Goal: Task Accomplishment & Management: Use online tool/utility

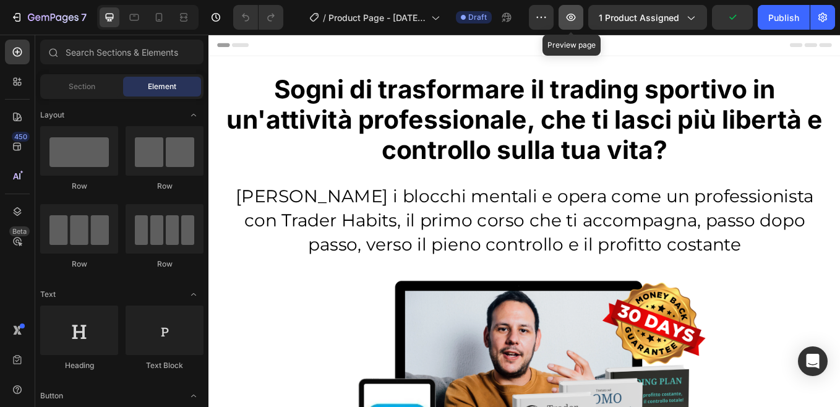
click at [577, 20] on icon "button" at bounding box center [571, 17] width 12 height 12
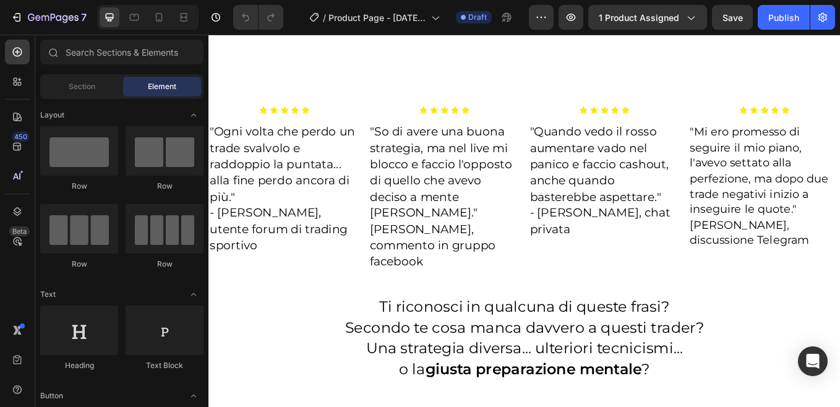
scroll to position [8112, 0]
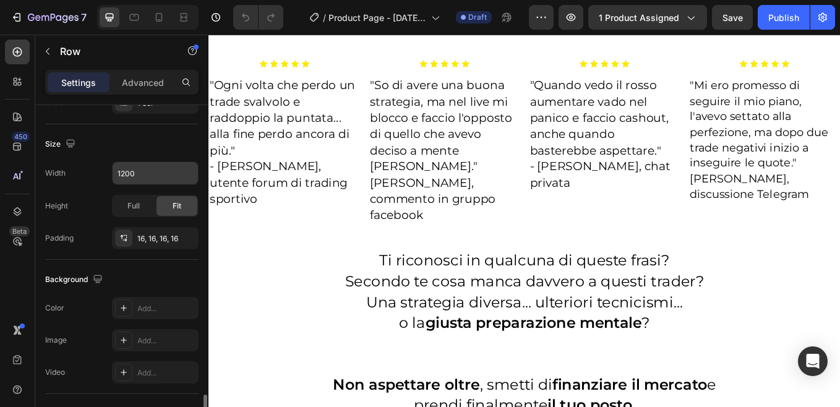
scroll to position [417, 0]
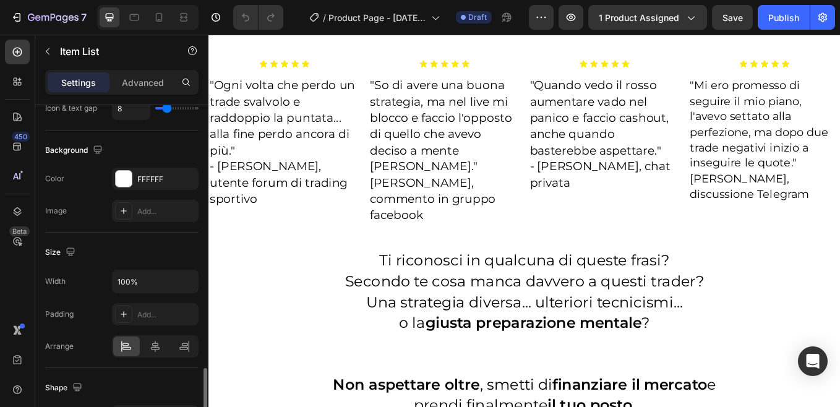
scroll to position [804, 0]
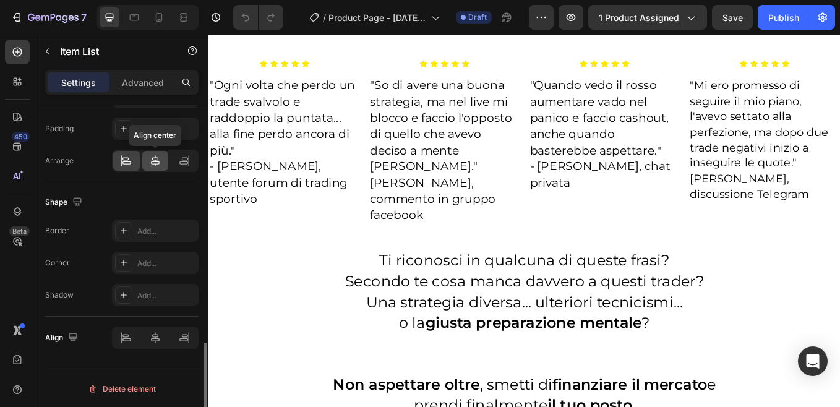
click at [158, 163] on icon at bounding box center [155, 161] width 12 height 12
click at [127, 161] on icon at bounding box center [126, 162] width 9 height 3
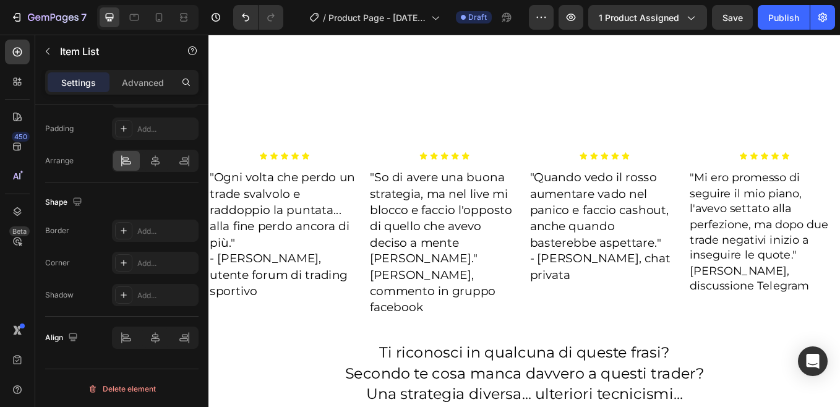
scroll to position [8112, 0]
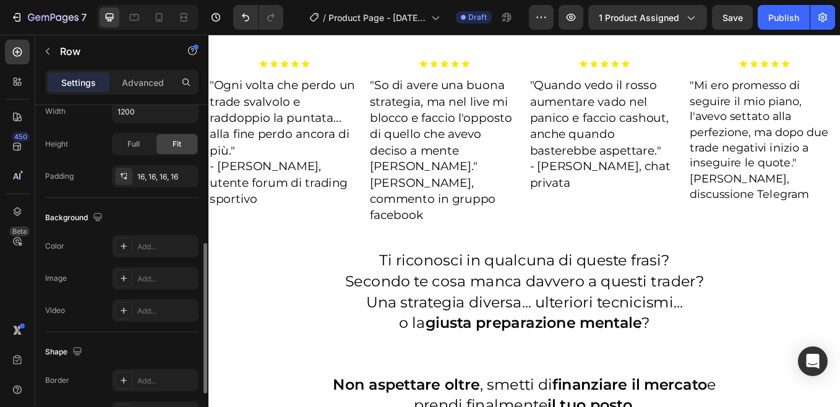
scroll to position [371, 0]
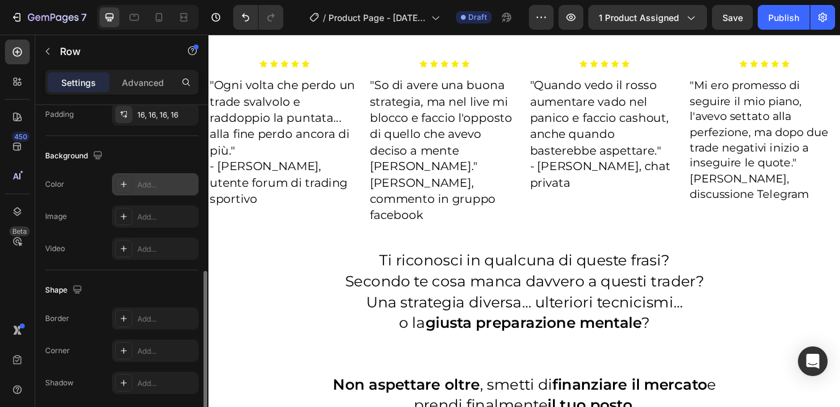
click at [146, 184] on div "Add..." at bounding box center [166, 184] width 58 height 11
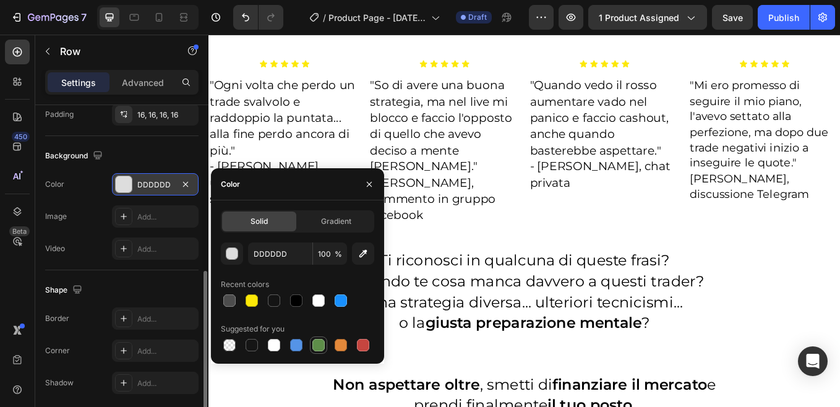
click at [319, 343] on div at bounding box center [318, 345] width 12 height 12
type input "5E8E49"
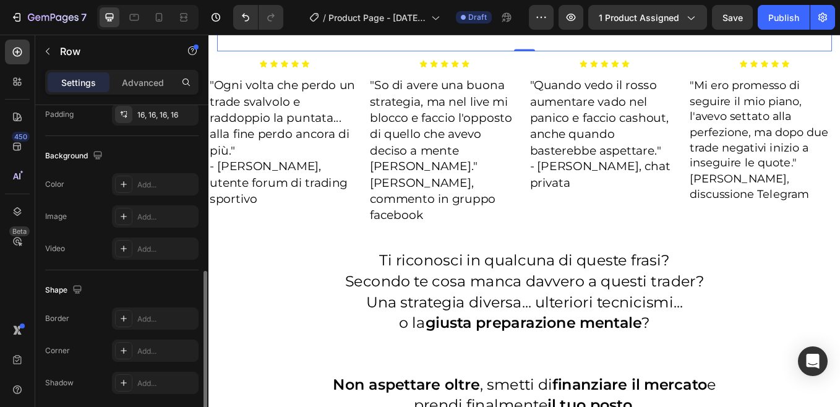
scroll to position [8050, 0]
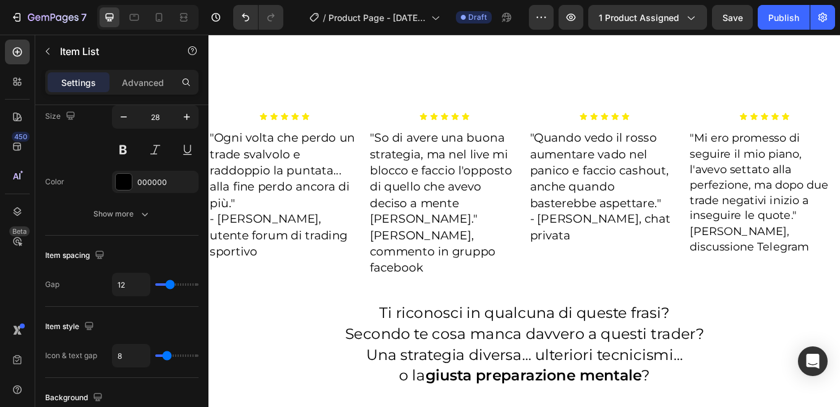
scroll to position [0, 0]
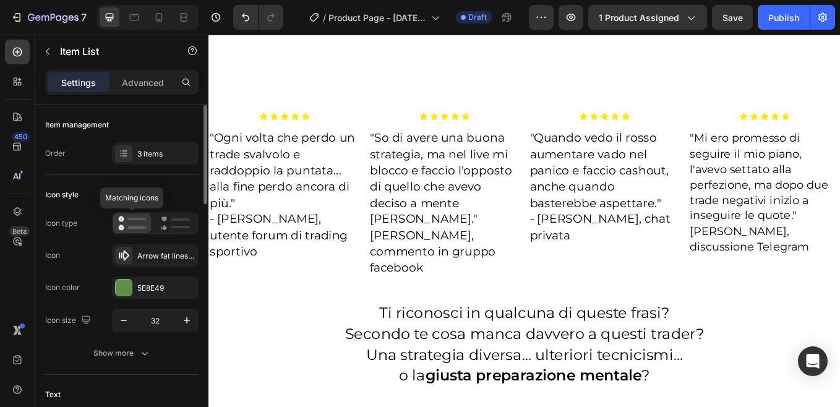
click at [134, 222] on icon at bounding box center [132, 223] width 28 height 15
click at [179, 224] on icon at bounding box center [175, 223] width 29 height 15
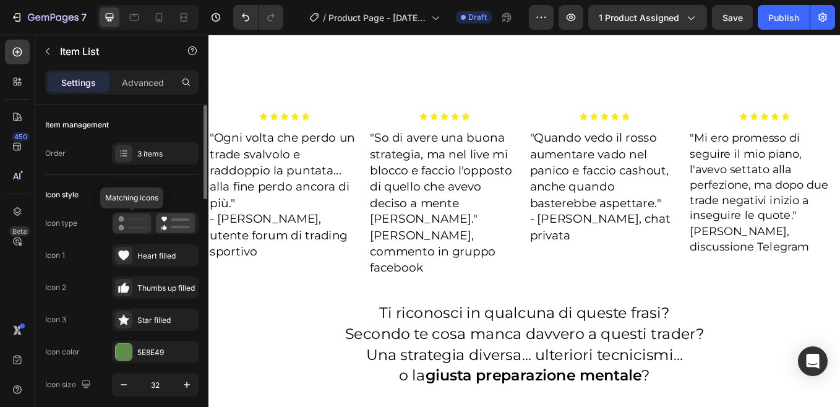
click at [135, 225] on icon at bounding box center [132, 223] width 28 height 15
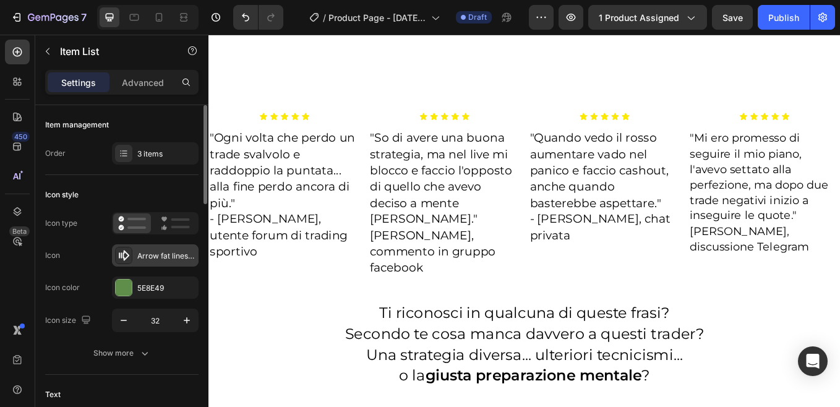
click at [157, 255] on div "Arrow fat lines right bold" at bounding box center [166, 255] width 58 height 11
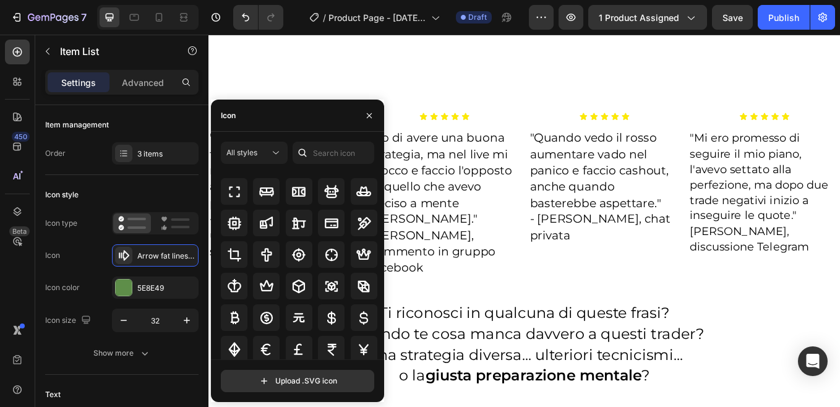
scroll to position [2356, 0]
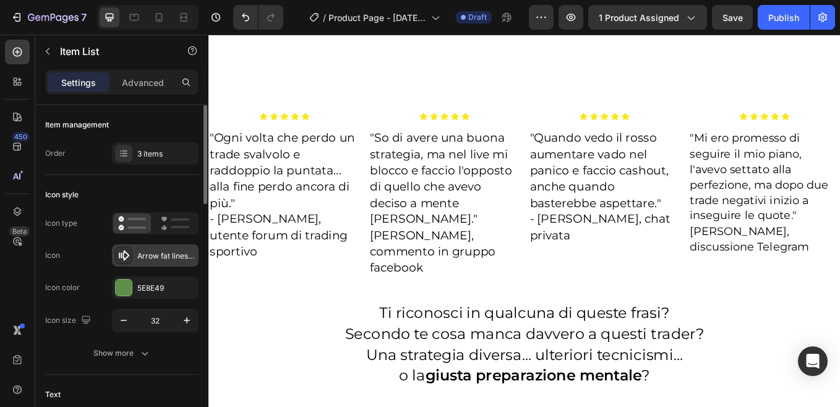
click at [154, 253] on div "Arrow fat lines right bold" at bounding box center [166, 255] width 58 height 11
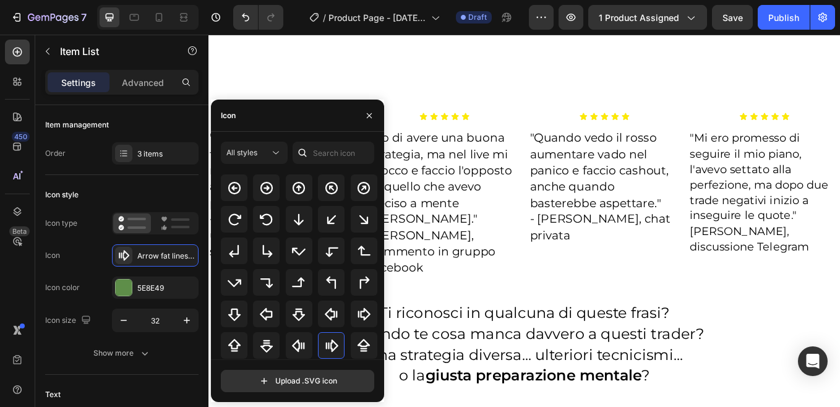
scroll to position [247, 0]
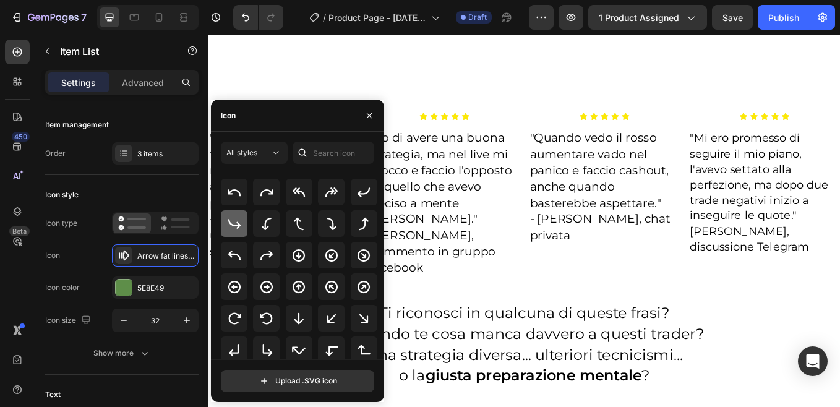
click at [237, 225] on icon at bounding box center [234, 224] width 12 height 10
click at [367, 114] on icon "button" at bounding box center [369, 115] width 5 height 5
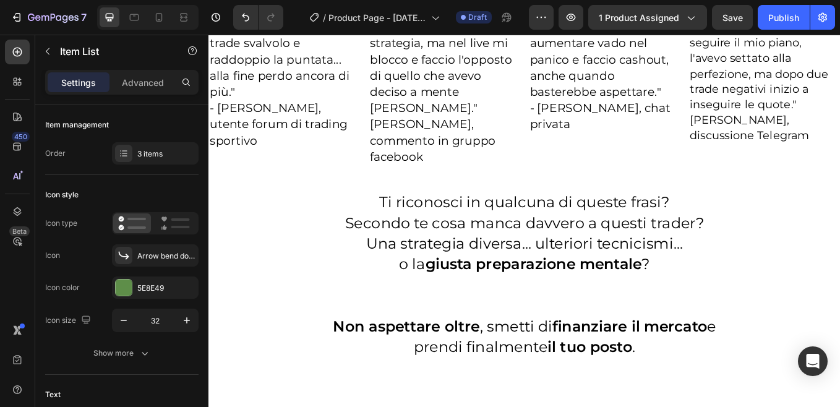
scroll to position [8174, 0]
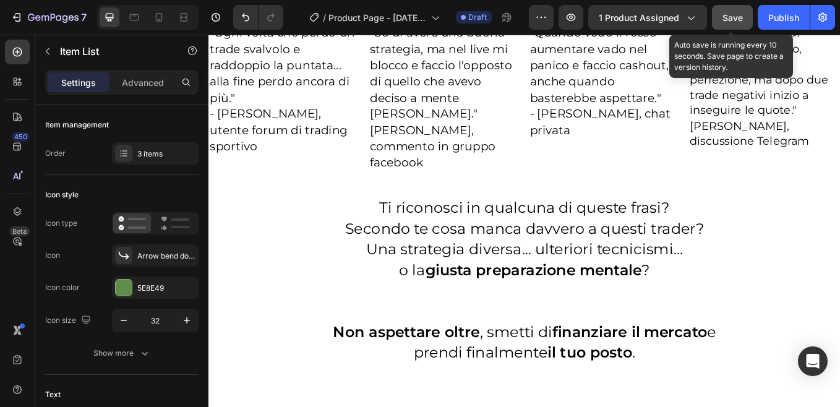
click at [731, 16] on span "Save" at bounding box center [732, 17] width 20 height 11
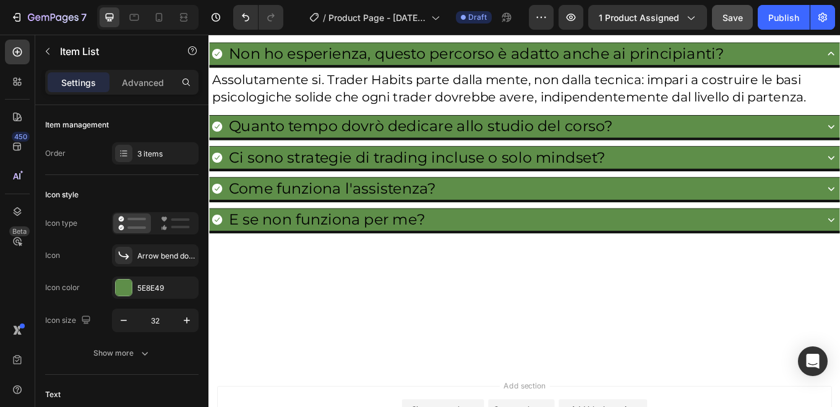
scroll to position [8792, 0]
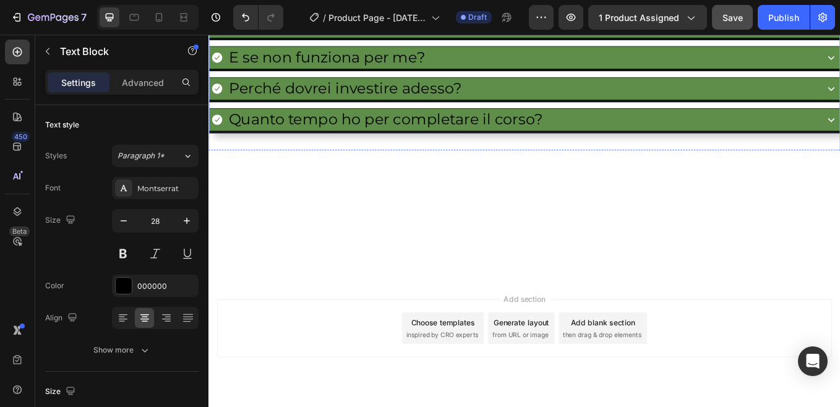
scroll to position [8916, 0]
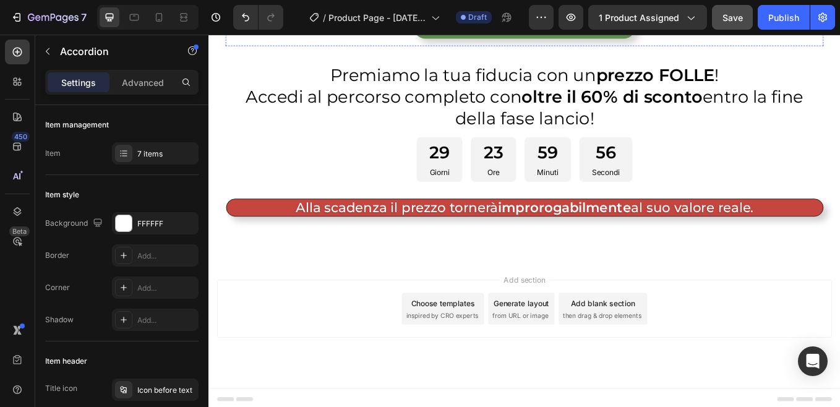
scroll to position [9571, 0]
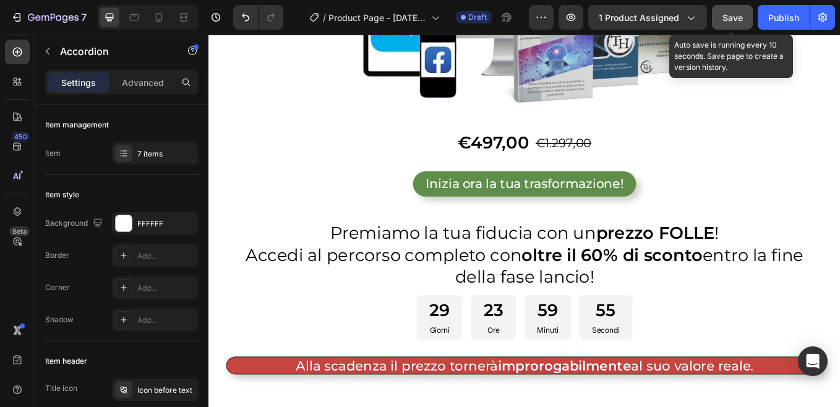
click at [736, 13] on span "Save" at bounding box center [732, 17] width 20 height 11
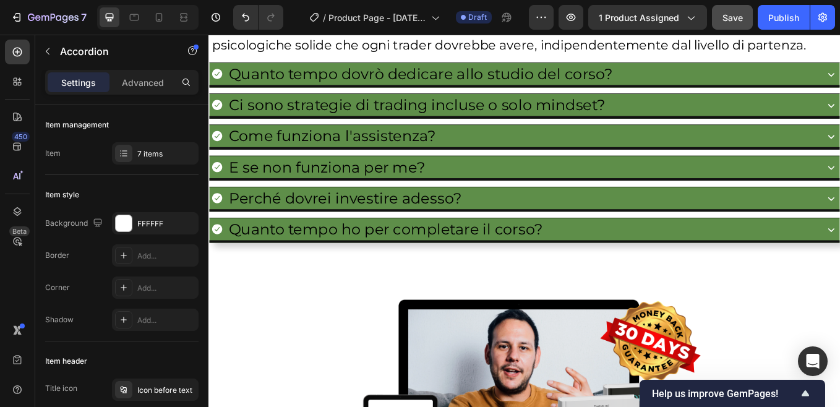
scroll to position [8630, 0]
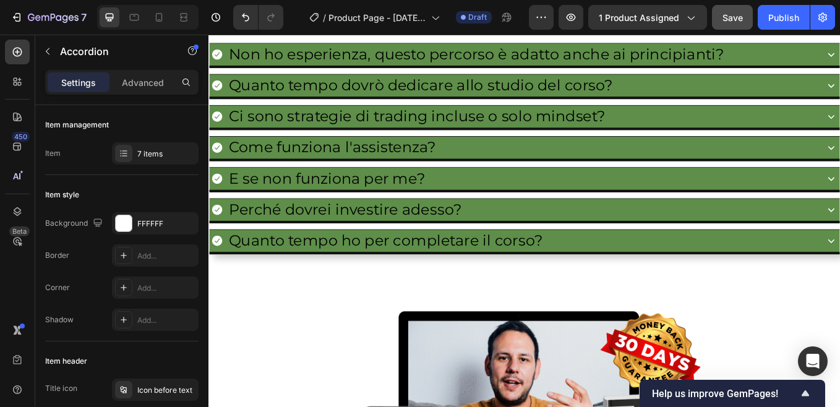
scroll to position [8507, 0]
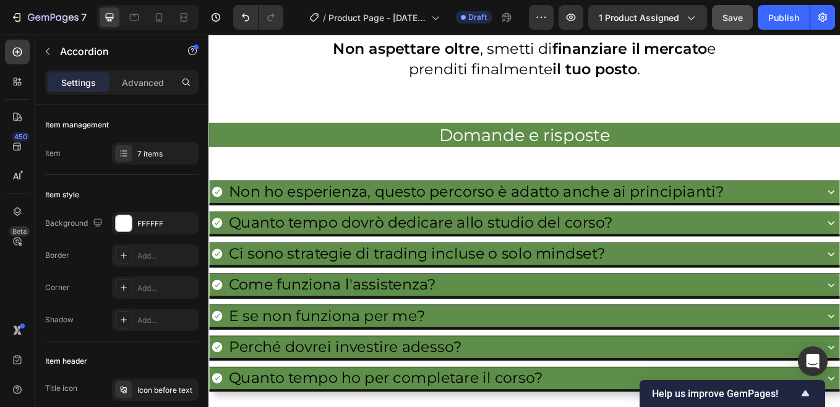
click at [247, 207] on p "Non ho esperienza, questo percorso è adatto anche ai principianti?" at bounding box center [523, 219] width 582 height 24
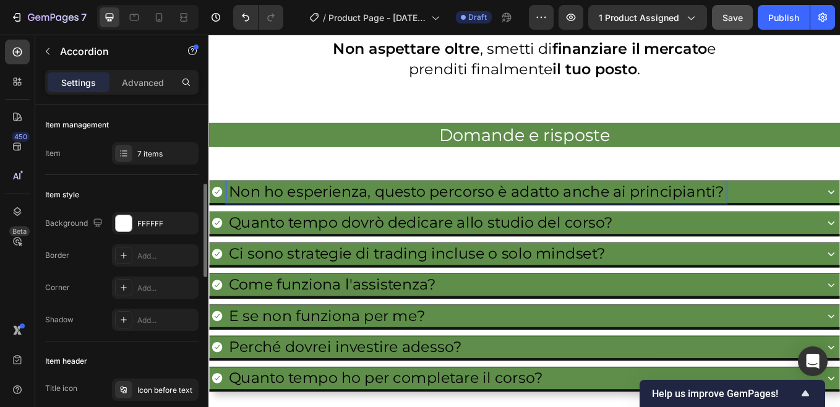
scroll to position [62, 0]
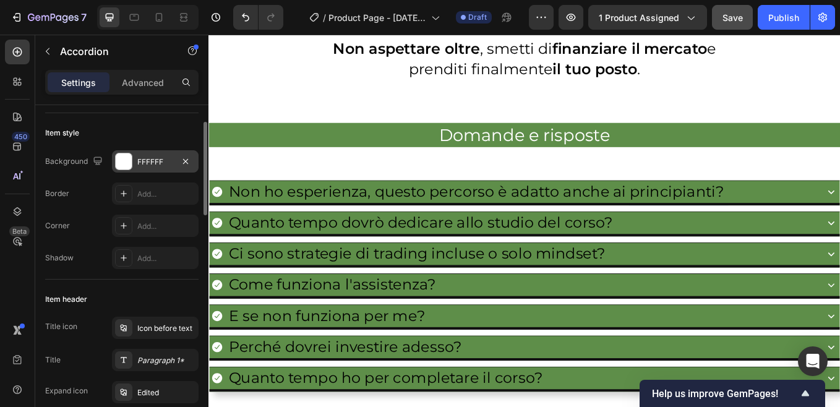
click at [146, 166] on div "FFFFFF" at bounding box center [155, 161] width 36 height 11
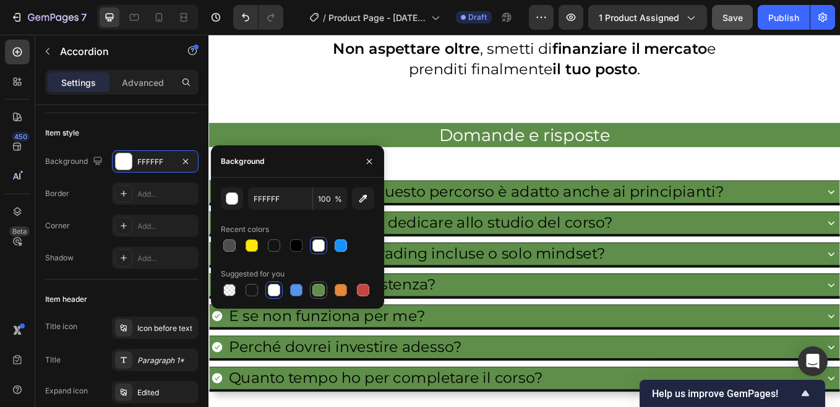
click at [318, 290] on div at bounding box center [318, 290] width 12 height 12
click at [324, 245] on div at bounding box center [318, 245] width 12 height 12
click at [316, 288] on div at bounding box center [318, 290] width 12 height 12
click at [322, 242] on div at bounding box center [318, 245] width 12 height 12
type input "FFFFFF"
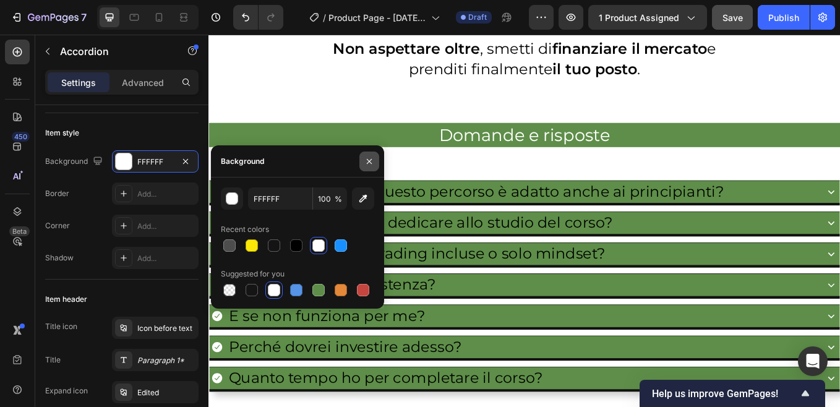
click at [367, 161] on icon "button" at bounding box center [369, 161] width 10 height 10
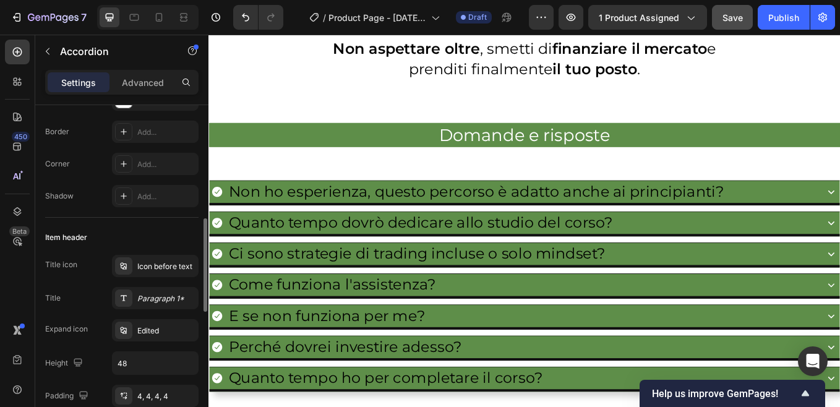
scroll to position [186, 0]
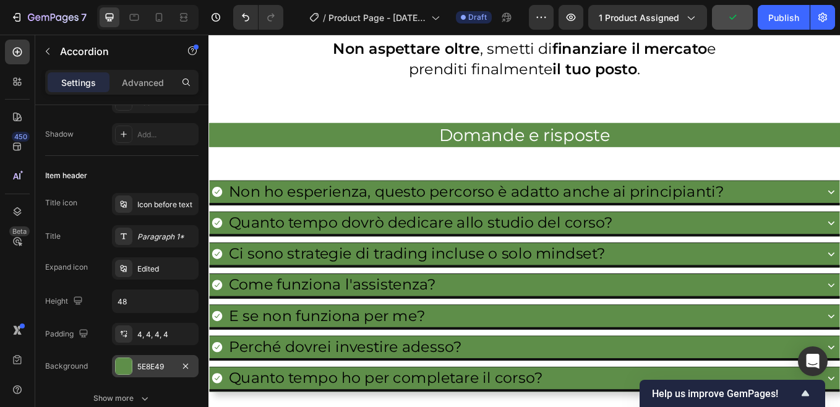
click at [150, 367] on div "5E8E49" at bounding box center [155, 366] width 36 height 11
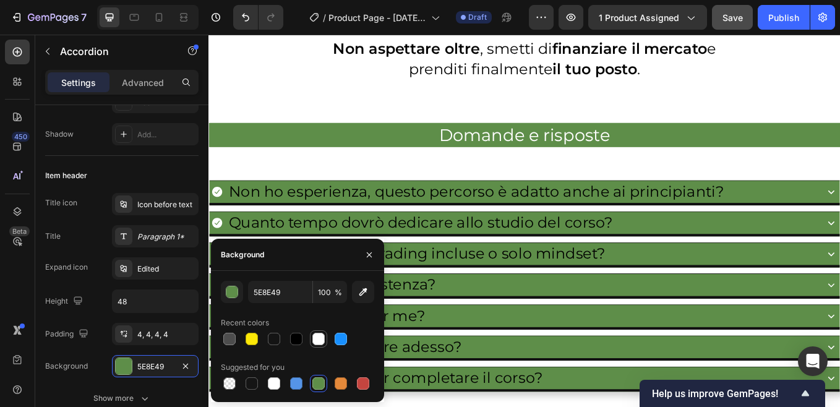
click at [317, 341] on div at bounding box center [318, 339] width 12 height 12
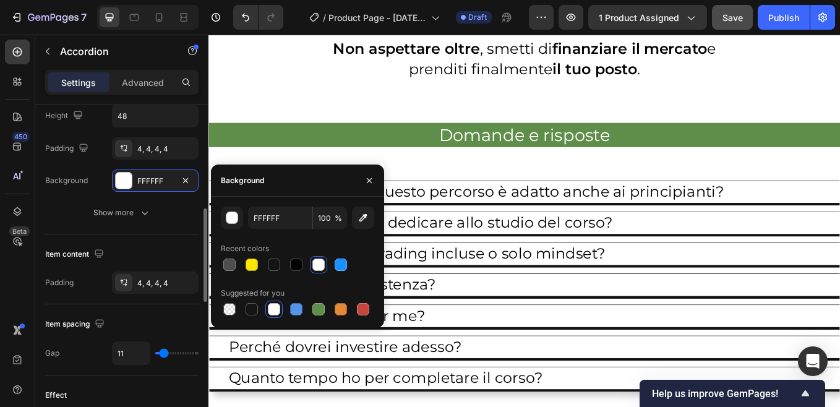
scroll to position [309, 0]
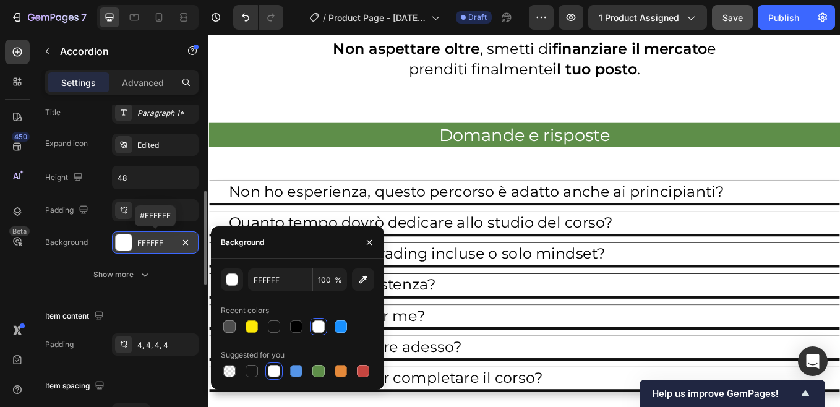
click at [151, 243] on div "FFFFFF" at bounding box center [155, 242] width 36 height 11
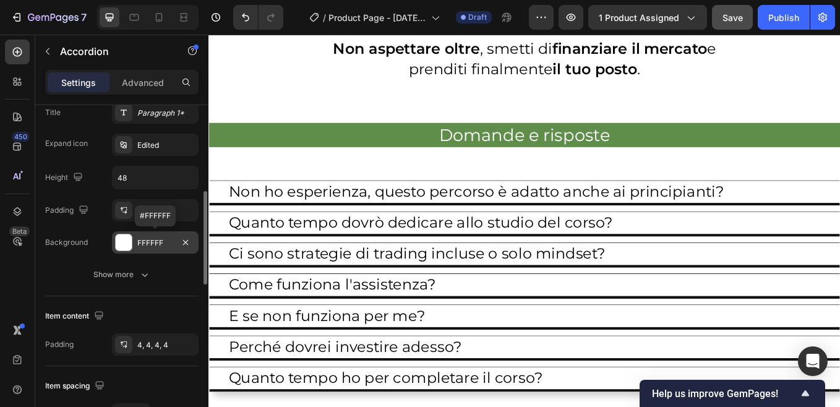
click at [151, 243] on div "FFFFFF" at bounding box center [155, 242] width 36 height 11
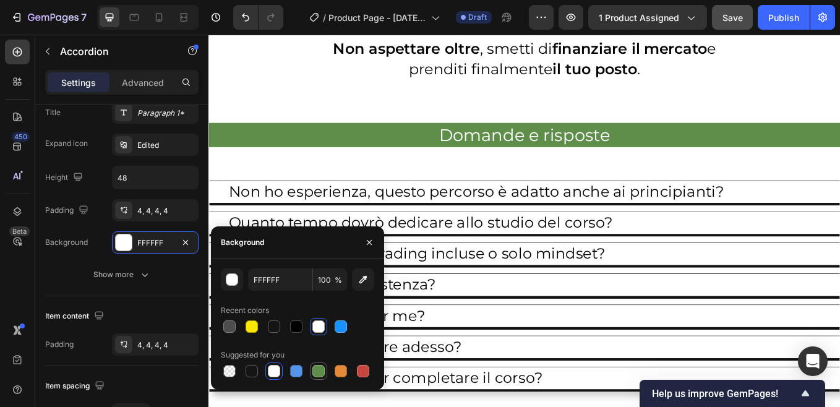
click at [317, 372] on div at bounding box center [318, 371] width 12 height 12
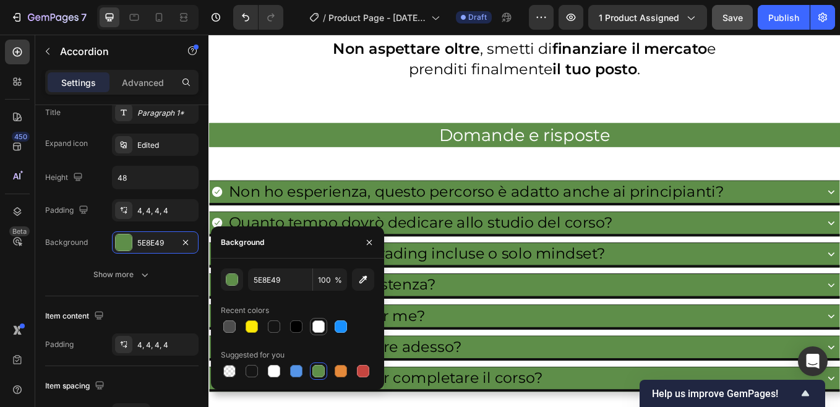
click at [316, 329] on div at bounding box center [318, 326] width 12 height 12
type input "FFFFFF"
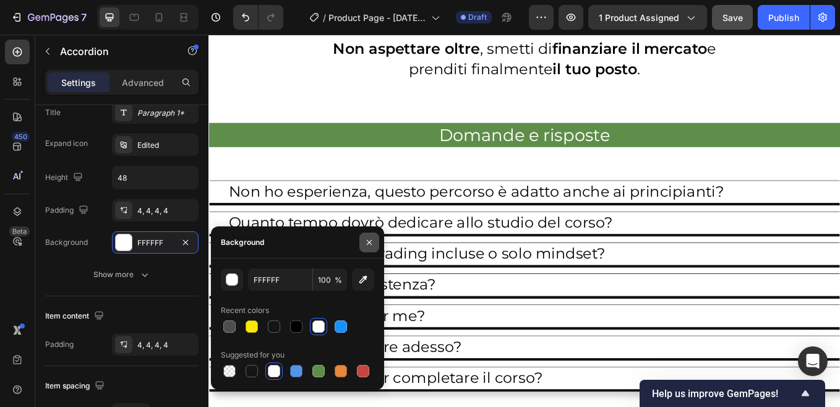
click at [370, 244] on icon "button" at bounding box center [369, 241] width 5 height 5
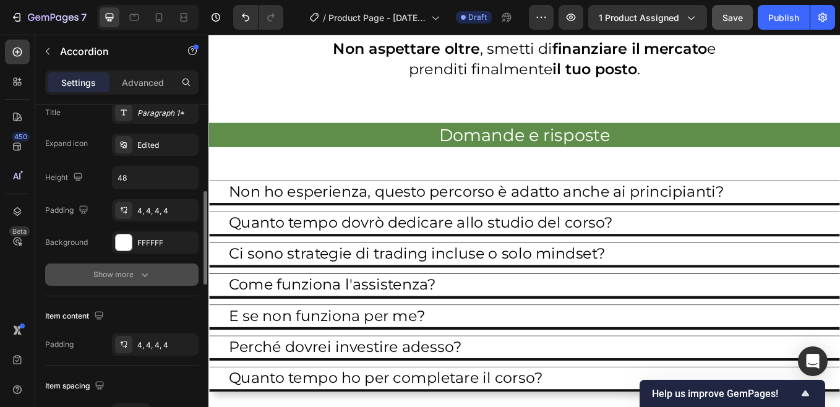
click at [145, 280] on icon "button" at bounding box center [145, 274] width 12 height 12
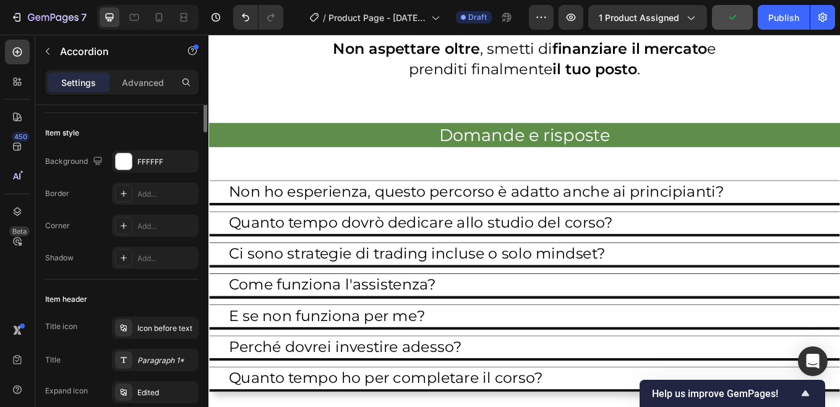
scroll to position [0, 0]
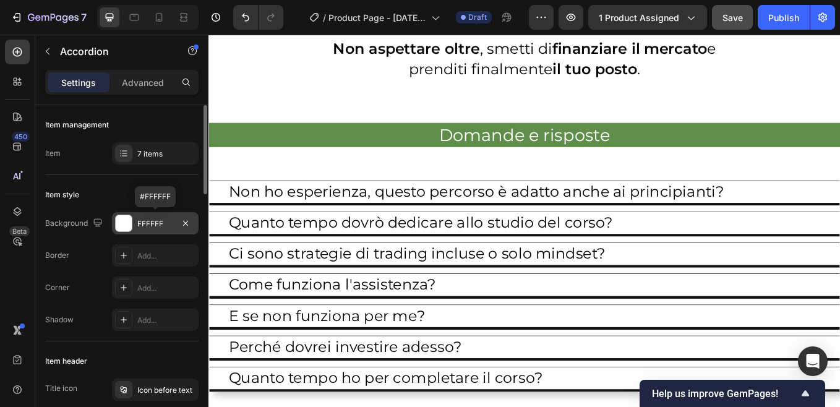
click at [151, 226] on div "FFFFFF" at bounding box center [155, 223] width 36 height 11
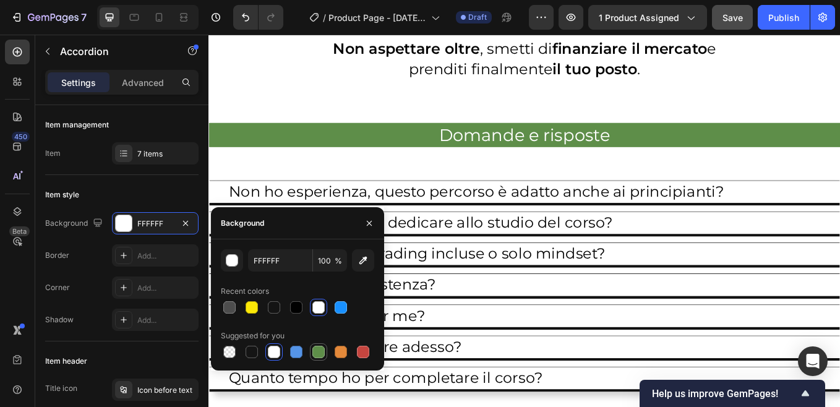
click at [322, 354] on div at bounding box center [318, 352] width 12 height 12
type input "5E8E49"
click at [364, 224] on button "button" at bounding box center [369, 223] width 20 height 20
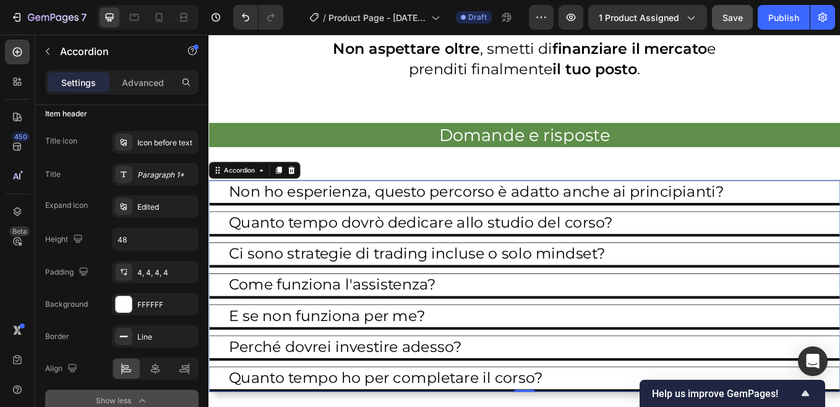
scroll to position [186, 0]
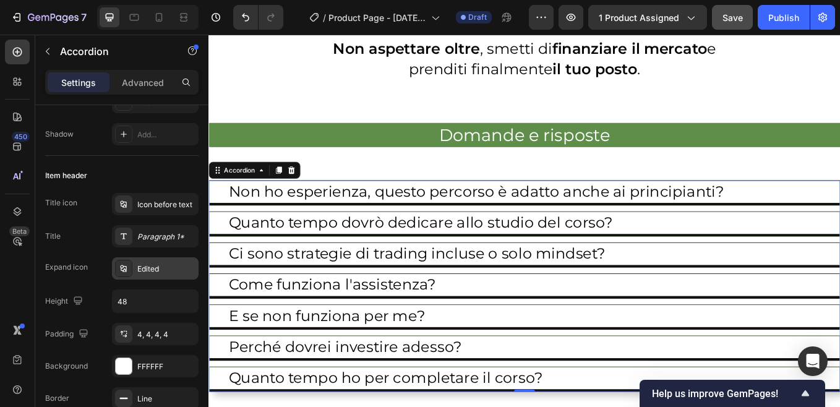
click at [155, 268] on div "Edited" at bounding box center [166, 268] width 58 height 11
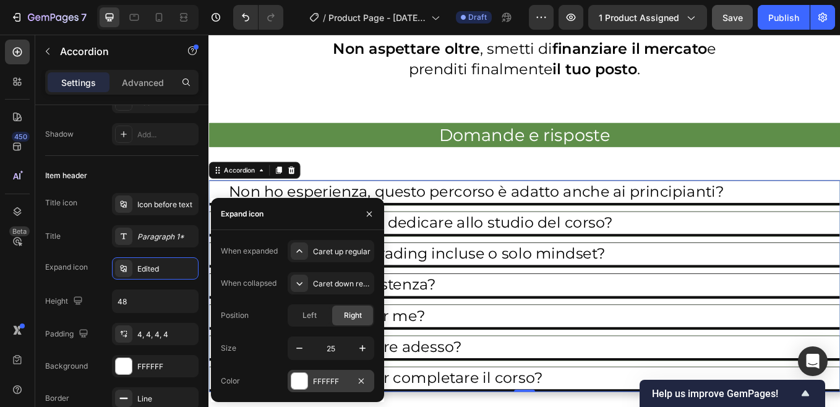
click at [328, 384] on div "FFFFFF" at bounding box center [331, 381] width 36 height 11
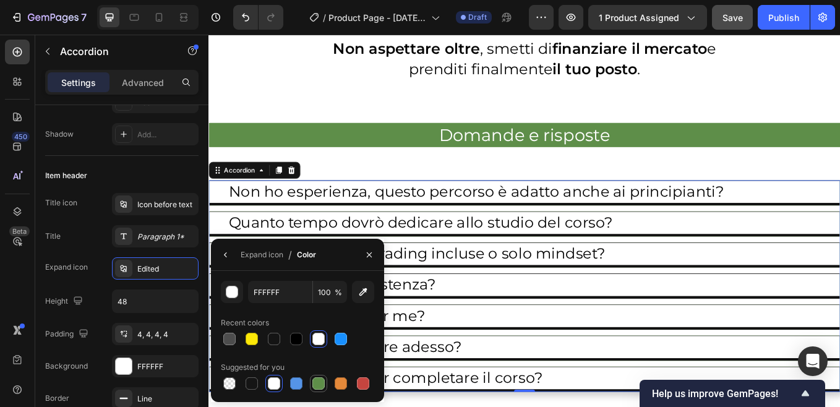
click at [320, 377] on div at bounding box center [318, 383] width 12 height 12
type input "5E8E49"
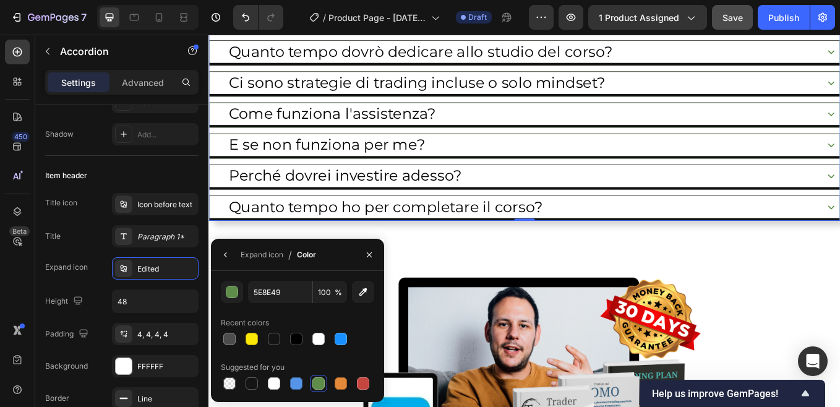
scroll to position [8630, 0]
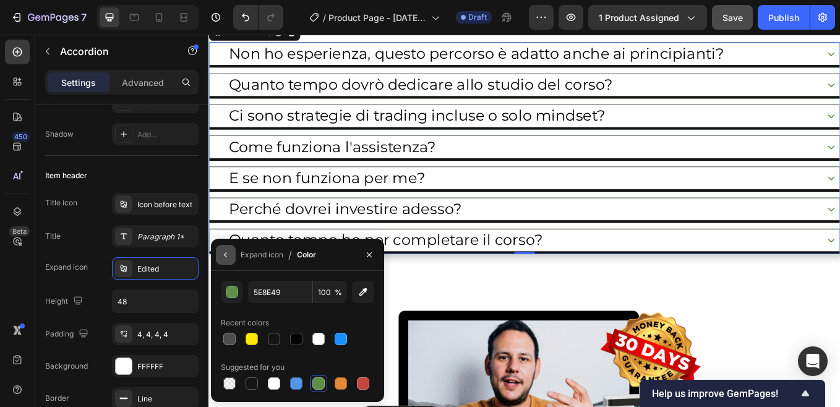
click at [224, 254] on icon "button" at bounding box center [225, 254] width 2 height 5
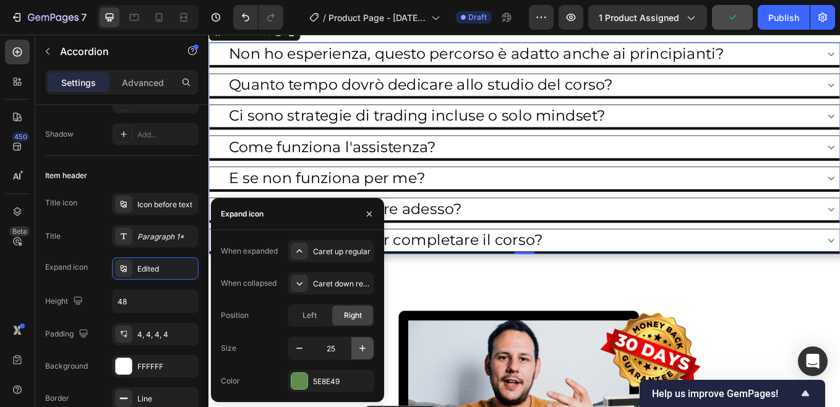
click at [358, 353] on icon "button" at bounding box center [362, 348] width 12 height 12
click at [359, 351] on icon "button" at bounding box center [362, 348] width 12 height 12
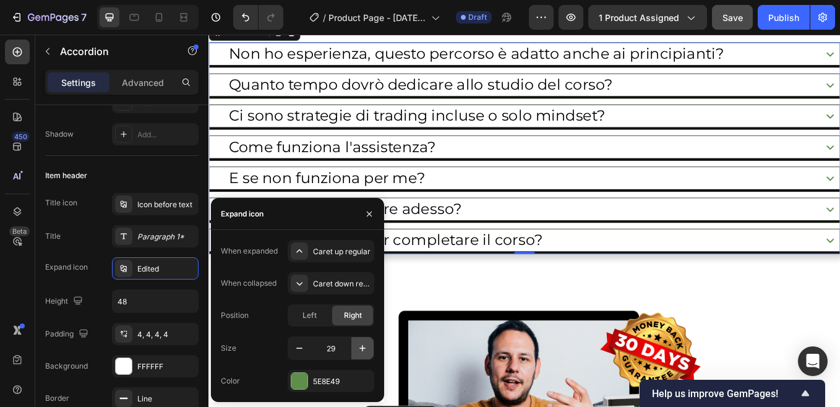
click at [359, 351] on icon "button" at bounding box center [362, 348] width 12 height 12
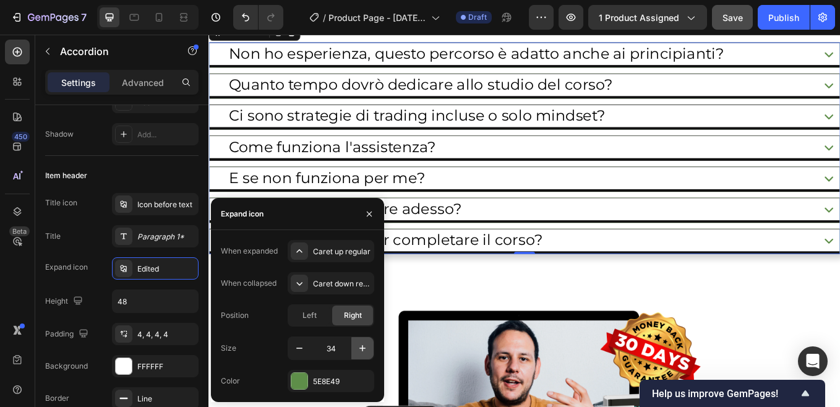
click at [359, 351] on icon "button" at bounding box center [362, 348] width 12 height 12
type input "38"
click at [368, 213] on icon "button" at bounding box center [369, 214] width 10 height 10
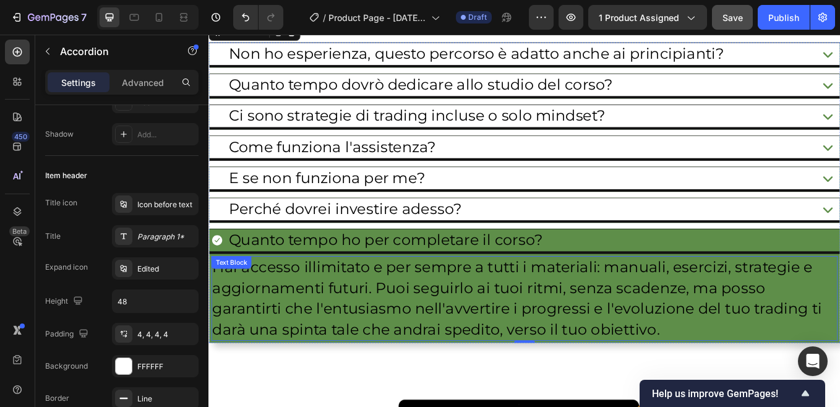
click at [365, 354] on p "Hai accesso illimitato e per sempre a tutti i materiali: manuali, esercizi, str…" at bounding box center [579, 344] width 733 height 97
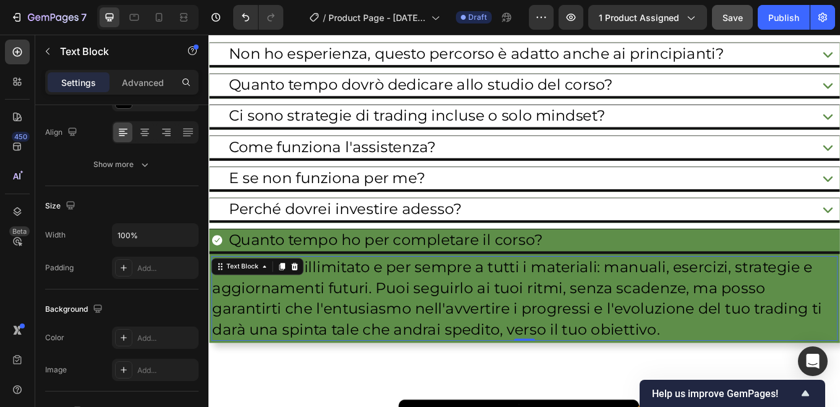
scroll to position [0, 0]
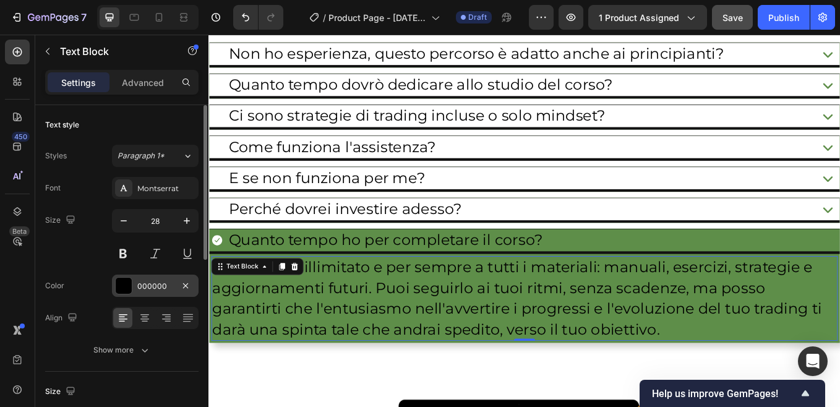
click at [153, 283] on div "000000" at bounding box center [155, 286] width 36 height 11
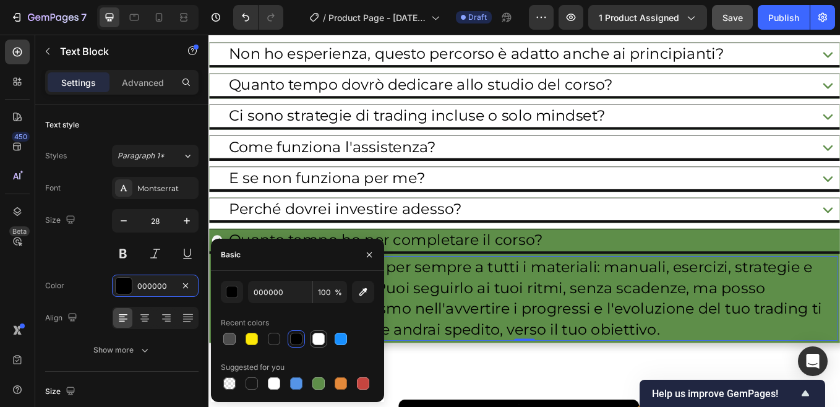
click at [317, 337] on div at bounding box center [318, 339] width 12 height 12
type input "FFFFFF"
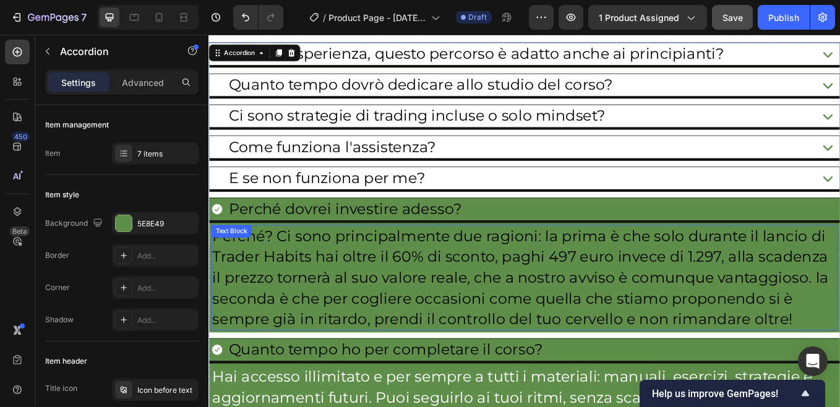
click at [408, 326] on p "Perché? Ci sono principalmente due ragioni: la prima è che solo durante il lanc…" at bounding box center [579, 320] width 733 height 121
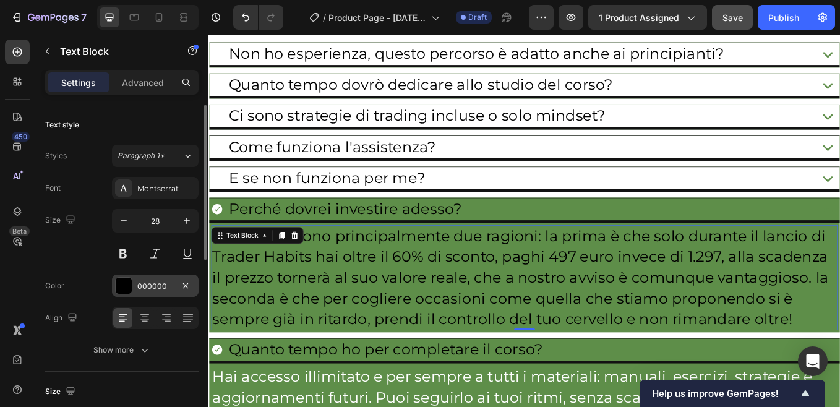
click at [171, 289] on div "000000" at bounding box center [155, 286] width 36 height 11
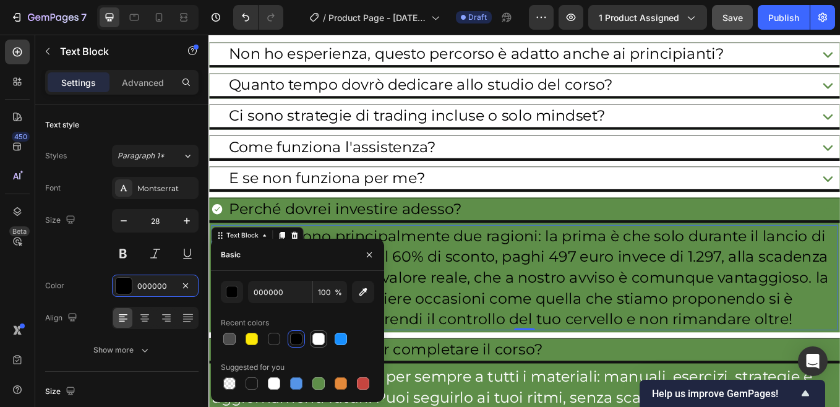
click at [319, 341] on div at bounding box center [318, 339] width 12 height 12
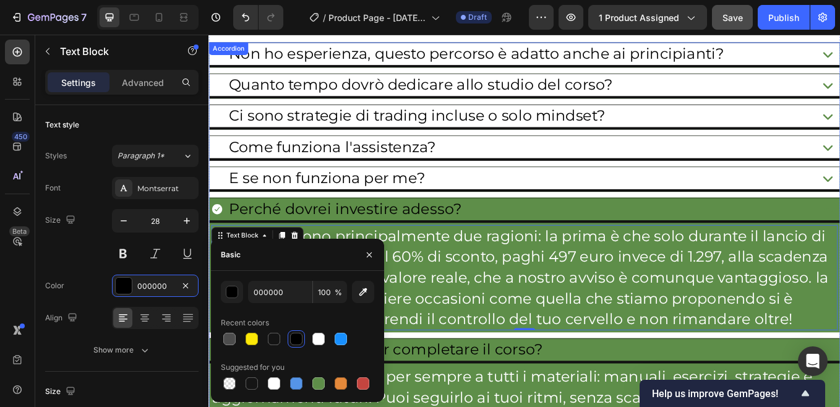
type input "FFFFFF"
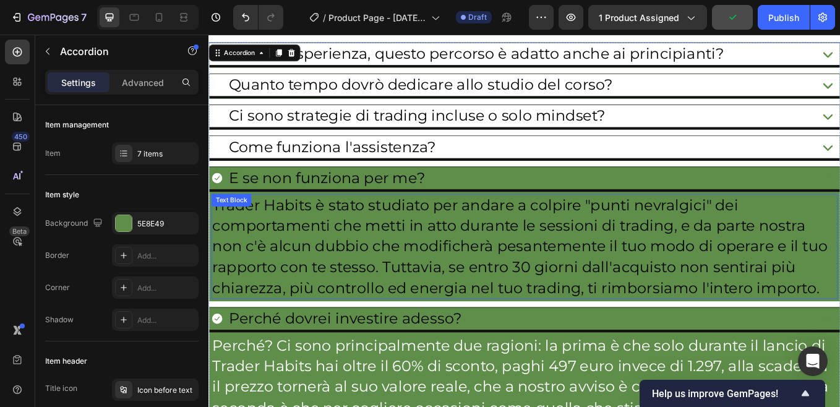
click at [339, 273] on p "Trader Habits è stato studiato per andare a colpire "punti nevralgici" dei comp…" at bounding box center [579, 283] width 733 height 121
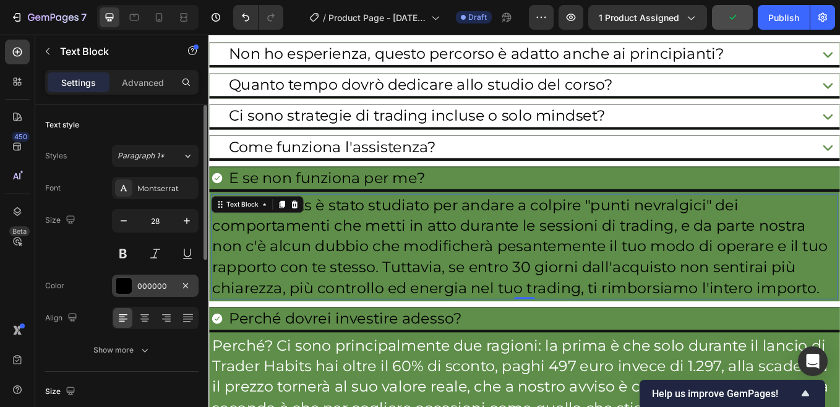
click at [155, 286] on div "000000" at bounding box center [155, 286] width 36 height 11
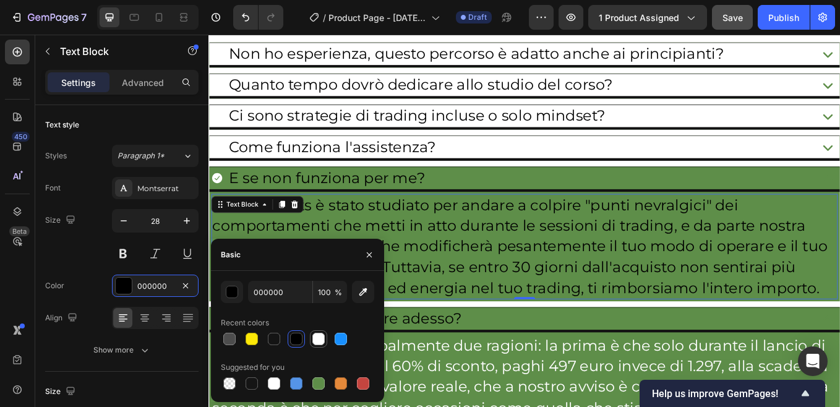
drag, startPoint x: 320, startPoint y: 341, endPoint x: 643, endPoint y: 217, distance: 346.5
click at [320, 341] on div at bounding box center [318, 339] width 12 height 12
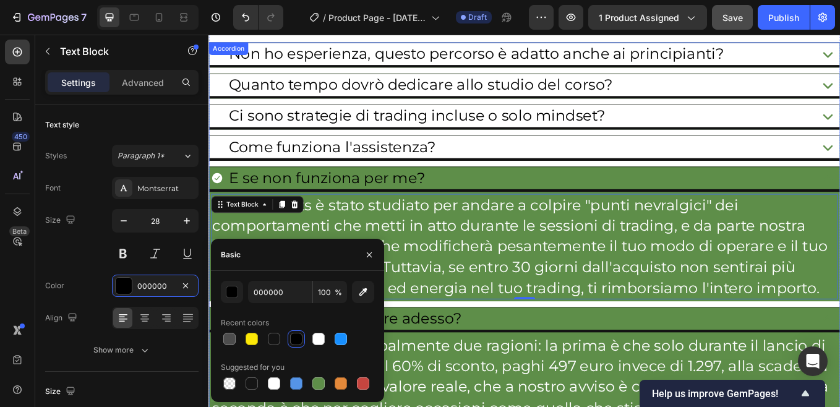
type input "FFFFFF"
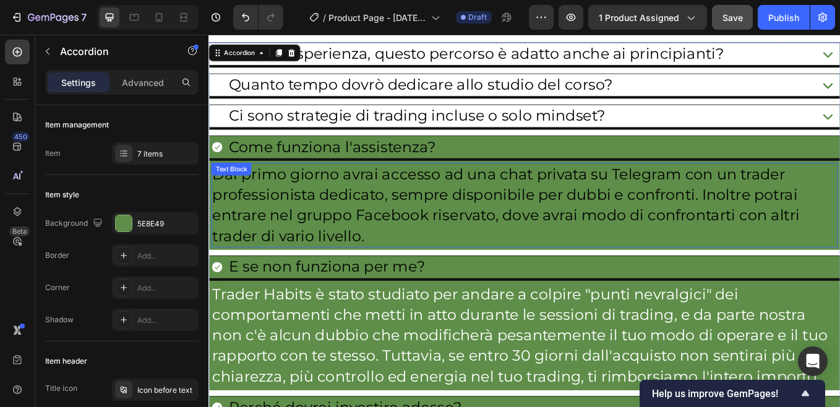
click at [331, 244] on p "Dal primo giorno avrai accesso ad una chat privata su Telegram con un trader pr…" at bounding box center [579, 235] width 733 height 97
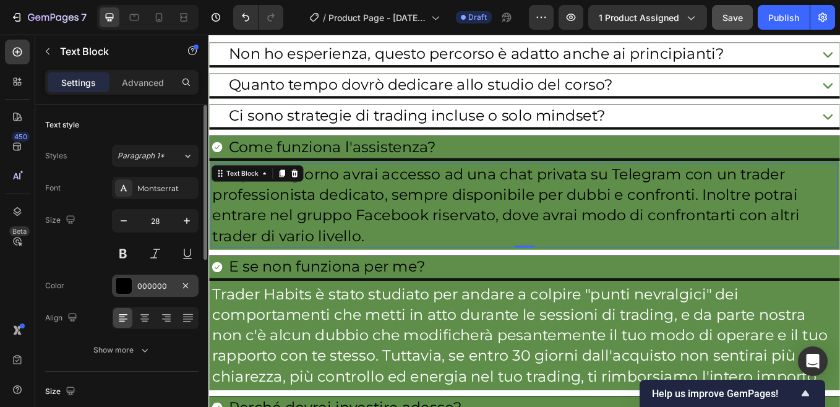
click at [151, 282] on div "000000" at bounding box center [155, 286] width 36 height 11
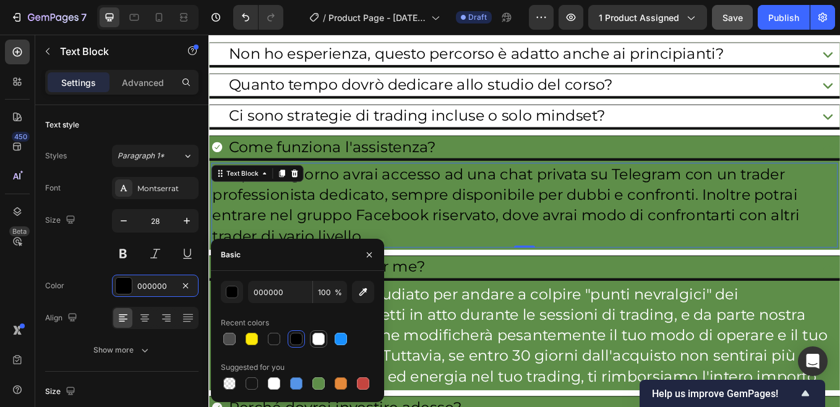
drag, startPoint x: 320, startPoint y: 339, endPoint x: 283, endPoint y: 359, distance: 41.8
click at [320, 339] on div at bounding box center [318, 339] width 12 height 12
type input "FFFFFF"
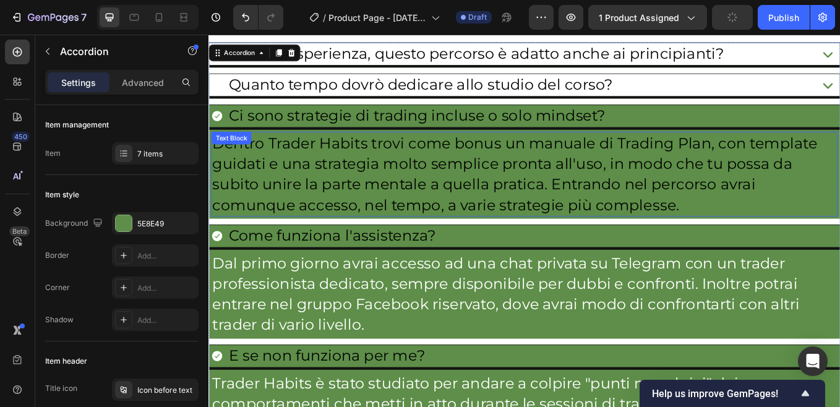
click at [371, 194] on p "Dentro Trader Habits trovi come bonus un manuale di Trading Plan, con template …" at bounding box center [579, 198] width 733 height 97
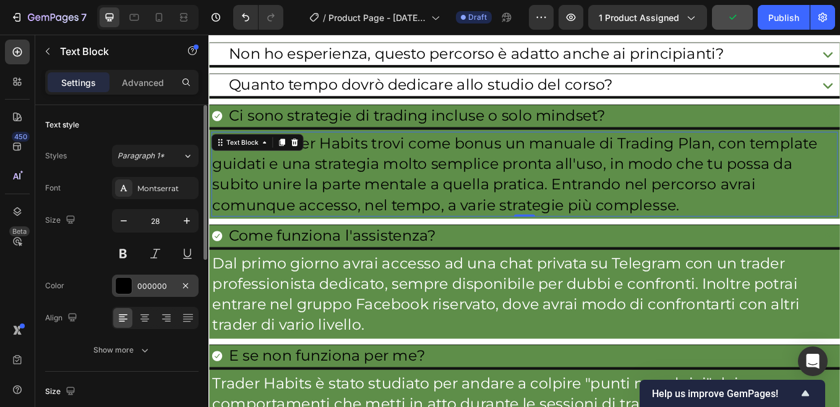
click at [160, 288] on div "000000" at bounding box center [155, 286] width 36 height 11
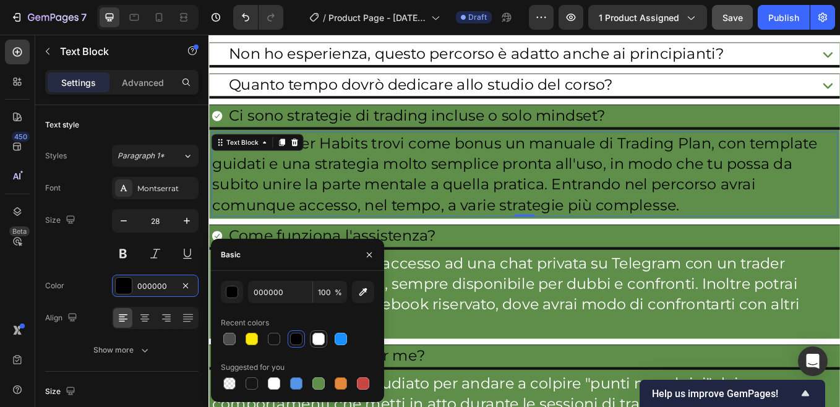
click at [316, 336] on div at bounding box center [318, 339] width 12 height 12
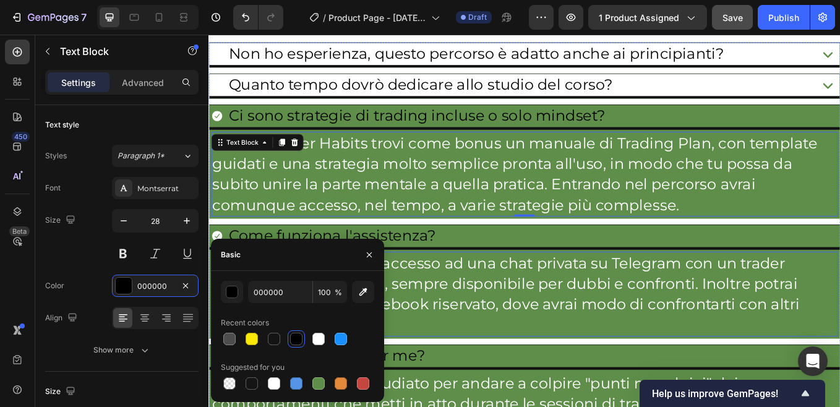
type input "FFFFFF"
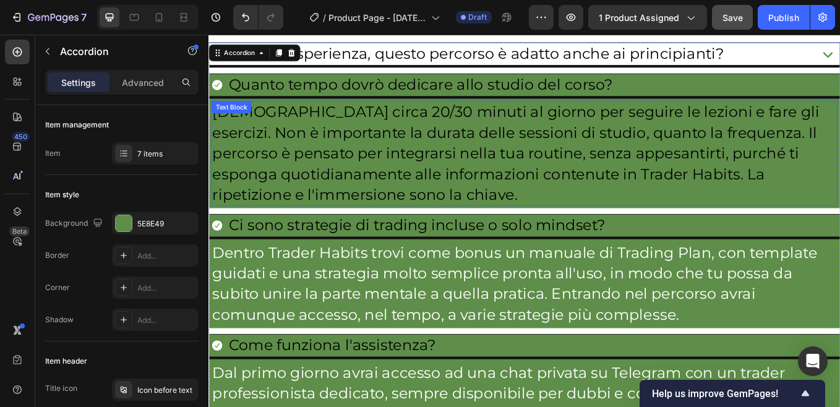
click at [364, 173] on p "[DEMOGRAPHIC_DATA] circa 20/30 minuti al giorno per seguire le lezioni e fare g…" at bounding box center [579, 174] width 733 height 121
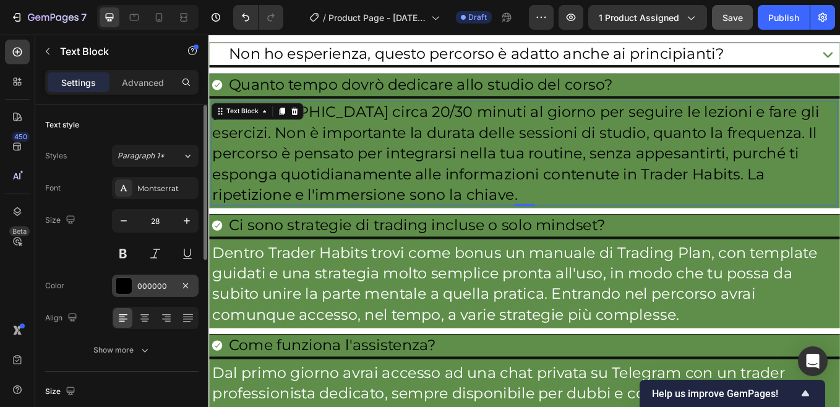
click at [159, 288] on div "000000" at bounding box center [155, 286] width 36 height 11
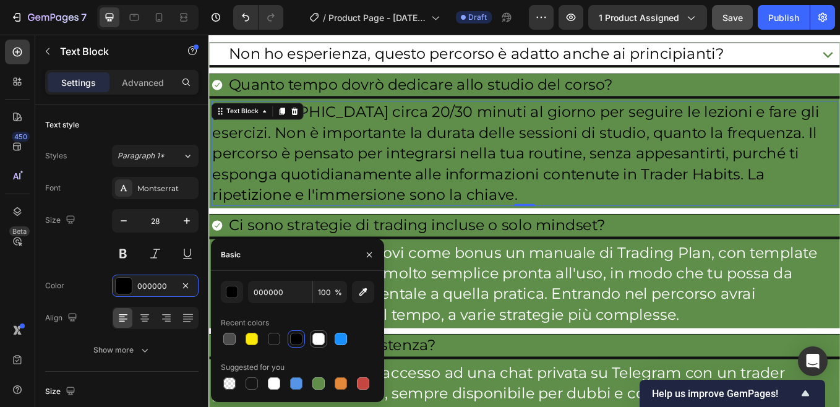
click at [315, 336] on div at bounding box center [318, 339] width 12 height 12
type input "FFFFFF"
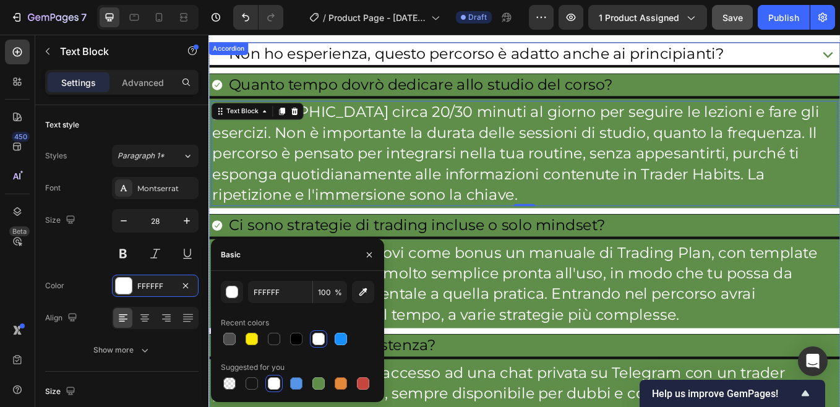
drag, startPoint x: 923, startPoint y: 60, endPoint x: 732, endPoint y: 145, distance: 209.6
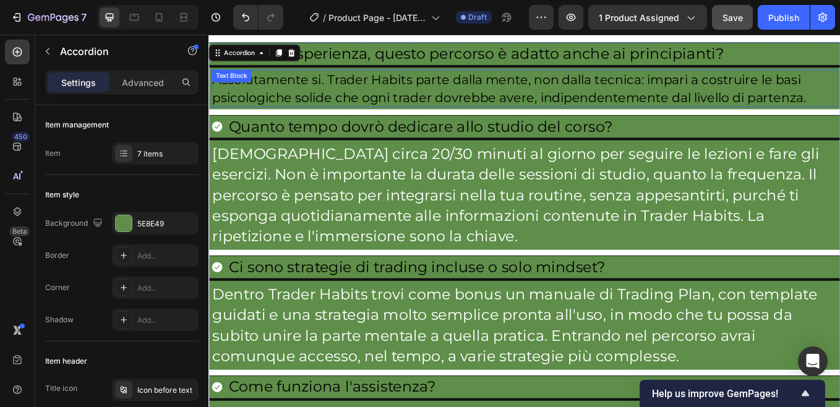
click at [341, 111] on p "Assolutamente si. Trader Habits parte dalla mente, non dalla tecnica: impari a …" at bounding box center [579, 97] width 733 height 41
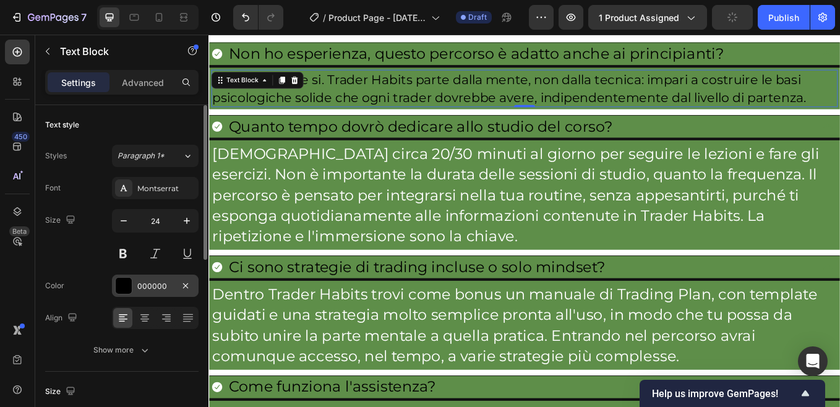
click at [160, 288] on div "000000" at bounding box center [155, 286] width 36 height 11
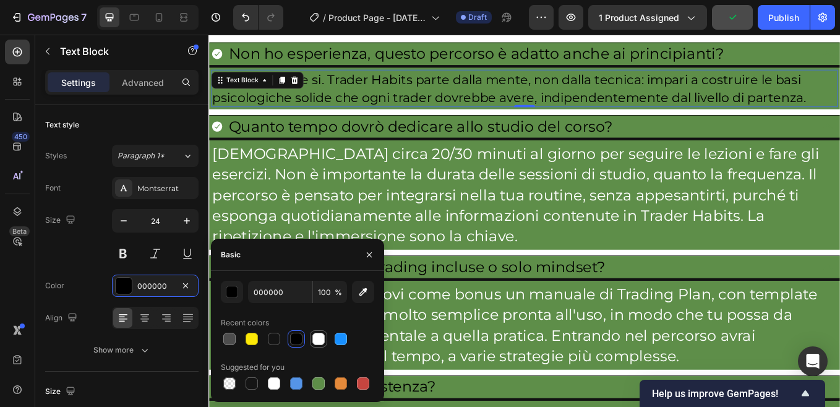
drag, startPoint x: 315, startPoint y: 337, endPoint x: 504, endPoint y: 263, distance: 203.3
click at [315, 337] on div at bounding box center [318, 339] width 12 height 12
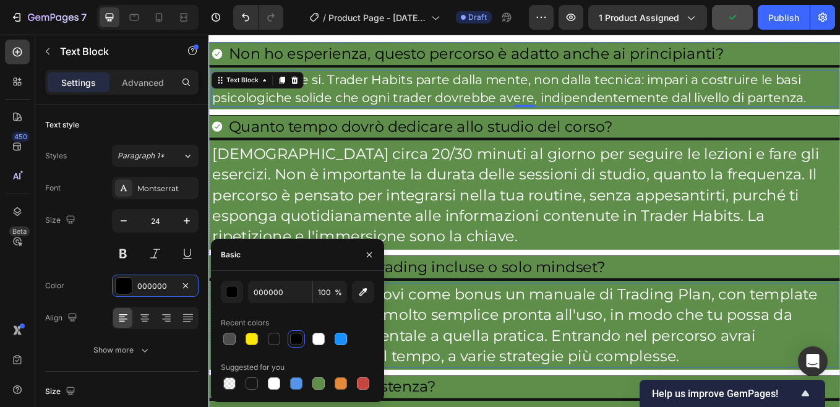
type input "FFFFFF"
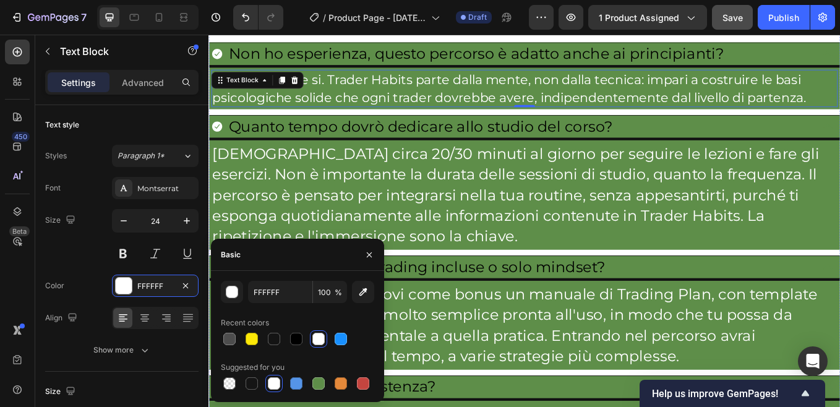
scroll to position [8507, 0]
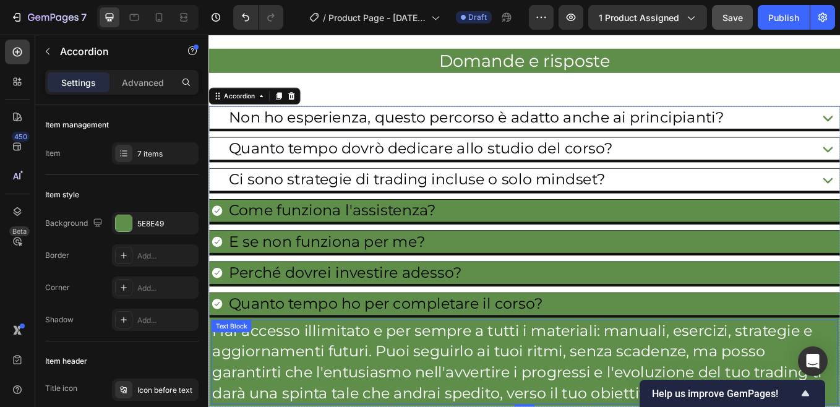
scroll to position [8692, 0]
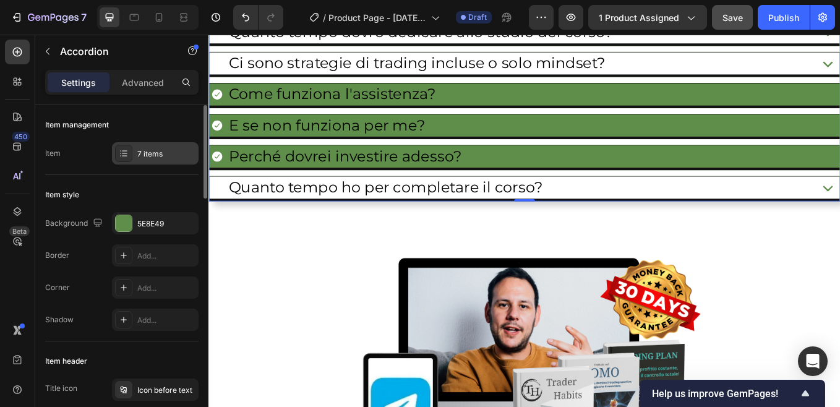
click at [147, 157] on div "7 items" at bounding box center [166, 153] width 58 height 11
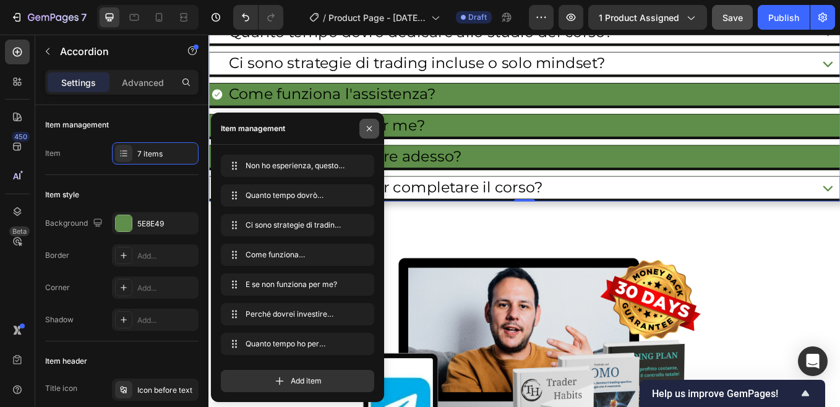
click at [374, 127] on button "button" at bounding box center [369, 129] width 20 height 20
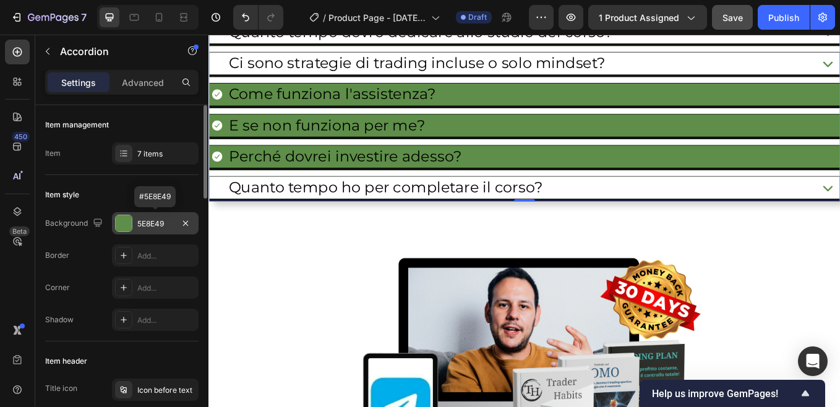
click at [159, 223] on div "5E8E49" at bounding box center [155, 223] width 36 height 11
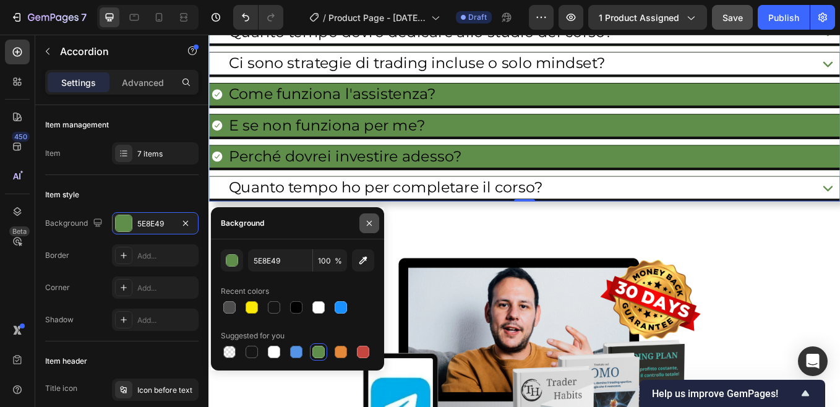
click at [367, 223] on icon "button" at bounding box center [369, 223] width 10 height 10
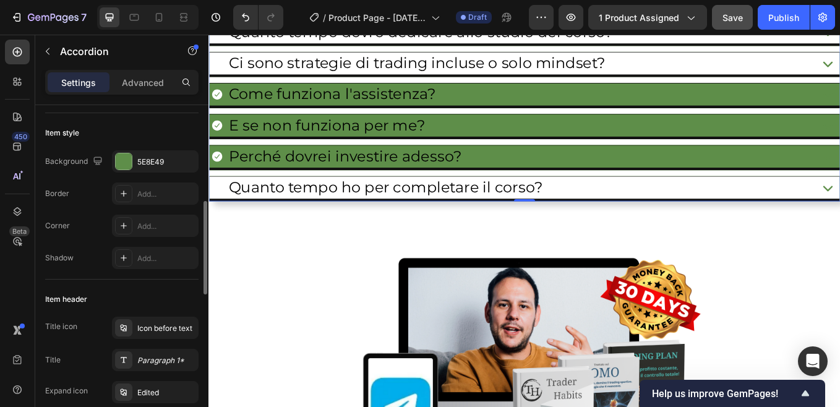
scroll to position [124, 0]
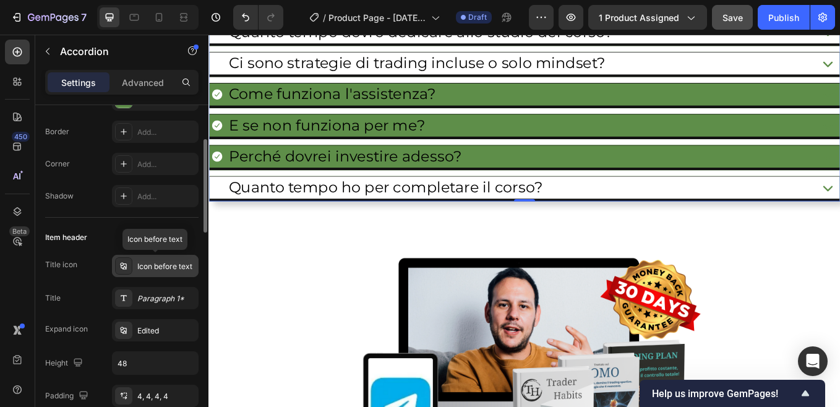
click at [165, 265] on div "Icon before text" at bounding box center [166, 266] width 58 height 11
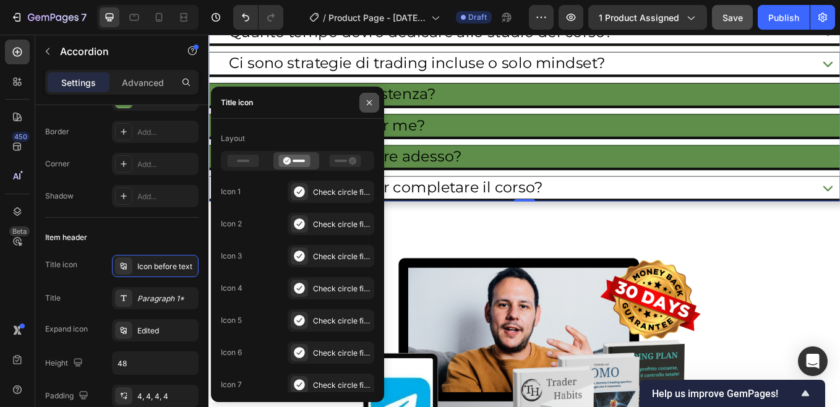
click at [367, 103] on icon "button" at bounding box center [369, 103] width 10 height 10
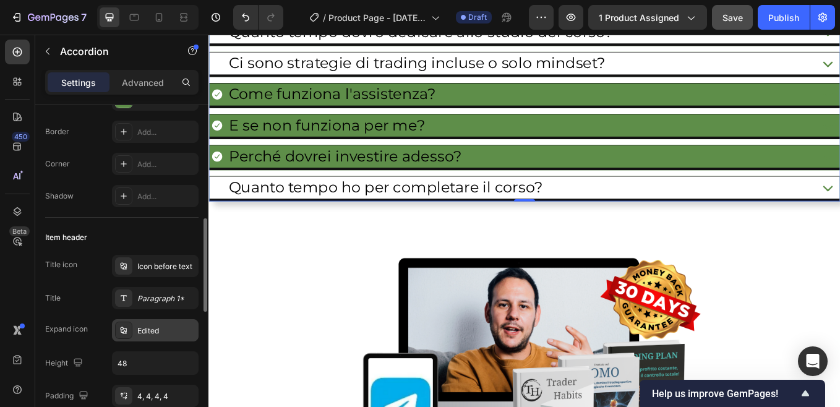
scroll to position [247, 0]
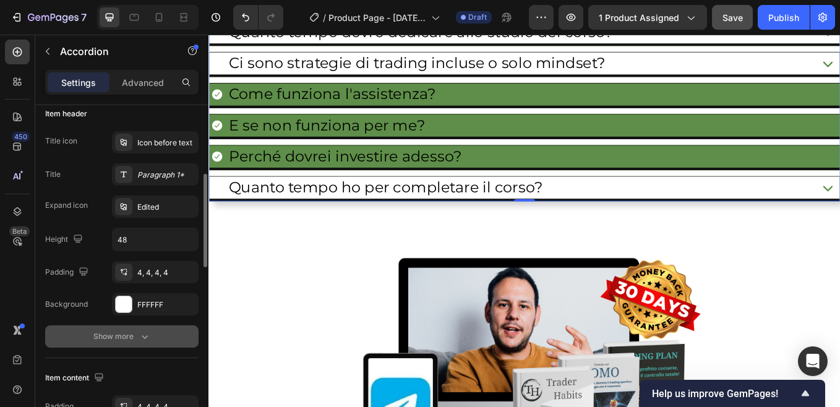
click at [140, 333] on icon "button" at bounding box center [145, 336] width 12 height 12
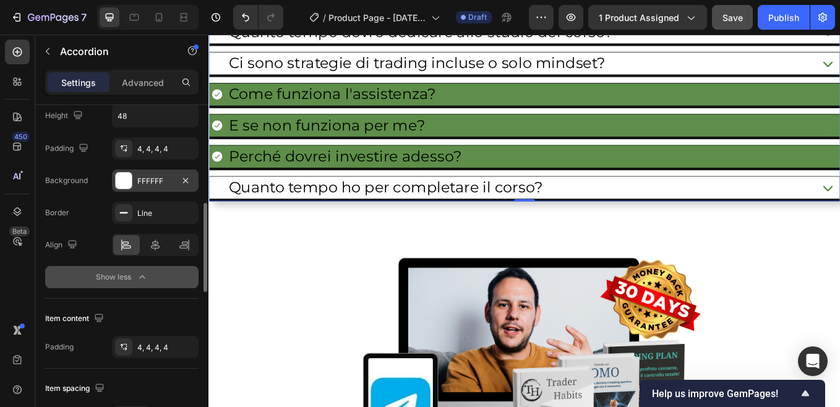
scroll to position [433, 0]
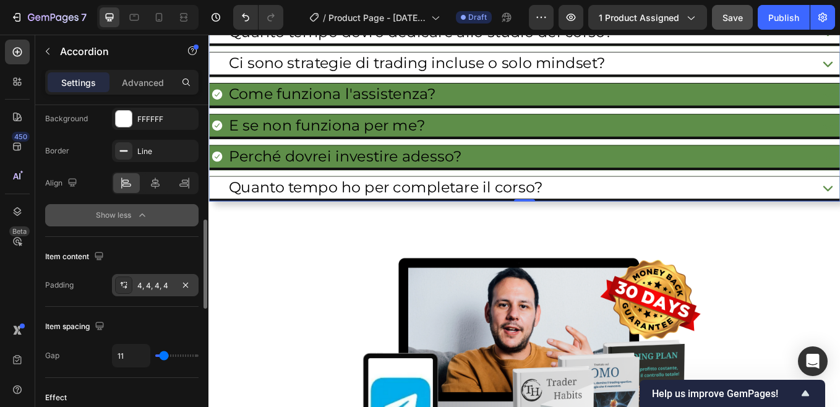
click at [149, 285] on div "4, 4, 4, 4" at bounding box center [155, 285] width 36 height 11
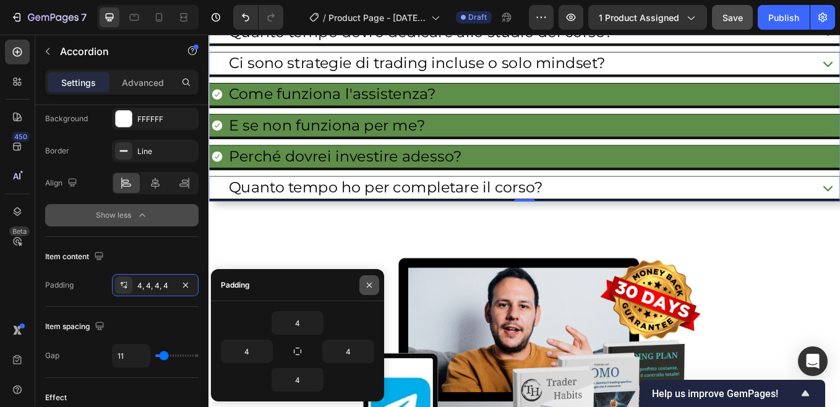
click at [369, 285] on icon "button" at bounding box center [369, 284] width 5 height 5
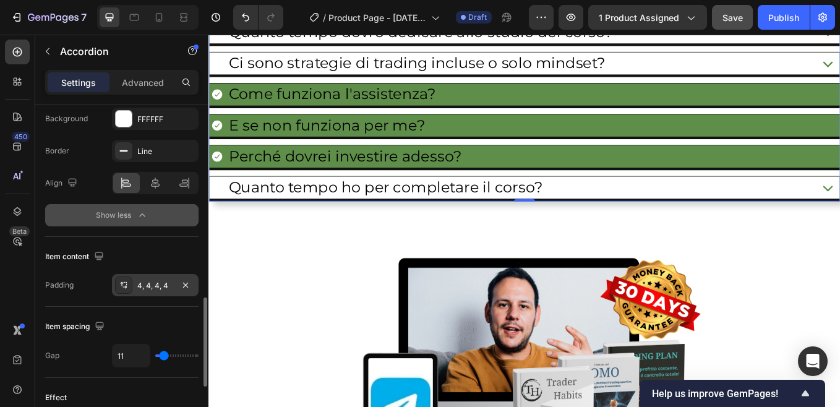
scroll to position [495, 0]
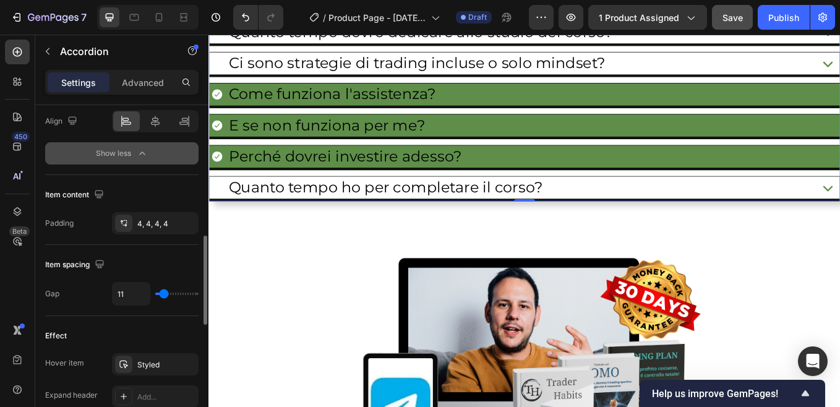
type input "26"
type input "48"
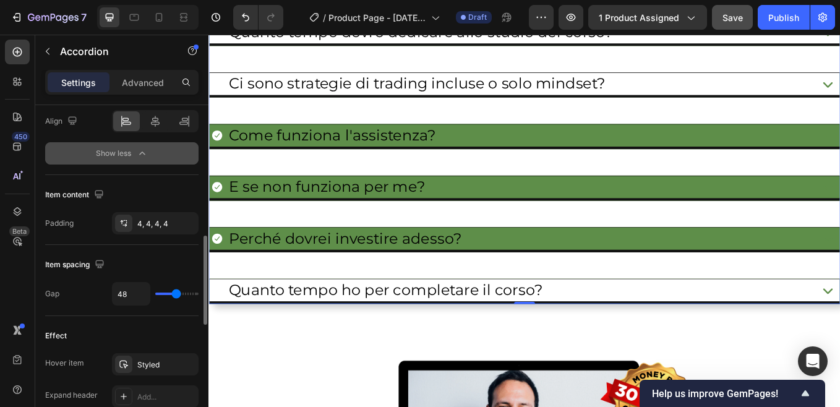
type input "50"
type input "41"
type input "35"
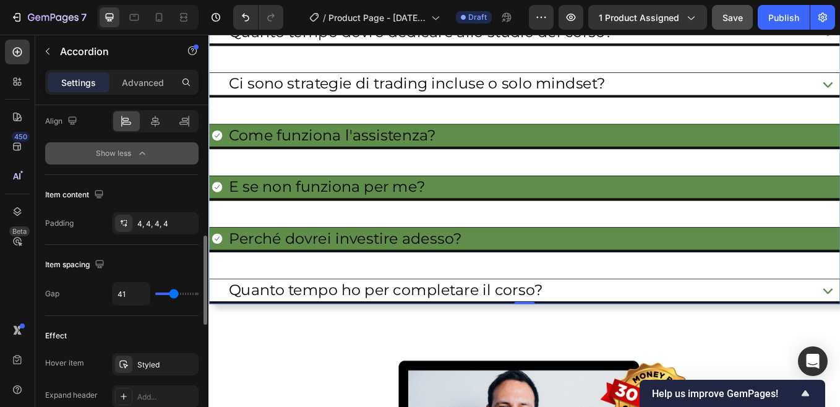
type input "35"
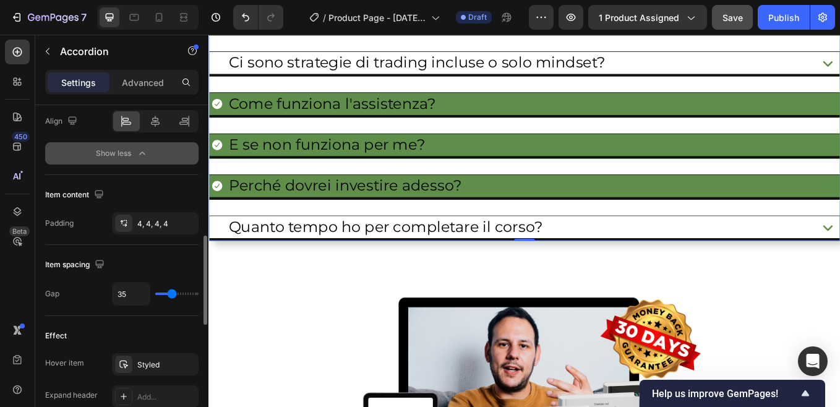
type input "19"
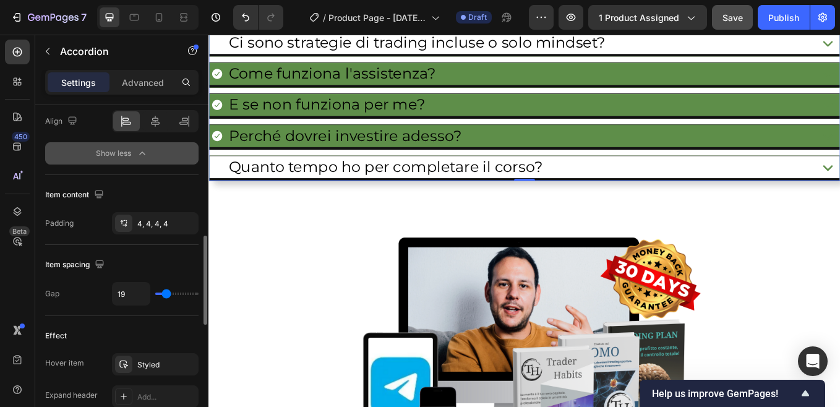
type input "11"
type input "4"
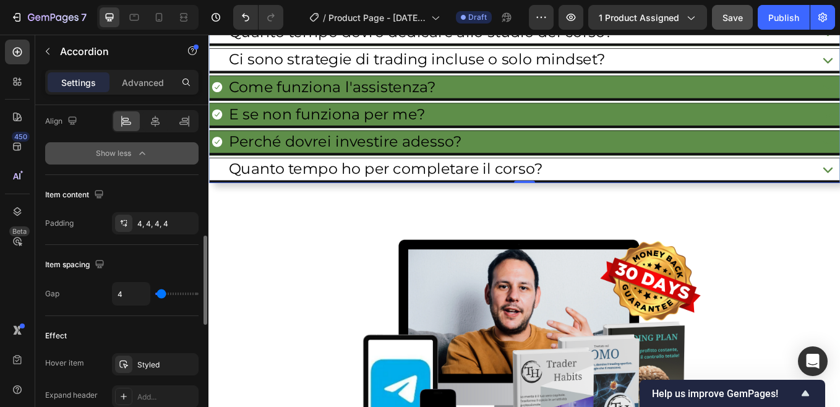
type input "6"
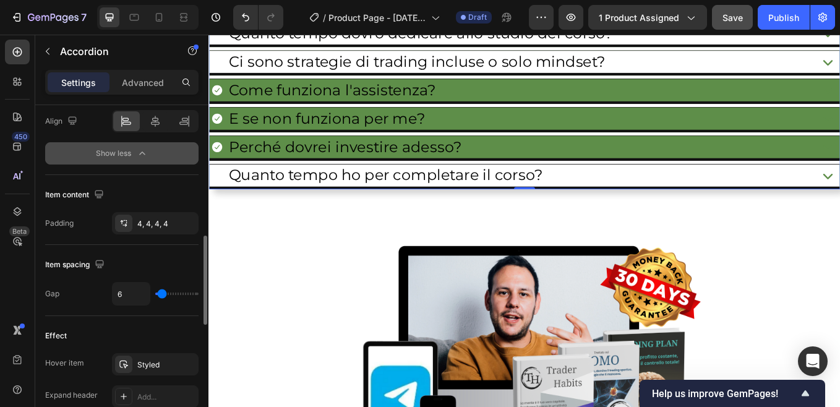
scroll to position [8689, 0]
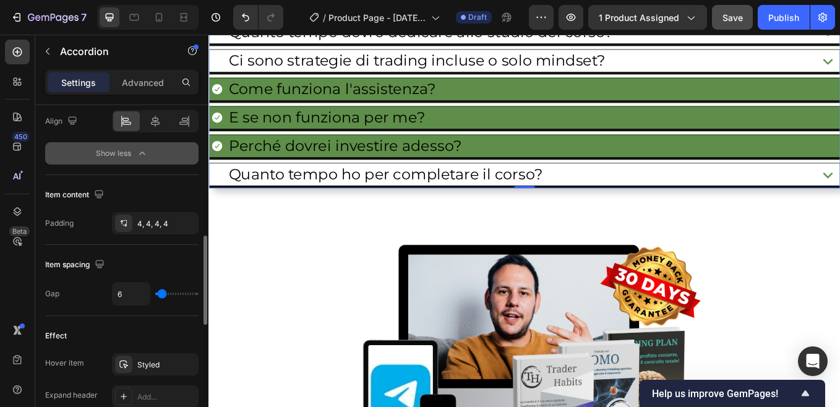
type input "6"
click at [162, 295] on input "range" at bounding box center [176, 294] width 43 height 2
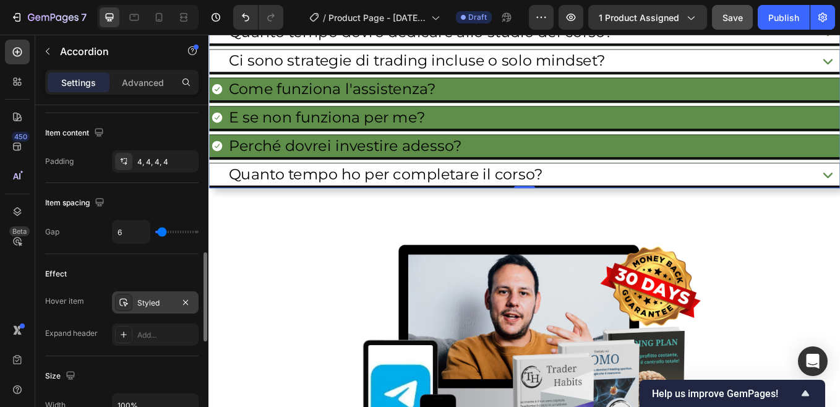
click at [153, 301] on div "Styled" at bounding box center [155, 302] width 36 height 11
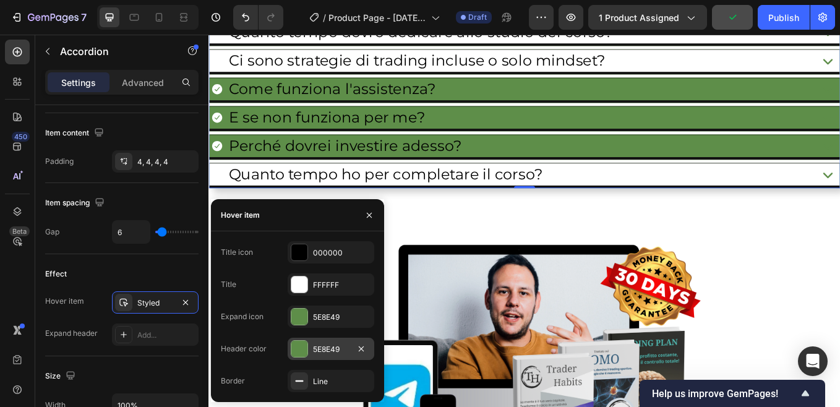
click at [328, 344] on div "5E8E49" at bounding box center [331, 349] width 36 height 11
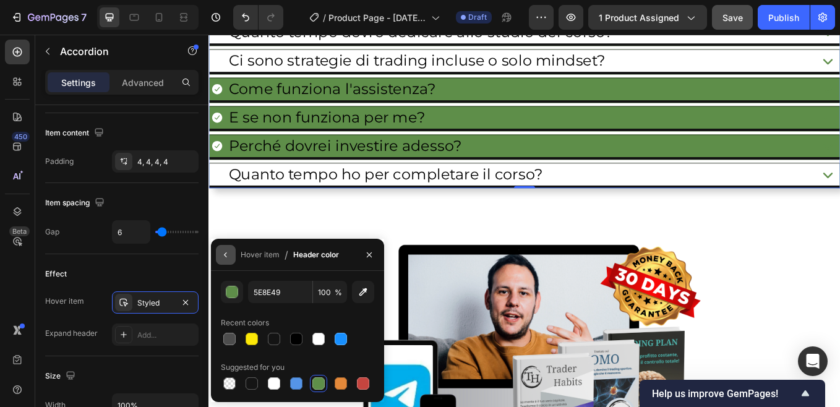
click at [226, 255] on icon "button" at bounding box center [225, 254] width 2 height 5
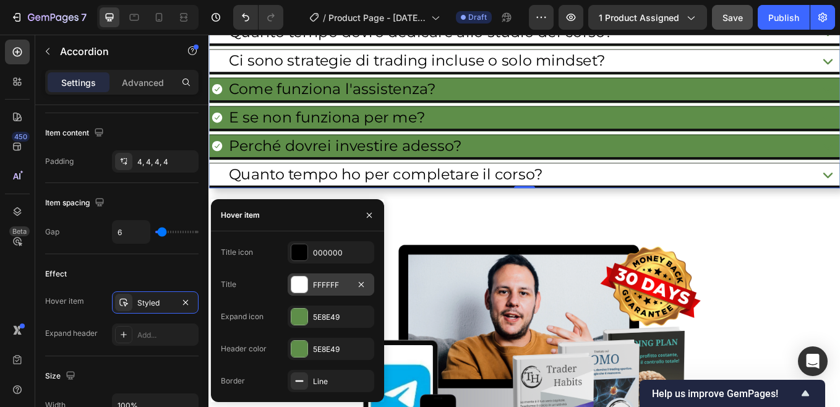
click at [329, 284] on div "FFFFFF" at bounding box center [331, 285] width 36 height 11
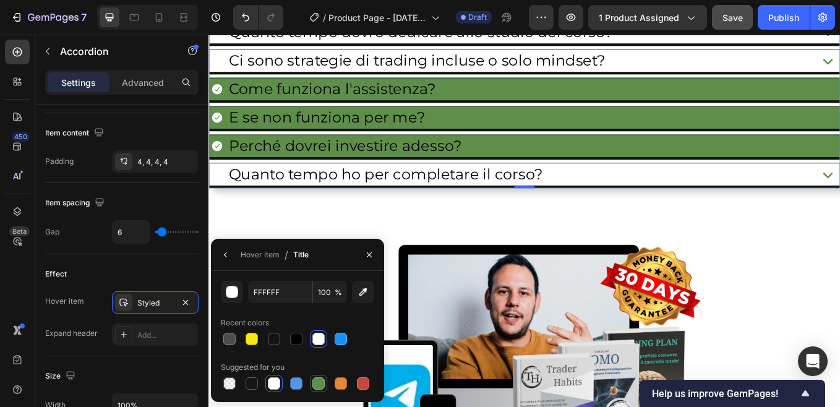
click at [314, 378] on div at bounding box center [318, 383] width 12 height 12
click at [321, 339] on div at bounding box center [318, 339] width 12 height 12
click at [320, 382] on div at bounding box center [318, 383] width 12 height 12
click at [320, 343] on div at bounding box center [318, 339] width 12 height 12
click at [226, 255] on icon "button" at bounding box center [226, 255] width 10 height 10
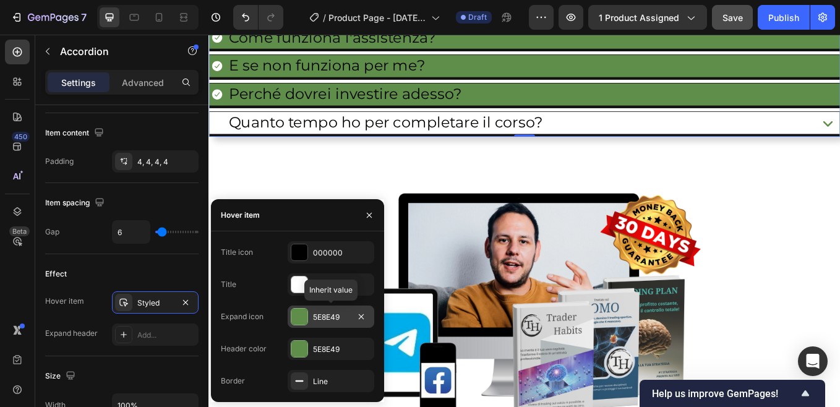
scroll to position [8689, 0]
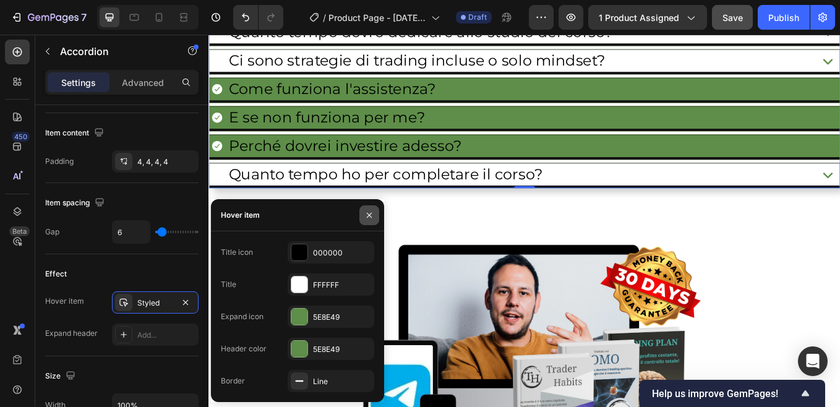
click at [365, 216] on icon "button" at bounding box center [369, 215] width 10 height 10
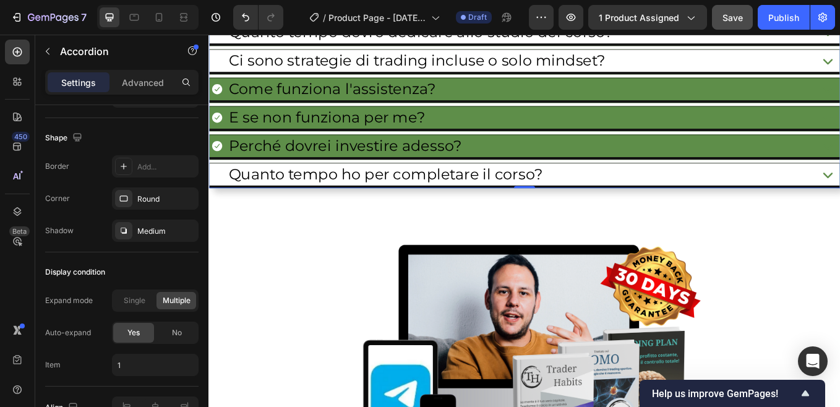
scroll to position [937, 0]
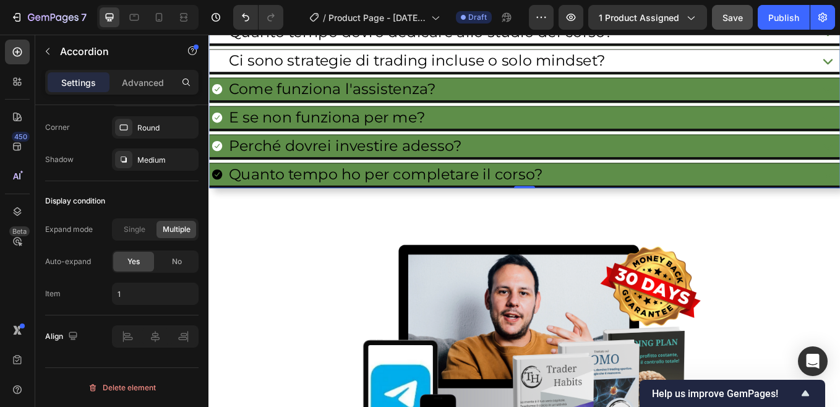
click at [220, 198] on icon at bounding box center [218, 199] width 12 height 12
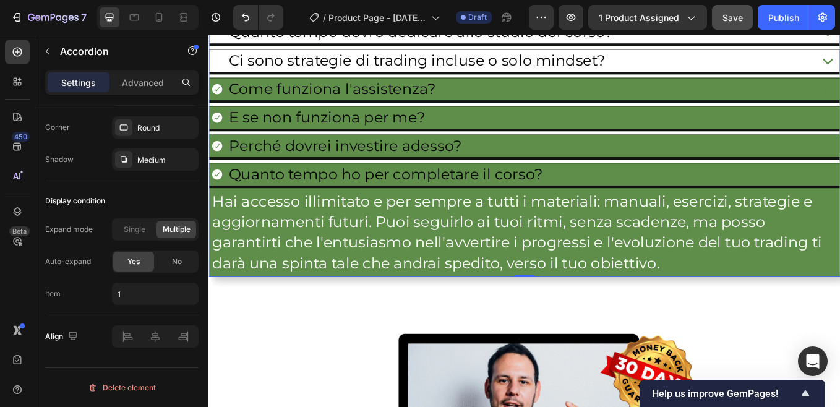
click at [220, 198] on icon at bounding box center [218, 199] width 12 height 12
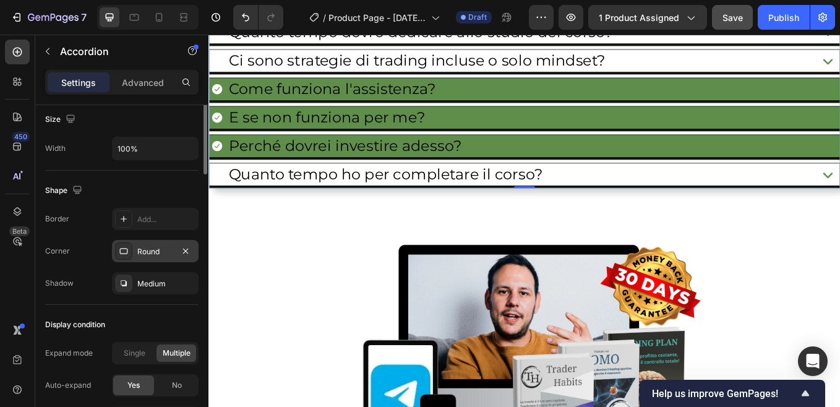
scroll to position [628, 0]
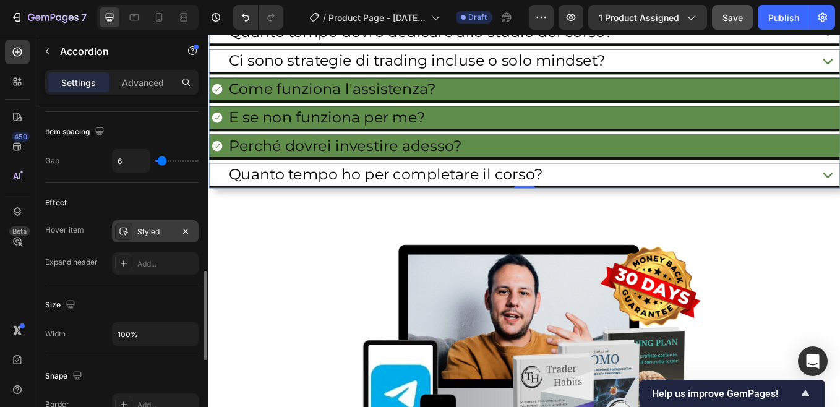
click at [167, 229] on div "Styled" at bounding box center [155, 231] width 36 height 11
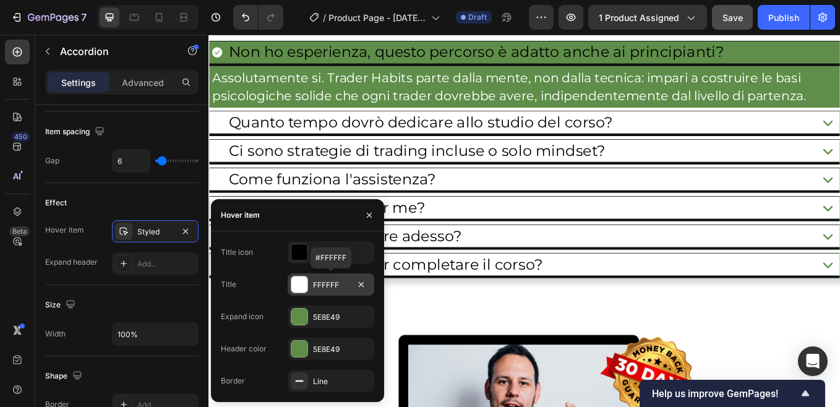
scroll to position [8694, 0]
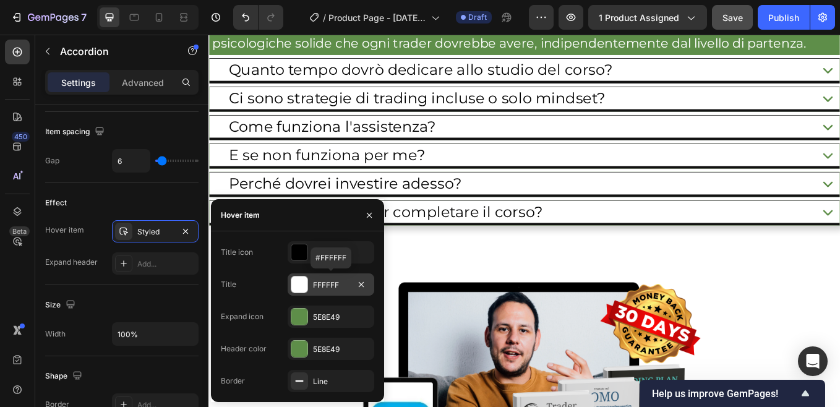
click at [320, 284] on div "FFFFFF" at bounding box center [331, 285] width 36 height 11
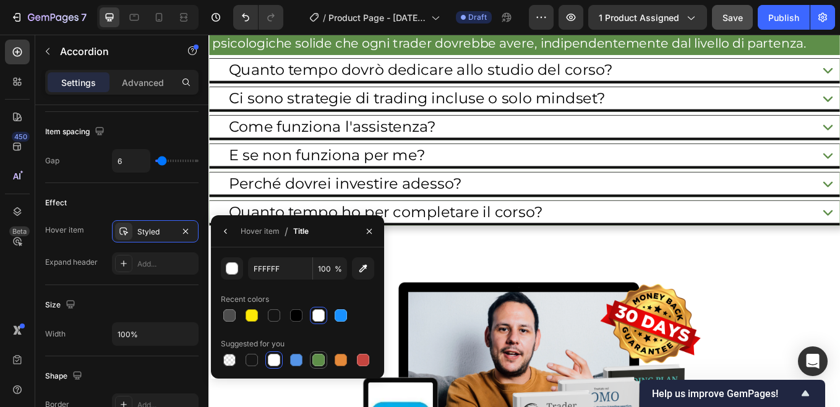
click at [316, 357] on div at bounding box center [318, 360] width 12 height 12
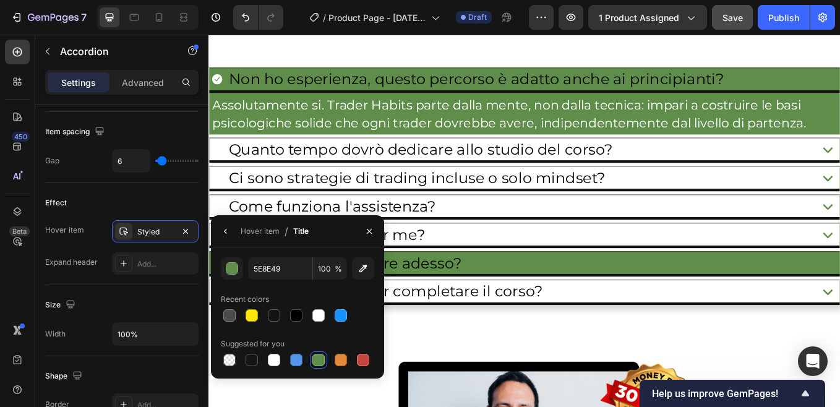
scroll to position [8570, 0]
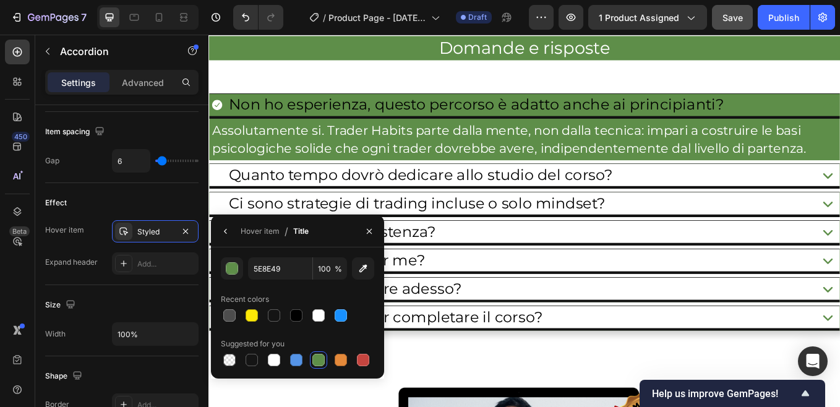
click at [320, 354] on div at bounding box center [318, 360] width 12 height 12
drag, startPoint x: 322, startPoint y: 309, endPoint x: 348, endPoint y: 229, distance: 83.5
click at [321, 309] on div at bounding box center [318, 315] width 15 height 15
type input "FFFFFF"
click at [225, 231] on icon "button" at bounding box center [225, 231] width 2 height 5
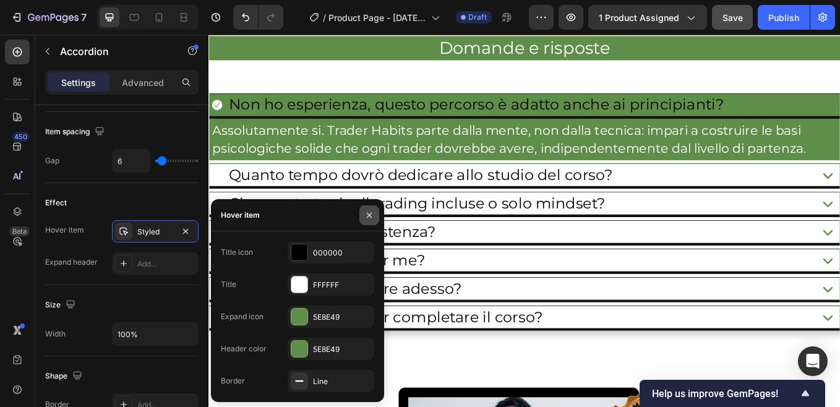
click at [367, 219] on icon "button" at bounding box center [369, 215] width 10 height 10
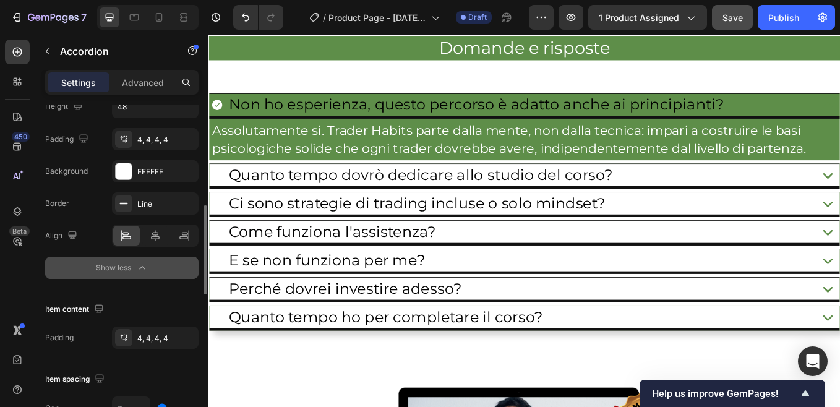
scroll to position [318, 0]
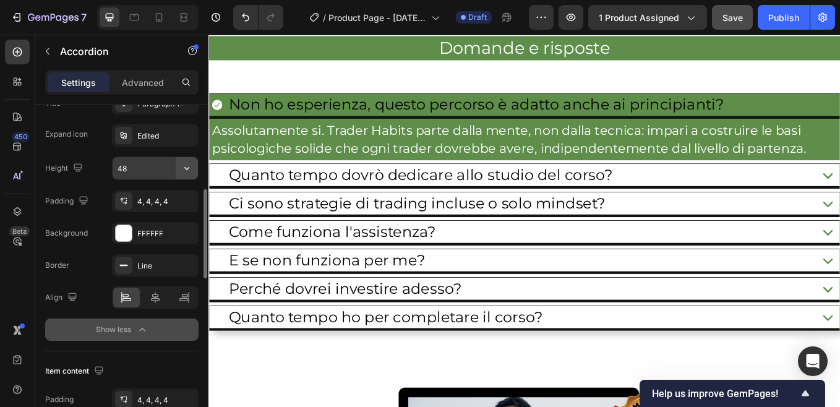
click at [187, 169] on icon "button" at bounding box center [186, 168] width 5 height 3
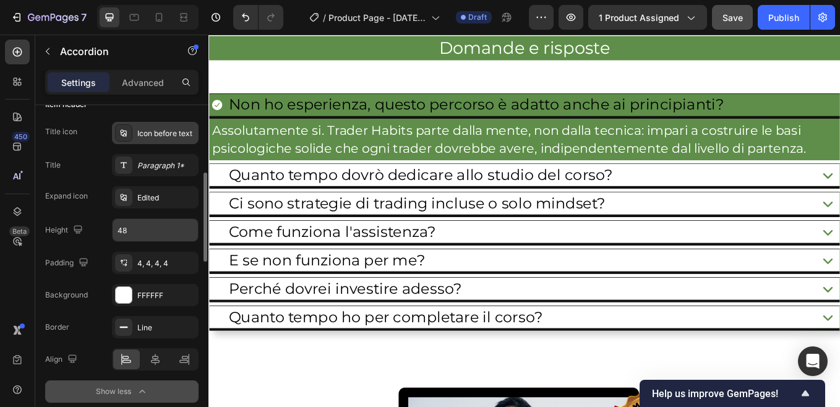
click at [152, 131] on div "Icon before text" at bounding box center [166, 133] width 58 height 11
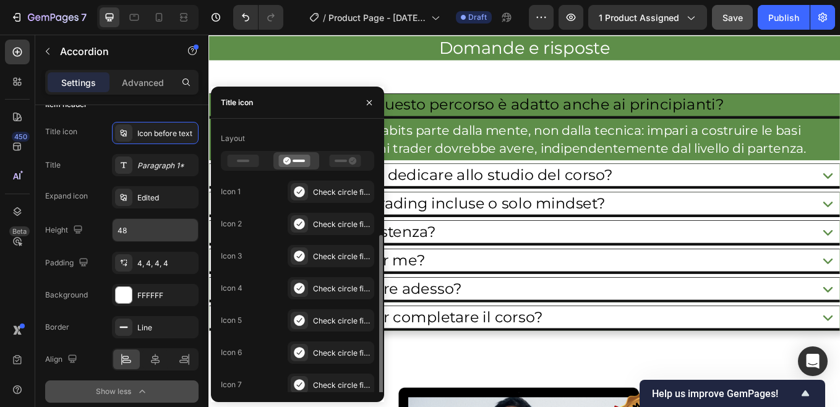
scroll to position [103, 0]
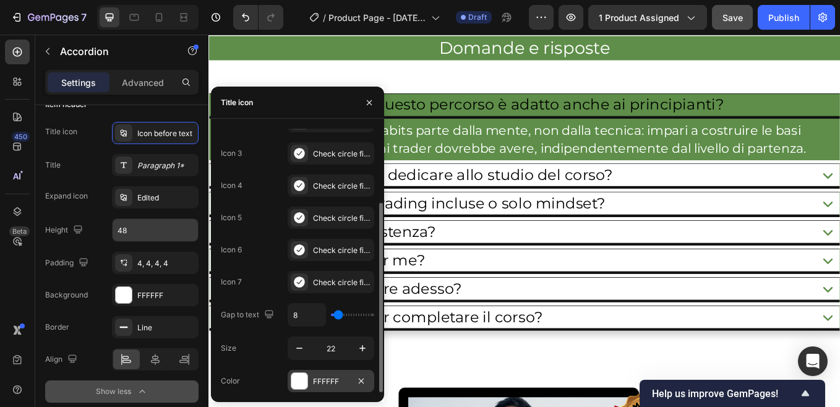
click at [320, 383] on div "FFFFFF" at bounding box center [331, 381] width 36 height 11
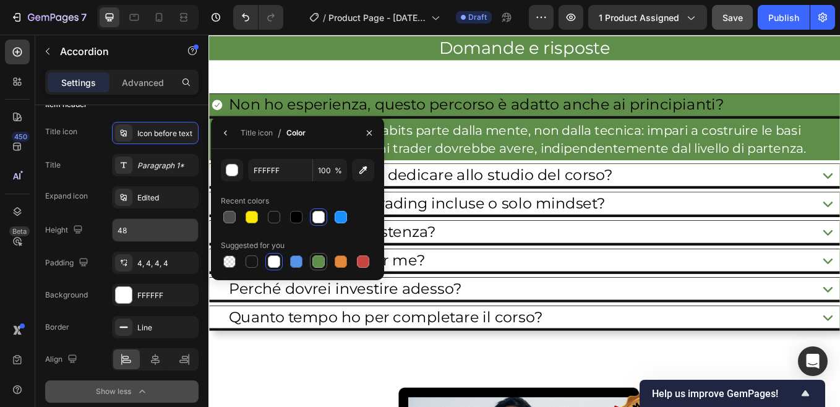
drag, startPoint x: 315, startPoint y: 263, endPoint x: 243, endPoint y: 167, distance: 120.2
click at [315, 263] on div at bounding box center [318, 261] width 12 height 12
type input "5E8E49"
click at [369, 133] on icon "button" at bounding box center [369, 132] width 5 height 5
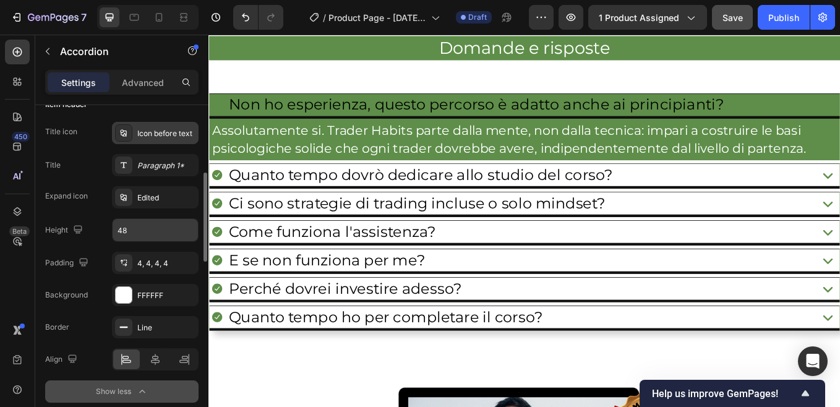
click at [147, 131] on div "Icon before text" at bounding box center [166, 133] width 58 height 11
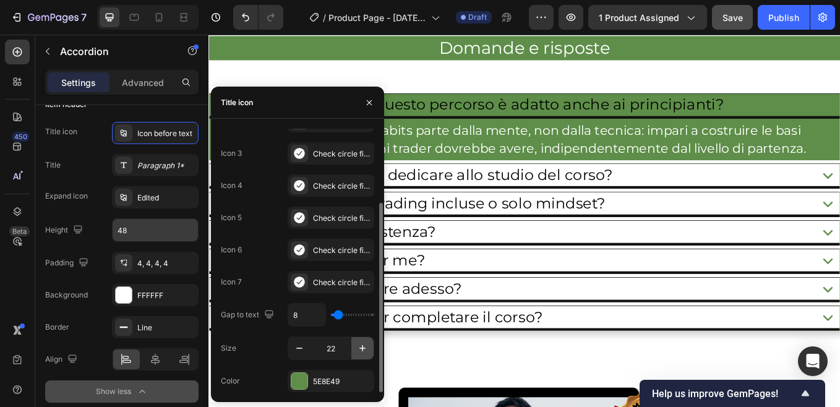
click at [362, 347] on icon "button" at bounding box center [362, 348] width 6 height 6
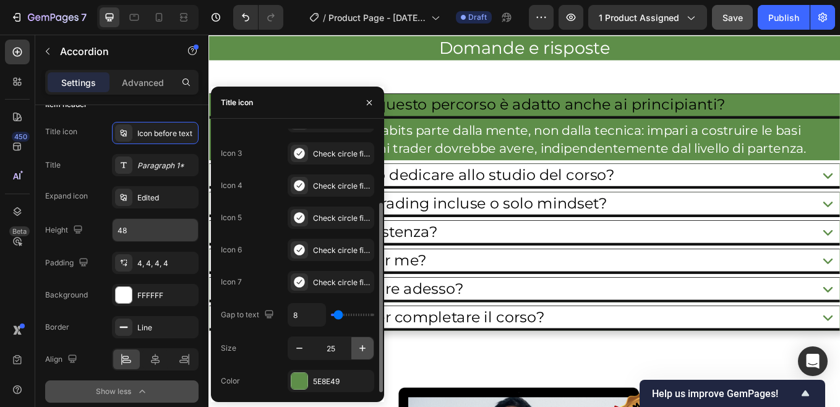
click at [362, 347] on icon "button" at bounding box center [362, 348] width 6 height 6
type input "30"
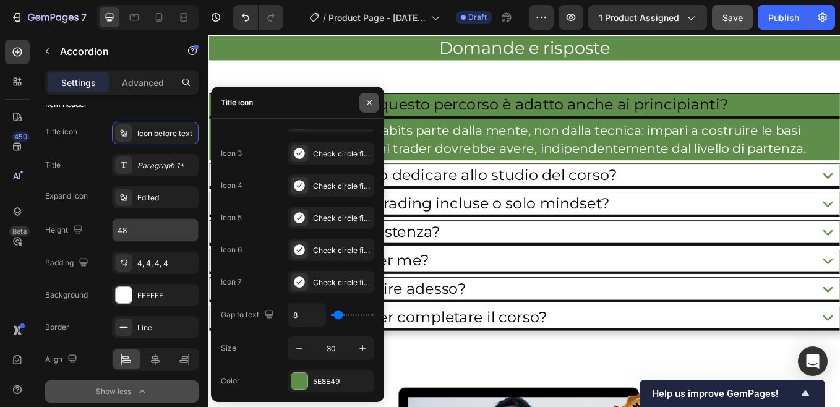
click at [367, 99] on icon "button" at bounding box center [369, 103] width 10 height 10
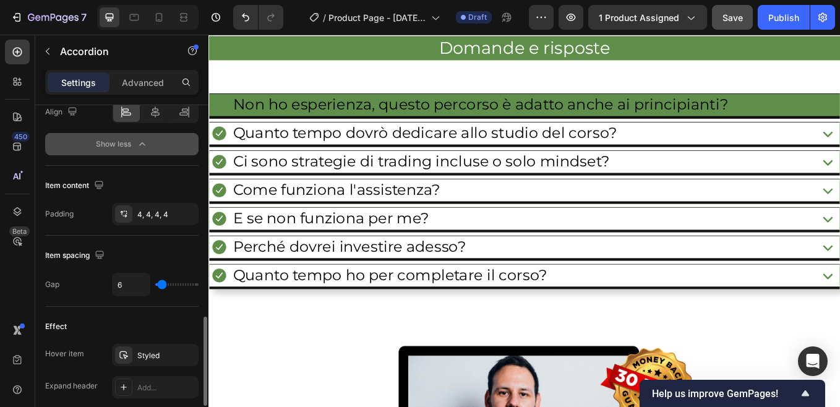
scroll to position [566, 0]
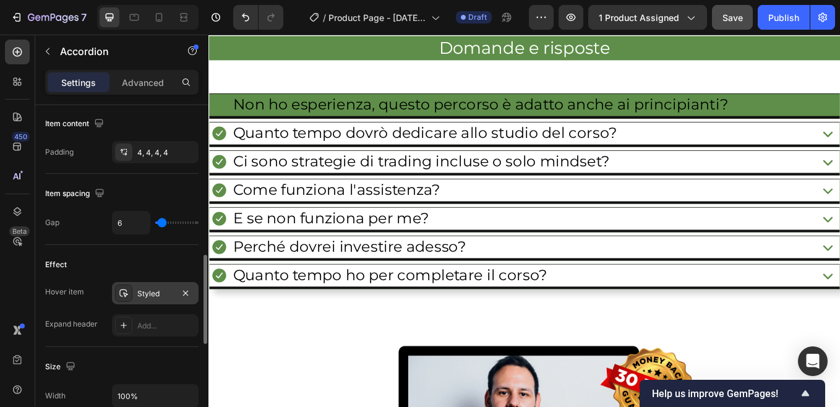
click at [144, 294] on div "Styled" at bounding box center [155, 293] width 36 height 11
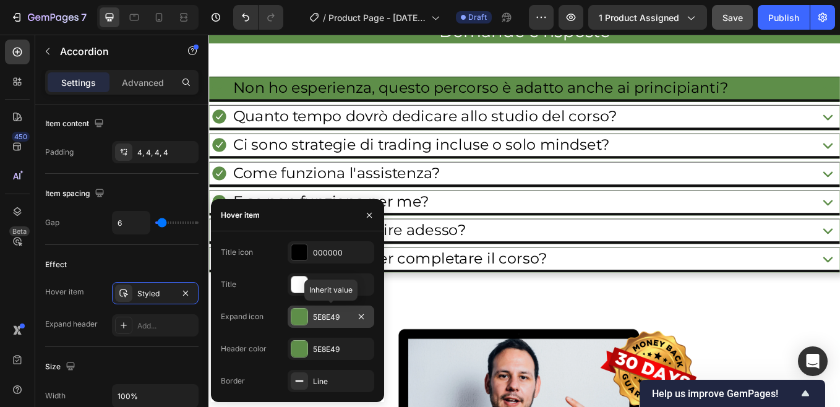
scroll to position [8570, 0]
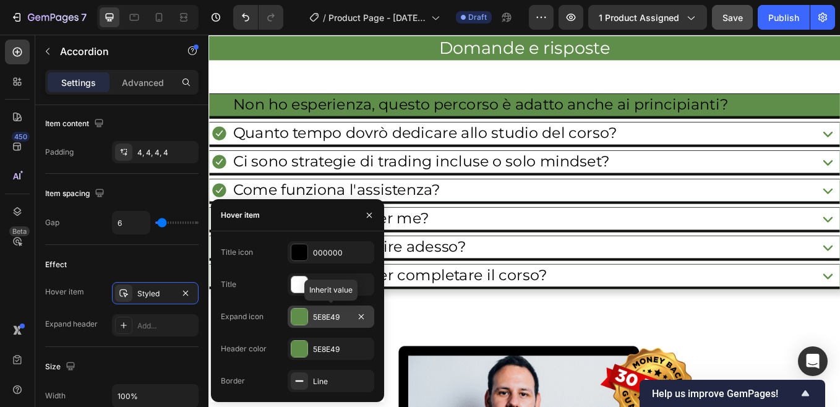
click at [320, 315] on div "5E8E49" at bounding box center [331, 317] width 36 height 11
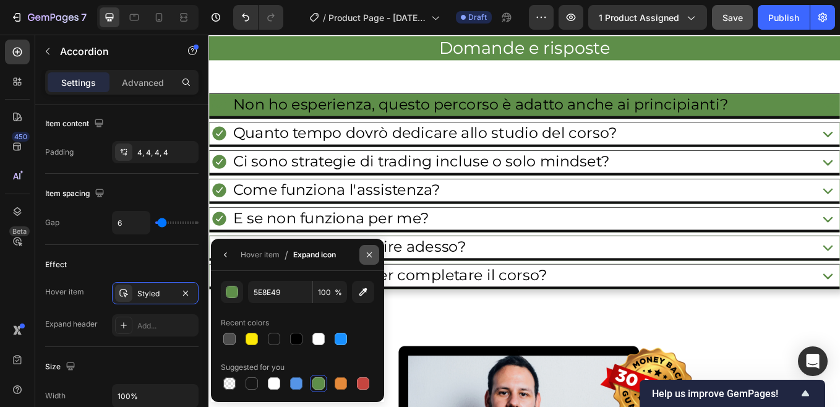
click at [369, 257] on icon "button" at bounding box center [369, 255] width 10 height 10
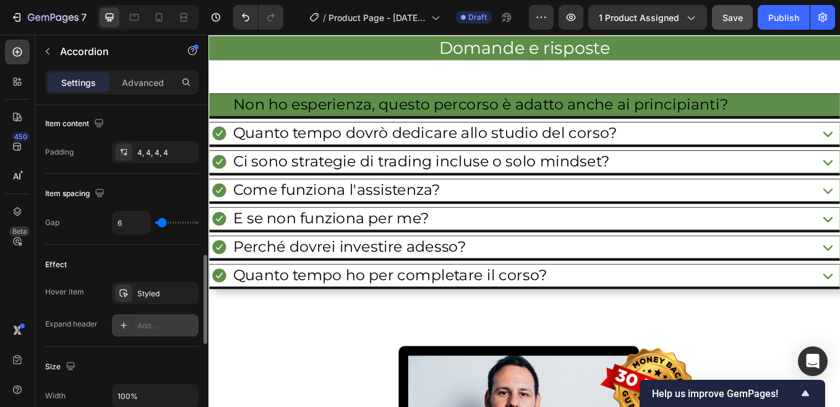
click at [147, 326] on div "Add..." at bounding box center [166, 325] width 58 height 11
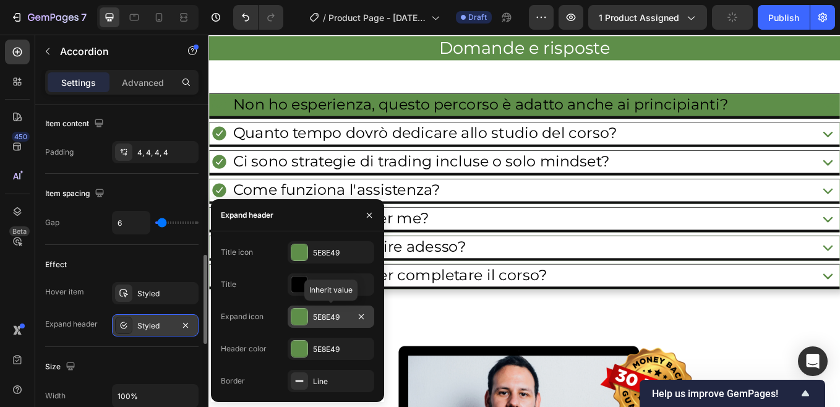
click at [320, 316] on div "5E8E49" at bounding box center [331, 317] width 36 height 11
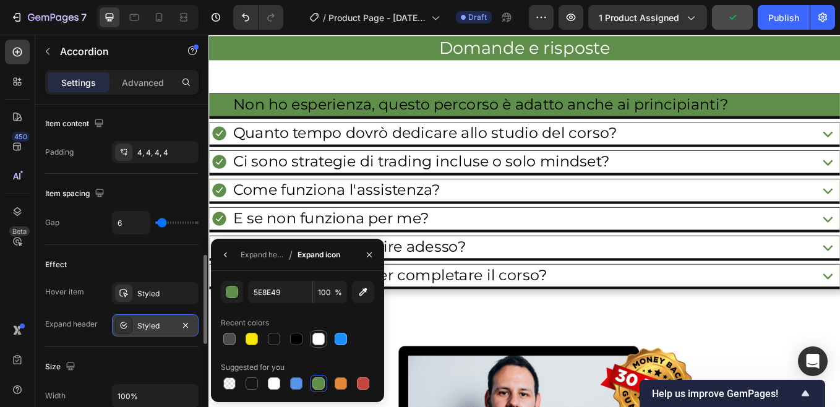
click at [317, 335] on div at bounding box center [318, 339] width 12 height 12
type input "FFFFFF"
click at [368, 257] on icon "button" at bounding box center [369, 255] width 10 height 10
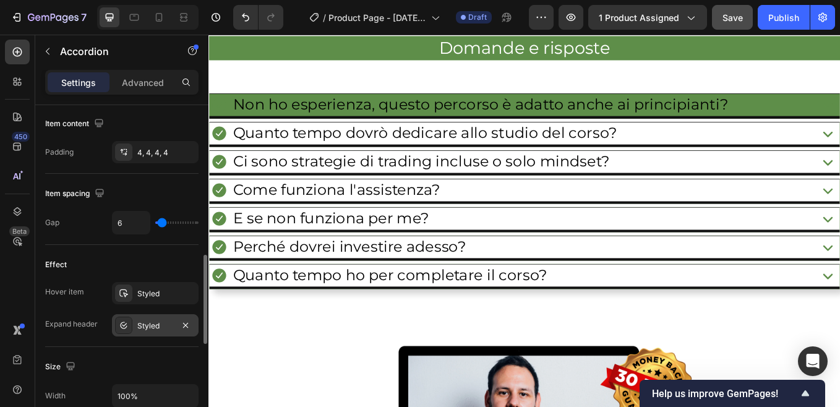
click at [158, 325] on div "Styled" at bounding box center [155, 325] width 36 height 11
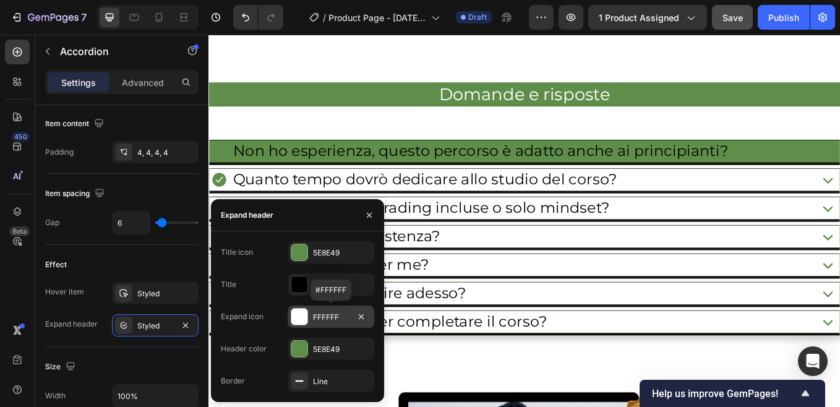
scroll to position [8632, 0]
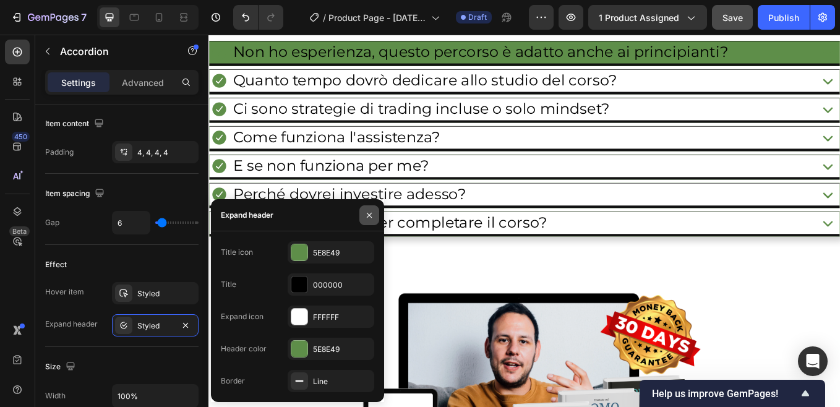
drag, startPoint x: 365, startPoint y: 216, endPoint x: 184, endPoint y: 215, distance: 180.6
click at [365, 216] on icon "button" at bounding box center [369, 215] width 10 height 10
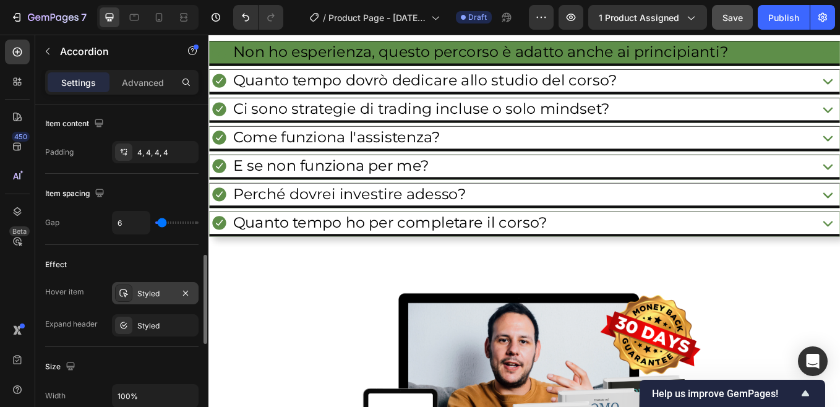
click at [155, 291] on div "Styled" at bounding box center [155, 293] width 36 height 11
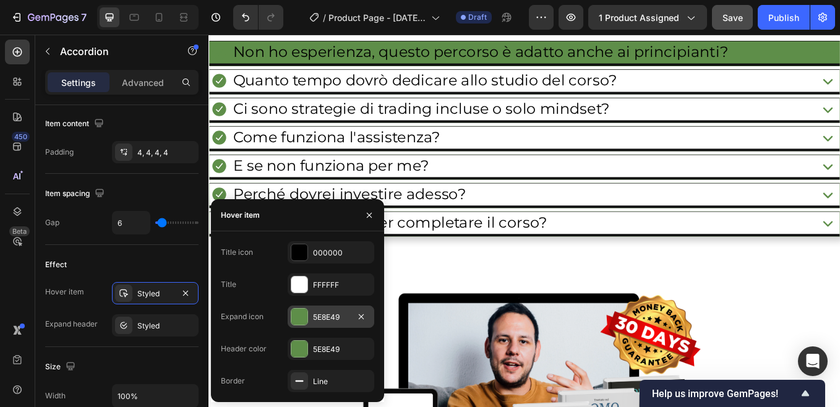
click at [318, 314] on div "5E8E49" at bounding box center [331, 317] width 36 height 11
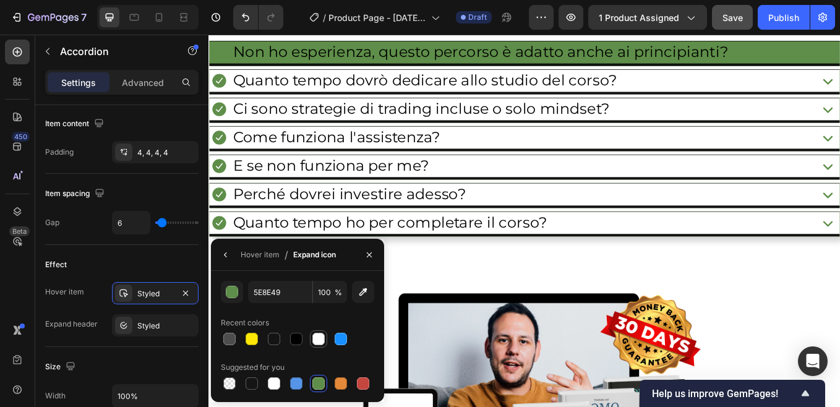
click at [317, 339] on div at bounding box center [318, 339] width 12 height 12
type input "FFFFFF"
click at [367, 257] on icon "button" at bounding box center [369, 254] width 5 height 5
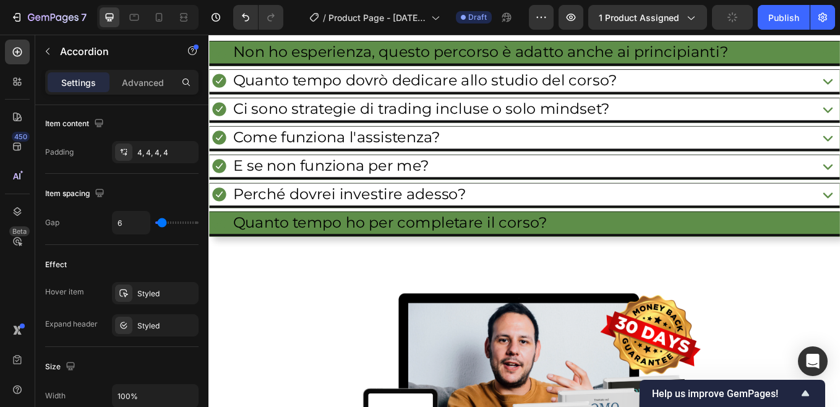
click at [774, 258] on div "Quanto tempo ho per completare il corso?" at bounding box center [562, 256] width 702 height 28
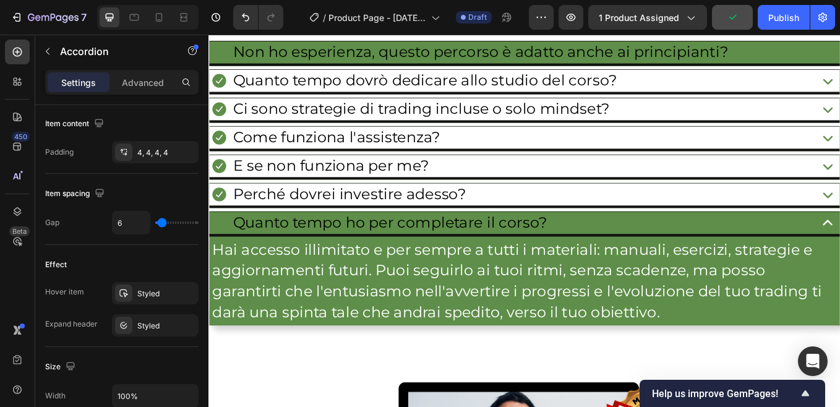
click at [795, 257] on div "Quanto tempo ho per completare il corso?" at bounding box center [562, 256] width 702 height 28
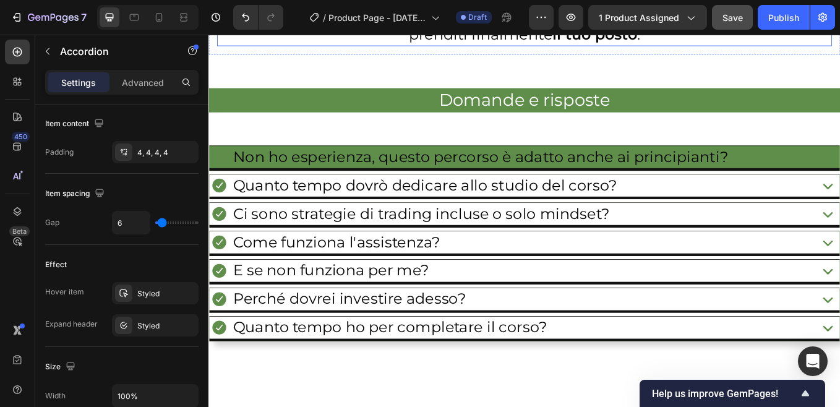
scroll to position [8520, 0]
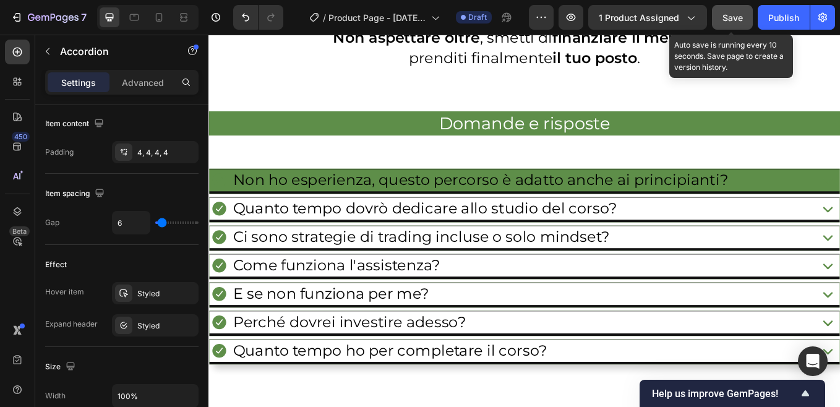
click at [730, 15] on span "Save" at bounding box center [732, 17] width 20 height 11
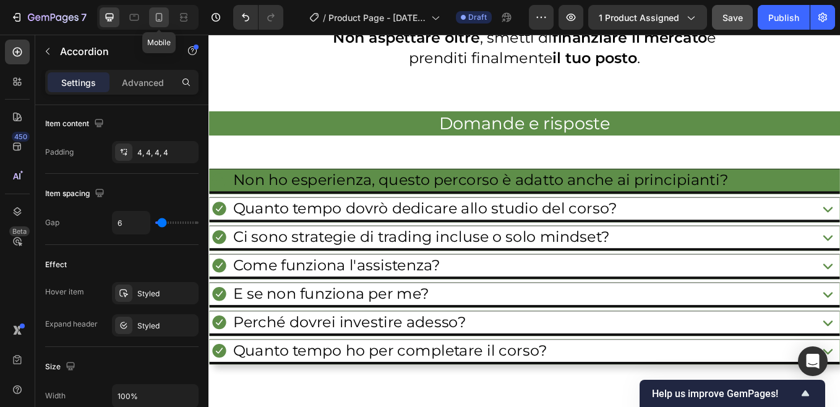
drag, startPoint x: 161, startPoint y: 19, endPoint x: 96, endPoint y: 158, distance: 154.4
click at [161, 19] on icon at bounding box center [159, 17] width 7 height 9
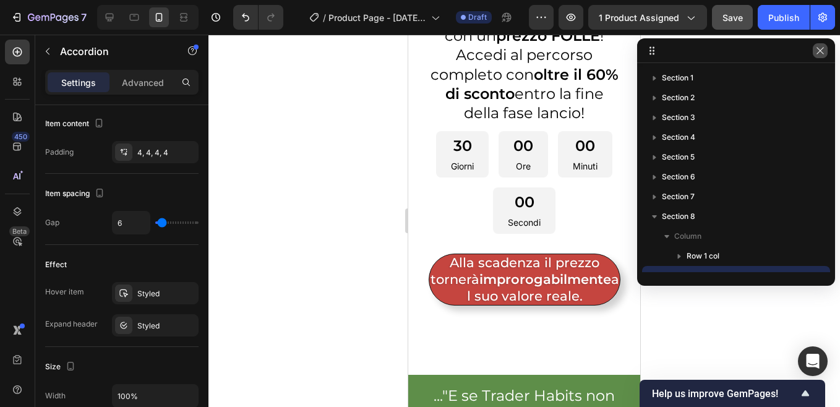
scroll to position [33, 0]
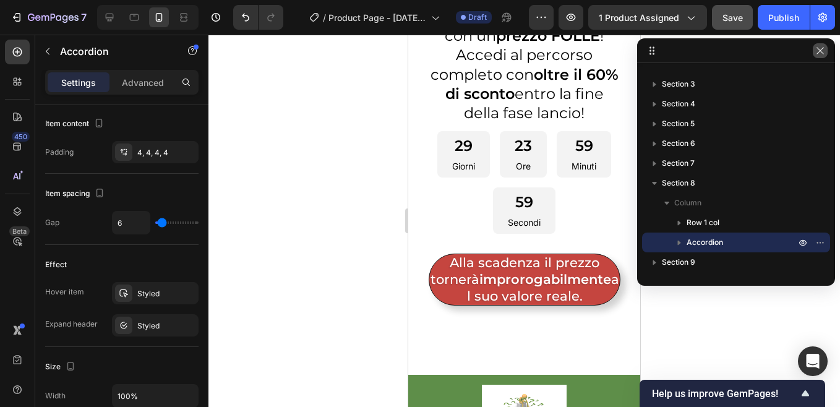
click at [821, 51] on icon "button" at bounding box center [820, 51] width 10 height 10
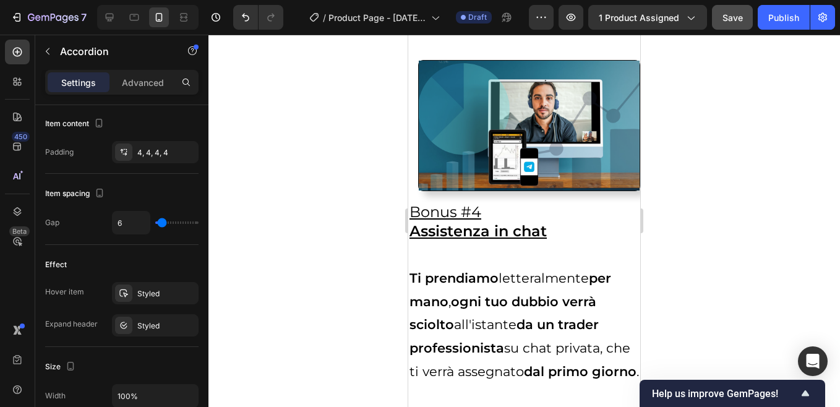
scroll to position [4517, 0]
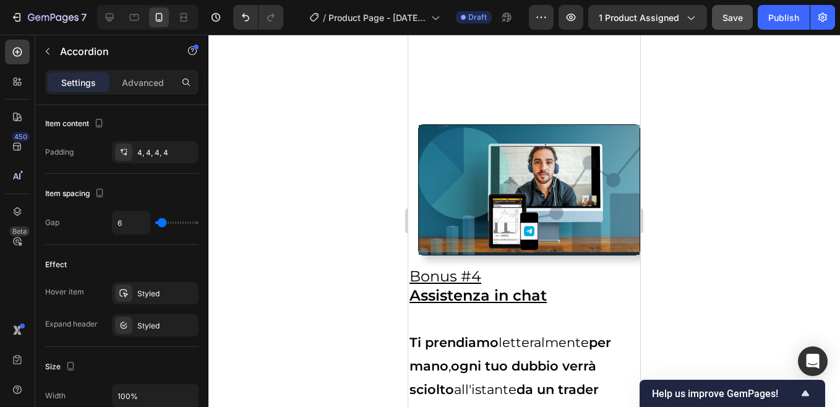
drag, startPoint x: 637, startPoint y: 179, endPoint x: 706, endPoint y: 223, distance: 81.2
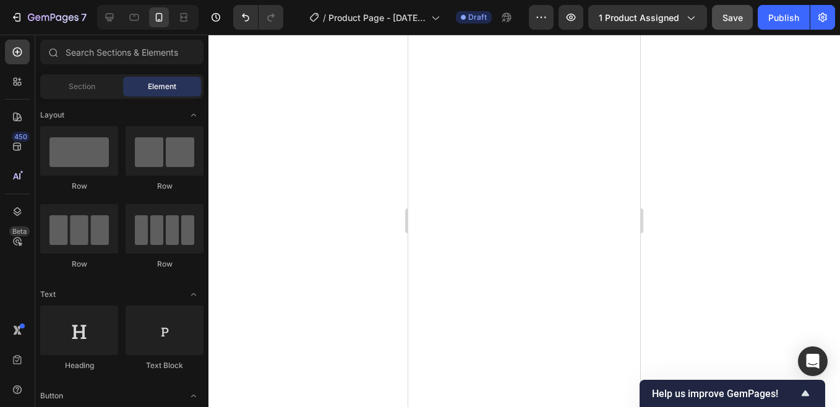
scroll to position [0, 0]
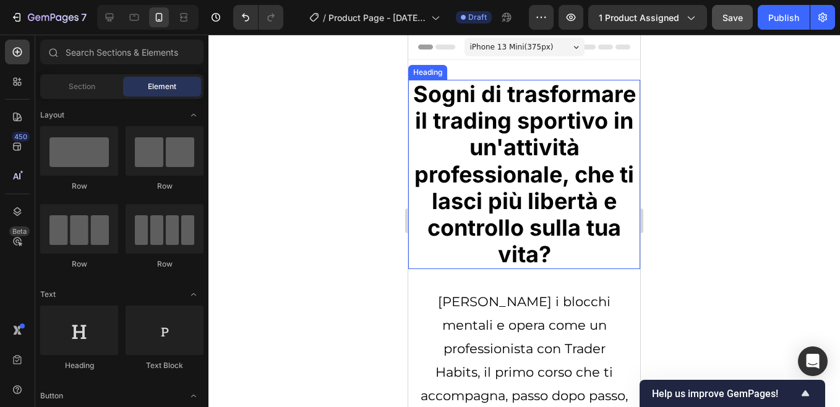
click at [516, 161] on h2 "Sogni di trasformare il trading sportivo in un'attività professionale, che ti l…" at bounding box center [524, 174] width 232 height 189
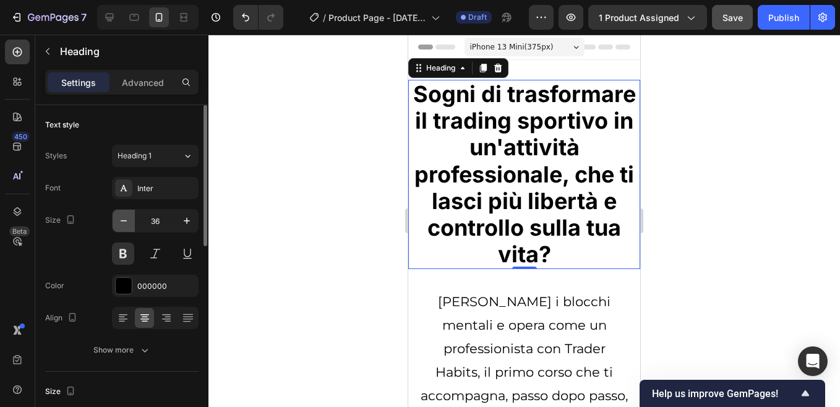
click at [124, 223] on icon "button" at bounding box center [123, 221] width 12 height 12
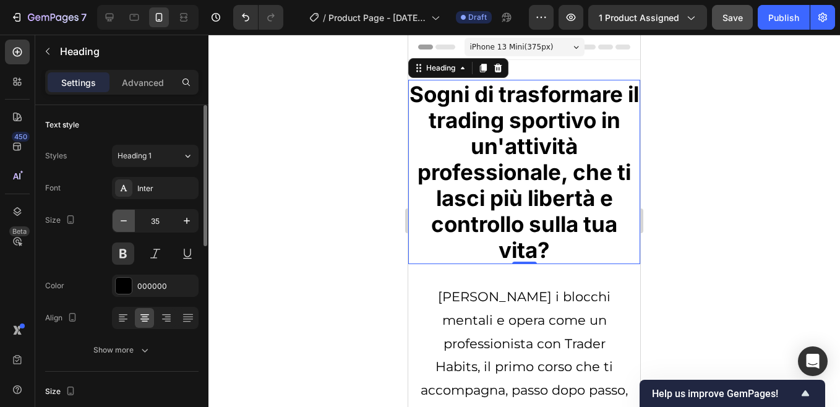
click at [124, 223] on icon "button" at bounding box center [123, 221] width 12 height 12
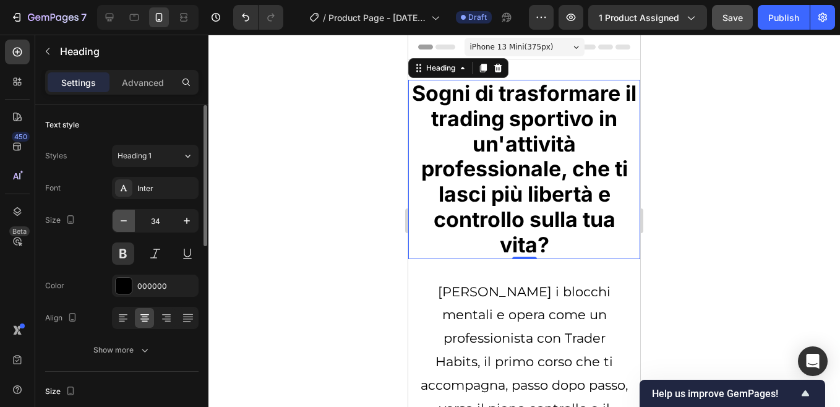
click at [124, 223] on icon "button" at bounding box center [123, 221] width 12 height 12
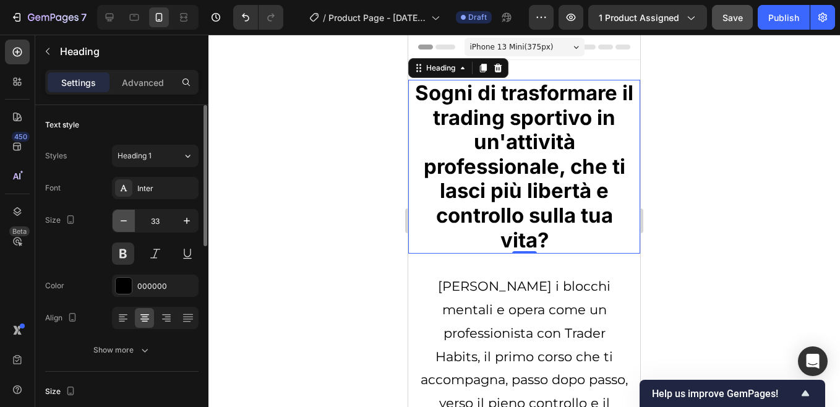
click at [124, 223] on icon "button" at bounding box center [123, 221] width 12 height 12
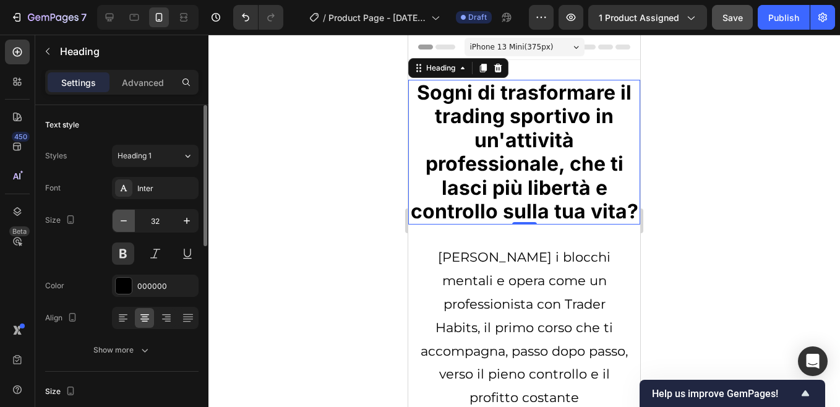
click at [124, 223] on icon "button" at bounding box center [123, 221] width 12 height 12
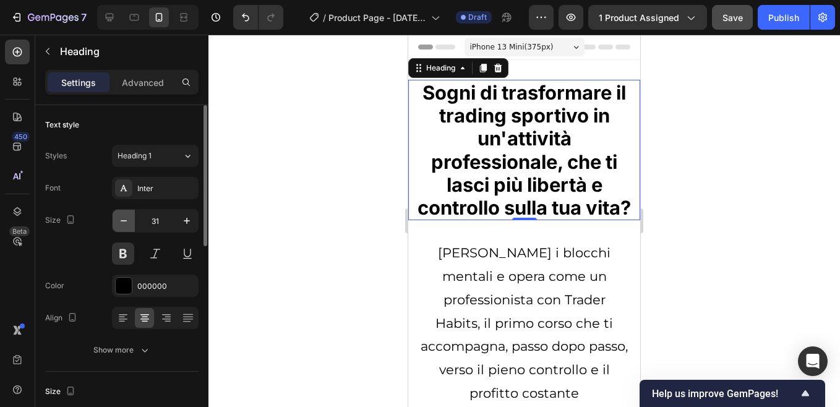
click at [124, 223] on icon "button" at bounding box center [123, 221] width 12 height 12
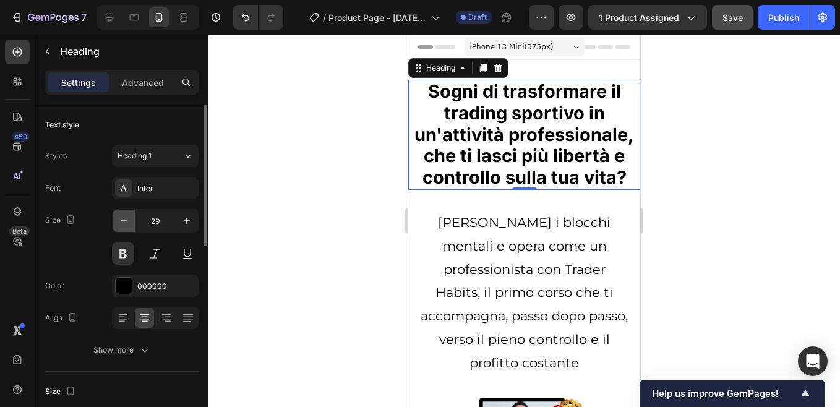
click at [124, 223] on icon "button" at bounding box center [123, 221] width 12 height 12
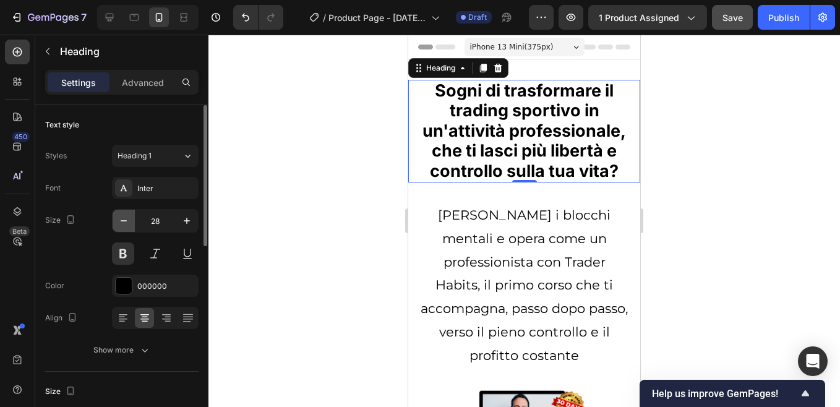
type input "27"
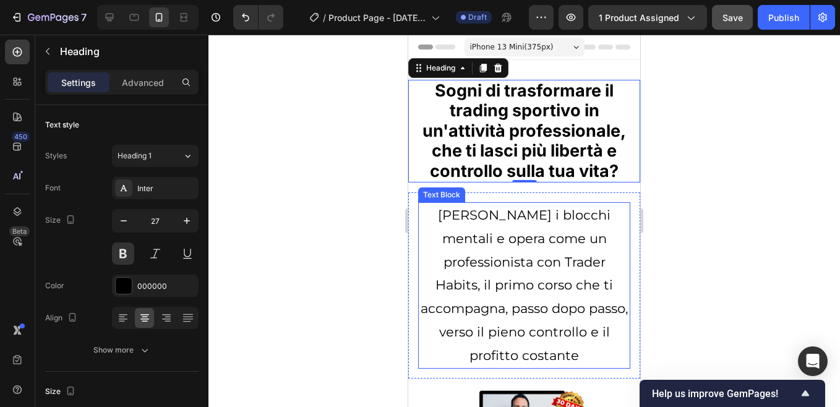
click at [515, 268] on p "[PERSON_NAME] i blocchi mentali e opera come un professionista con Trader Habit…" at bounding box center [524, 285] width 210 height 164
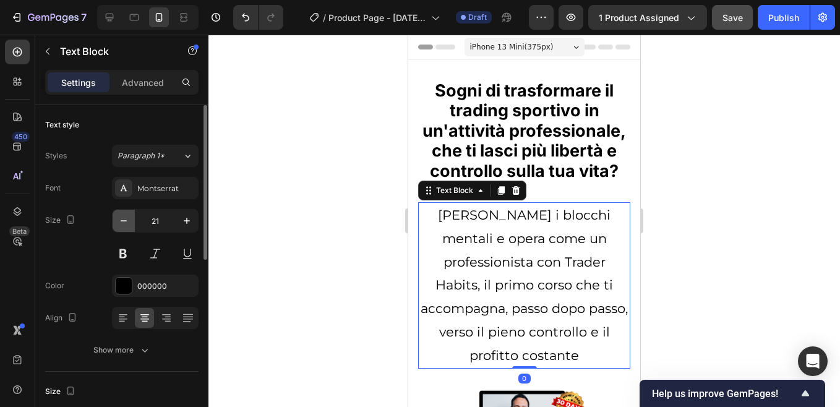
click at [126, 223] on icon "button" at bounding box center [123, 221] width 12 height 12
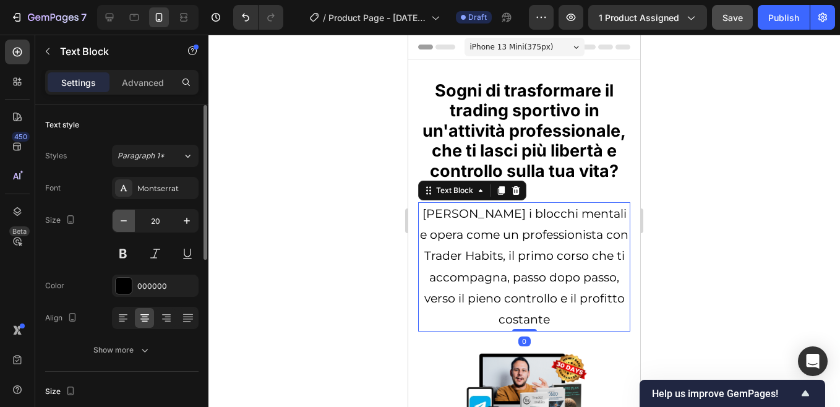
type input "19"
click at [126, 223] on icon "button" at bounding box center [123, 221] width 12 height 12
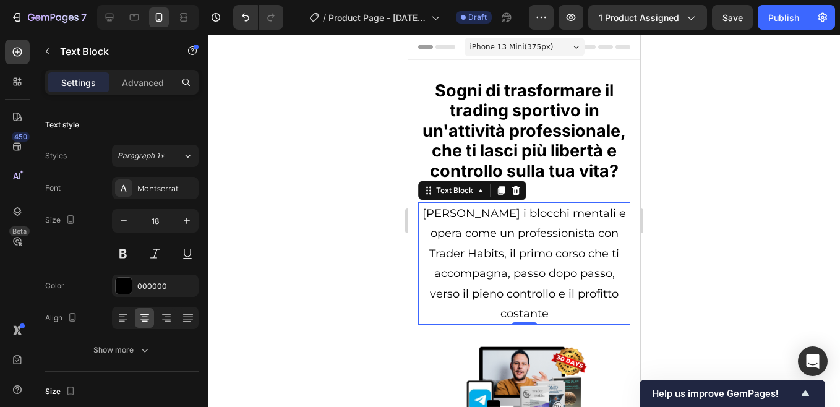
click at [126, 223] on icon "button" at bounding box center [123, 221] width 12 height 12
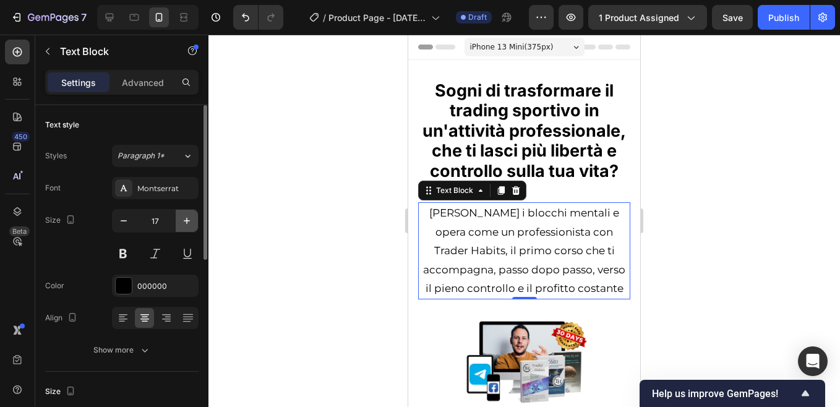
click at [188, 220] on icon "button" at bounding box center [187, 221] width 12 height 12
type input "18"
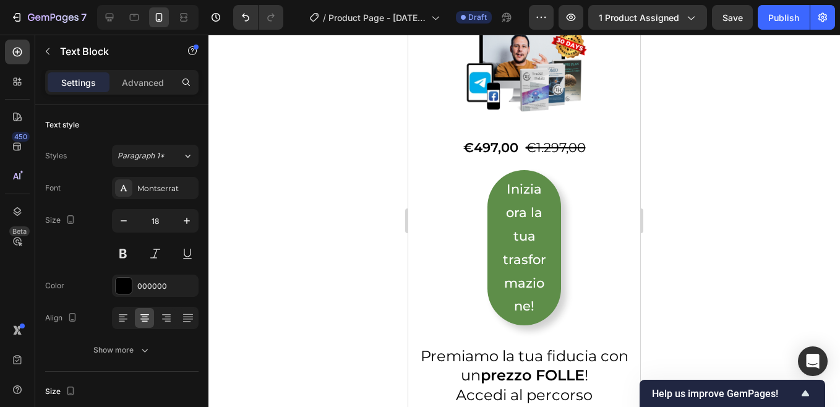
scroll to position [371, 0]
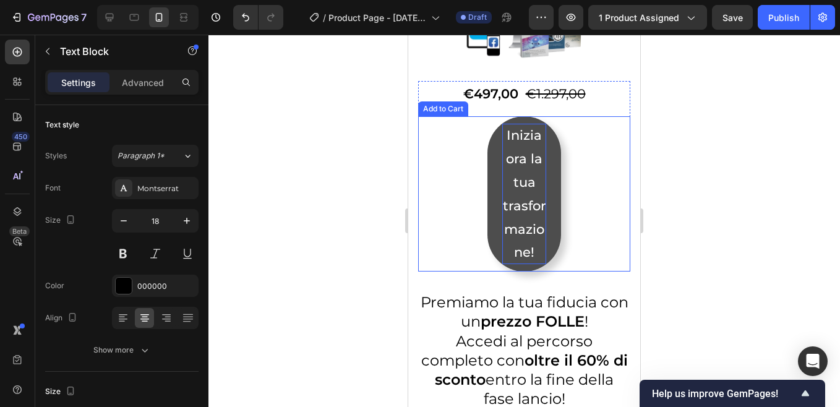
click at [506, 204] on div "Inizia ora la tua trasformazione!" at bounding box center [524, 194] width 44 height 140
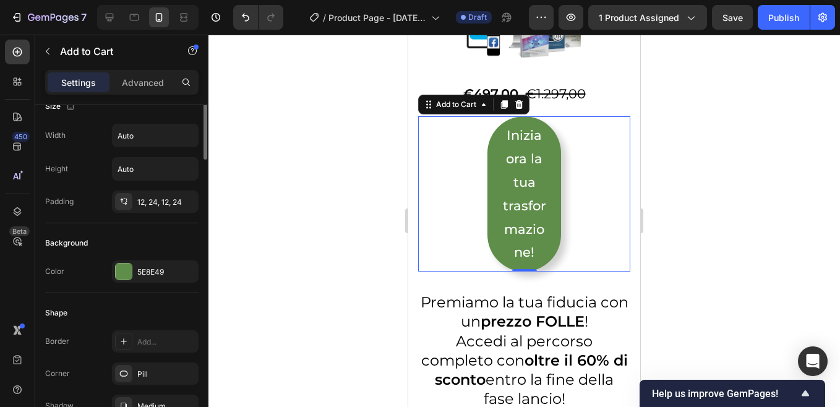
scroll to position [124, 0]
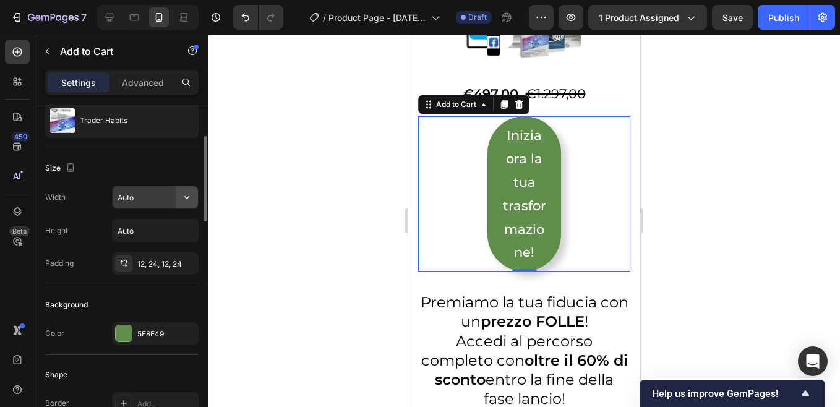
click at [187, 197] on icon "button" at bounding box center [187, 197] width 12 height 12
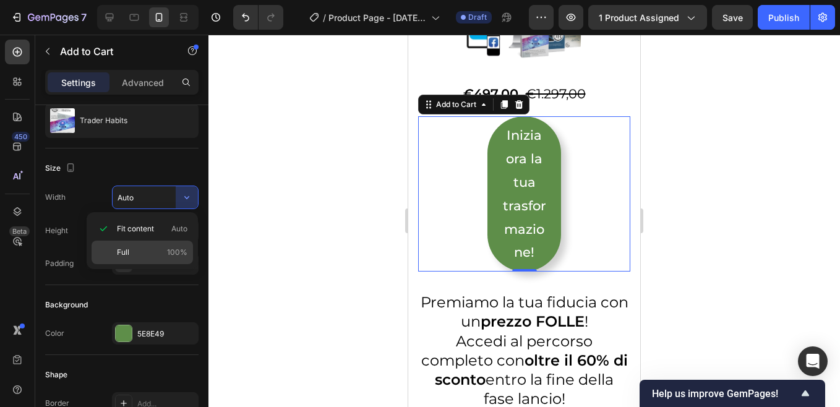
click at [127, 246] on div "Full 100%" at bounding box center [142, 252] width 101 height 23
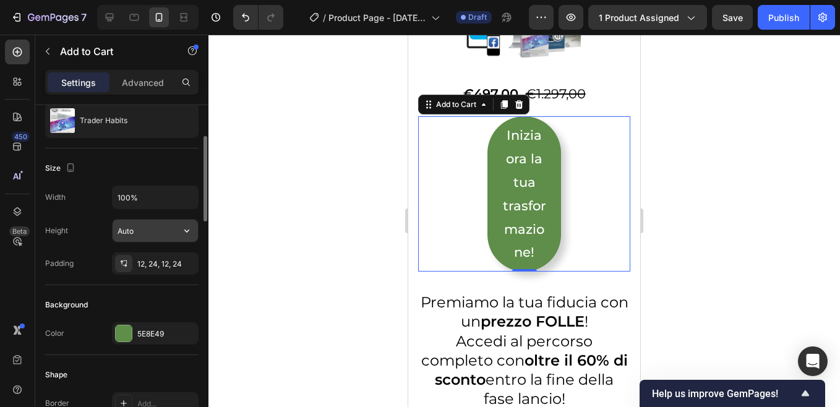
click at [152, 237] on input "Auto" at bounding box center [155, 231] width 85 height 22
click at [186, 230] on icon "button" at bounding box center [187, 230] width 12 height 12
click at [187, 195] on icon "button" at bounding box center [187, 197] width 12 height 12
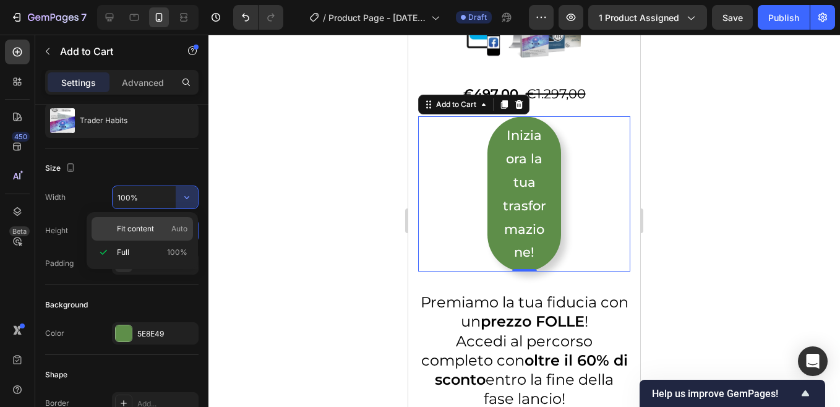
click at [126, 230] on span "Fit content" at bounding box center [135, 228] width 37 height 11
type input "Auto"
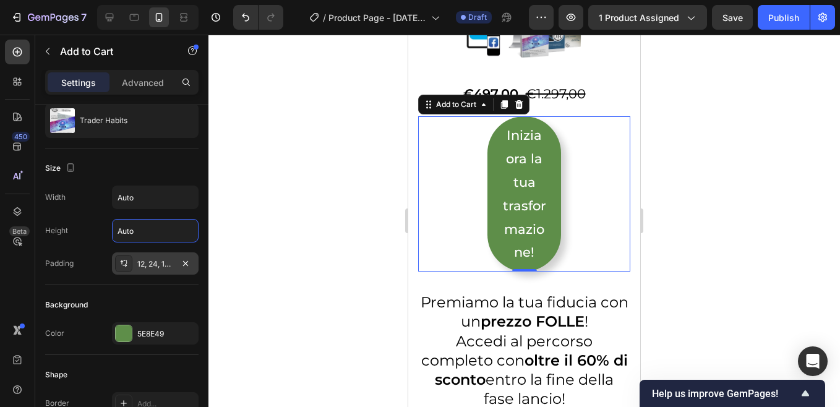
click at [131, 266] on div at bounding box center [123, 263] width 17 height 17
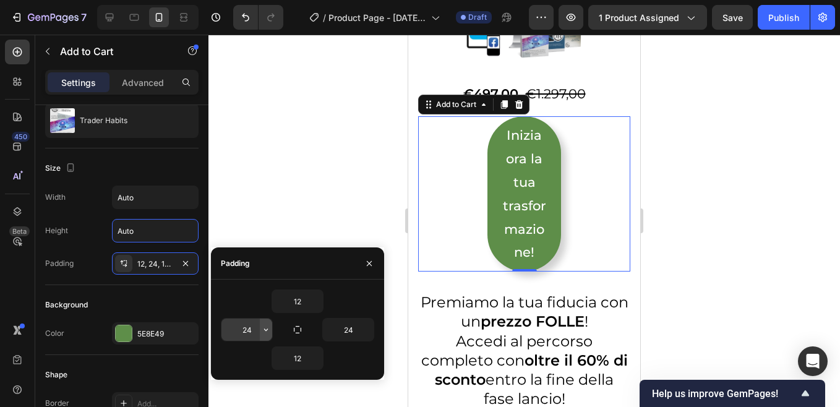
click at [267, 331] on icon "button" at bounding box center [266, 330] width 10 height 10
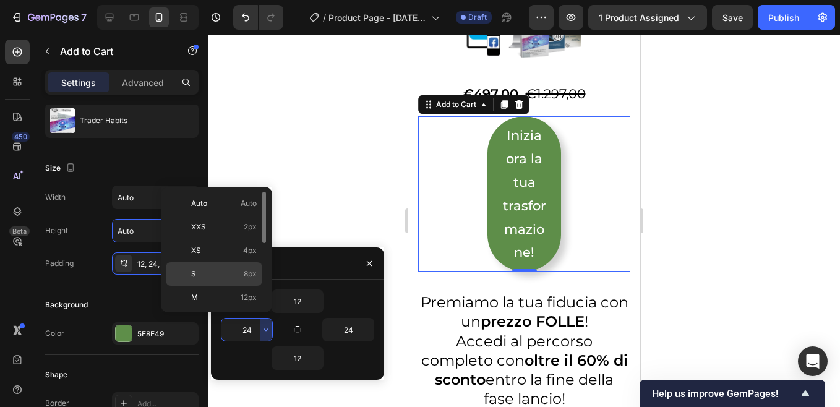
click at [196, 272] on p "S 8px" at bounding box center [224, 273] width 66 height 11
type input "8"
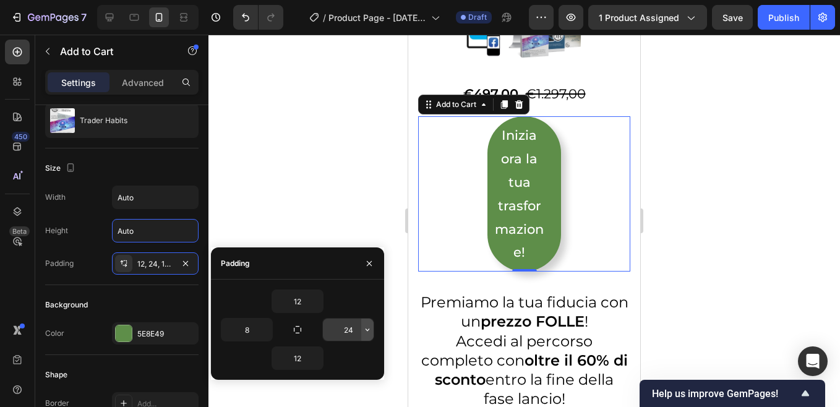
click at [367, 328] on icon "button" at bounding box center [367, 330] width 10 height 10
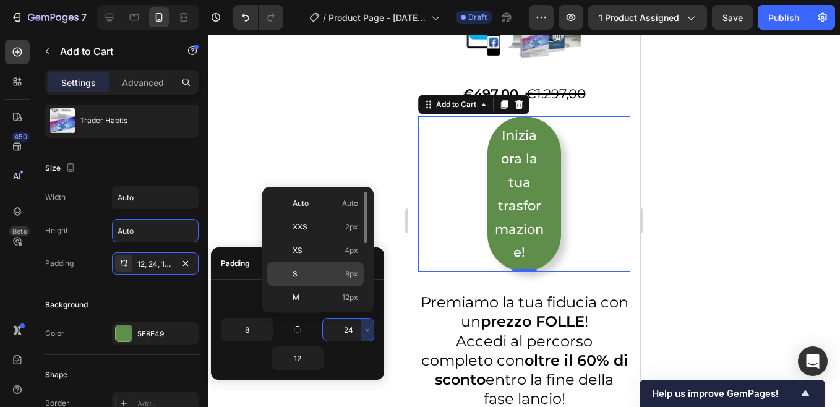
click at [305, 267] on div "S 8px" at bounding box center [315, 273] width 96 height 23
type input "8"
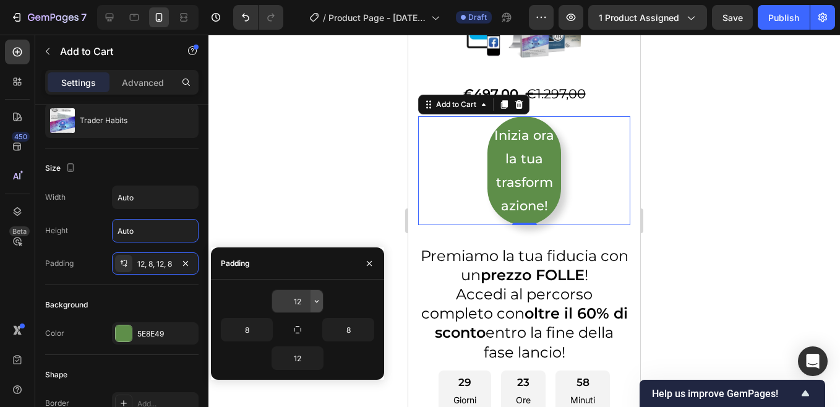
click at [315, 302] on icon "button" at bounding box center [317, 301] width 10 height 10
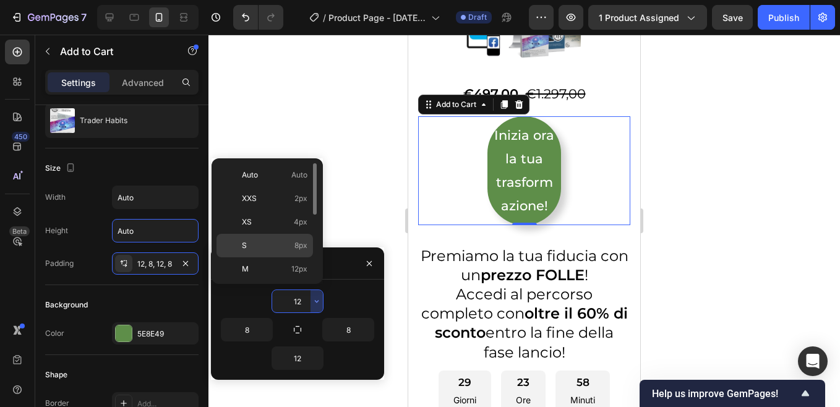
click at [264, 237] on div "S 8px" at bounding box center [264, 245] width 96 height 23
type input "8"
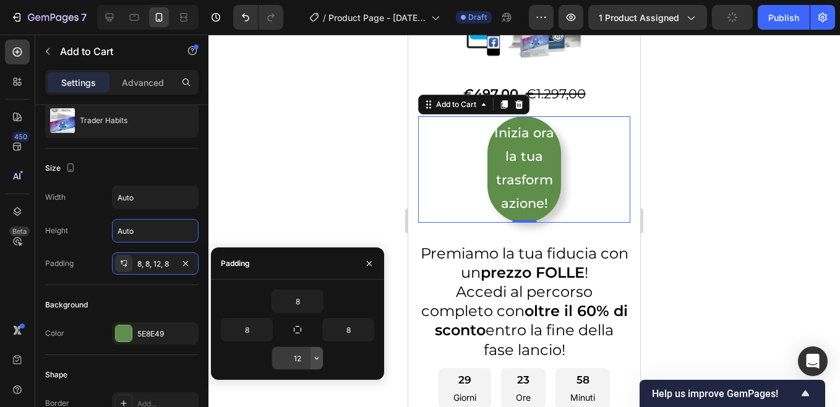
click at [315, 357] on icon "button" at bounding box center [317, 358] width 4 height 2
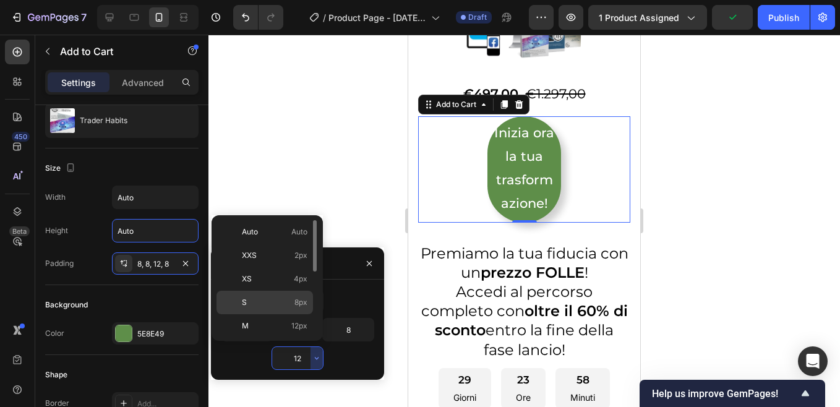
click at [271, 299] on p "S 8px" at bounding box center [275, 302] width 66 height 11
type input "8"
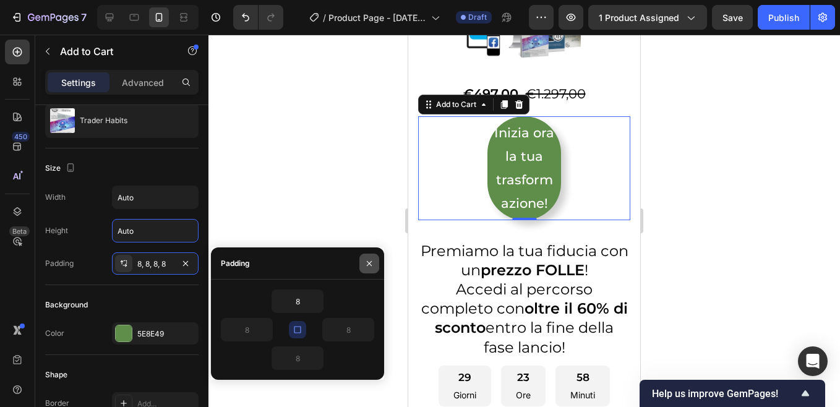
click at [367, 266] on icon "button" at bounding box center [369, 263] width 10 height 10
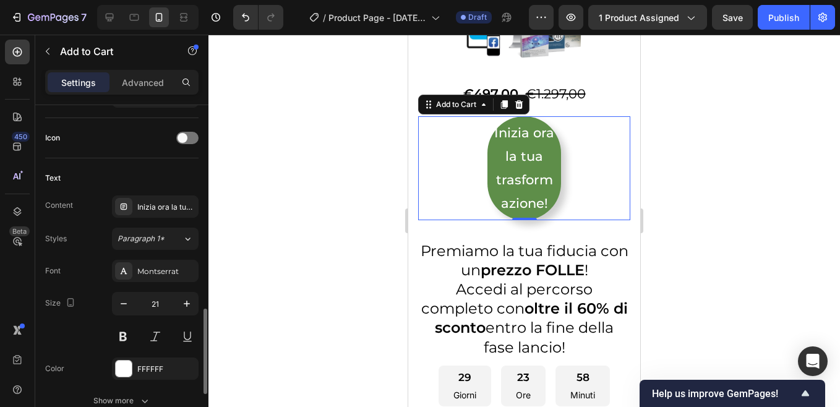
scroll to position [557, 0]
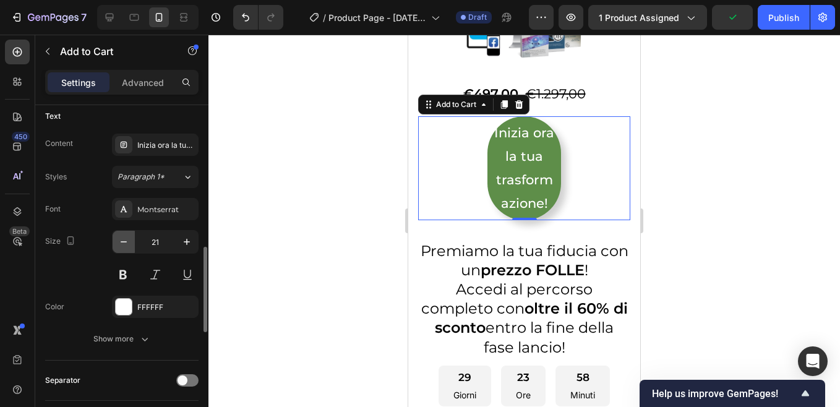
click at [121, 243] on icon "button" at bounding box center [123, 242] width 12 height 12
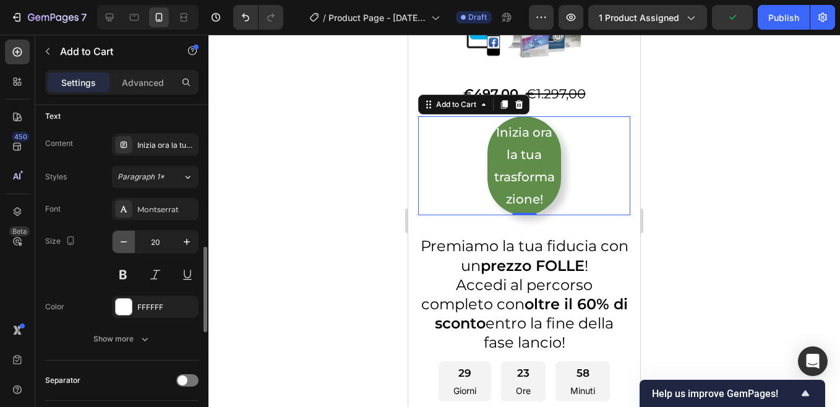
click at [121, 243] on icon "button" at bounding box center [123, 242] width 12 height 12
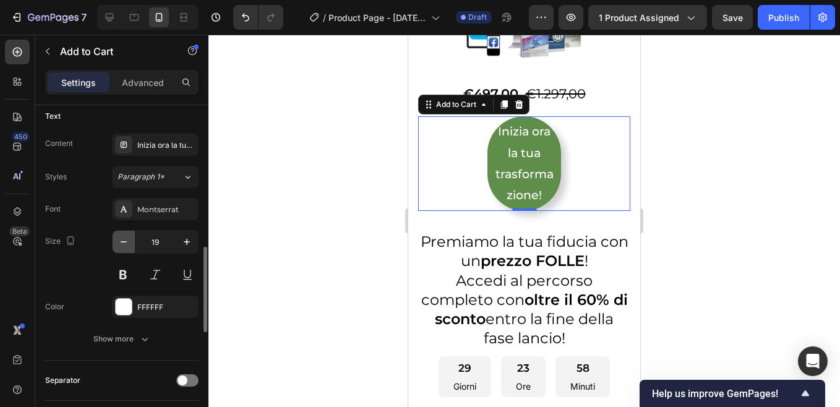
click at [121, 243] on icon "button" at bounding box center [123, 242] width 12 height 12
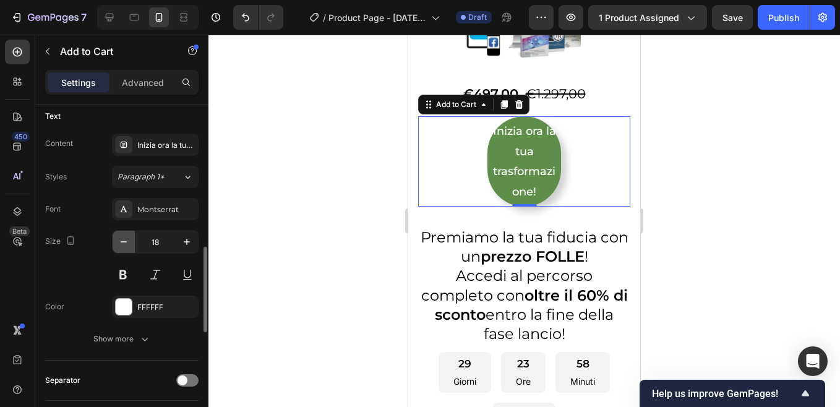
click at [121, 243] on icon "button" at bounding box center [123, 242] width 12 height 12
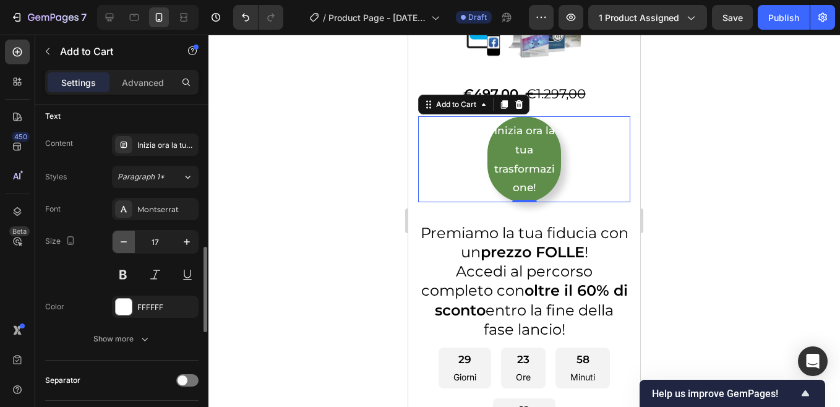
click at [121, 243] on icon "button" at bounding box center [123, 242] width 12 height 12
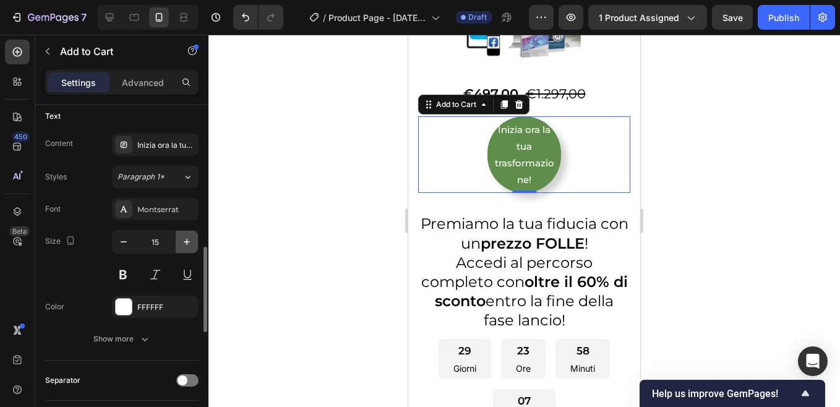
click at [187, 239] on icon "button" at bounding box center [187, 242] width 12 height 12
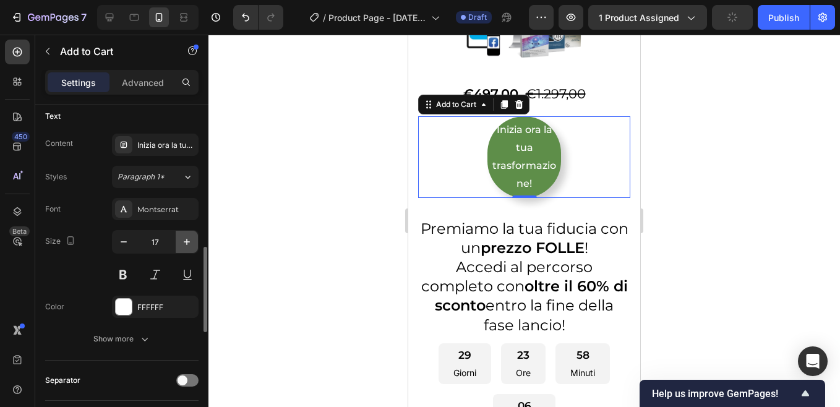
click at [187, 239] on icon "button" at bounding box center [187, 242] width 12 height 12
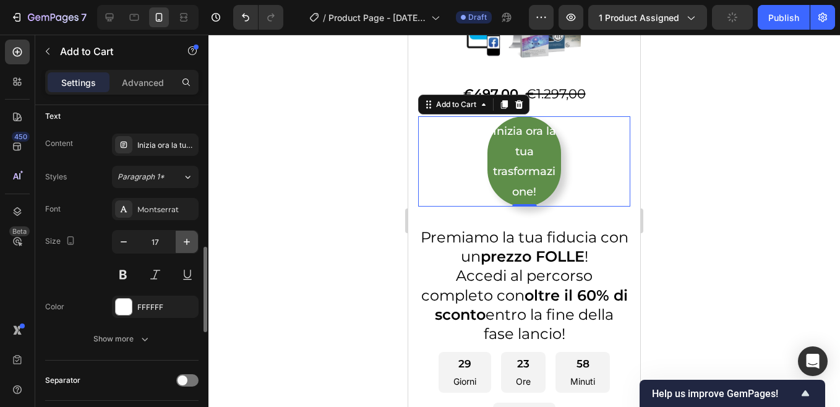
type input "18"
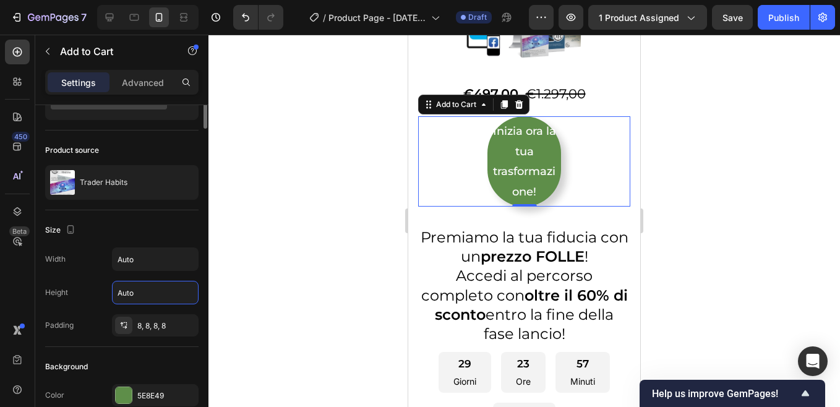
scroll to position [0, 0]
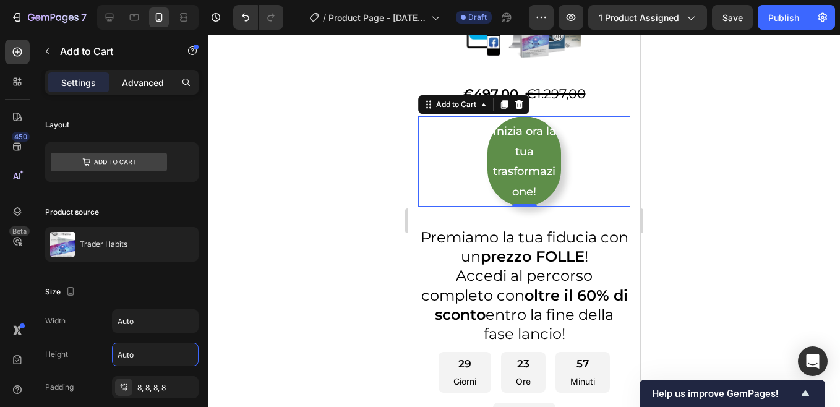
click at [147, 82] on p "Advanced" at bounding box center [143, 82] width 42 height 13
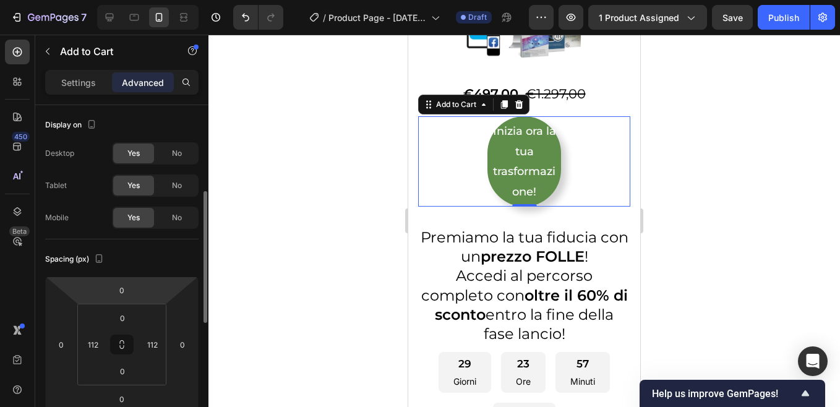
scroll to position [62, 0]
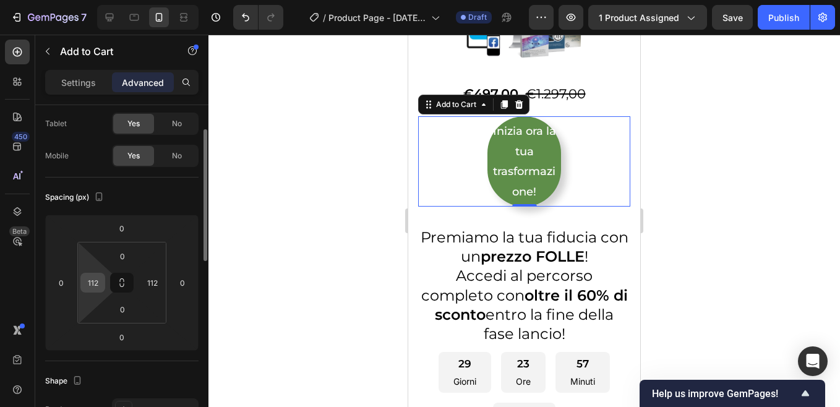
click at [100, 283] on input "112" at bounding box center [92, 282] width 19 height 19
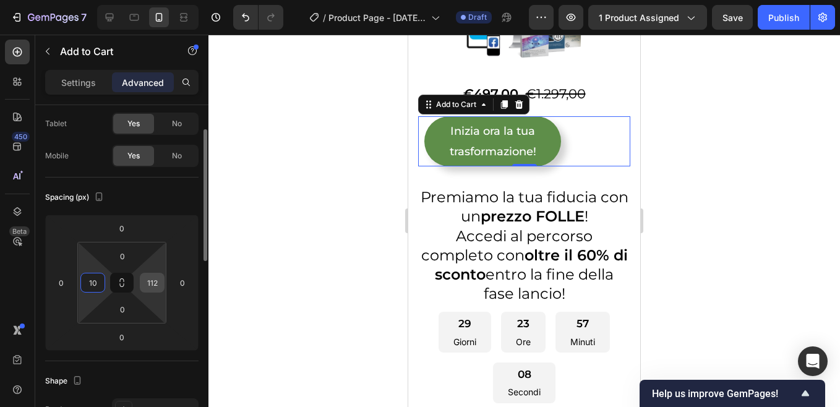
type input "10"
click at [161, 280] on div "112" at bounding box center [152, 283] width 25 height 20
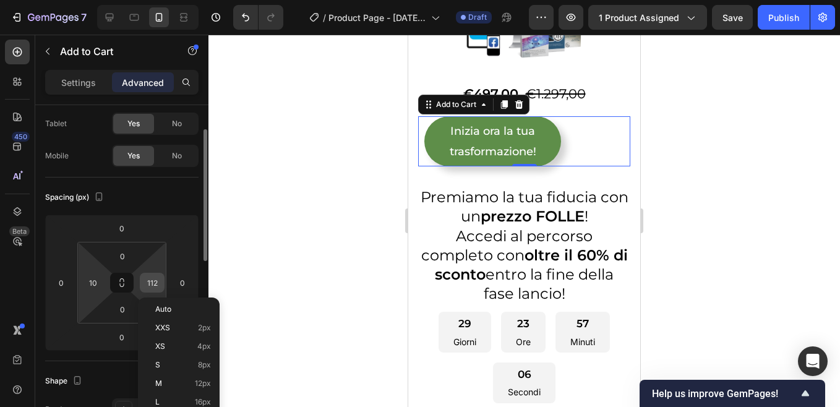
click at [158, 287] on input "112" at bounding box center [152, 282] width 19 height 19
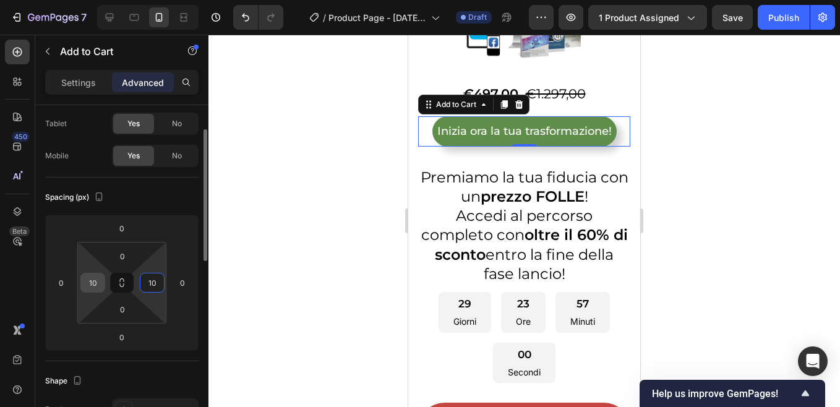
type input "10"
click at [100, 281] on input "10" at bounding box center [92, 282] width 19 height 19
type input "2"
click at [147, 281] on input "10" at bounding box center [152, 282] width 19 height 19
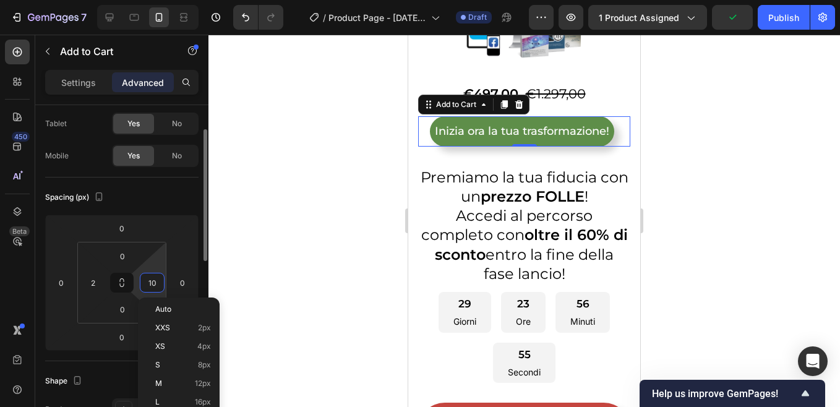
click at [157, 283] on input "10" at bounding box center [152, 282] width 19 height 19
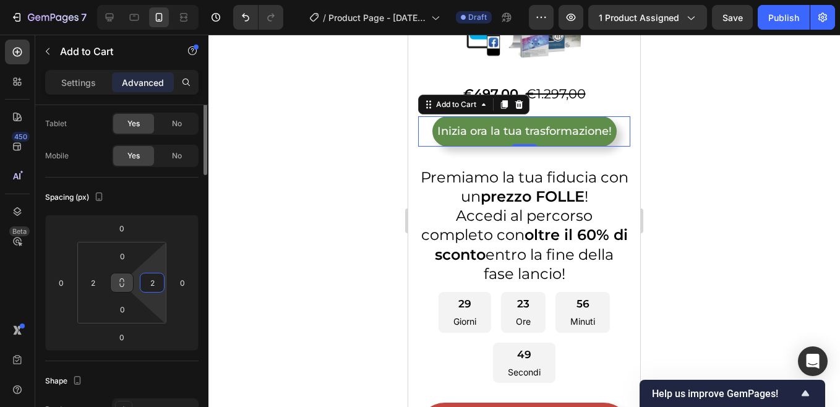
scroll to position [0, 0]
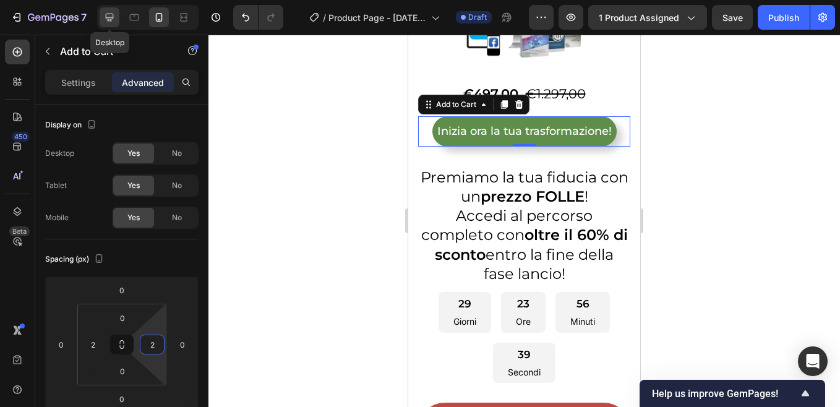
type input "2"
click at [111, 15] on icon at bounding box center [109, 17] width 12 height 12
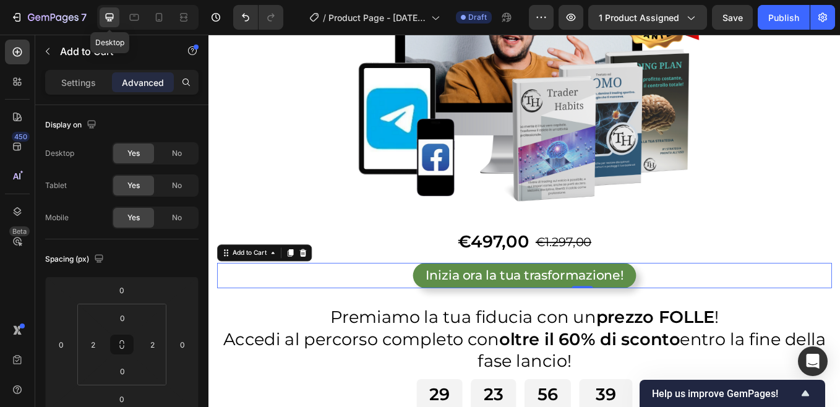
type input "112"
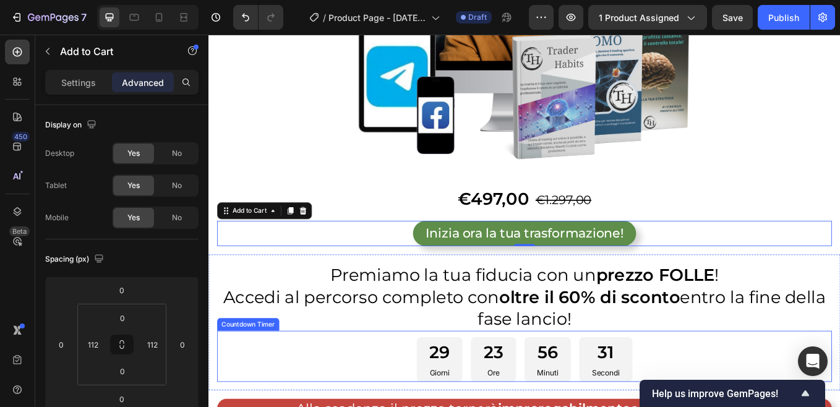
scroll to position [433, 0]
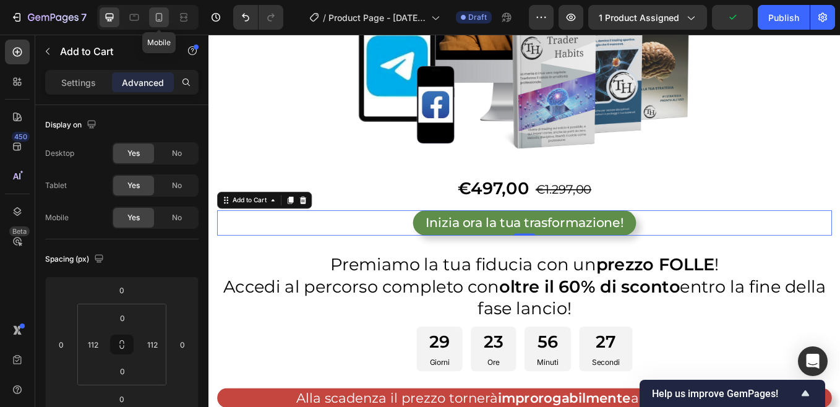
click at [158, 16] on icon at bounding box center [159, 17] width 12 height 12
type input "2"
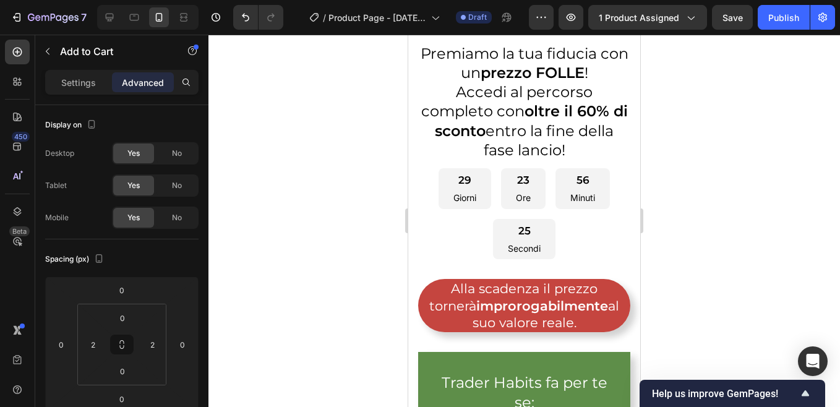
scroll to position [406, 0]
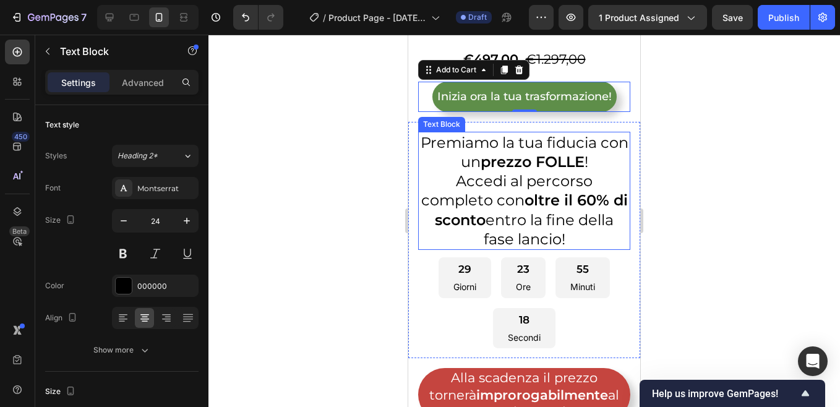
click at [512, 176] on p "Accedi al percorso completo con oltre il 60% di sconto entro la fine della fase…" at bounding box center [524, 209] width 210 height 77
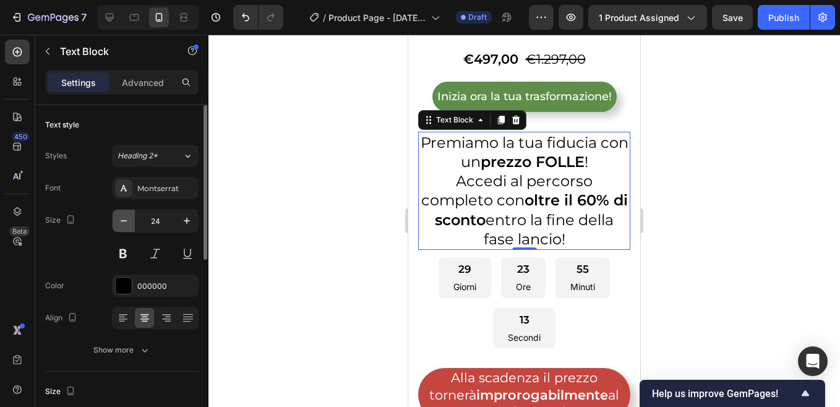
click at [127, 221] on icon "button" at bounding box center [123, 221] width 12 height 12
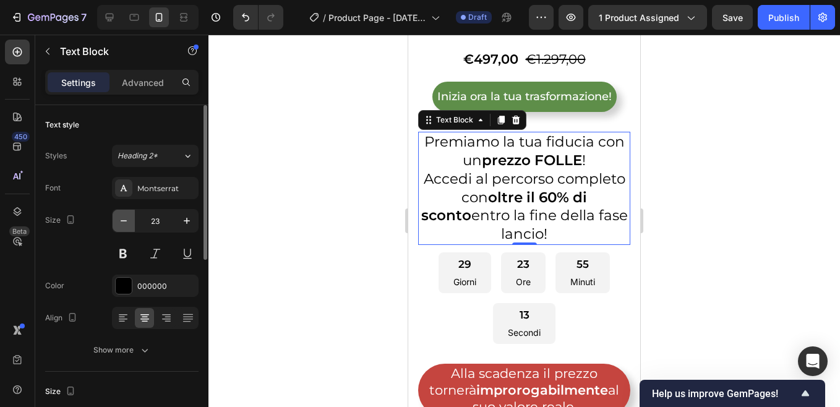
click at [127, 221] on icon "button" at bounding box center [123, 221] width 12 height 12
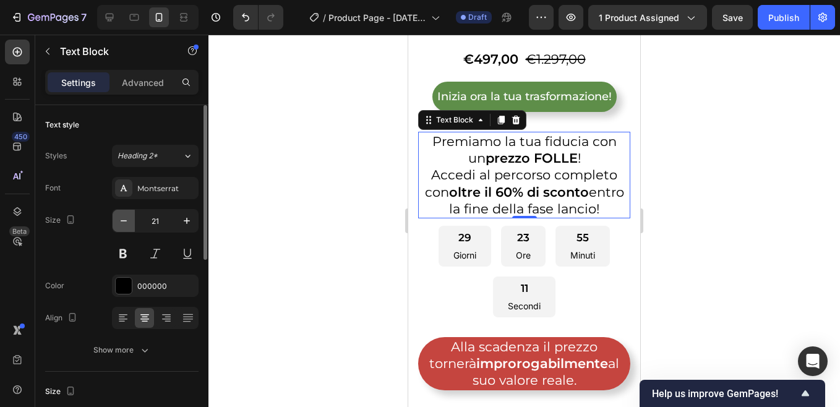
click at [127, 221] on icon "button" at bounding box center [123, 221] width 12 height 12
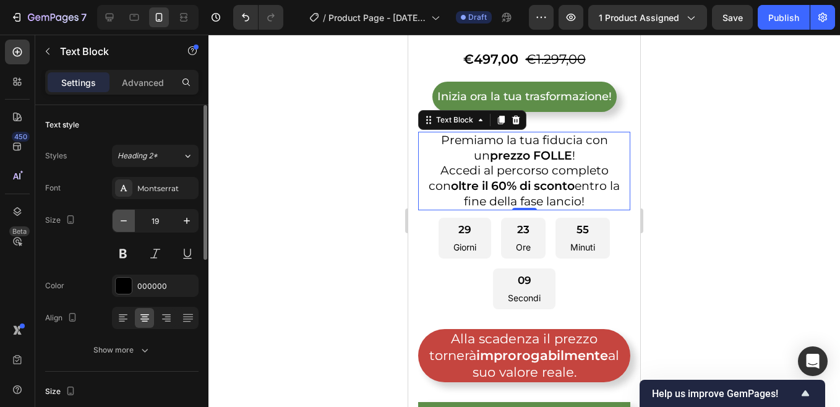
click at [127, 221] on icon "button" at bounding box center [123, 221] width 12 height 12
type input "18"
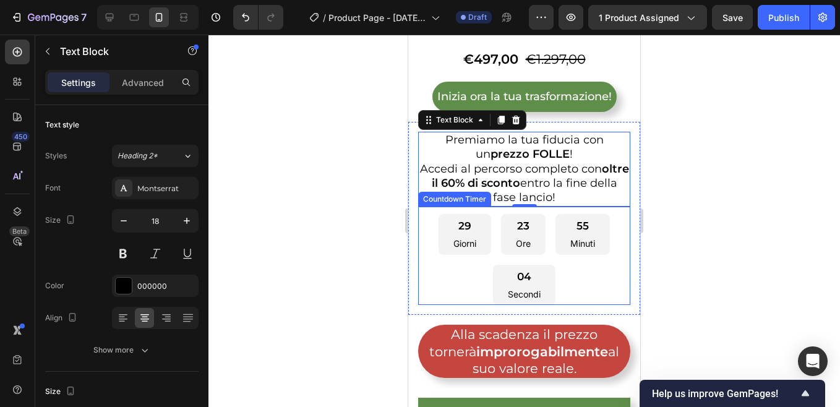
click at [431, 239] on div "29 Giorni 23 Ore 55 Minuti 04 Secondi" at bounding box center [524, 259] width 212 height 91
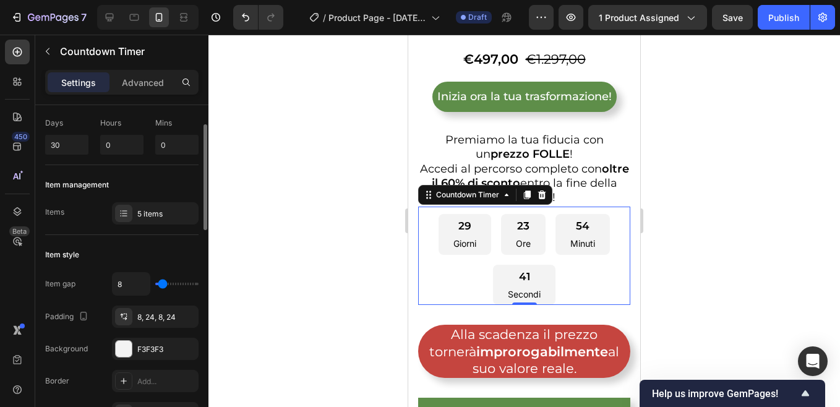
scroll to position [0, 0]
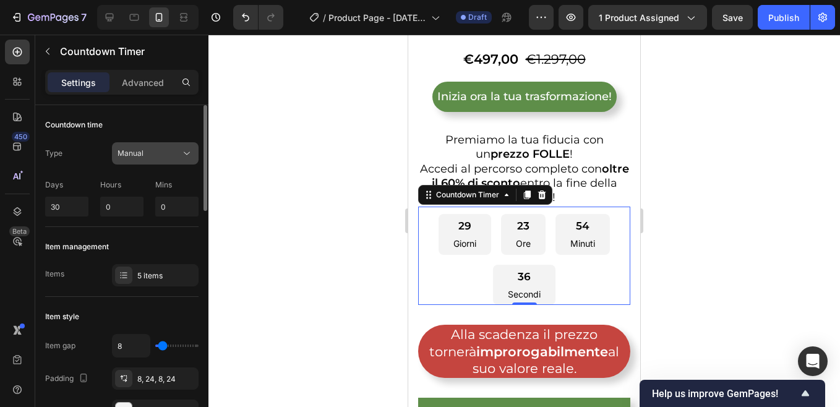
click at [185, 152] on icon at bounding box center [187, 153] width 12 height 12
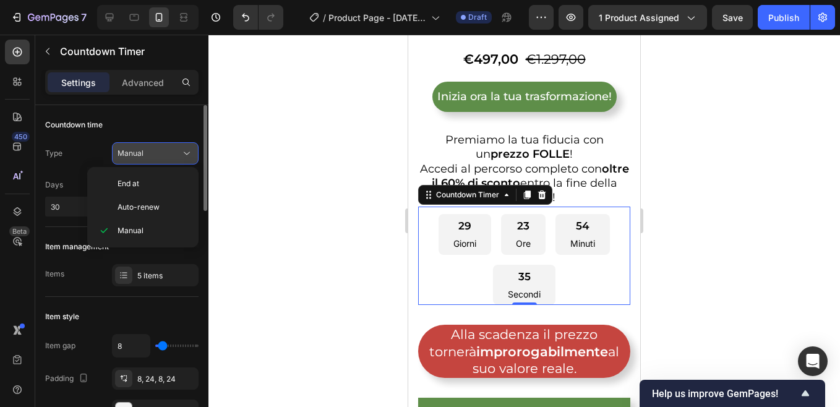
click at [187, 152] on icon at bounding box center [187, 153] width 12 height 12
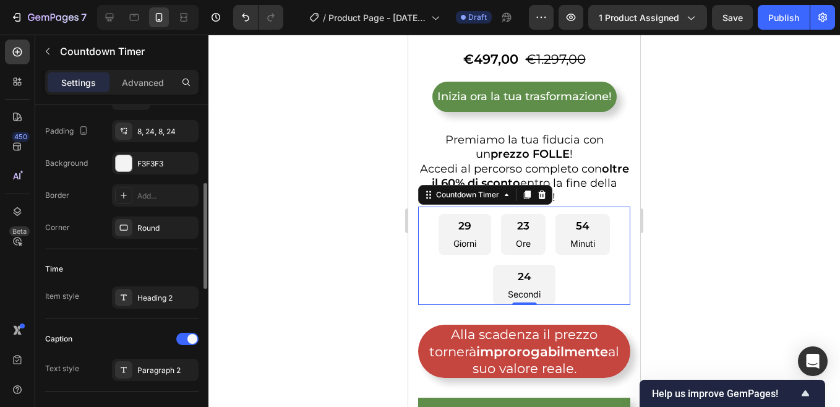
scroll to position [309, 0]
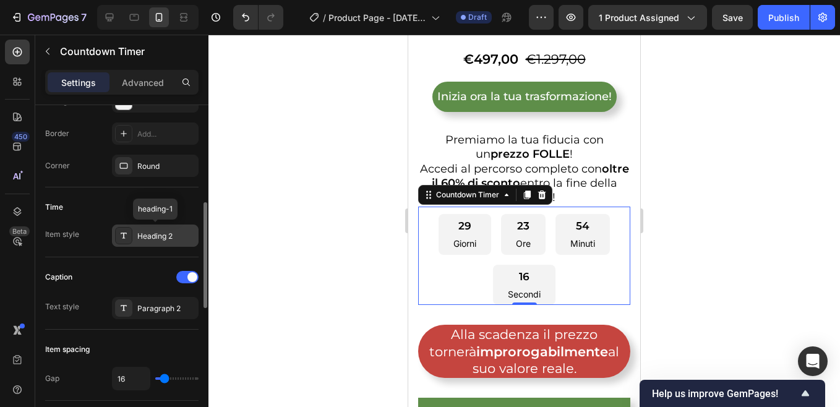
click at [152, 238] on div "Heading 2" at bounding box center [166, 236] width 58 height 11
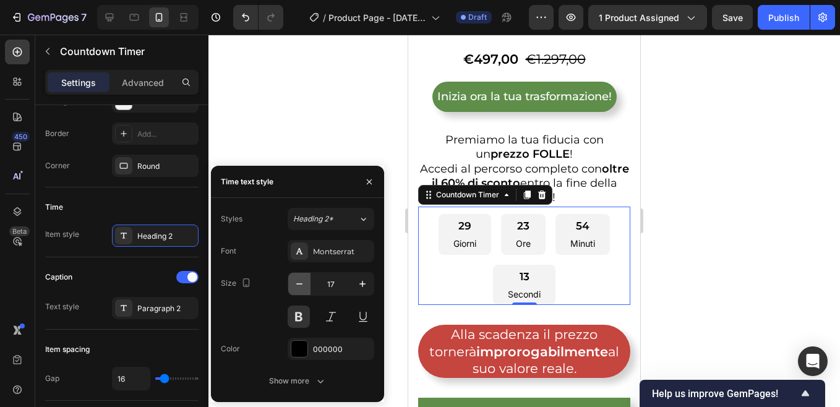
click at [299, 284] on icon "button" at bounding box center [299, 284] width 12 height 12
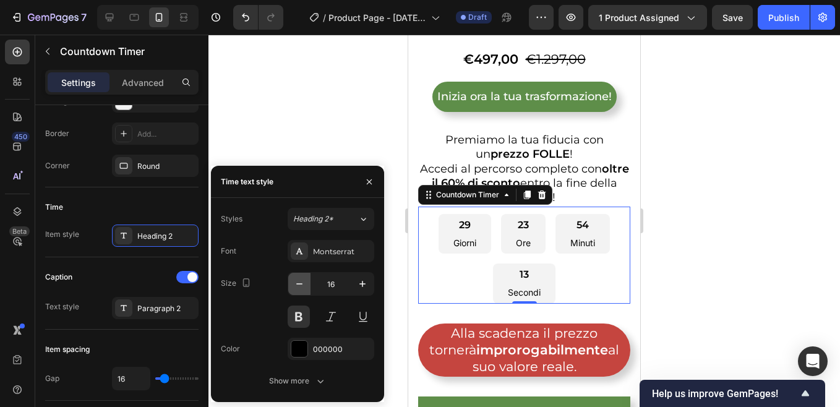
click at [299, 284] on icon "button" at bounding box center [299, 284] width 12 height 12
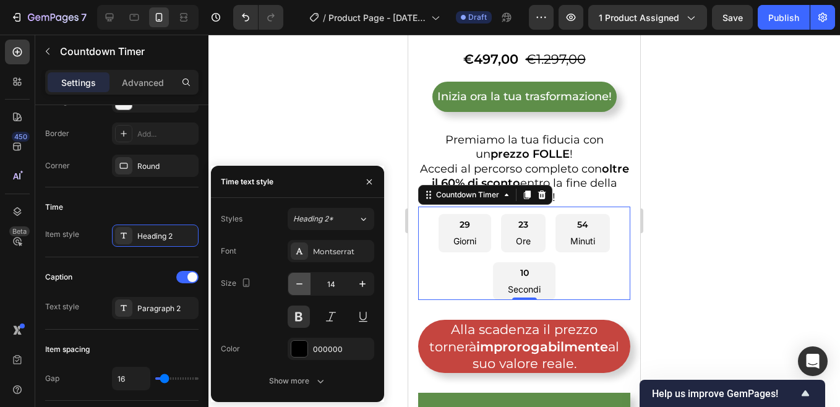
click at [299, 284] on icon "button" at bounding box center [299, 284] width 12 height 12
type input "13"
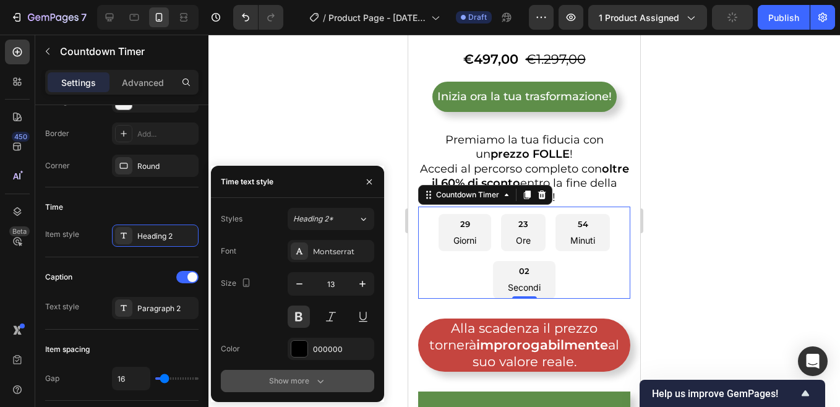
click at [311, 377] on div "Show more" at bounding box center [298, 381] width 58 height 12
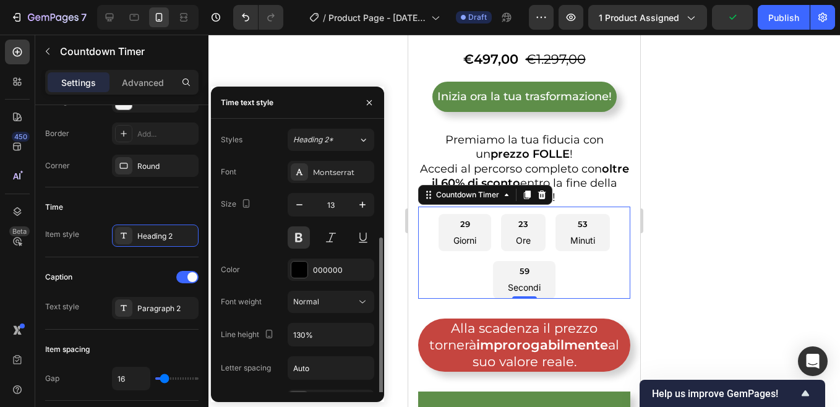
scroll to position [84, 0]
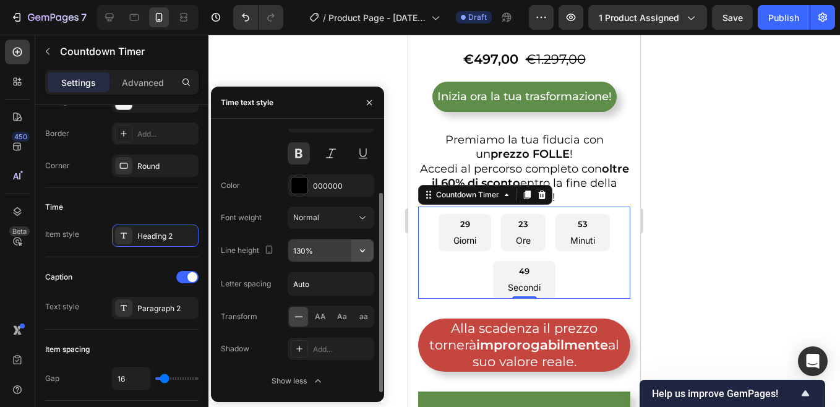
click at [360, 251] on icon "button" at bounding box center [362, 250] width 12 height 12
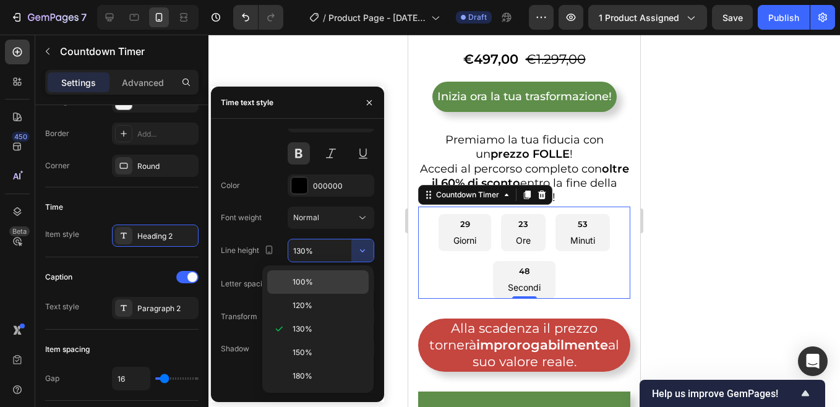
click at [307, 276] on div "100%" at bounding box center [317, 281] width 101 height 23
type input "100%"
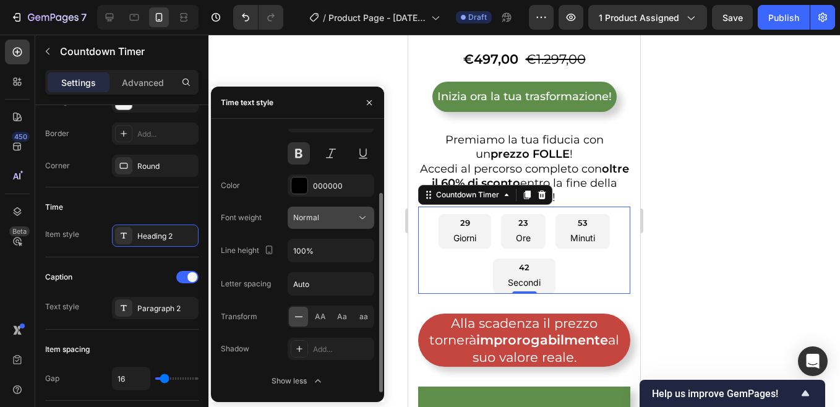
click at [362, 217] on icon at bounding box center [362, 217] width 12 height 12
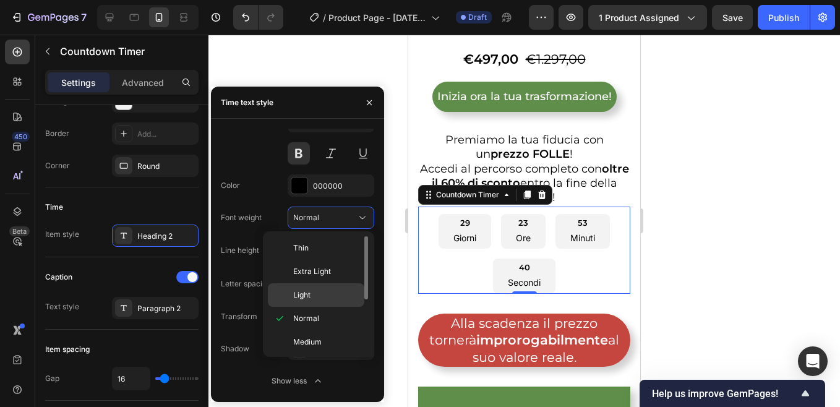
click at [307, 298] on span "Light" at bounding box center [301, 294] width 17 height 11
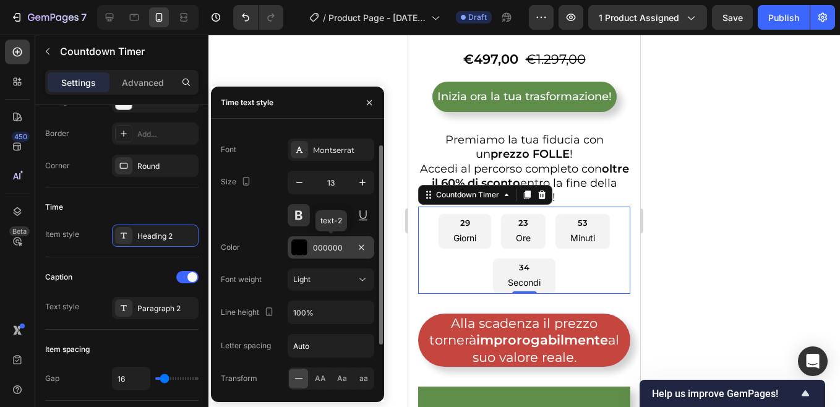
scroll to position [0, 0]
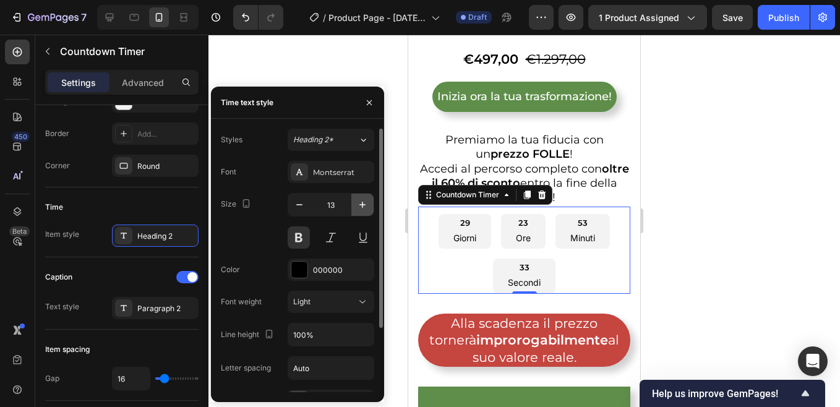
click at [359, 209] on icon "button" at bounding box center [362, 205] width 12 height 12
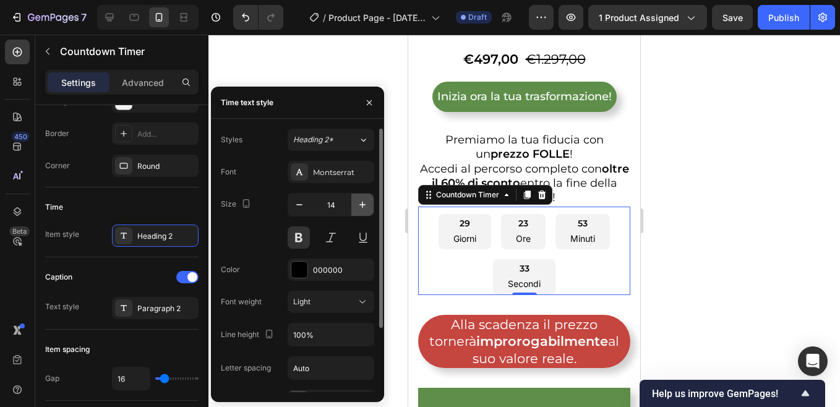
click at [359, 209] on icon "button" at bounding box center [362, 205] width 12 height 12
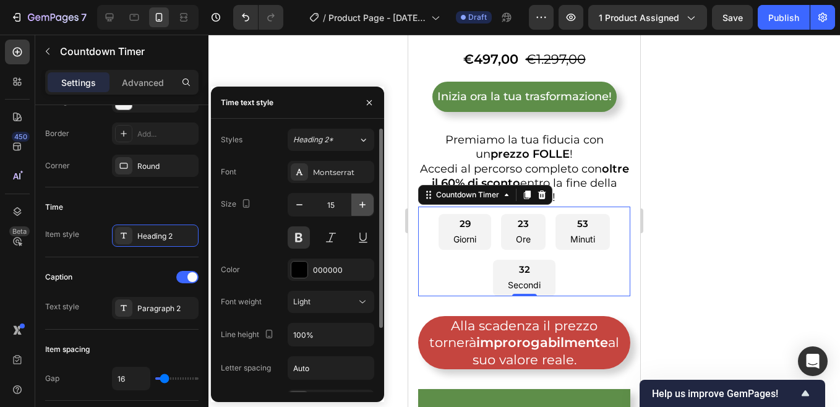
type input "16"
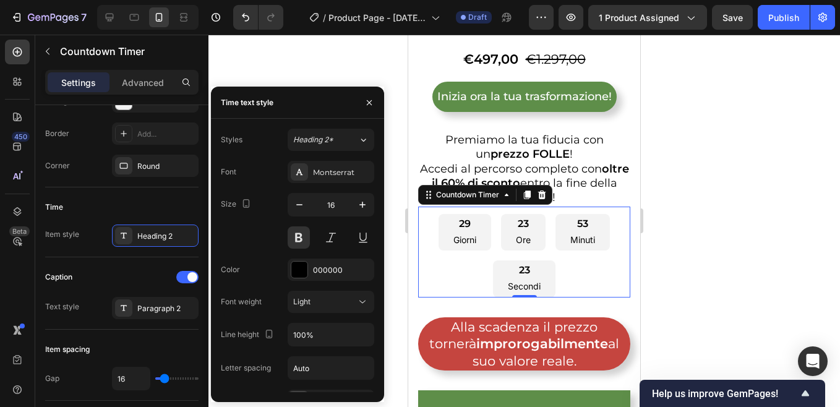
click at [434, 246] on div "29 Giorni 23 Ore 53 Minuti 23 Secondi" at bounding box center [524, 255] width 212 height 83
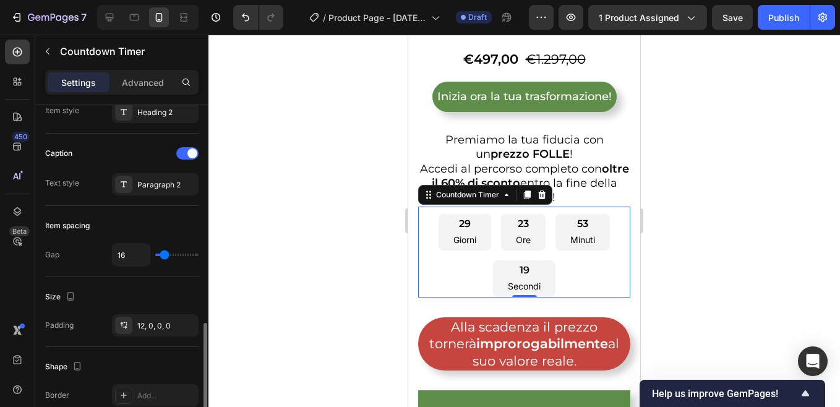
scroll to position [495, 0]
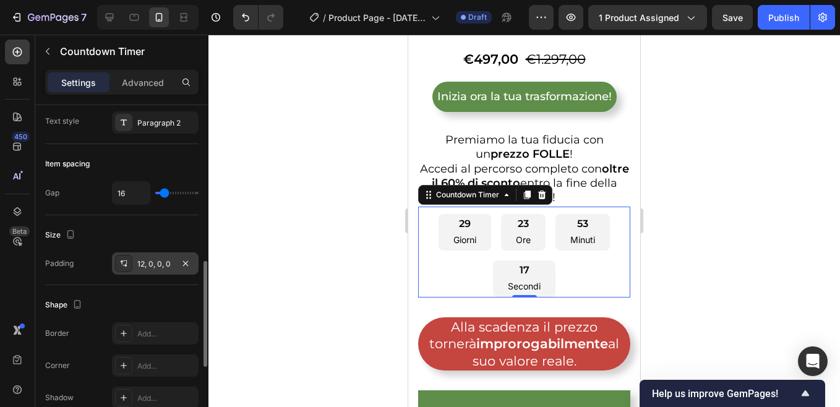
click at [153, 262] on div "12, 0, 0, 0" at bounding box center [155, 263] width 36 height 11
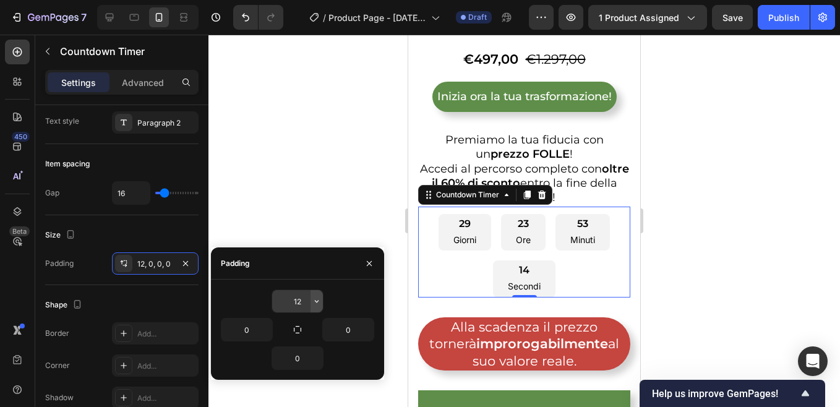
click at [315, 303] on icon "button" at bounding box center [317, 301] width 10 height 10
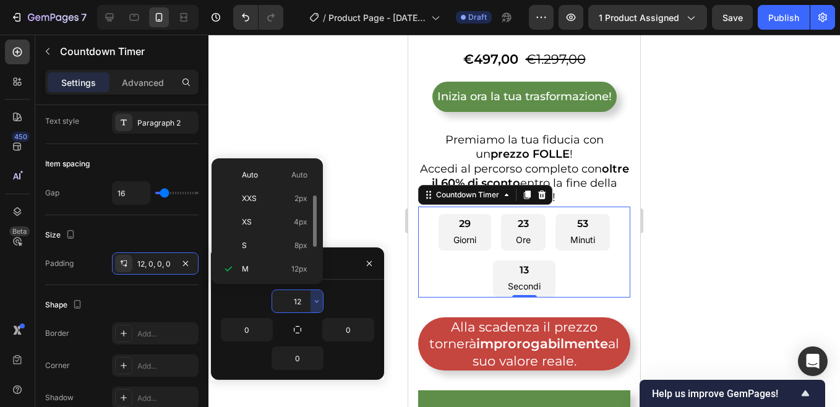
scroll to position [22, 0]
click at [250, 218] on p "S 8px" at bounding box center [275, 223] width 66 height 11
type input "8"
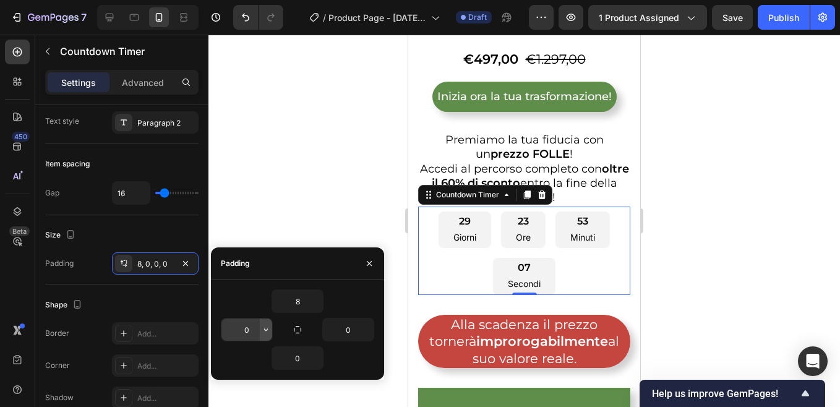
click at [265, 331] on icon "button" at bounding box center [266, 330] width 10 height 10
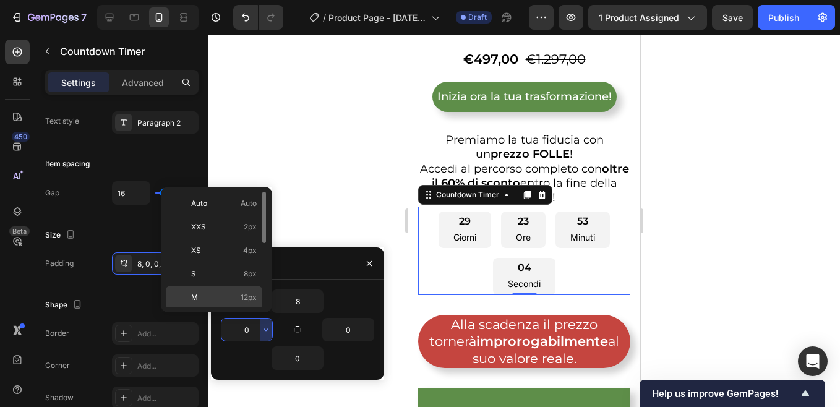
click at [203, 294] on p "M 12px" at bounding box center [224, 297] width 66 height 11
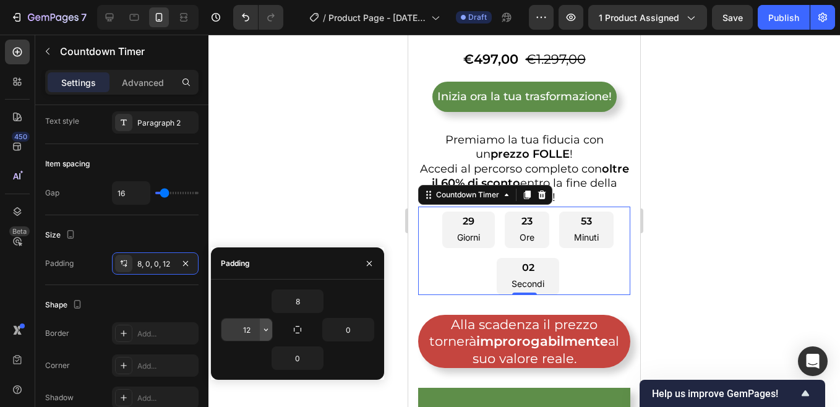
click at [265, 329] on icon "button" at bounding box center [266, 329] width 4 height 2
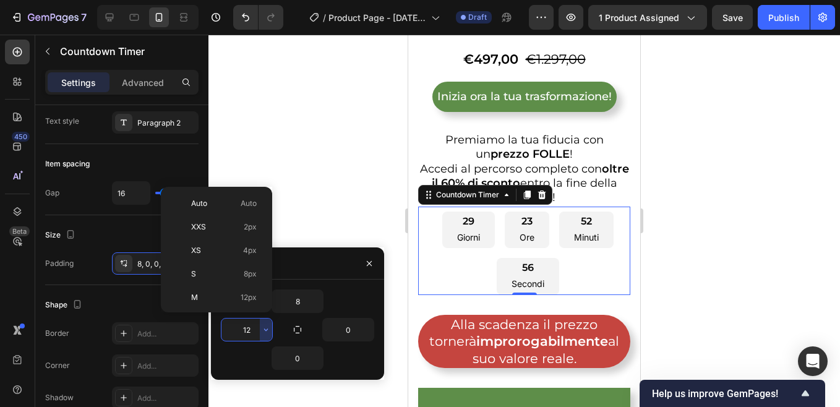
click at [248, 327] on input "12" at bounding box center [246, 329] width 51 height 22
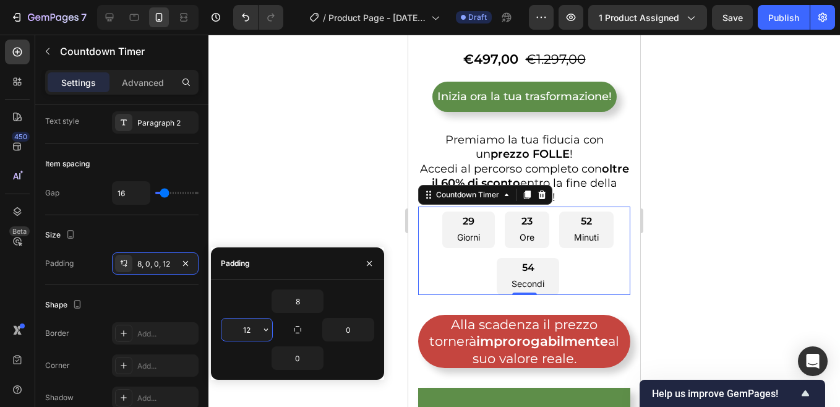
type input "0"
click at [277, 229] on div at bounding box center [523, 221] width 631 height 372
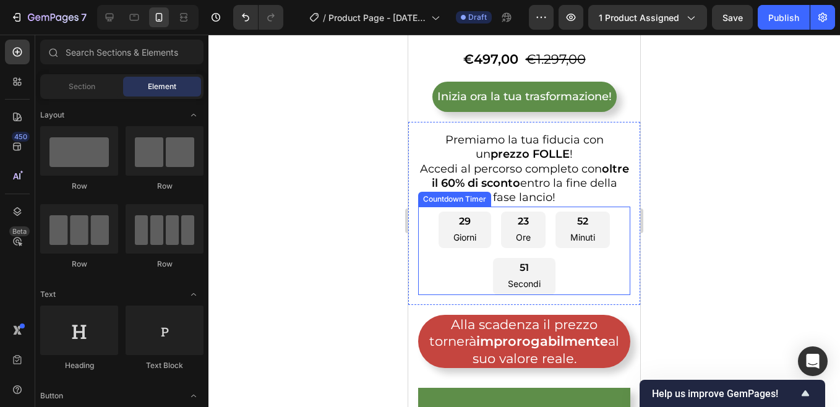
click at [448, 267] on div "29 Giorni 23 Ore 52 Minuti 51 Secondi" at bounding box center [524, 252] width 212 height 83
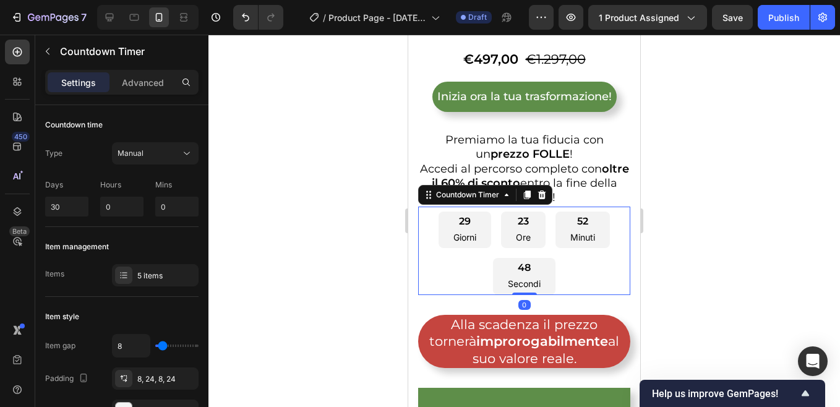
drag, startPoint x: 519, startPoint y: 289, endPoint x: 519, endPoint y: 268, distance: 21.0
click at [519, 268] on div "29 Giorni 23 Ore 52 Minuti 48 Secondi Countdown Timer 0" at bounding box center [524, 251] width 212 height 88
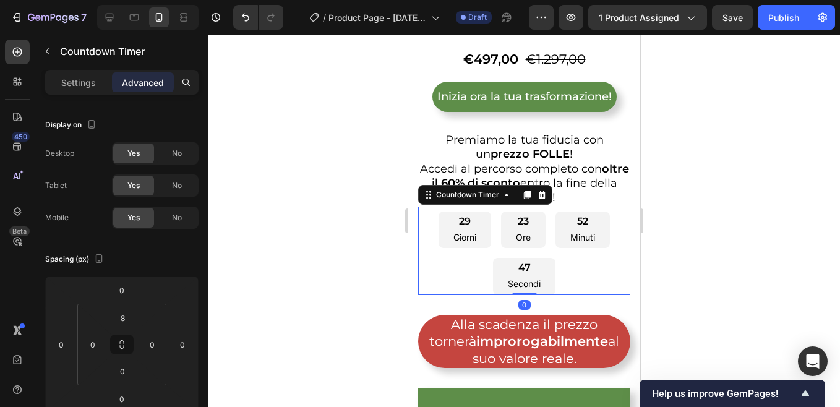
click at [468, 263] on div "29 Giorni 23 Ore 52 Minuti 47 Secondi" at bounding box center [524, 252] width 212 height 83
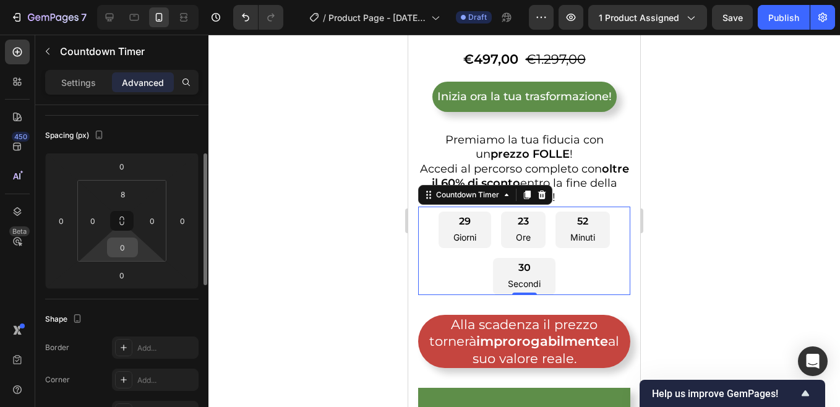
scroll to position [0, 0]
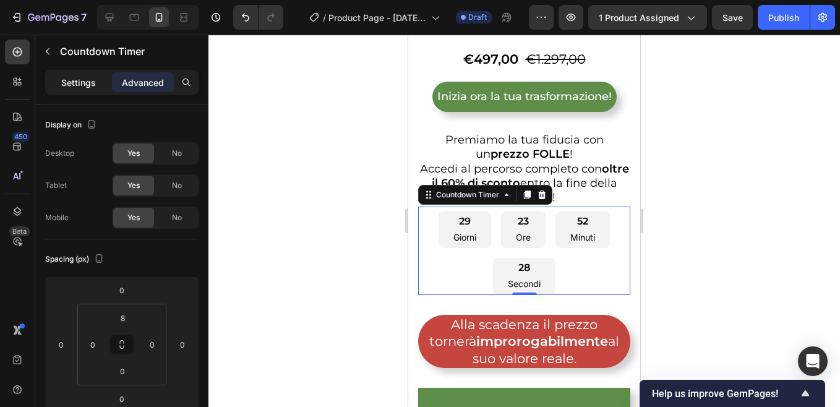
click at [79, 83] on p "Settings" at bounding box center [78, 82] width 35 height 13
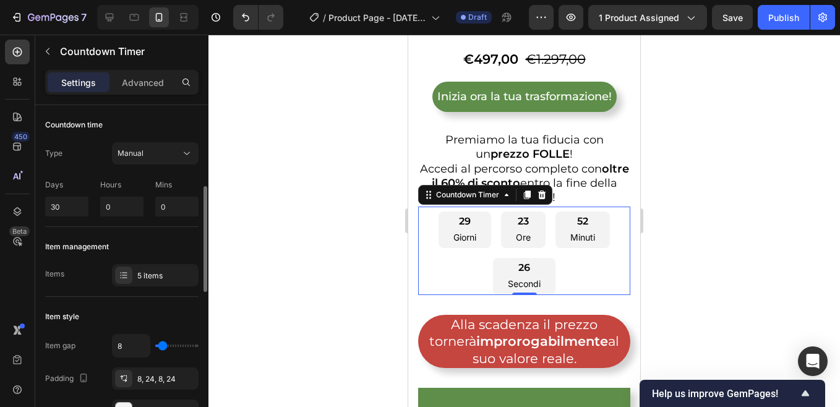
scroll to position [124, 0]
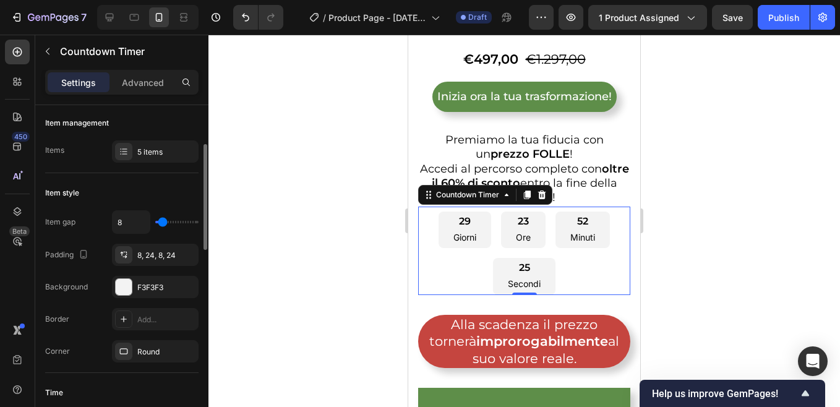
type input "16"
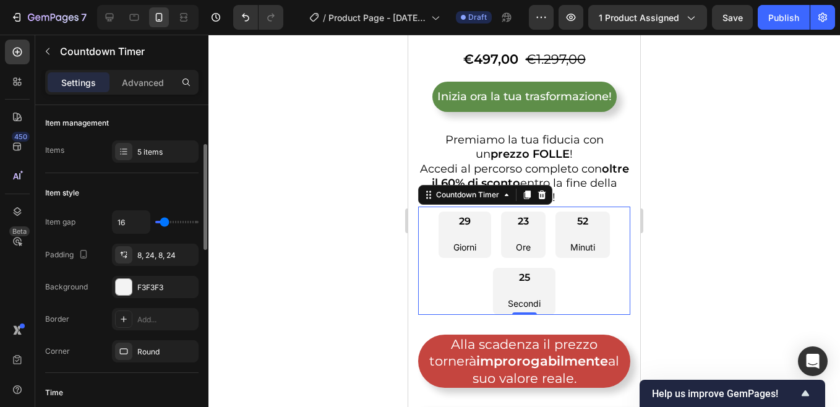
type input "24"
type input "13"
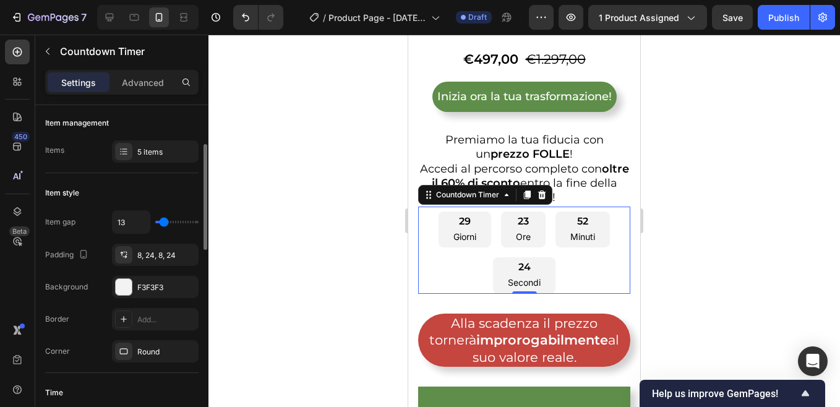
type input "7"
type input "2"
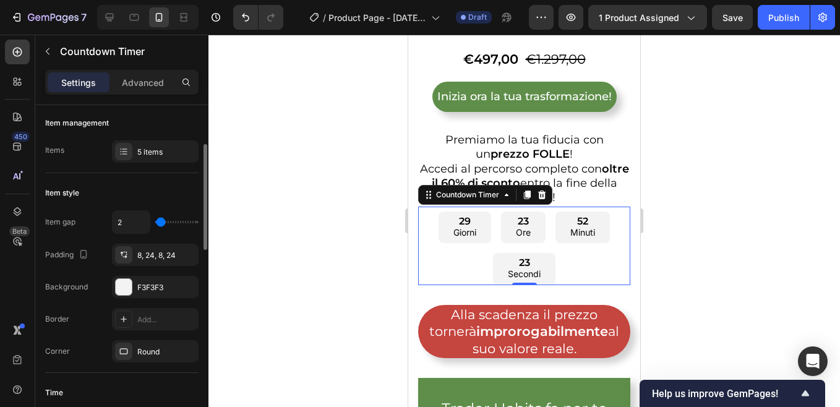
type input "0"
click at [160, 223] on input "range" at bounding box center [176, 222] width 43 height 2
click at [153, 286] on div "F3F3F3" at bounding box center [155, 287] width 36 height 11
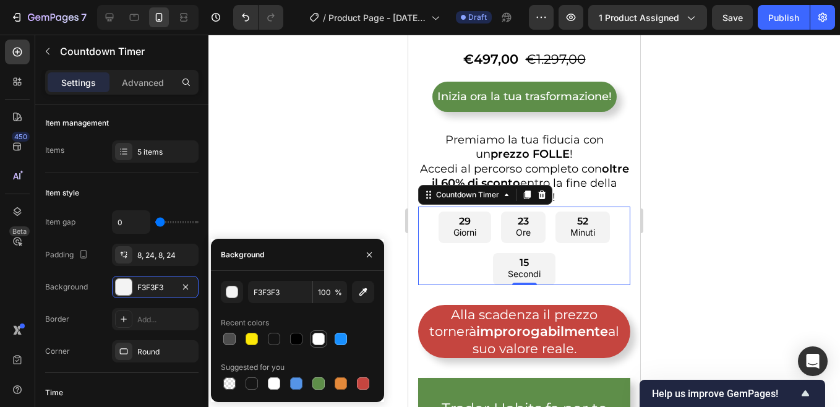
click at [320, 339] on div at bounding box center [318, 339] width 12 height 12
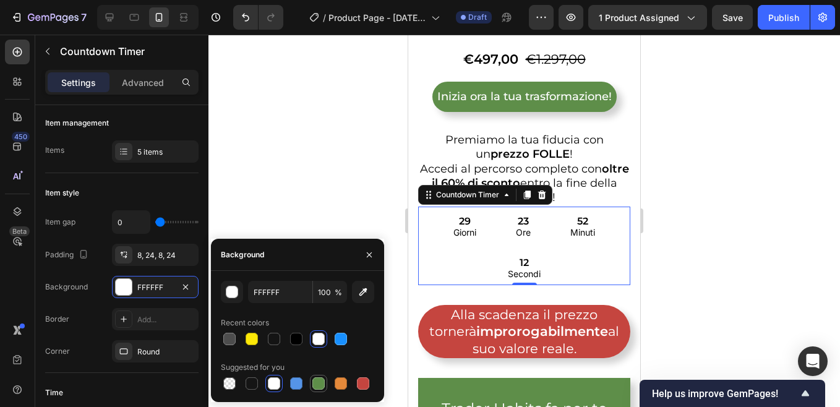
click at [314, 383] on div at bounding box center [318, 383] width 12 height 12
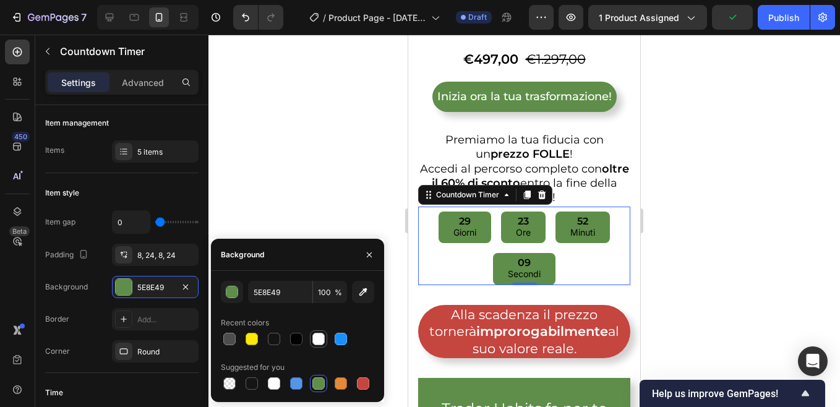
click at [320, 340] on div at bounding box center [318, 339] width 12 height 12
type input "FFFFFF"
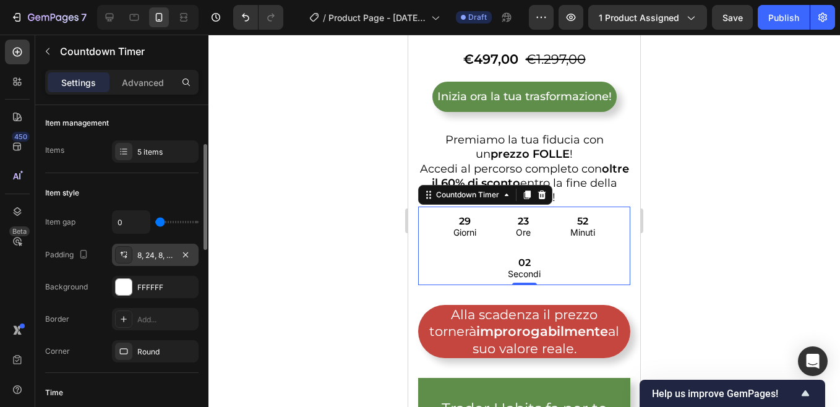
click at [154, 255] on div "8, 24, 8, 24" at bounding box center [155, 255] width 36 height 11
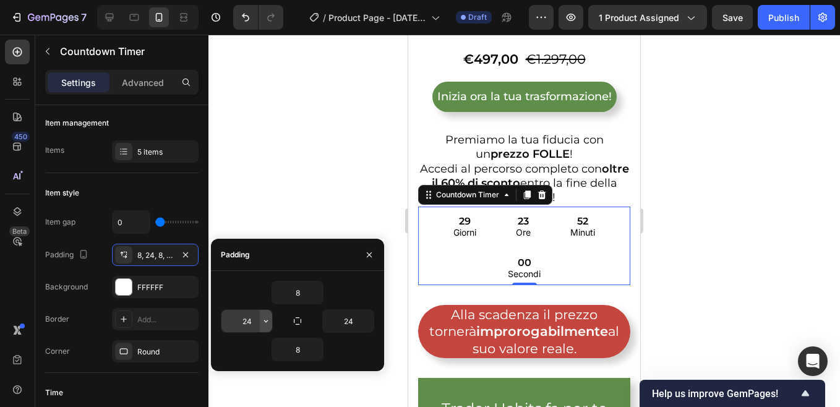
click at [264, 321] on icon "button" at bounding box center [266, 321] width 10 height 10
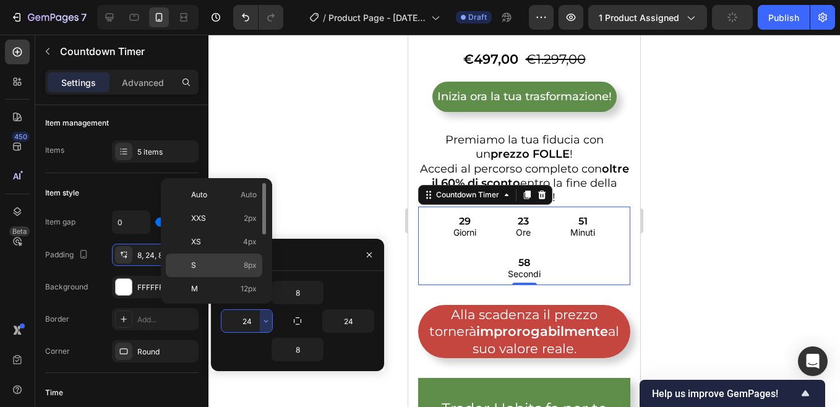
click at [203, 267] on p "S 8px" at bounding box center [224, 265] width 66 height 11
type input "8"
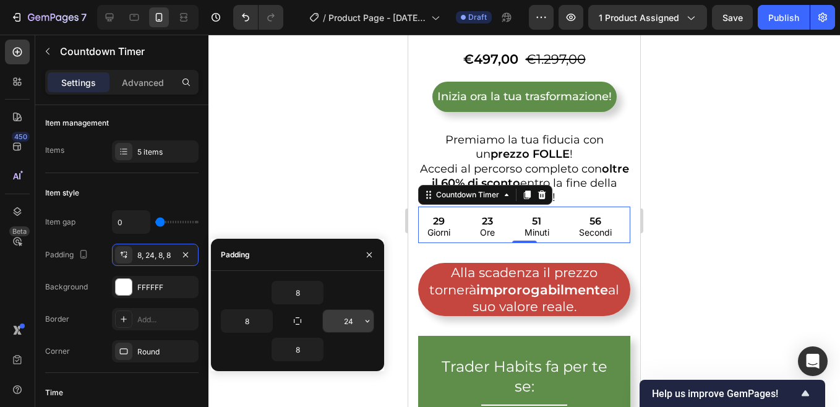
click at [343, 322] on input "24" at bounding box center [348, 321] width 51 height 22
click at [365, 323] on icon "button" at bounding box center [367, 321] width 10 height 10
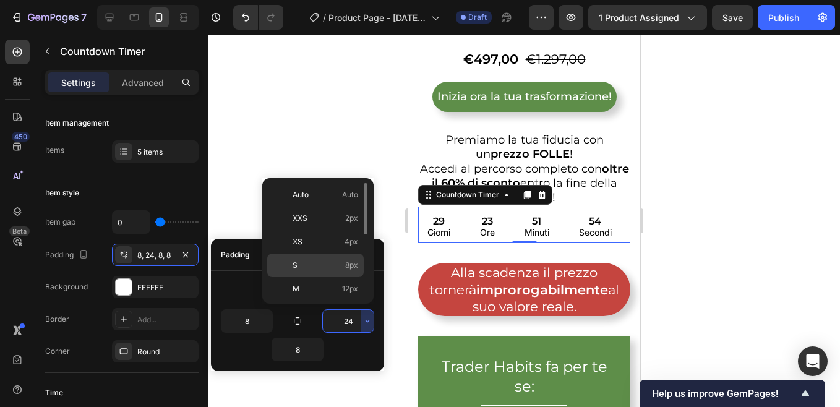
click at [303, 260] on p "S 8px" at bounding box center [326, 265] width 66 height 11
type input "8"
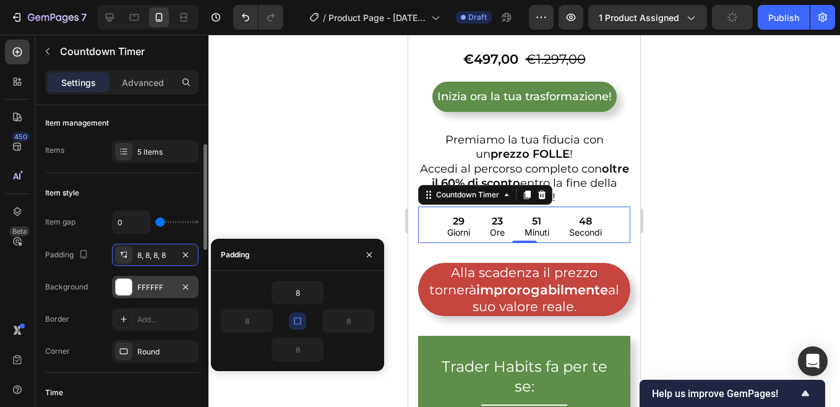
click at [148, 287] on div "FFFFFF" at bounding box center [155, 287] width 36 height 11
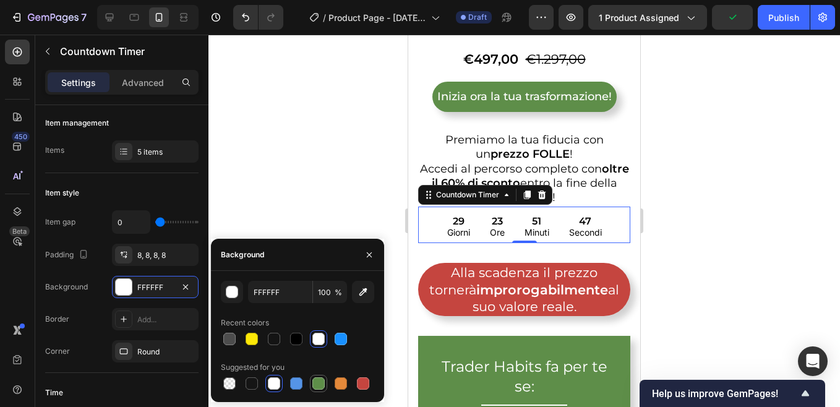
click at [315, 385] on div at bounding box center [318, 383] width 12 height 12
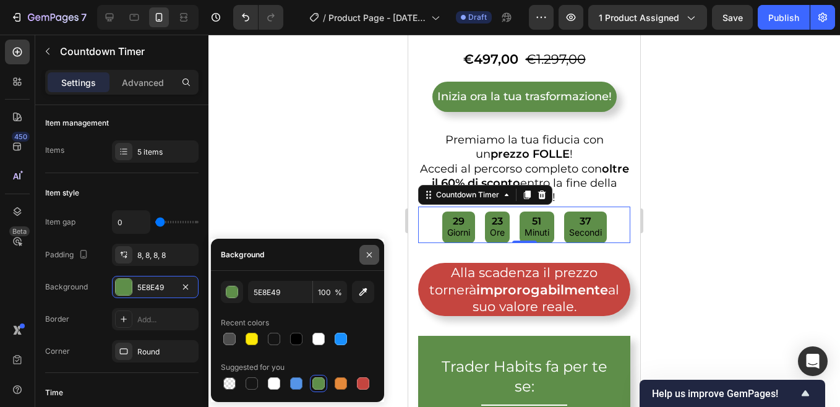
click at [369, 256] on icon "button" at bounding box center [369, 255] width 10 height 10
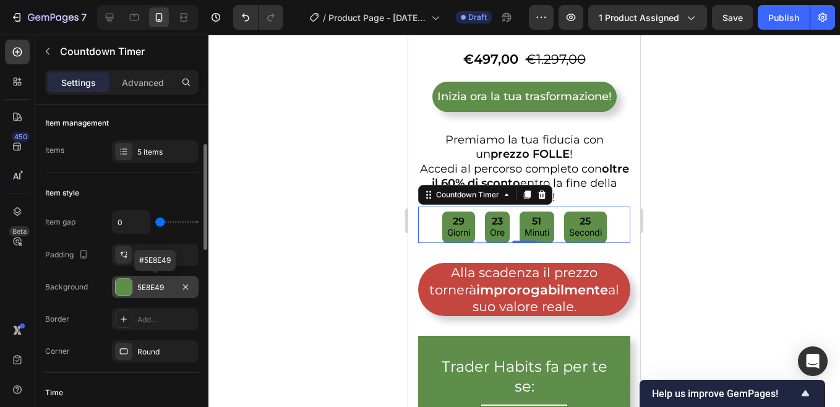
click at [152, 288] on div "5E8E49" at bounding box center [155, 287] width 36 height 11
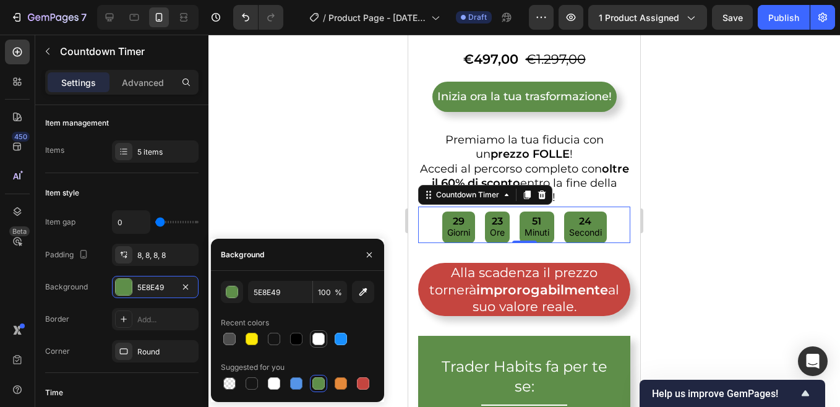
click at [319, 338] on div at bounding box center [318, 339] width 12 height 12
type input "FFFFFF"
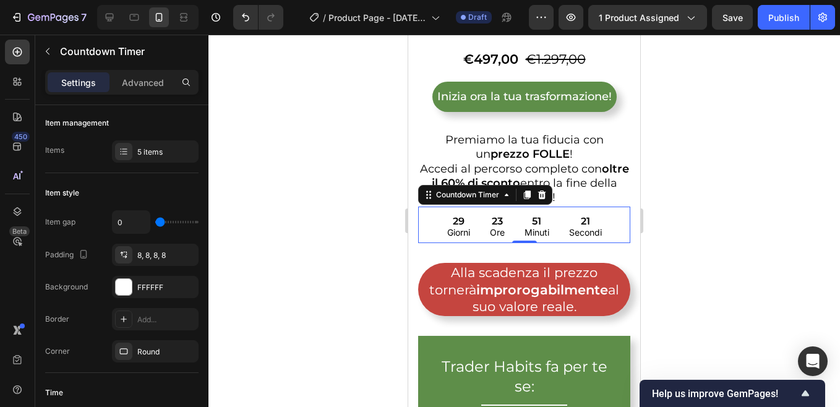
click at [223, 210] on div at bounding box center [523, 221] width 631 height 372
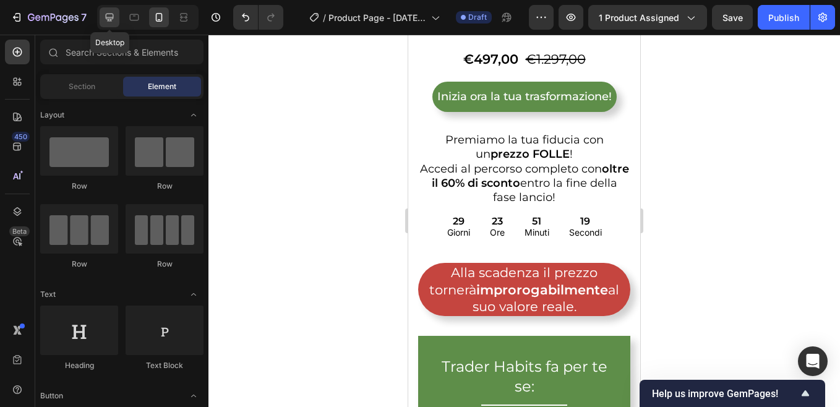
click at [109, 17] on icon at bounding box center [109, 17] width 12 height 12
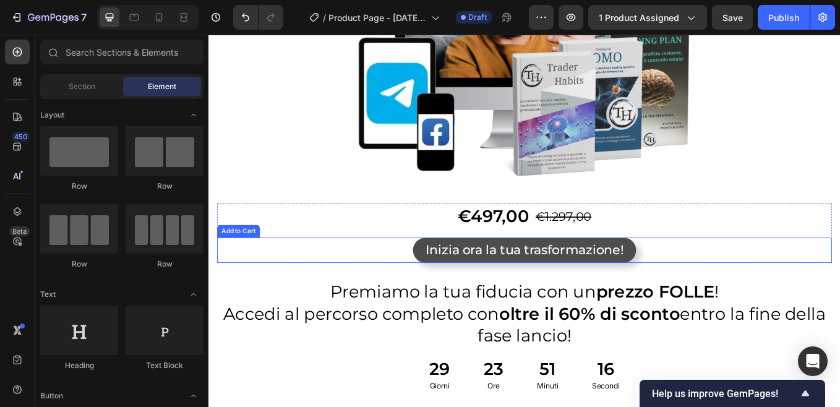
scroll to position [463, 0]
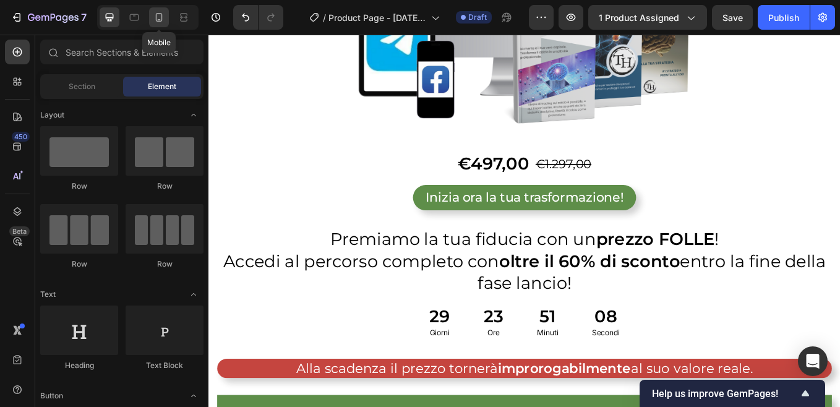
click at [160, 18] on icon at bounding box center [159, 17] width 12 height 12
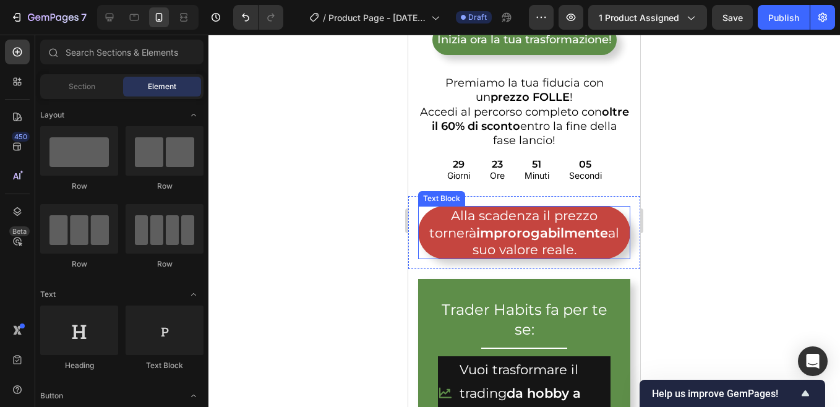
click at [503, 228] on strong "improrogabilmente" at bounding box center [542, 232] width 132 height 15
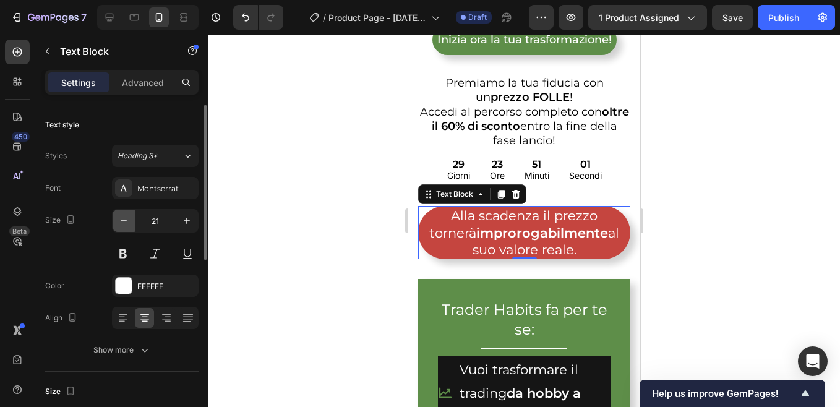
click at [128, 222] on icon "button" at bounding box center [123, 221] width 12 height 12
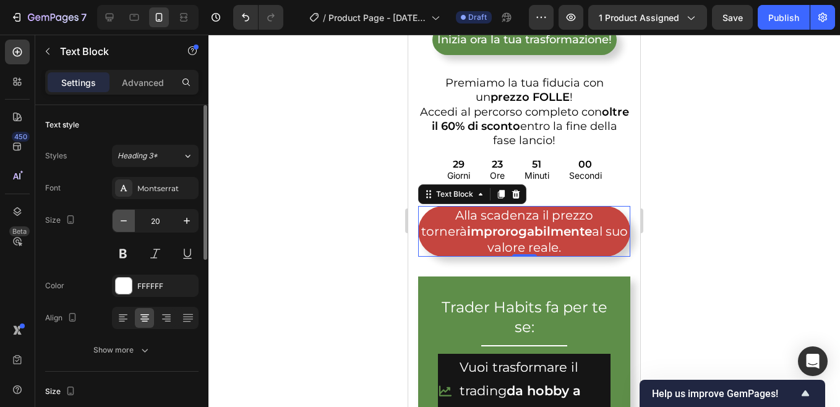
click at [128, 222] on icon "button" at bounding box center [123, 221] width 12 height 12
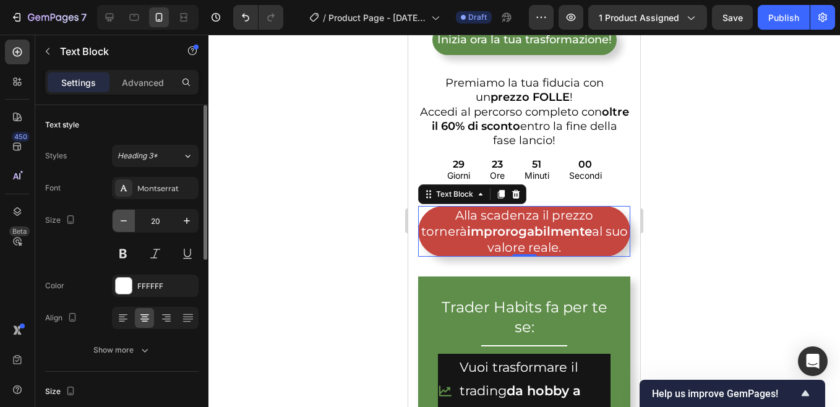
click at [128, 222] on icon "button" at bounding box center [123, 221] width 12 height 12
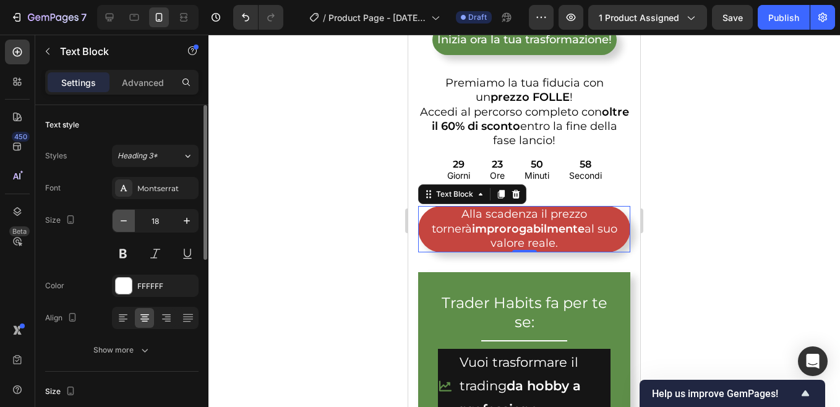
click at [128, 222] on icon "button" at bounding box center [123, 221] width 12 height 12
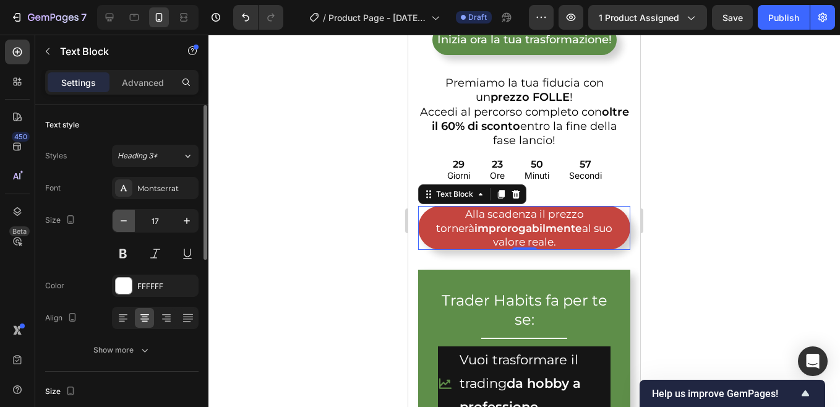
click at [128, 222] on icon "button" at bounding box center [123, 221] width 12 height 12
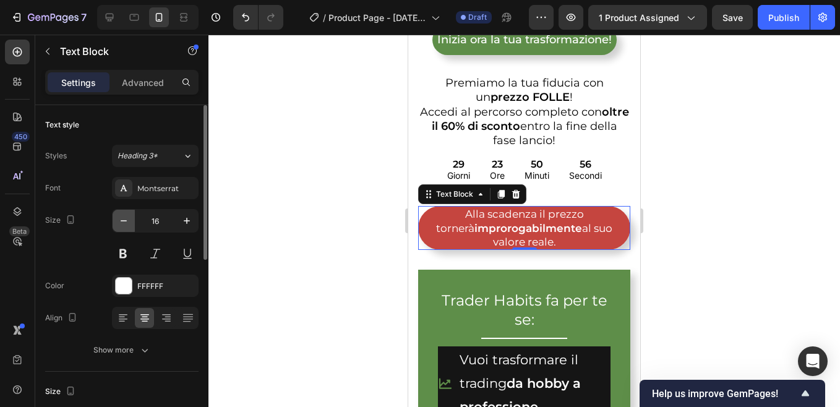
click at [128, 222] on icon "button" at bounding box center [123, 221] width 12 height 12
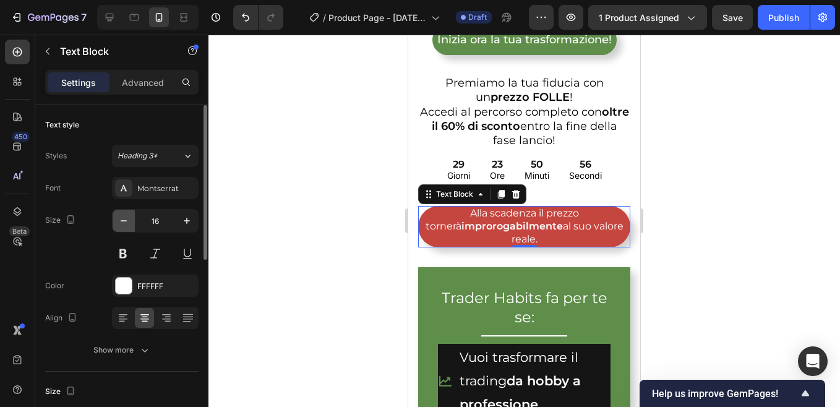
click at [128, 222] on icon "button" at bounding box center [123, 221] width 12 height 12
type input "15"
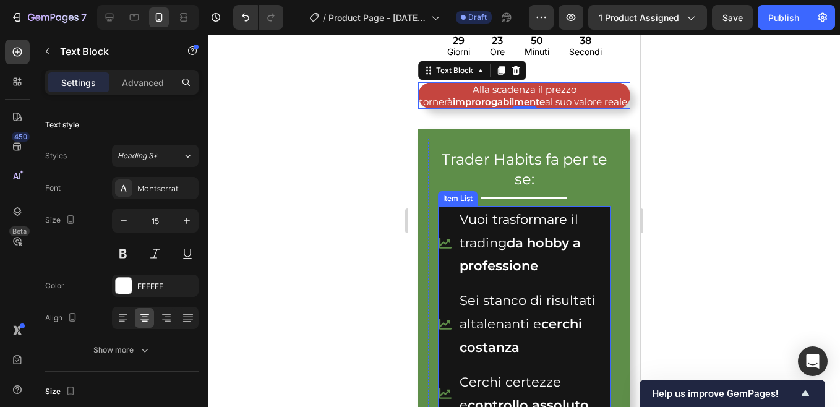
scroll to position [648, 0]
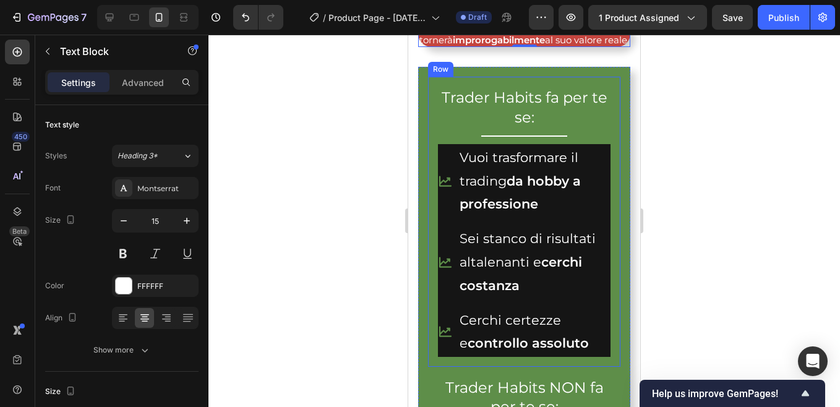
click at [432, 113] on div "Trader Habits fa per te se: Heading Title Line Vuoi trasformare il trading da h…" at bounding box center [524, 222] width 192 height 290
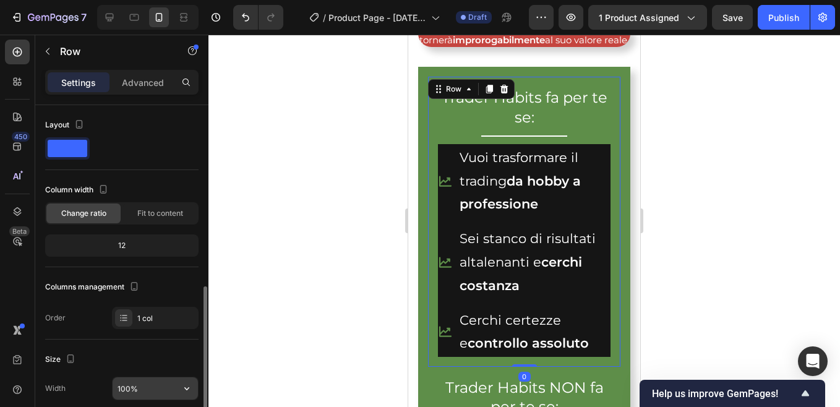
scroll to position [124, 0]
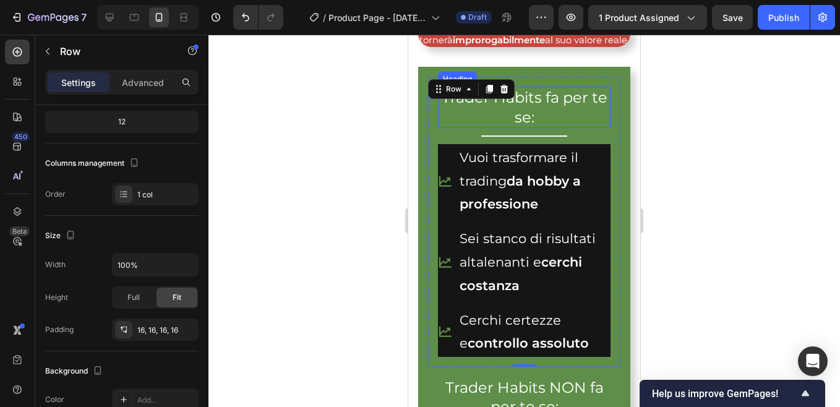
click at [520, 108] on h2 "Trader Habits fa per te se:" at bounding box center [524, 107] width 173 height 41
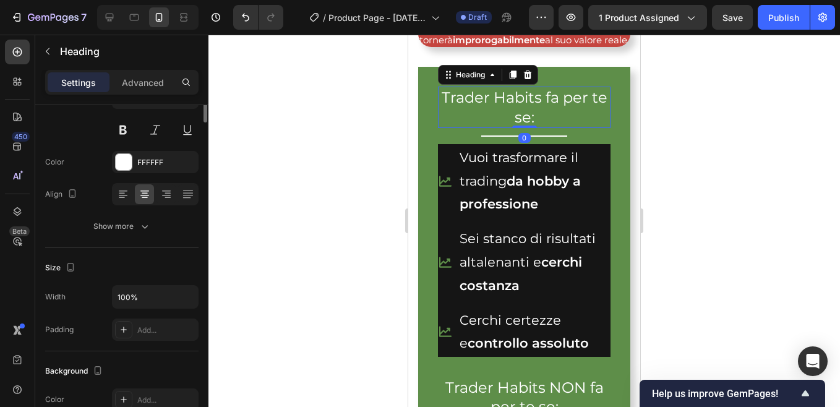
scroll to position [0, 0]
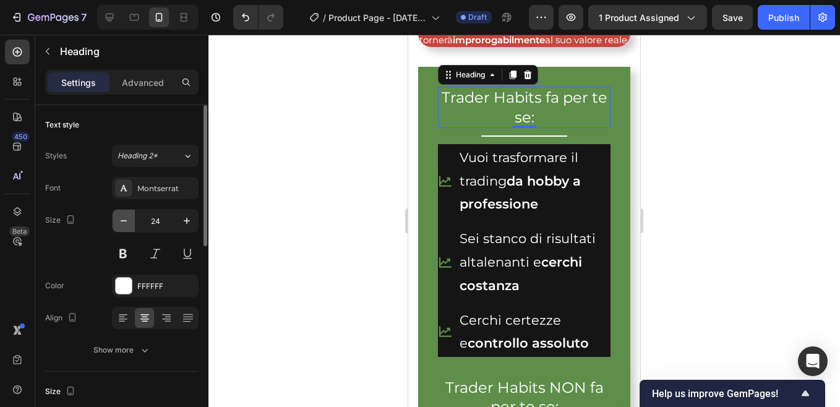
click at [125, 221] on icon "button" at bounding box center [123, 221] width 12 height 12
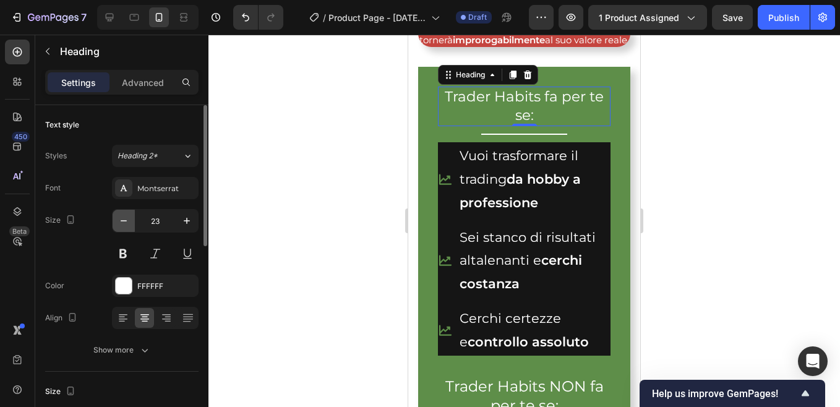
click at [125, 221] on icon "button" at bounding box center [123, 221] width 12 height 12
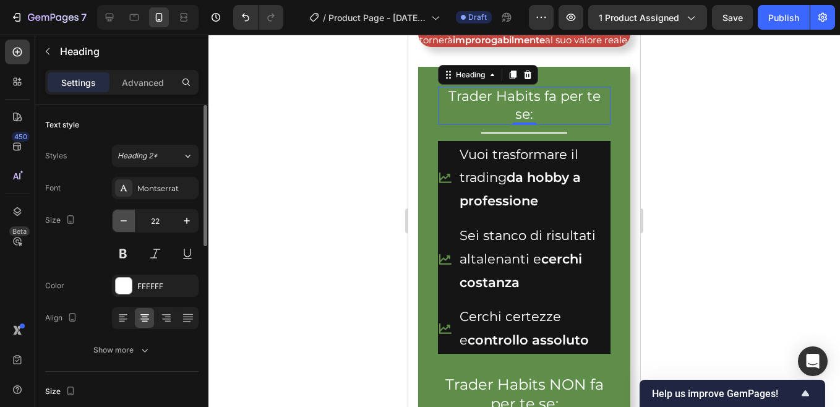
click at [125, 221] on icon "button" at bounding box center [123, 221] width 12 height 12
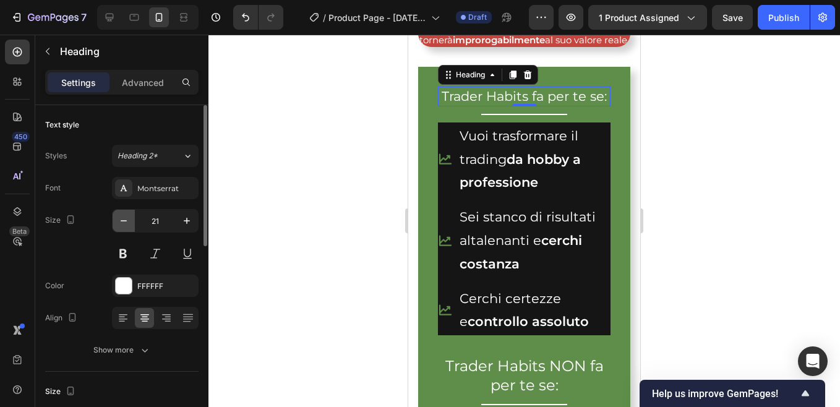
click at [125, 221] on icon "button" at bounding box center [123, 221] width 12 height 12
type input "19"
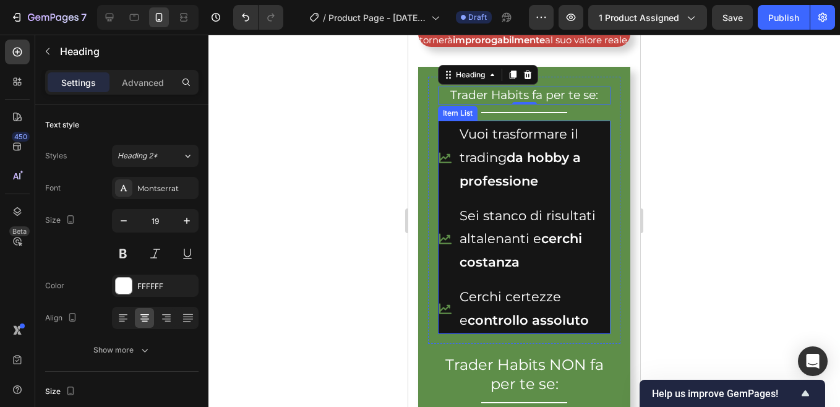
click at [523, 157] on strong "da" at bounding box center [514, 157] width 17 height 15
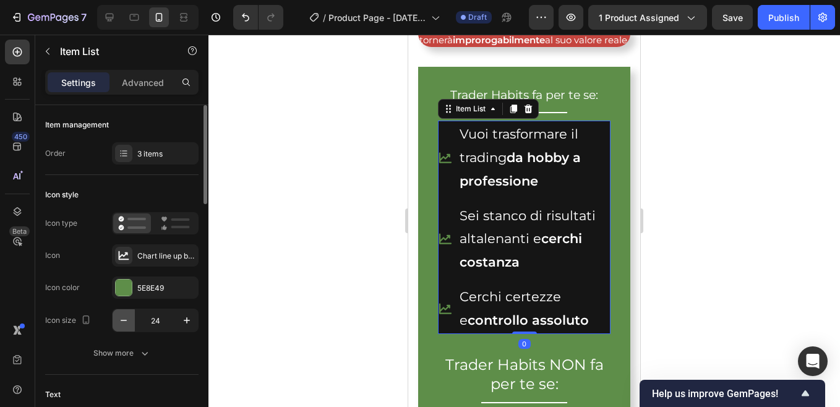
click at [124, 320] on icon "button" at bounding box center [123, 320] width 12 height 12
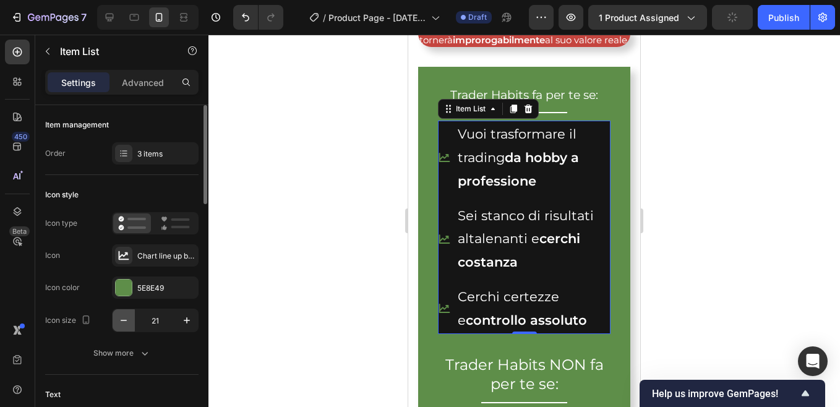
click at [124, 320] on icon "button" at bounding box center [123, 320] width 12 height 12
click at [194, 321] on button "button" at bounding box center [187, 320] width 22 height 22
click at [192, 321] on icon "button" at bounding box center [187, 320] width 12 height 12
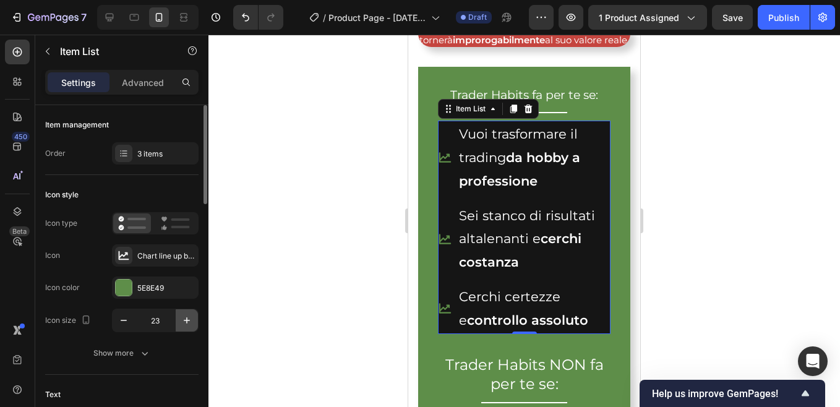
click at [192, 321] on icon "button" at bounding box center [187, 320] width 12 height 12
type input "24"
click at [505, 158] on p "Vuoi trasformare il trading da hobby a professione" at bounding box center [533, 157] width 149 height 70
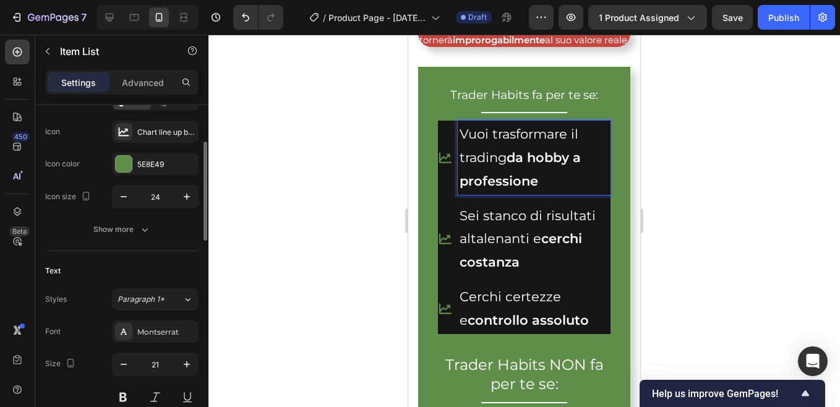
scroll to position [186, 0]
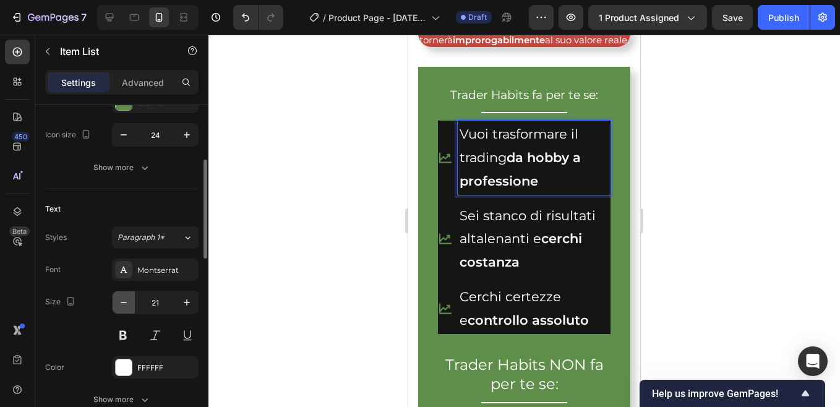
click at [128, 301] on icon "button" at bounding box center [123, 302] width 12 height 12
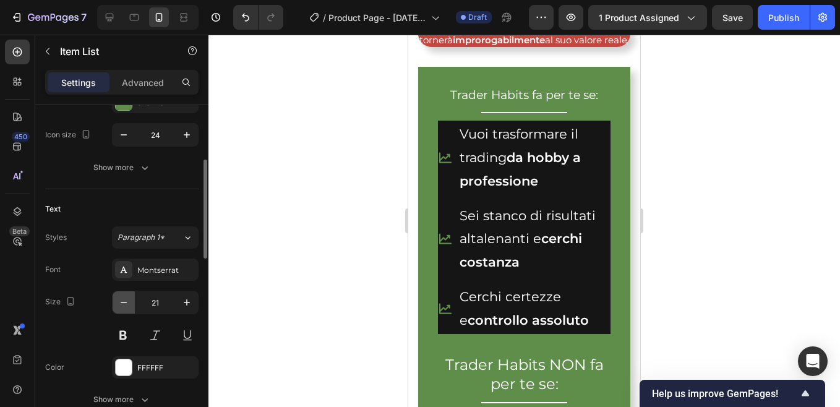
click at [126, 301] on icon "button" at bounding box center [123, 302] width 12 height 12
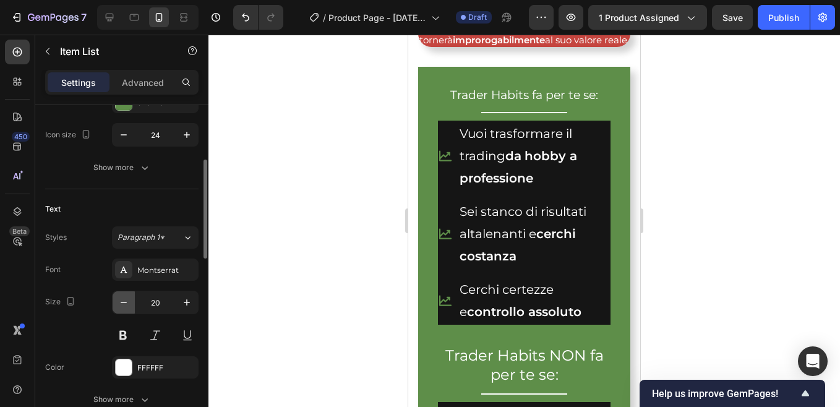
click at [126, 301] on icon "button" at bounding box center [123, 302] width 12 height 12
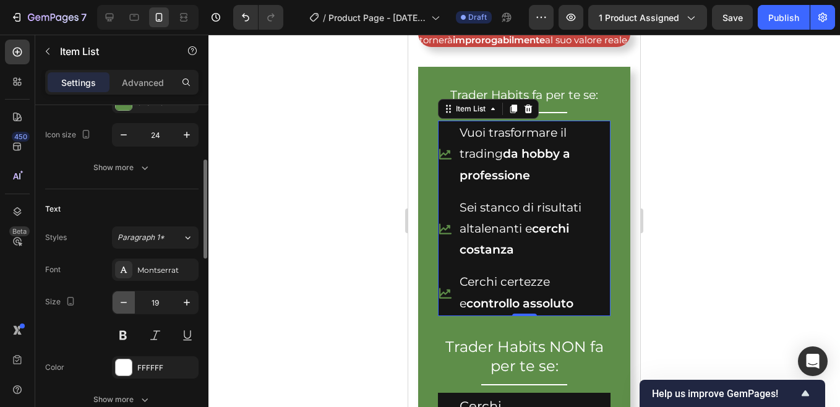
click at [126, 301] on icon "button" at bounding box center [123, 302] width 12 height 12
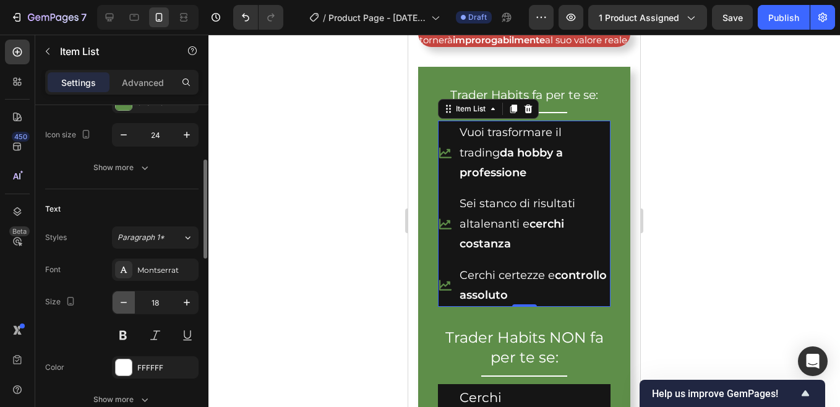
click at [126, 301] on icon "button" at bounding box center [123, 302] width 12 height 12
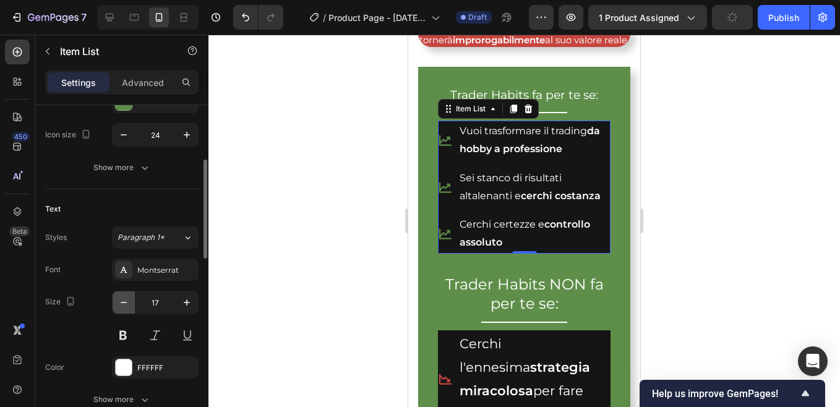
click at [126, 301] on icon "button" at bounding box center [123, 302] width 12 height 12
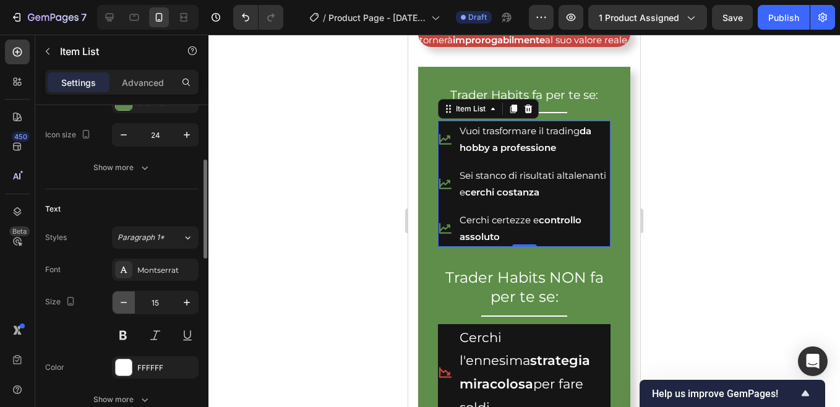
click at [126, 301] on icon "button" at bounding box center [123, 302] width 12 height 12
type input "14"
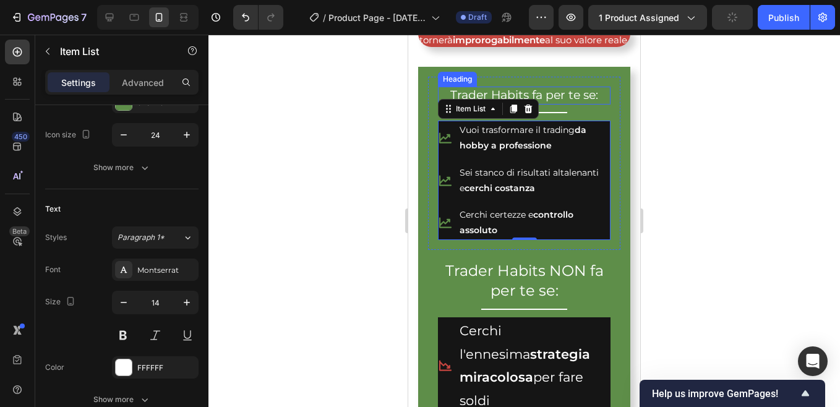
click at [551, 94] on h2 "Trader Habits fa per te se:" at bounding box center [524, 96] width 173 height 18
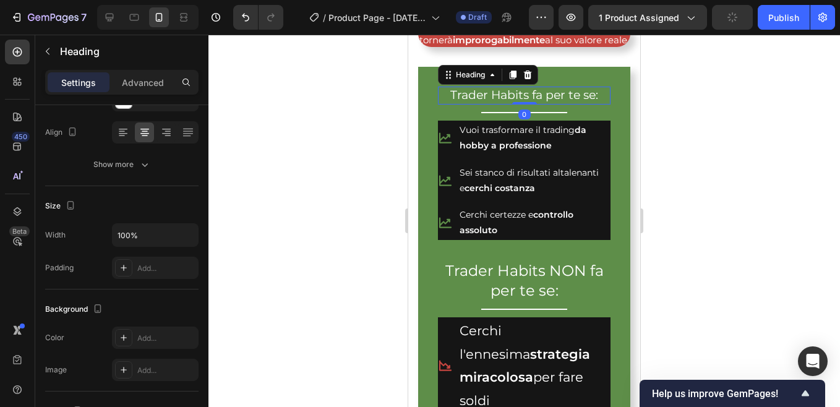
scroll to position [0, 0]
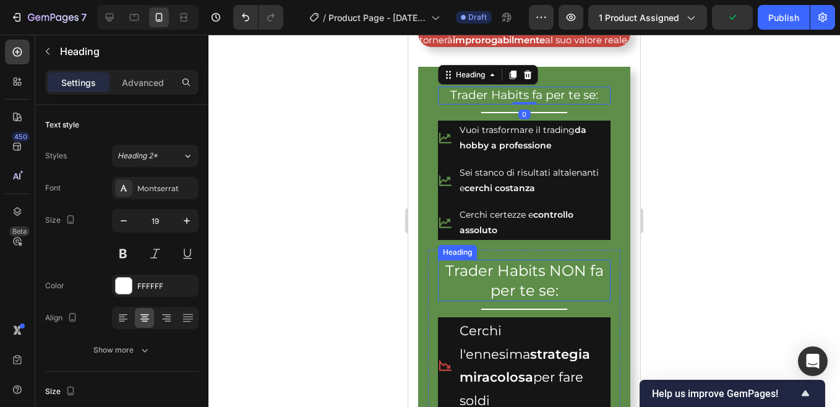
click at [500, 269] on h2 "Trader Habits NON fa per te se:" at bounding box center [524, 280] width 173 height 41
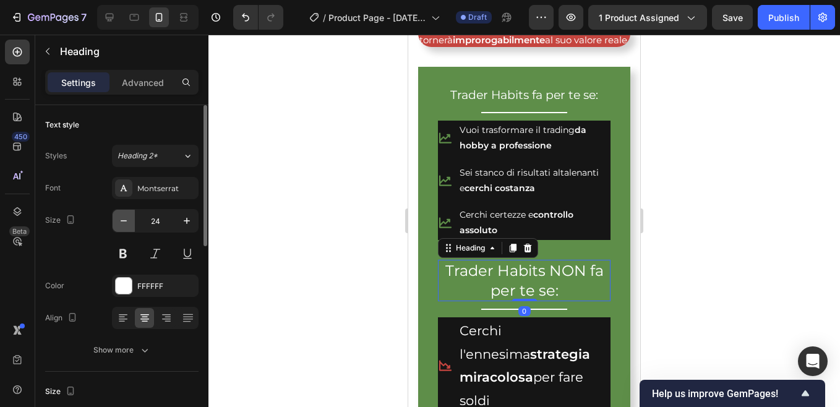
click at [119, 220] on icon "button" at bounding box center [123, 221] width 12 height 12
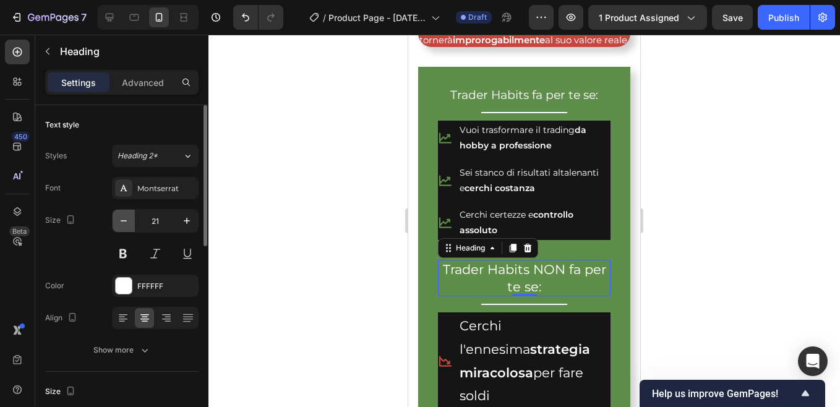
click at [119, 220] on icon "button" at bounding box center [123, 221] width 12 height 12
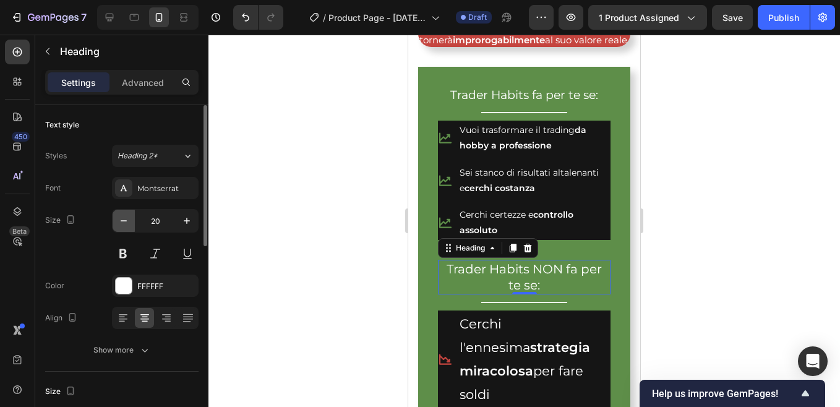
type input "19"
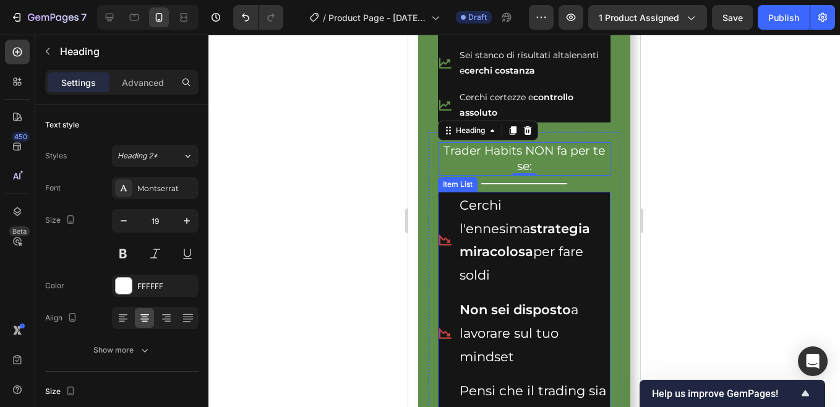
scroll to position [772, 0]
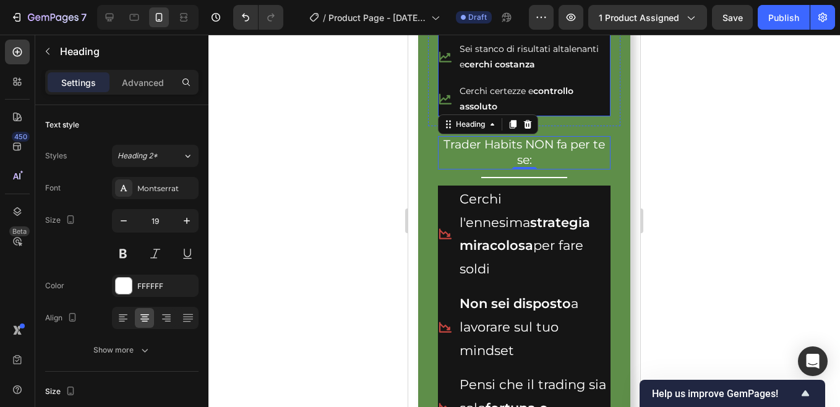
click at [497, 62] on strong "cerchi costanza" at bounding box center [499, 64] width 70 height 11
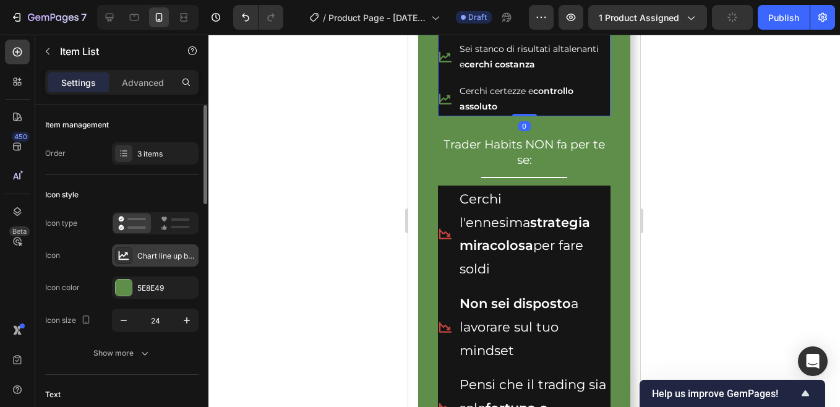
scroll to position [124, 0]
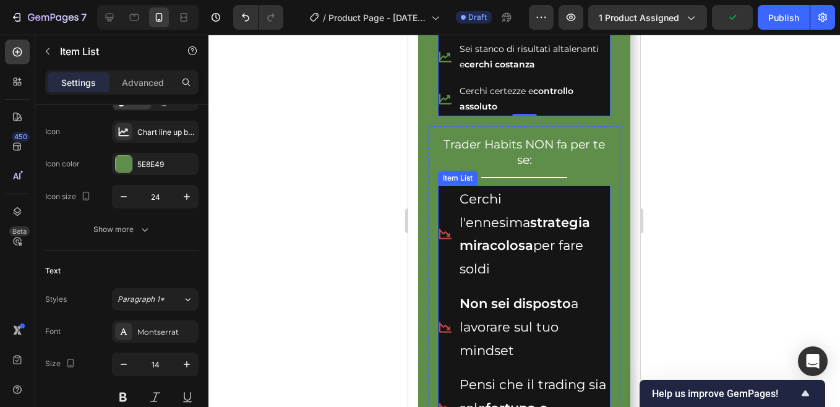
click at [508, 221] on strong "strategia miracolosa" at bounding box center [524, 234] width 130 height 39
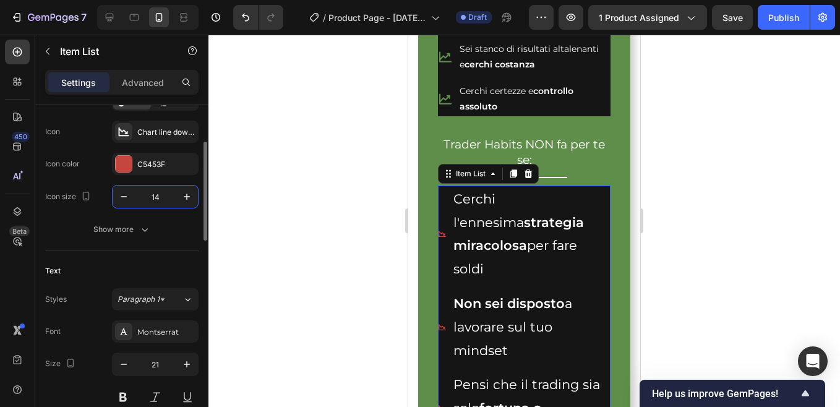
type input "1"
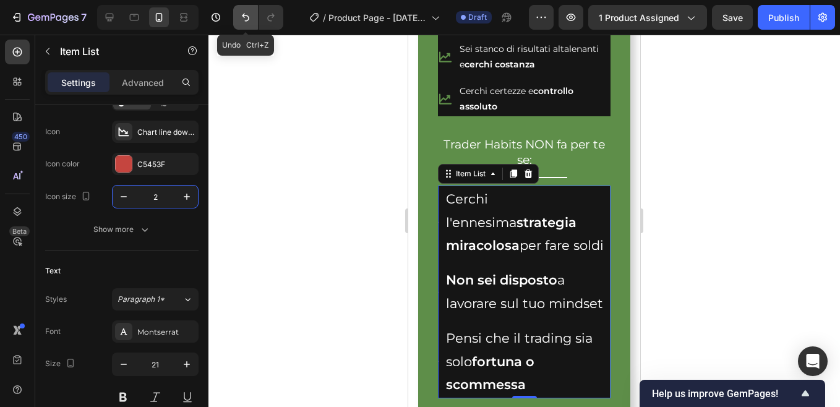
click at [244, 15] on icon "Undo/Redo" at bounding box center [245, 17] width 12 height 12
type input "24"
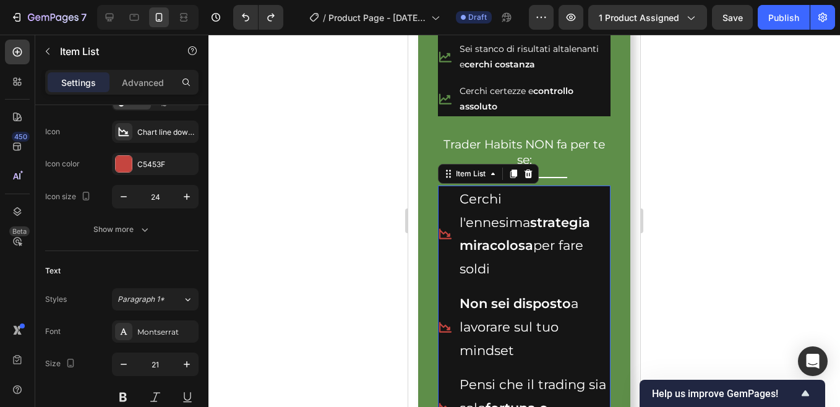
click at [518, 219] on strong "strategia miracolosa" at bounding box center [524, 234] width 130 height 39
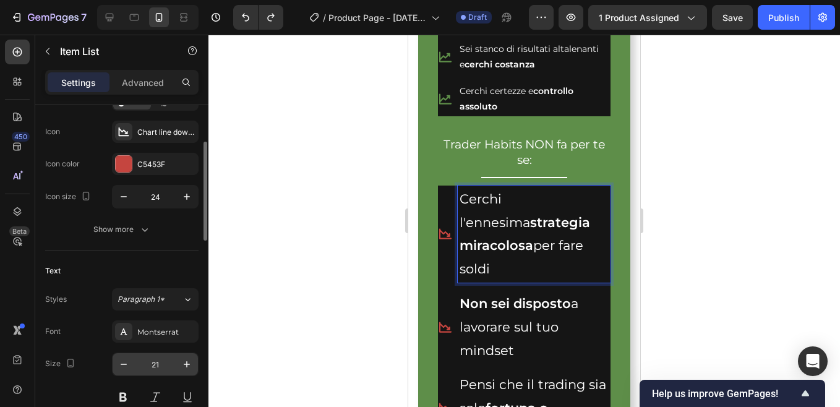
click at [150, 364] on input "21" at bounding box center [155, 364] width 41 height 22
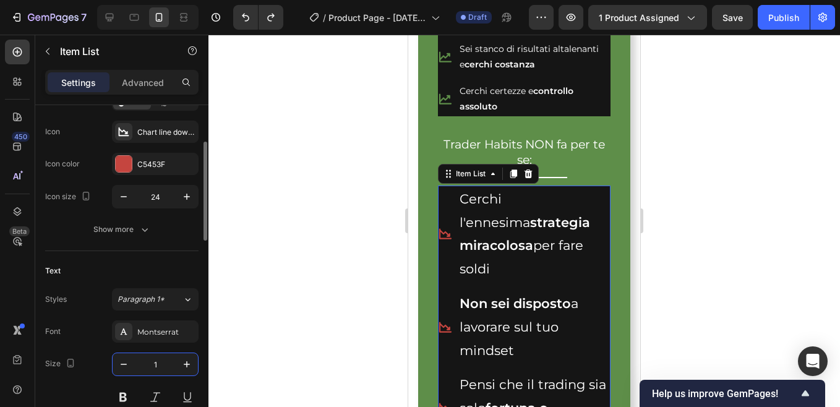
type input "14"
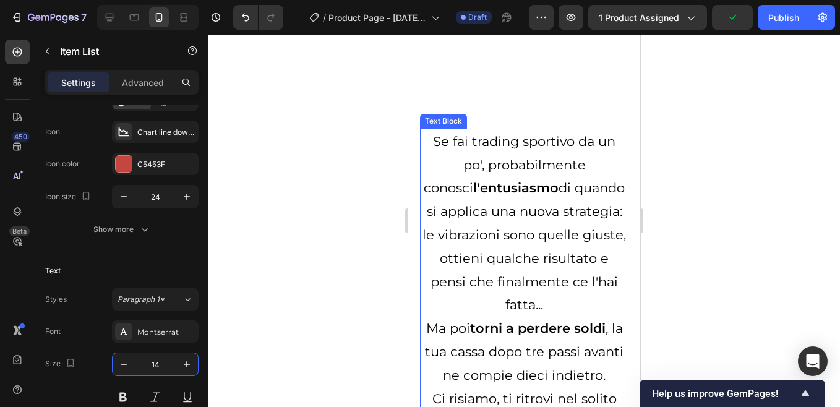
scroll to position [1143, 0]
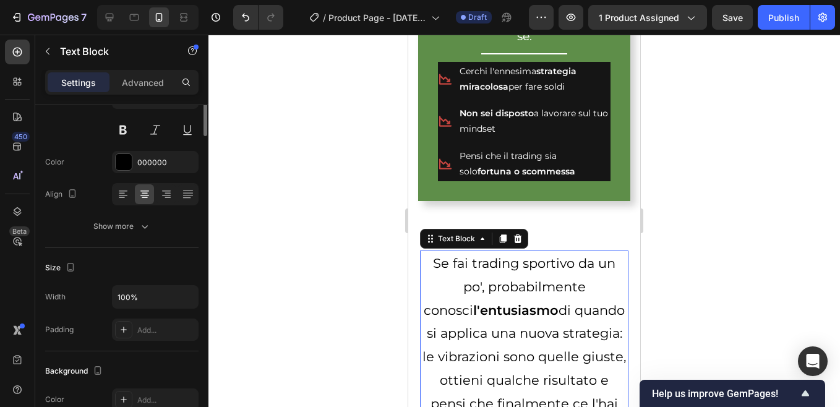
scroll to position [0, 0]
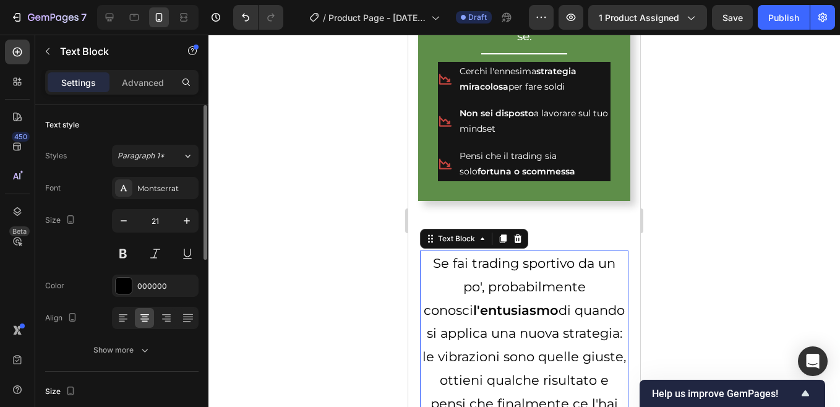
click at [485, 283] on p "Se fai trading sportivo da un po', probabilmente conosci l'entusiasmo di quando…" at bounding box center [524, 345] width 207 height 187
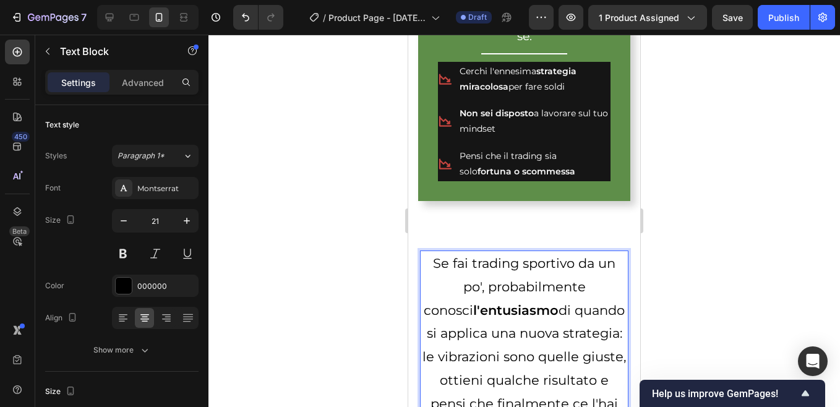
click at [352, 252] on div at bounding box center [523, 221] width 631 height 372
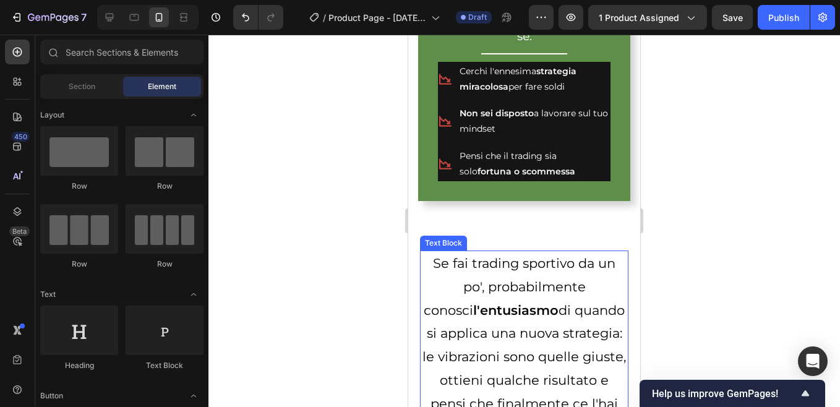
click at [464, 267] on p "Se fai trading sportivo da un po', probabilmente conosci l'entusiasmo di quando…" at bounding box center [524, 345] width 207 height 187
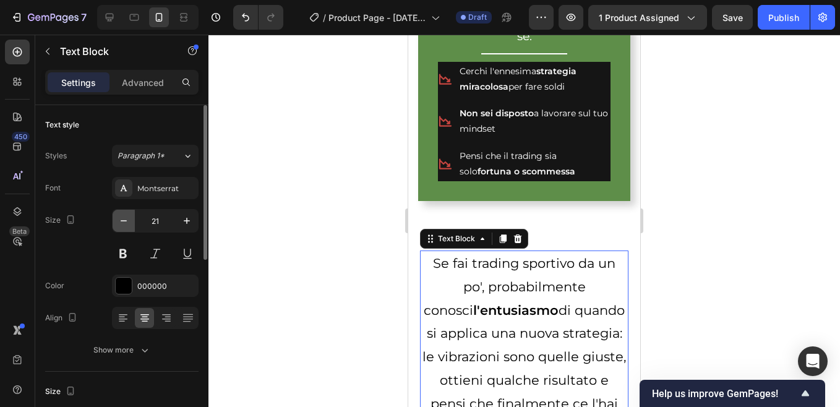
click at [126, 223] on icon "button" at bounding box center [123, 221] width 12 height 12
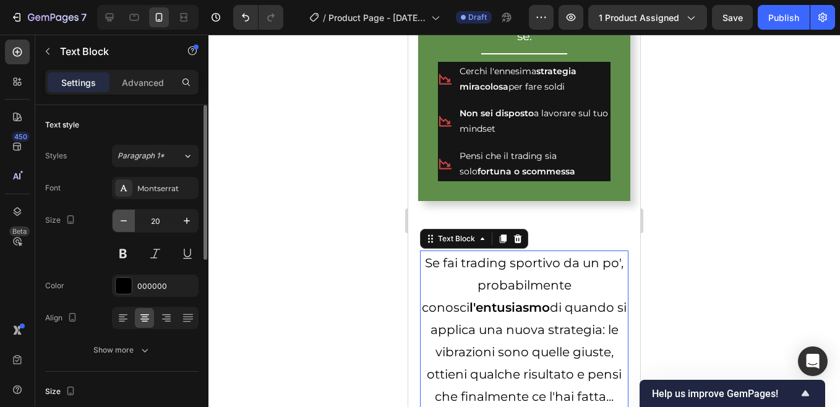
click at [126, 223] on icon "button" at bounding box center [123, 221] width 12 height 12
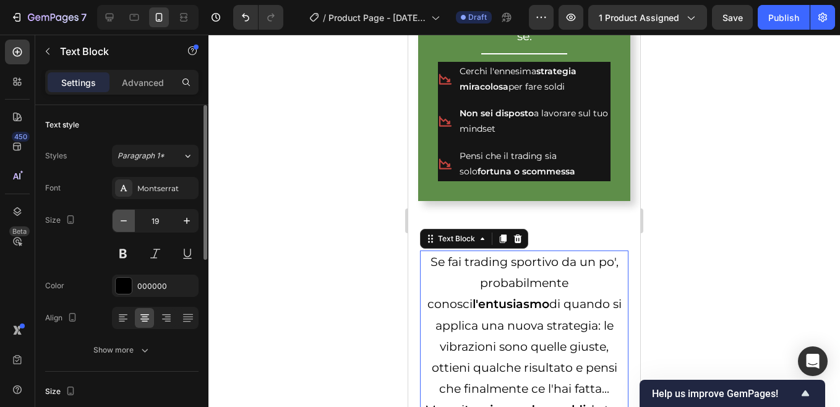
click at [126, 223] on icon "button" at bounding box center [123, 221] width 12 height 12
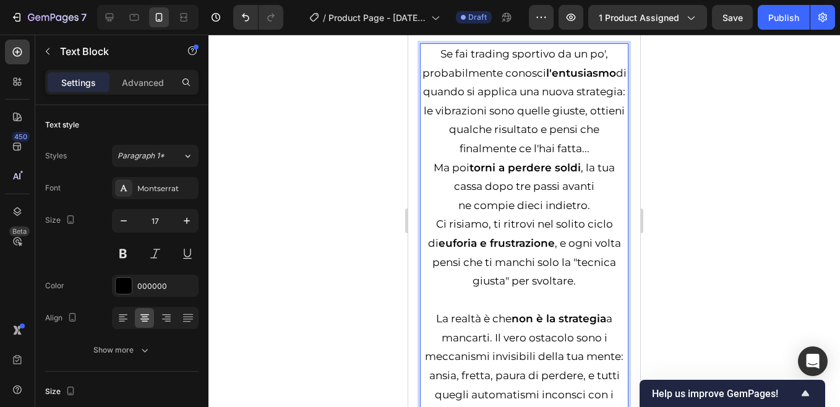
scroll to position [1081, 0]
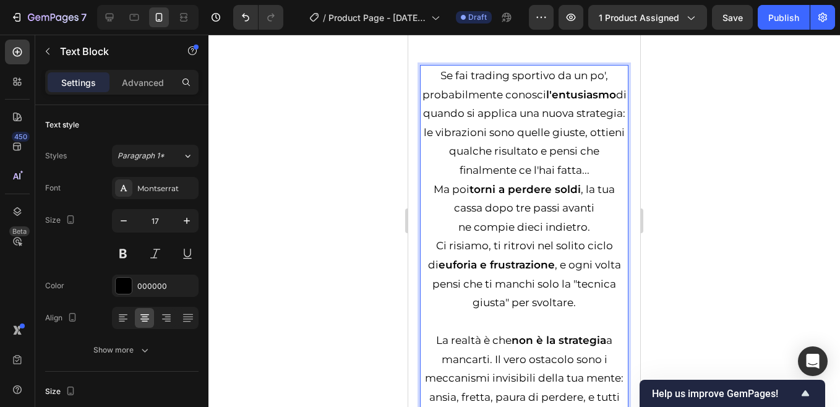
click at [430, 187] on p "Ma poi torni a perdere soldi , la tua cassa dopo tre passi avanti" at bounding box center [524, 199] width 207 height 38
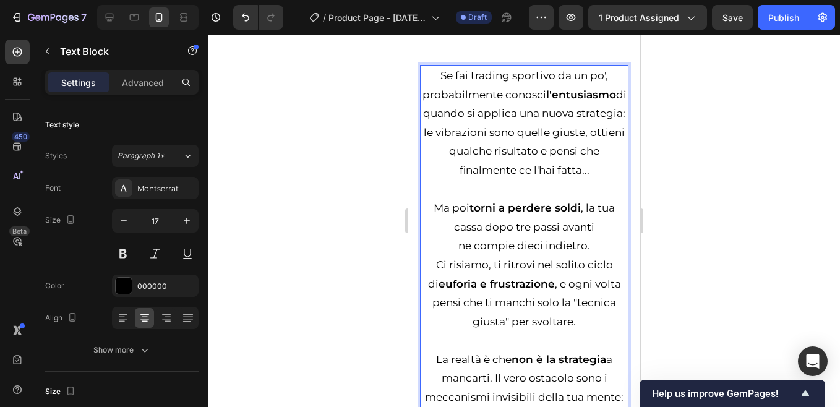
click at [427, 263] on p "Ci risiamo, ti ritrovi nel solito ciclo di euforia e frustrazione , e ogni volt…" at bounding box center [524, 292] width 207 height 75
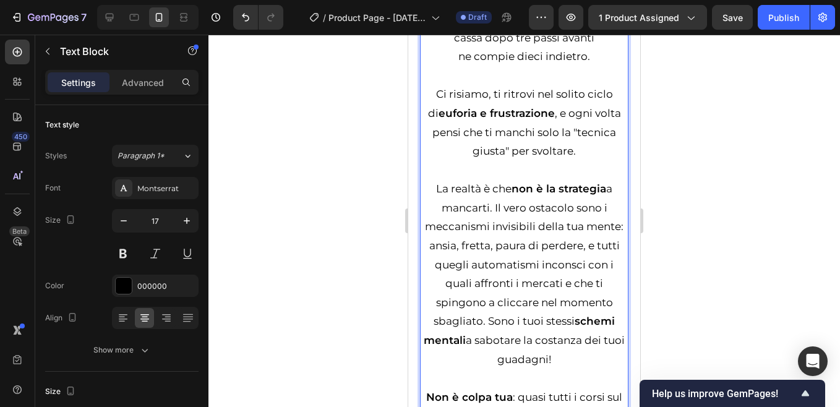
scroll to position [1328, 0]
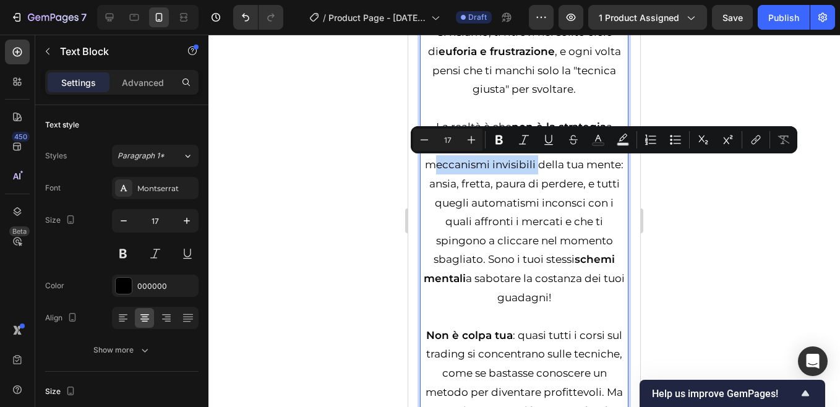
drag, startPoint x: 422, startPoint y: 168, endPoint x: 529, endPoint y: 165, distance: 107.0
click at [529, 165] on p "La realtà è che non è la strategia a mancarti. Il vero ostacolo sono i meccanis…" at bounding box center [524, 211] width 207 height 189
click at [498, 140] on icon "Editor contextual toolbar" at bounding box center [498, 139] width 7 height 9
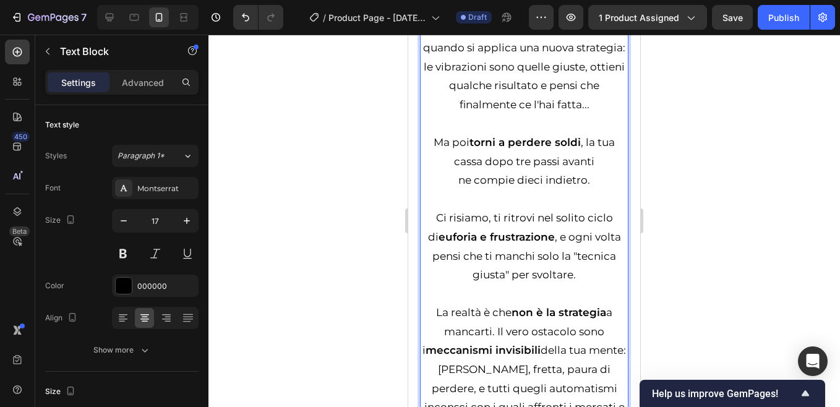
scroll to position [1081, 0]
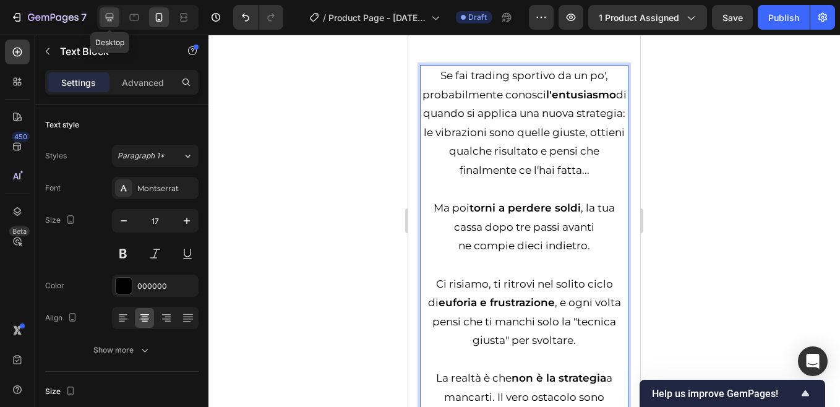
click at [111, 14] on icon at bounding box center [110, 18] width 8 height 8
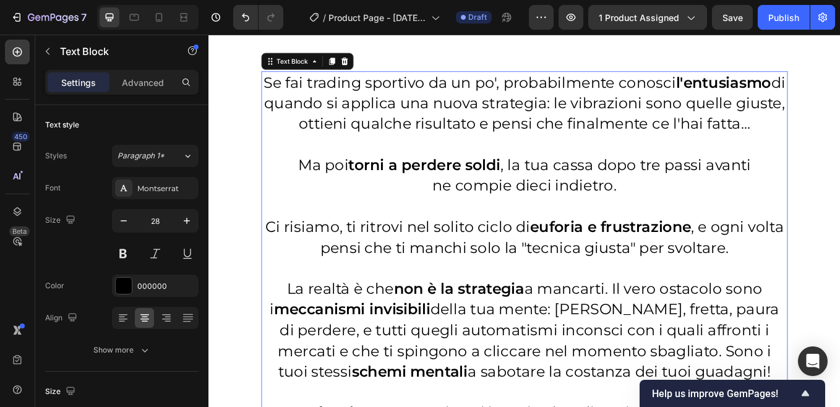
scroll to position [1168, 0]
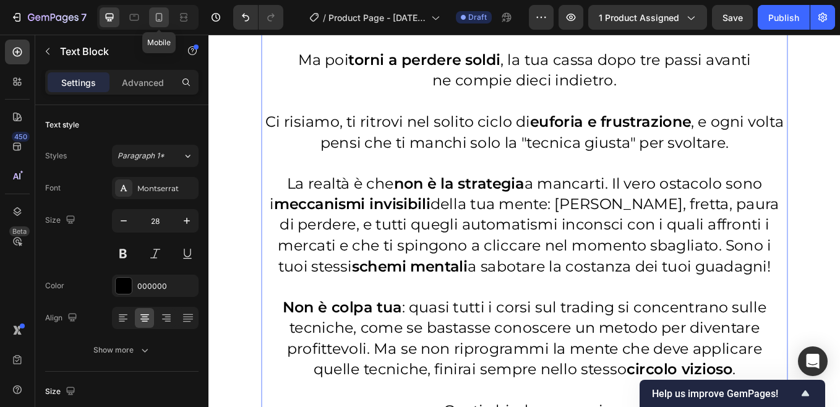
drag, startPoint x: 161, startPoint y: 18, endPoint x: 314, endPoint y: 133, distance: 191.2
click at [161, 18] on icon at bounding box center [159, 17] width 7 height 9
type input "17"
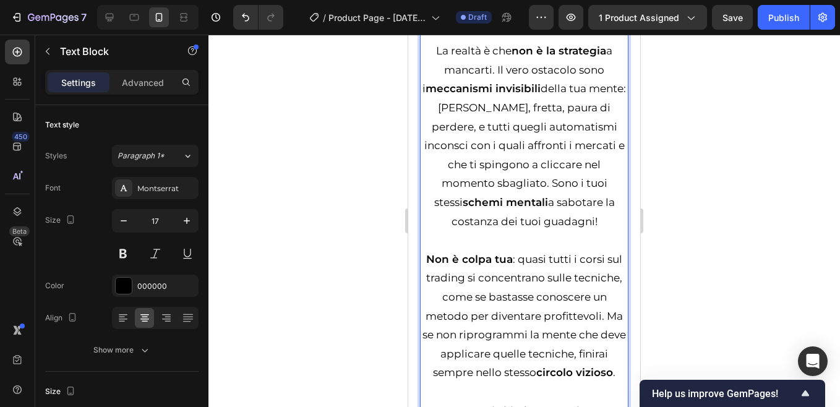
scroll to position [1407, 0]
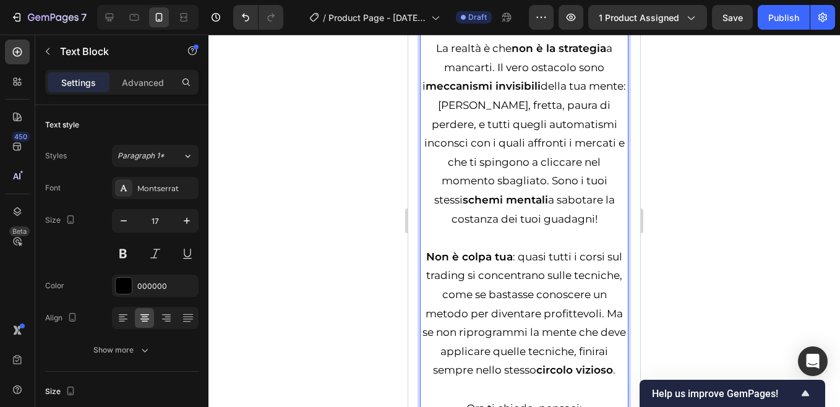
click at [600, 315] on p "Non è colpa tua : quasi tutti i corsi sul trading si concentrano sulle tecniche…" at bounding box center [524, 313] width 207 height 132
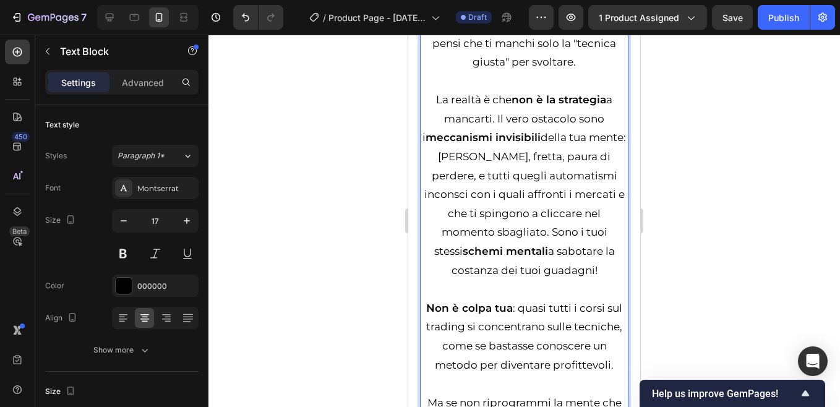
scroll to position [1345, 0]
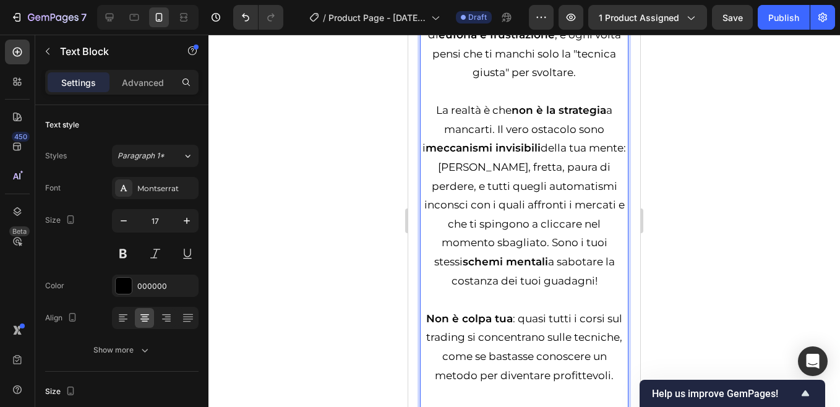
click at [482, 246] on p "La realtà è che non è la strategia a mancarti. Il vero ostacolo sono i meccanis…" at bounding box center [524, 195] width 207 height 189
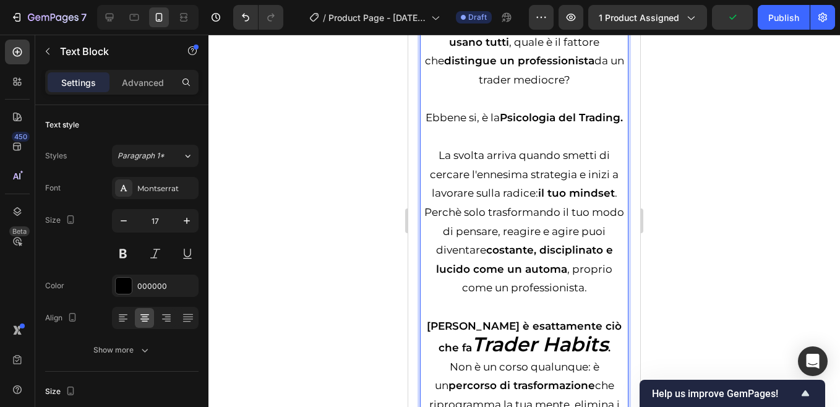
scroll to position [1963, 0]
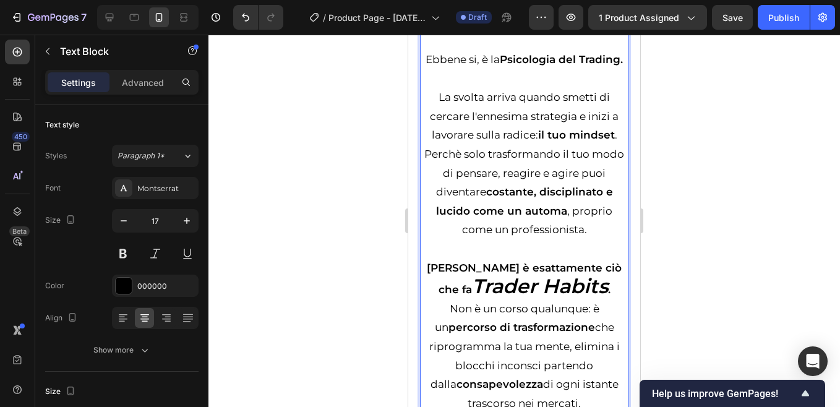
click at [439, 193] on p "La svolta arriva quando smetti di cercare l'ennesima strategia e inizi a lavora…" at bounding box center [524, 164] width 207 height 152
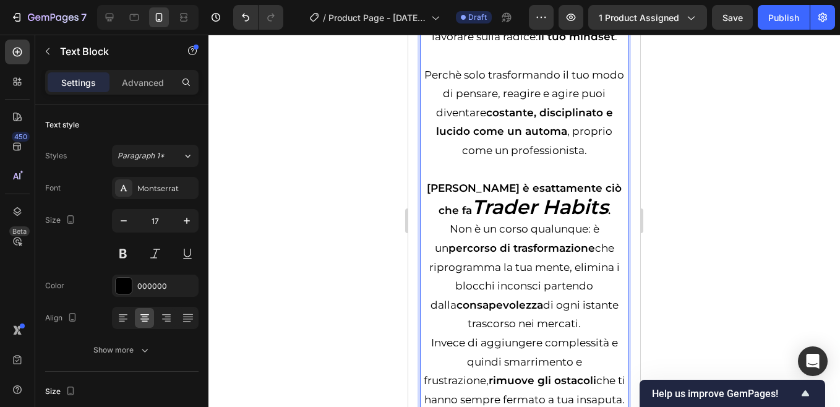
scroll to position [2087, 0]
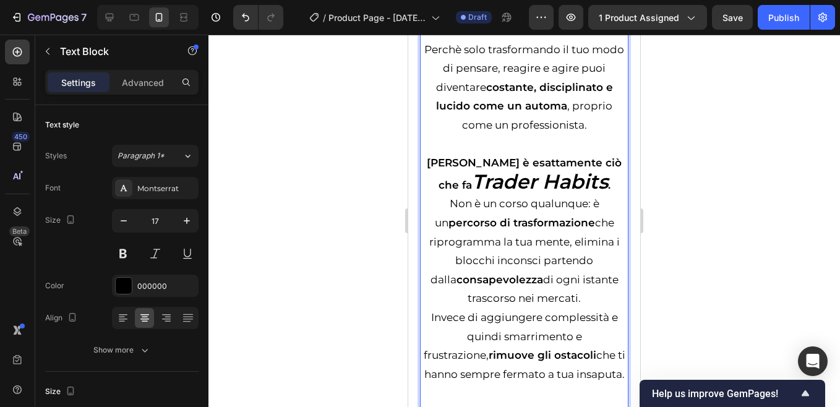
click at [437, 242] on p "Non è un corso qualunque: è un percorso di trasformazione che riprogramma la tu…" at bounding box center [524, 251] width 207 height 114
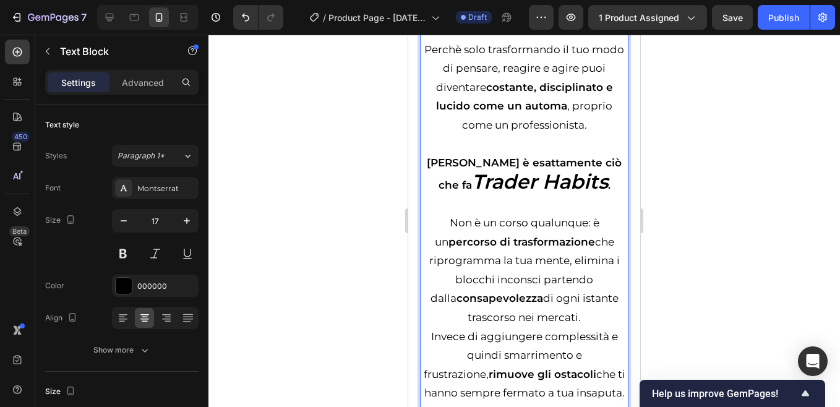
scroll to position [2211, 0]
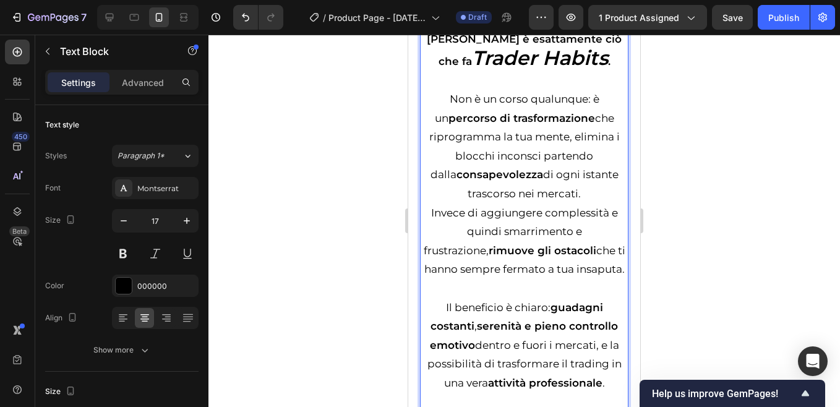
click at [427, 250] on p "Invece di aggiungere complessità e quindi smarrimento e frustrazione, rimuove g…" at bounding box center [524, 240] width 207 height 75
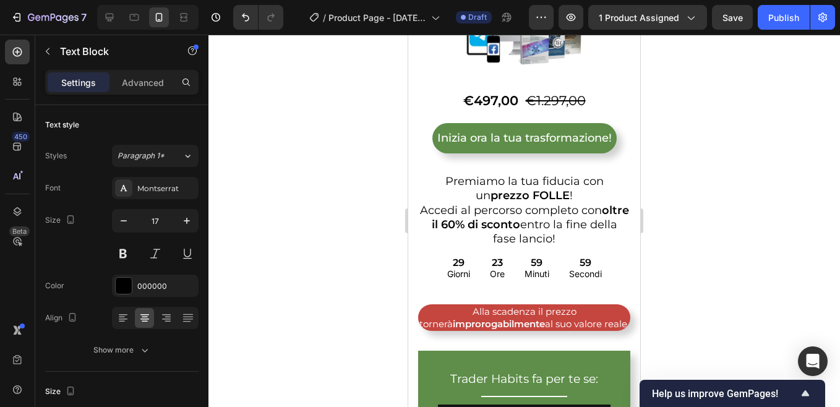
scroll to position [294, 0]
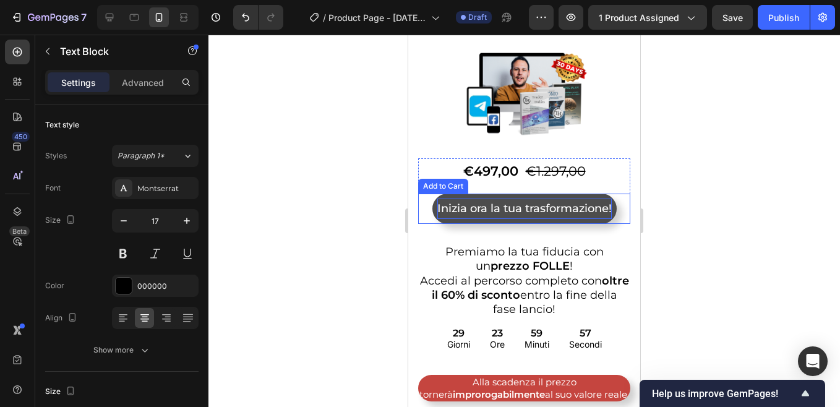
click at [520, 208] on div "Inizia ora la tua trasformazione!" at bounding box center [524, 209] width 174 height 20
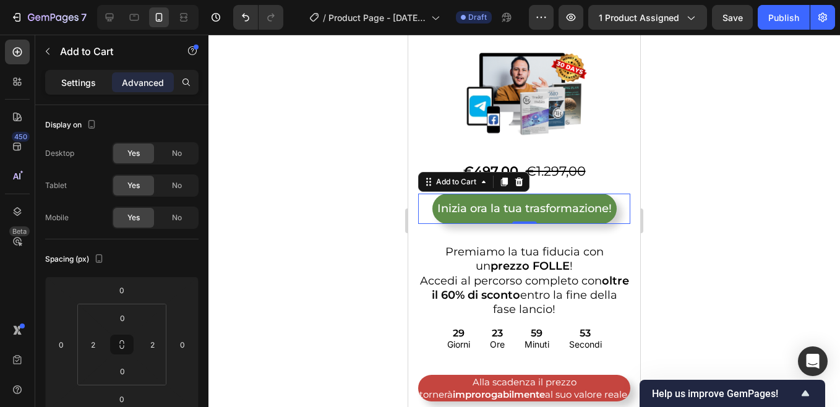
click at [95, 82] on p "Settings" at bounding box center [78, 82] width 35 height 13
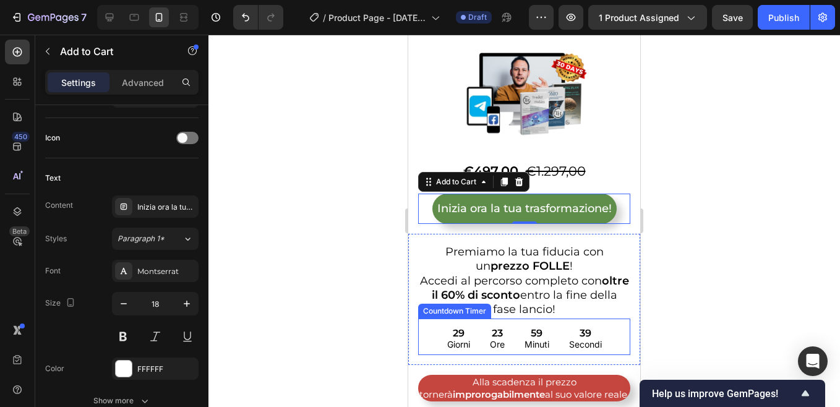
scroll to position [417, 0]
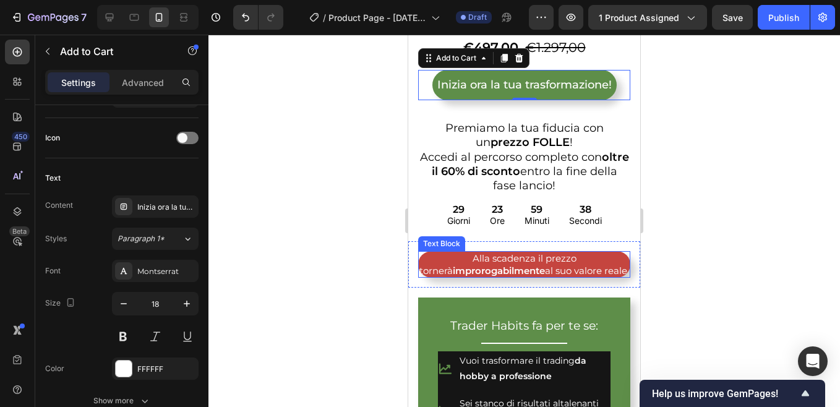
click at [515, 258] on p "Alla scadenza il prezzo tornerà improrogabilmente al suo valore reale." at bounding box center [524, 264] width 210 height 24
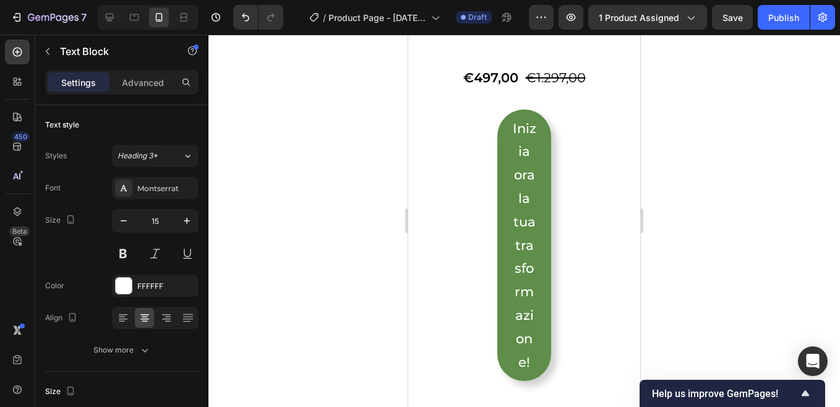
scroll to position [2953, 0]
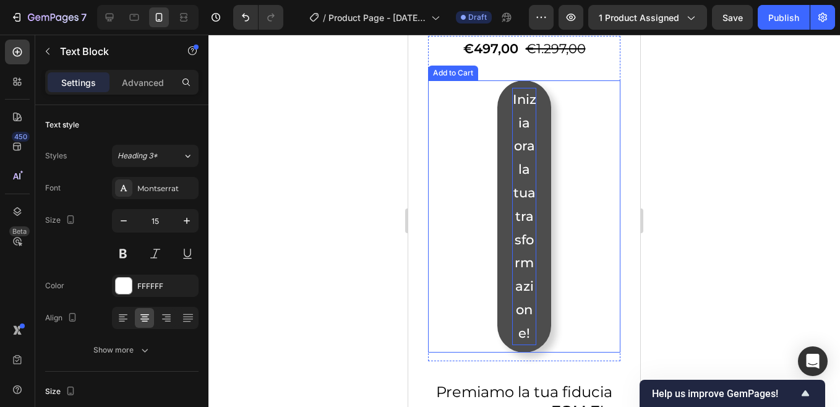
click at [520, 200] on div "Inizia ora la tua trasformazione!" at bounding box center [524, 216] width 24 height 257
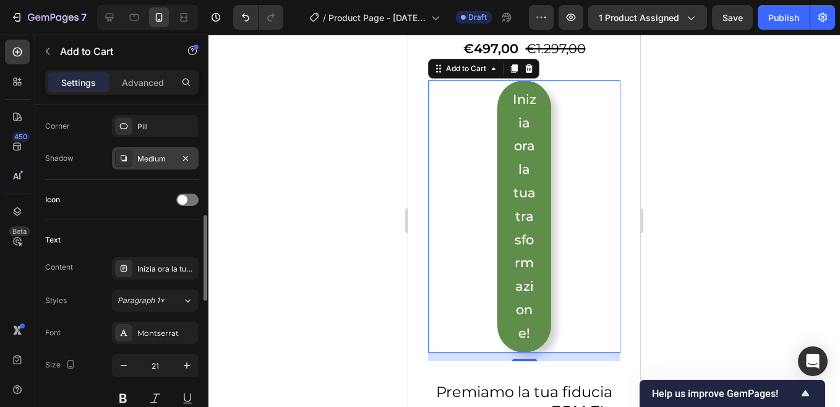
scroll to position [495, 0]
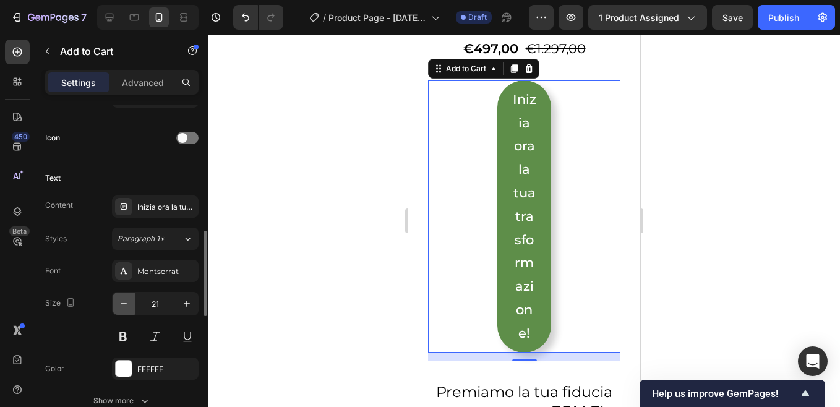
click at [124, 303] on icon "button" at bounding box center [123, 303] width 12 height 12
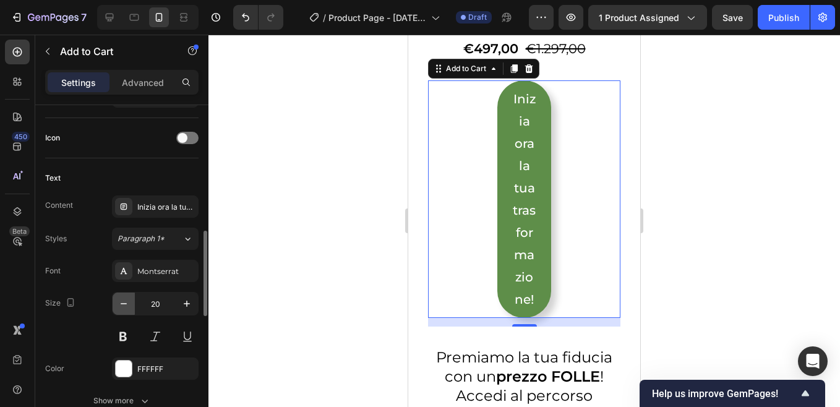
click at [124, 303] on icon "button" at bounding box center [123, 303] width 12 height 12
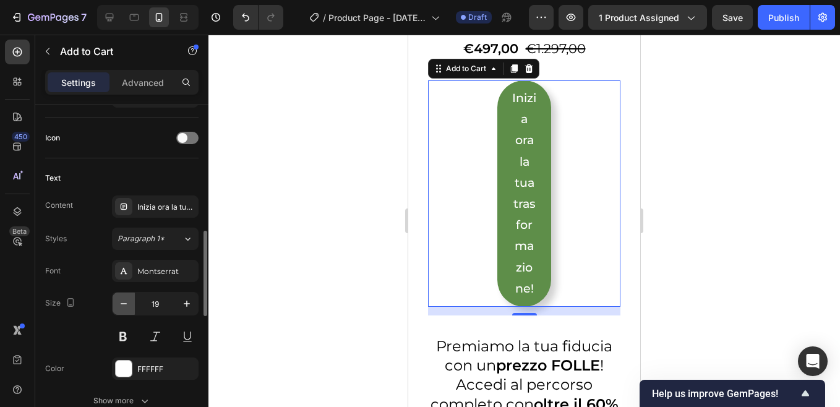
click at [124, 303] on icon "button" at bounding box center [123, 303] width 12 height 12
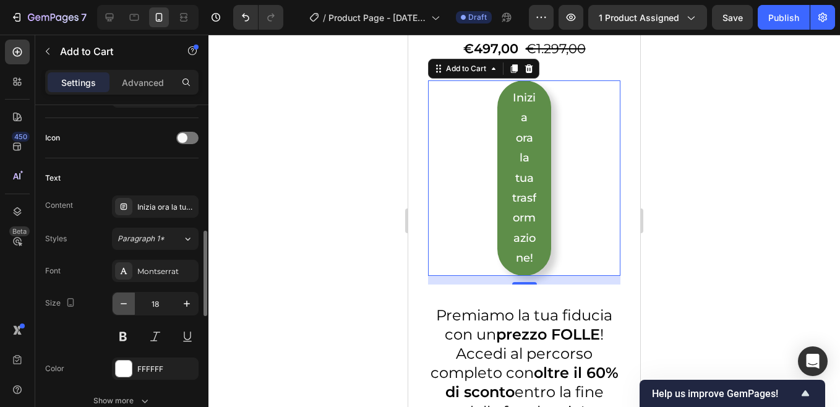
click at [124, 303] on icon "button" at bounding box center [123, 303] width 12 height 12
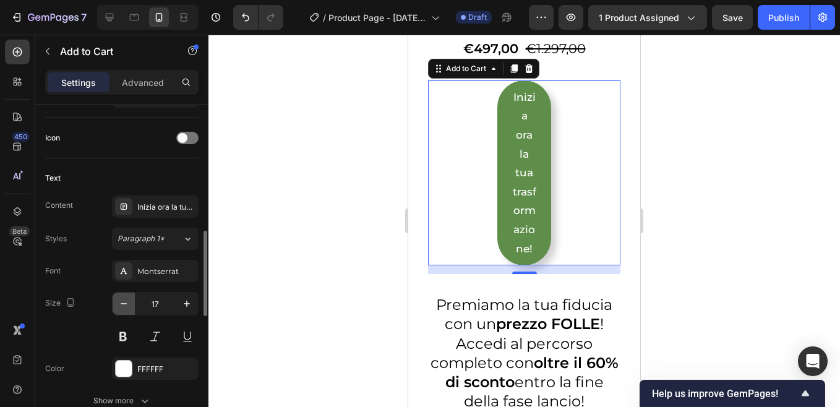
click at [124, 303] on icon "button" at bounding box center [123, 303] width 12 height 12
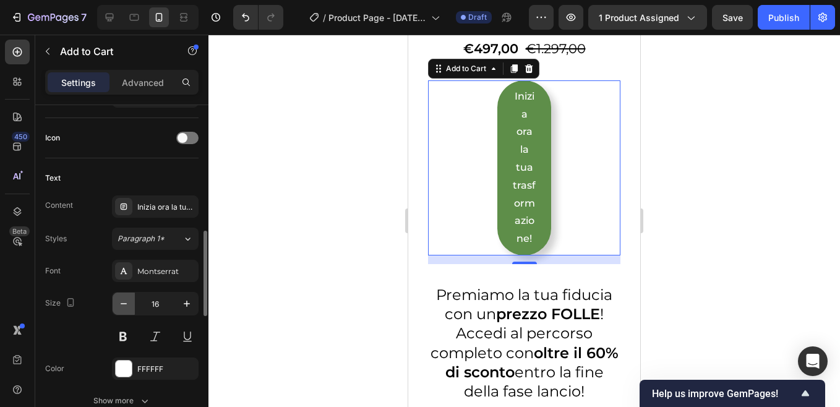
click at [124, 303] on icon "button" at bounding box center [123, 303] width 12 height 12
type input "15"
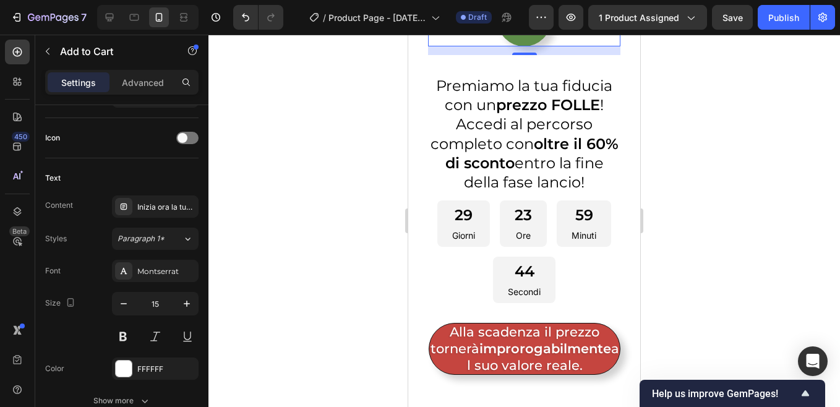
scroll to position [3200, 0]
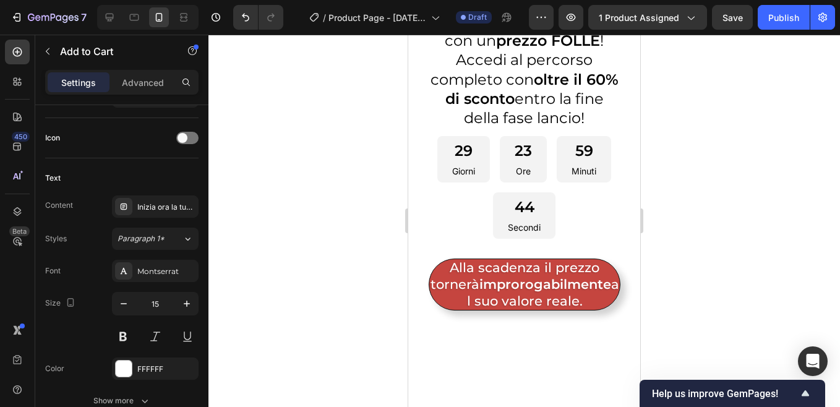
click at [523, 310] on p "Alla scadenza il prezzo tornerà improrogabilmente al suo valore reale." at bounding box center [524, 284] width 190 height 51
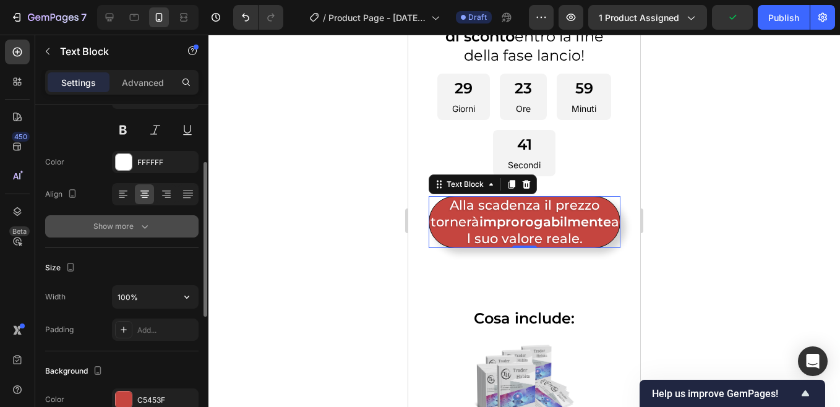
scroll to position [62, 0]
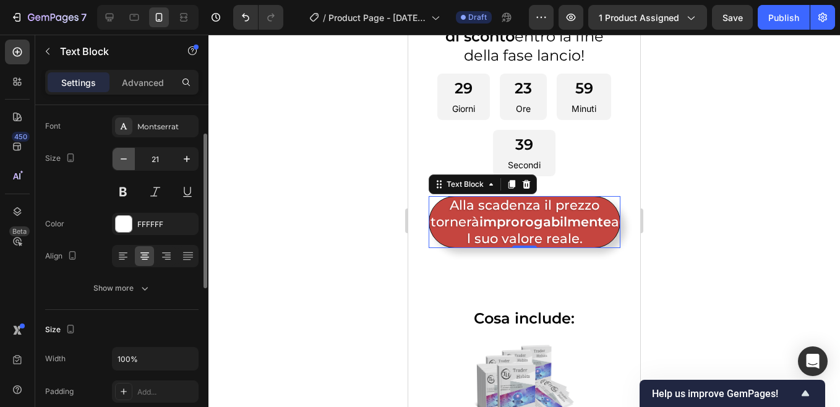
click at [124, 160] on icon "button" at bounding box center [123, 159] width 12 height 12
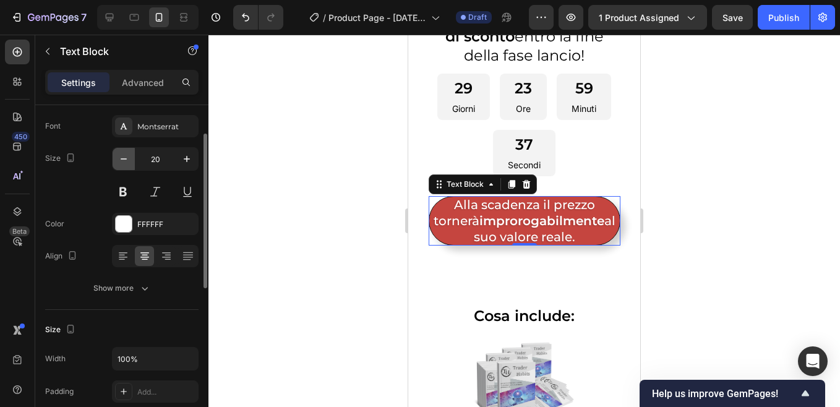
click at [124, 160] on icon "button" at bounding box center [123, 159] width 12 height 12
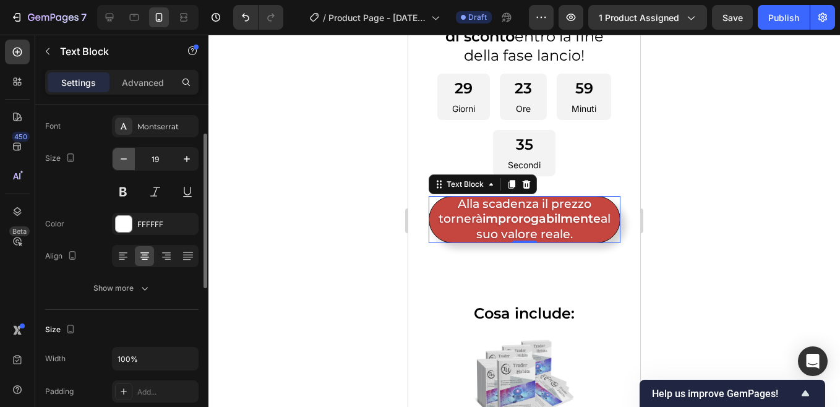
click at [124, 160] on icon "button" at bounding box center [123, 159] width 12 height 12
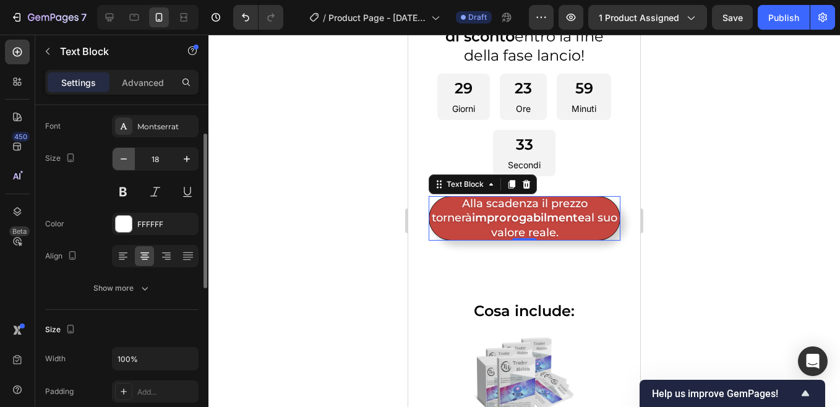
click at [124, 160] on icon "button" at bounding box center [123, 159] width 12 height 12
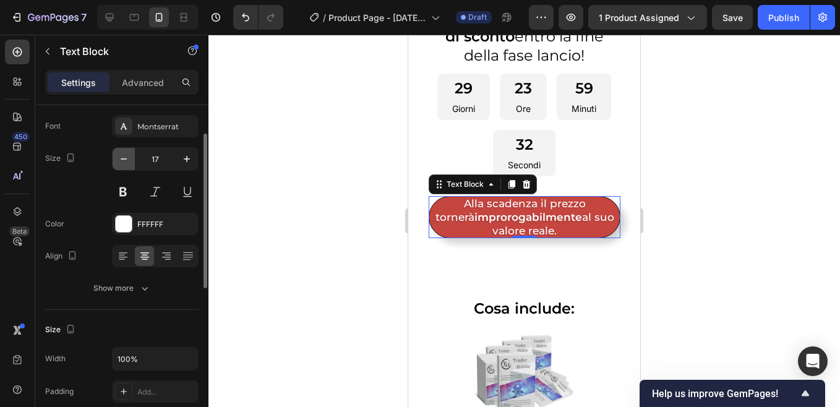
click at [124, 160] on icon "button" at bounding box center [123, 159] width 12 height 12
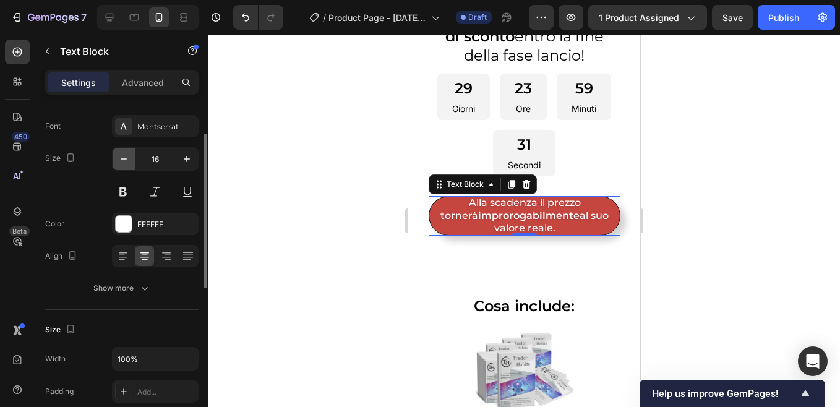
click at [124, 160] on icon "button" at bounding box center [123, 159] width 12 height 12
type input "15"
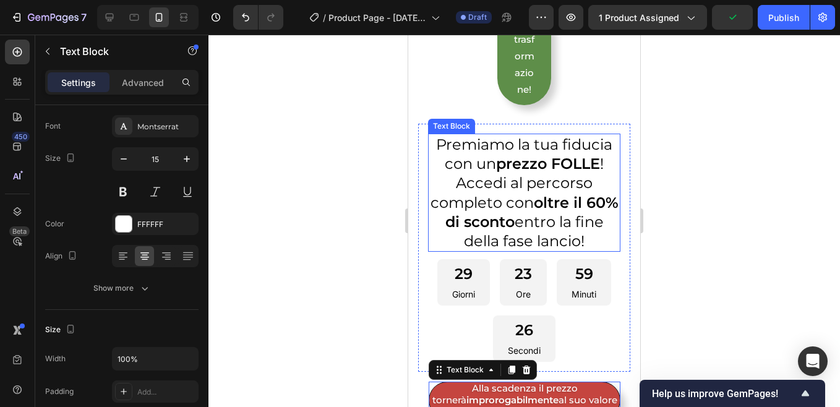
scroll to position [3015, 0]
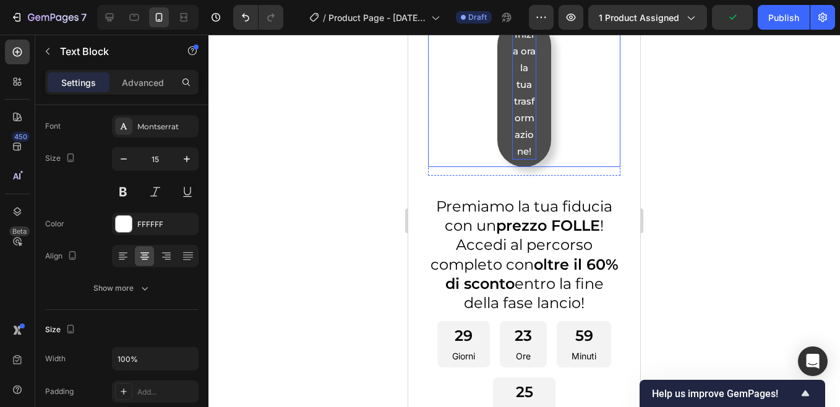
click at [521, 160] on div "Inizia ora la tua trasformazione!" at bounding box center [524, 93] width 24 height 134
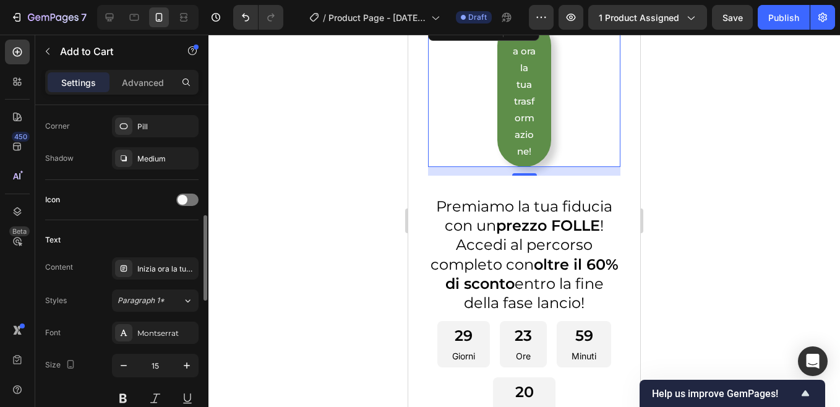
scroll to position [495, 0]
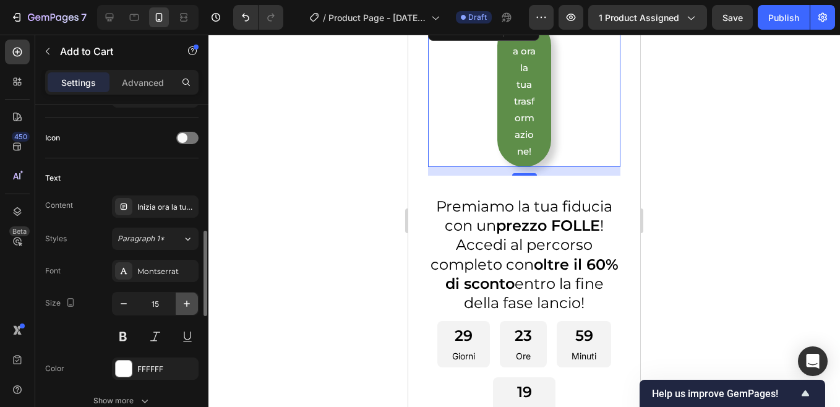
click at [186, 304] on icon "button" at bounding box center [187, 304] width 6 height 6
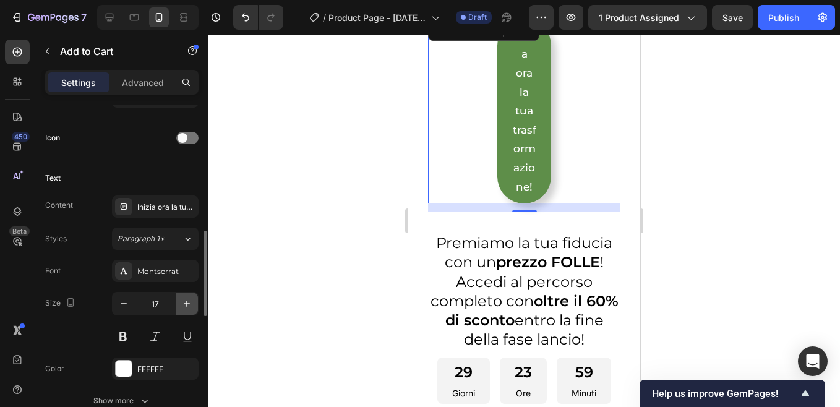
click at [186, 304] on icon "button" at bounding box center [187, 304] width 6 height 6
type input "18"
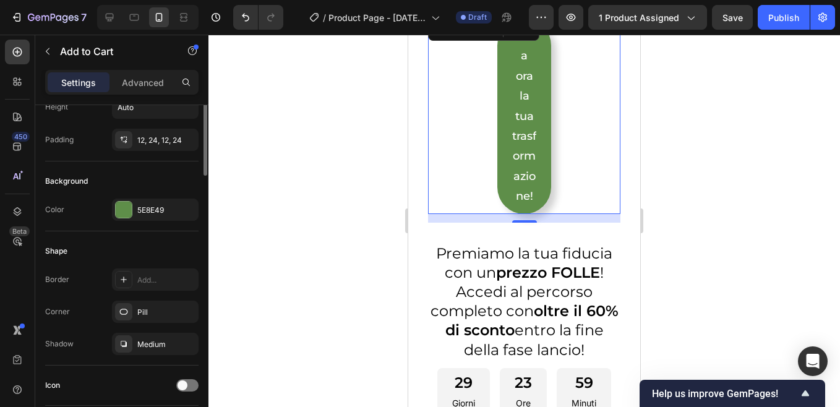
scroll to position [186, 0]
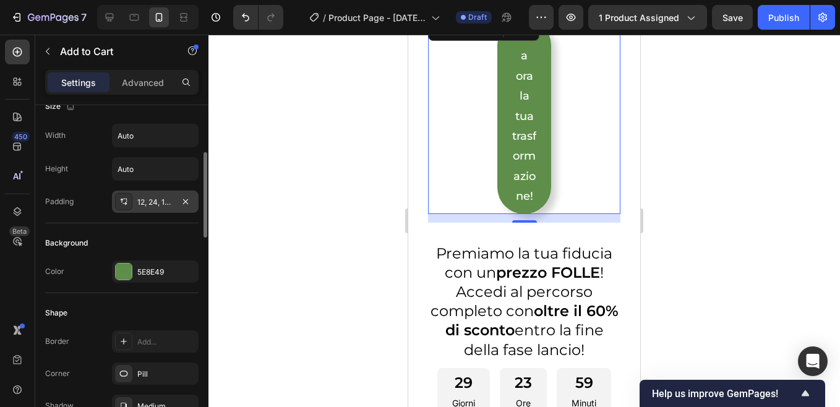
click at [157, 205] on div "12, 24, 12, 24" at bounding box center [155, 202] width 36 height 11
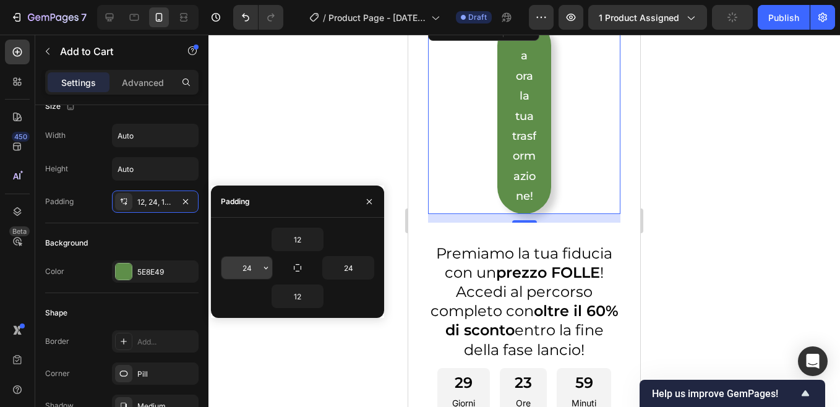
click at [246, 262] on input "24" at bounding box center [246, 268] width 51 height 22
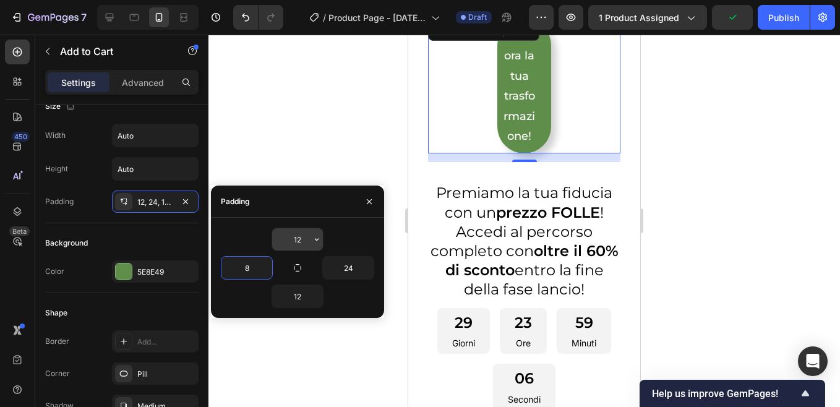
type input "8"
click at [297, 239] on input "12" at bounding box center [297, 239] width 51 height 22
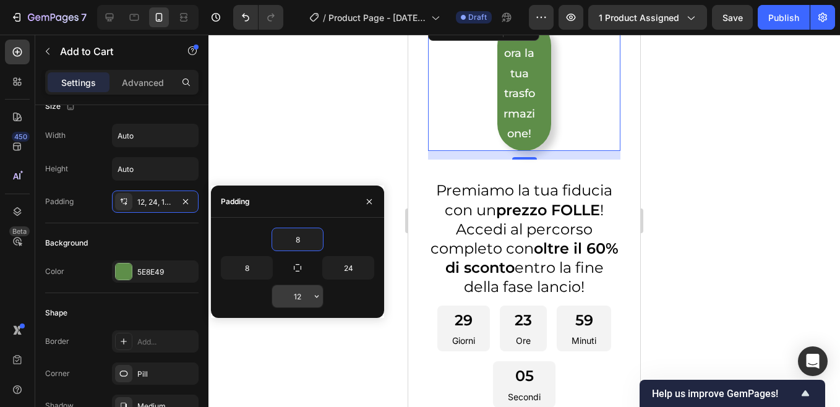
type input "8"
click at [296, 293] on input "12" at bounding box center [297, 296] width 51 height 22
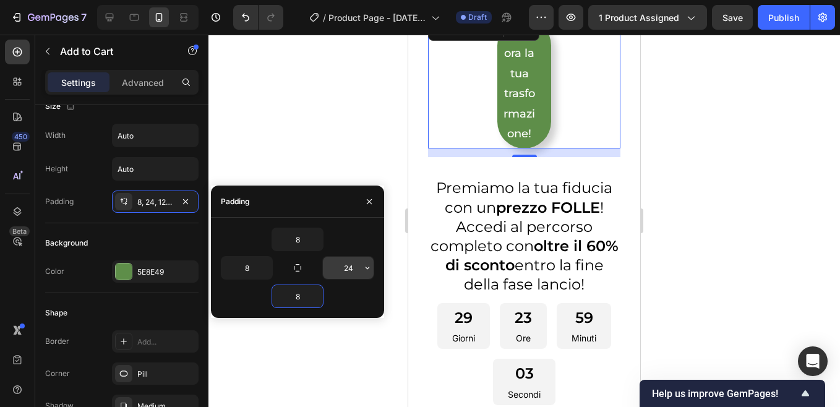
type input "8"
click at [348, 271] on input "24" at bounding box center [348, 268] width 51 height 22
type input "8"
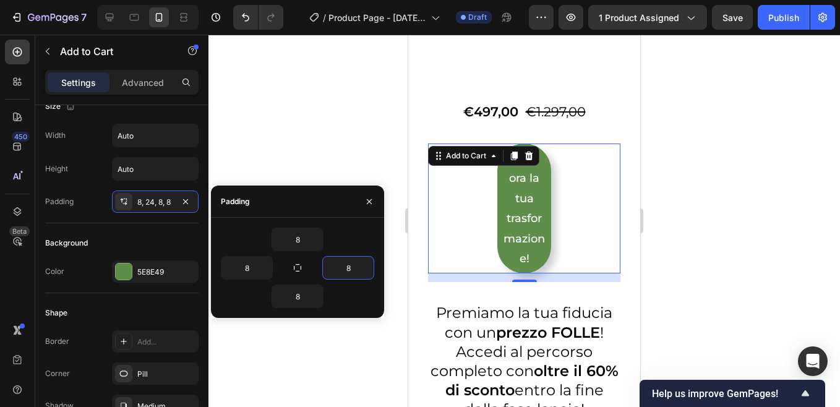
scroll to position [2829, 0]
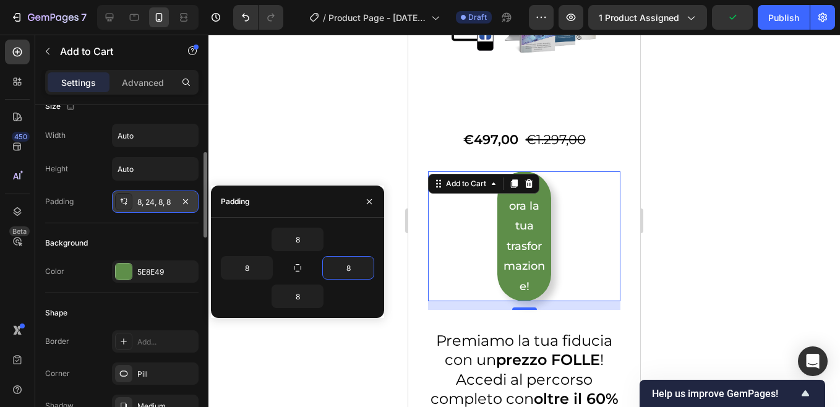
click at [152, 203] on div "8, 24, 8, 8" at bounding box center [155, 202] width 36 height 11
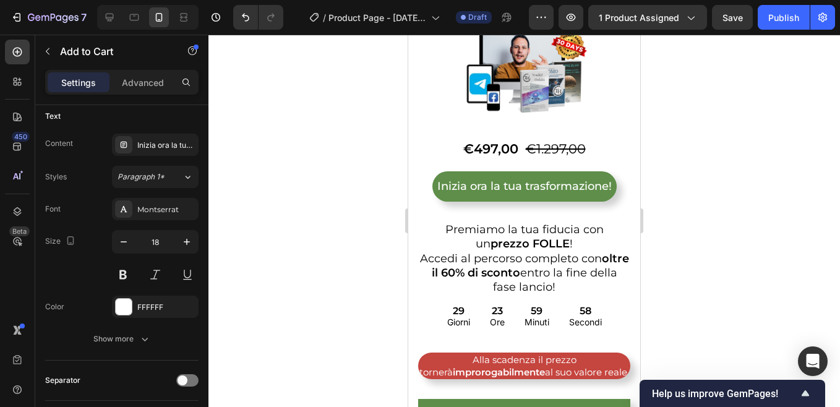
scroll to position [232, 0]
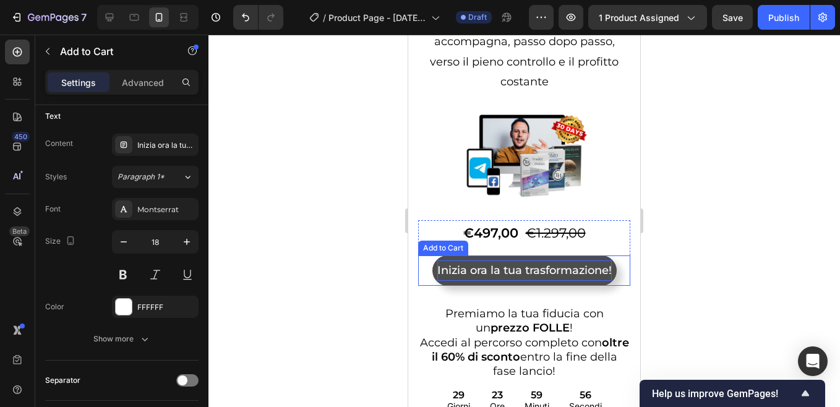
click at [491, 270] on div "Inizia ora la tua trasformazione!" at bounding box center [524, 270] width 174 height 20
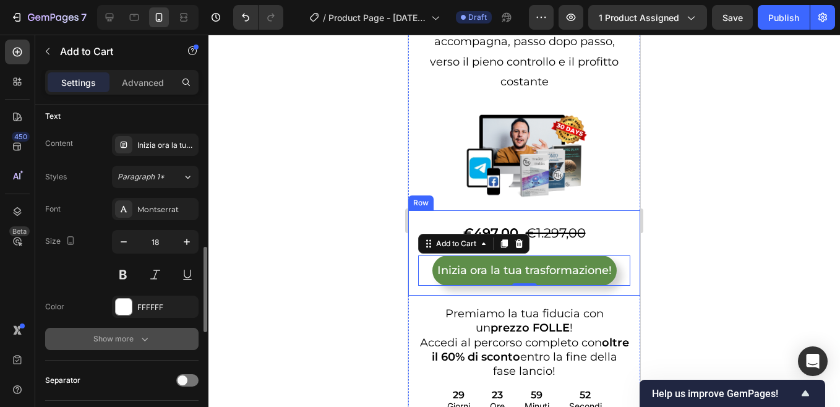
scroll to position [618, 0]
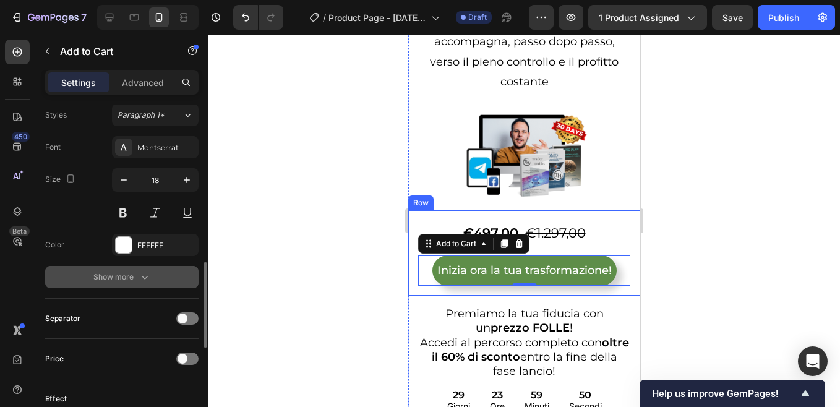
click at [142, 274] on icon "button" at bounding box center [145, 277] width 12 height 12
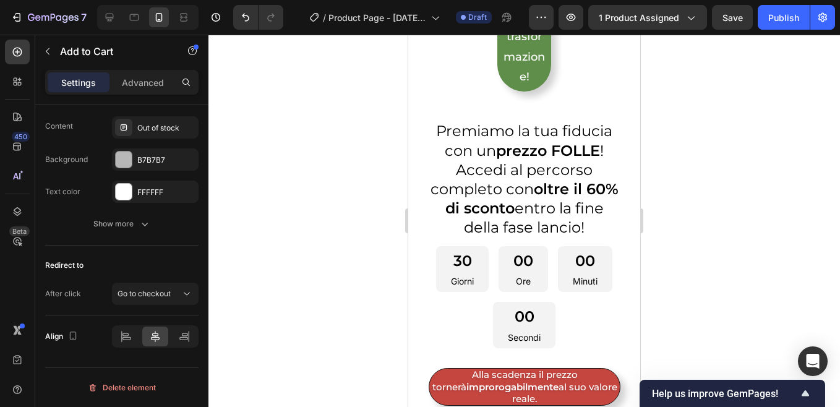
scroll to position [3077, 0]
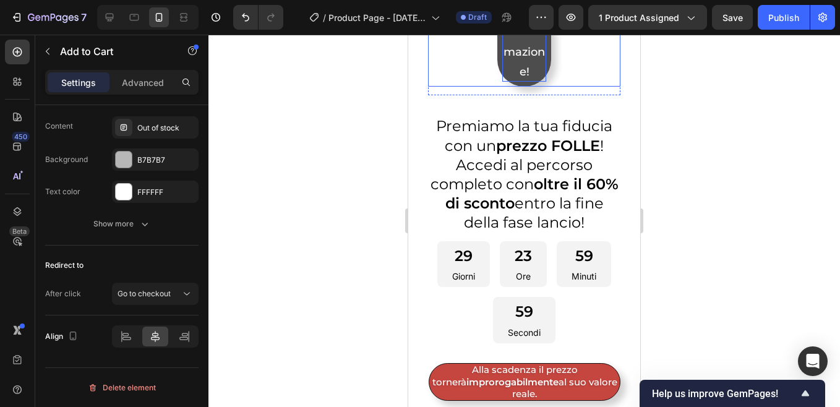
click at [519, 82] on div "Inizia ora la tua trasformazione!" at bounding box center [524, 22] width 44 height 120
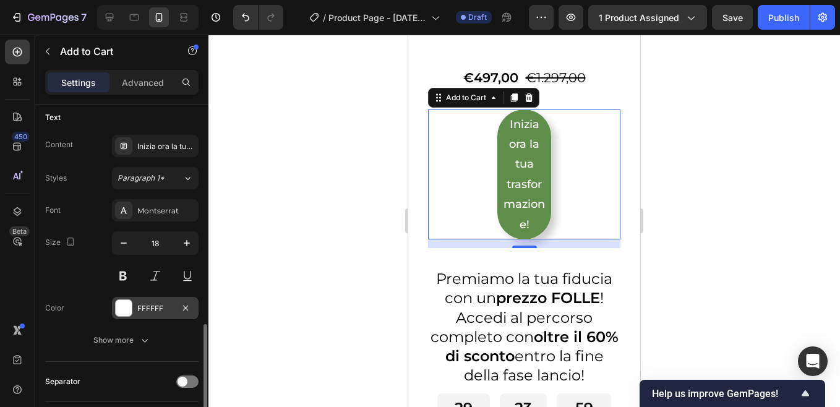
scroll to position [617, 0]
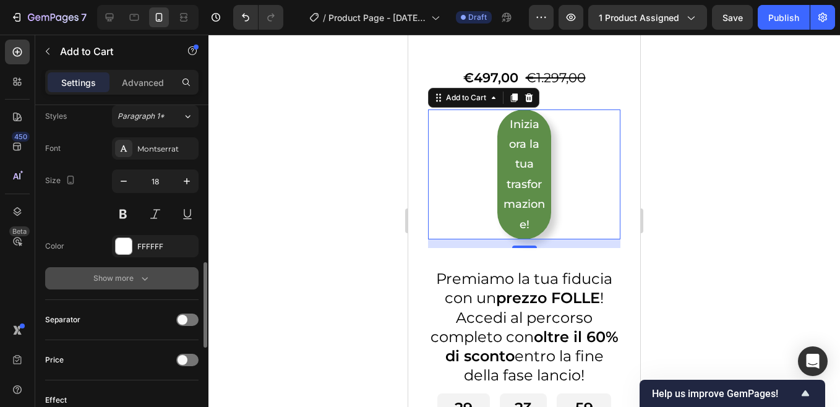
click at [145, 278] on icon "button" at bounding box center [145, 278] width 12 height 12
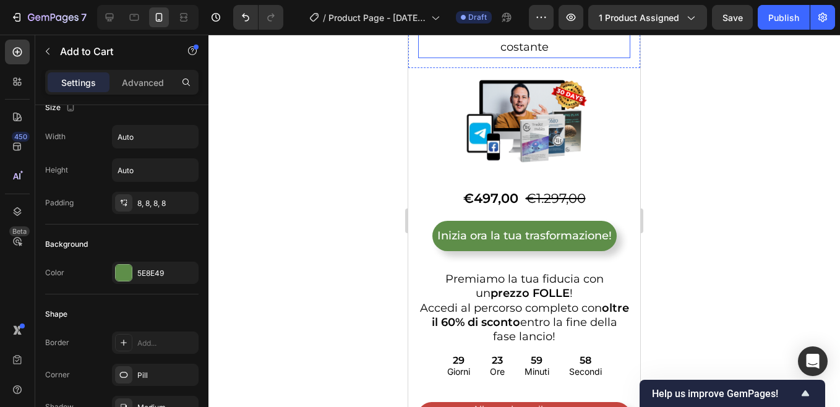
scroll to position [309, 0]
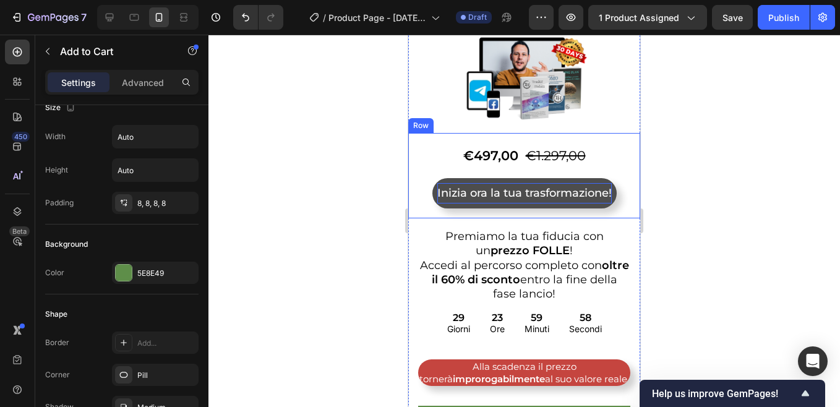
click at [521, 193] on div "Inizia ora la tua trasformazione!" at bounding box center [524, 193] width 174 height 20
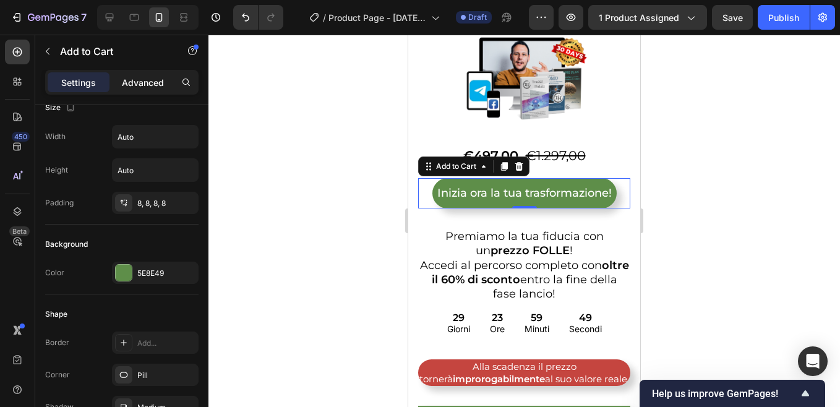
click at [148, 87] on p "Advanced" at bounding box center [143, 82] width 42 height 13
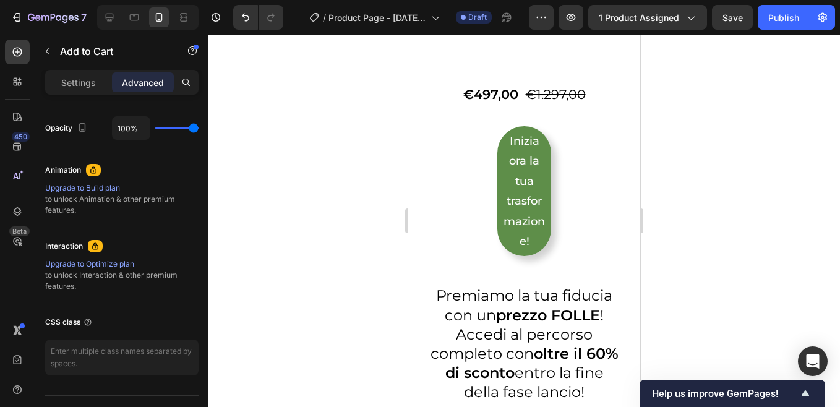
scroll to position [2968, 0]
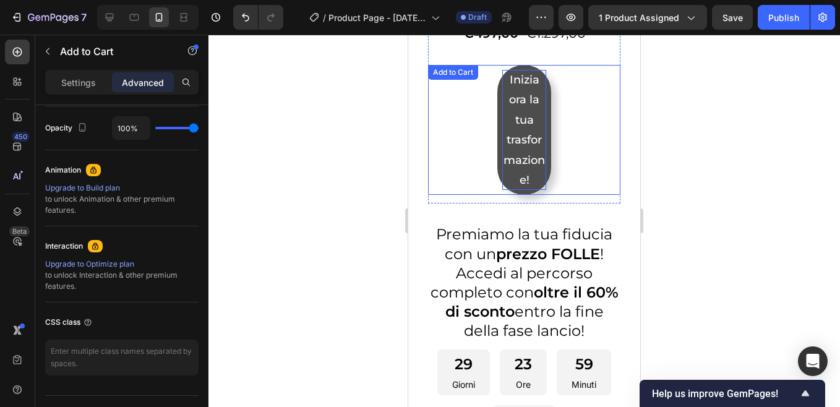
click at [519, 129] on div "Inizia ora la tua trasformazione!" at bounding box center [524, 130] width 44 height 120
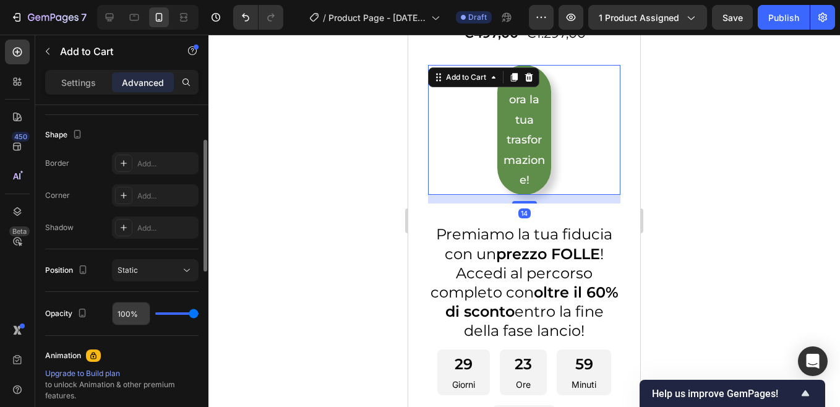
scroll to position [184, 0]
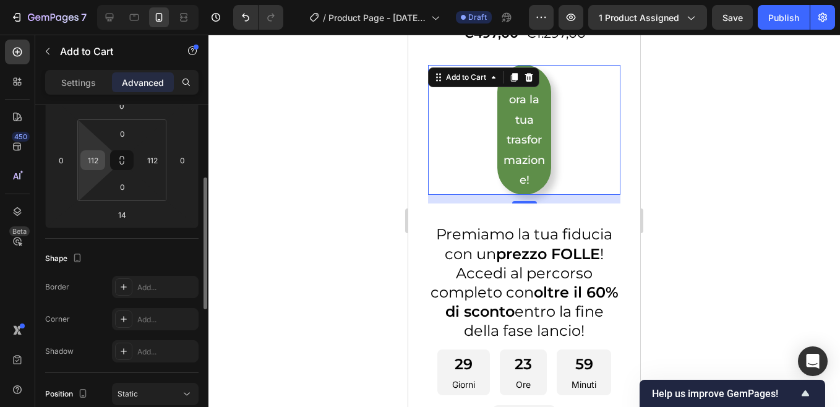
click at [98, 161] on input "112" at bounding box center [92, 160] width 19 height 19
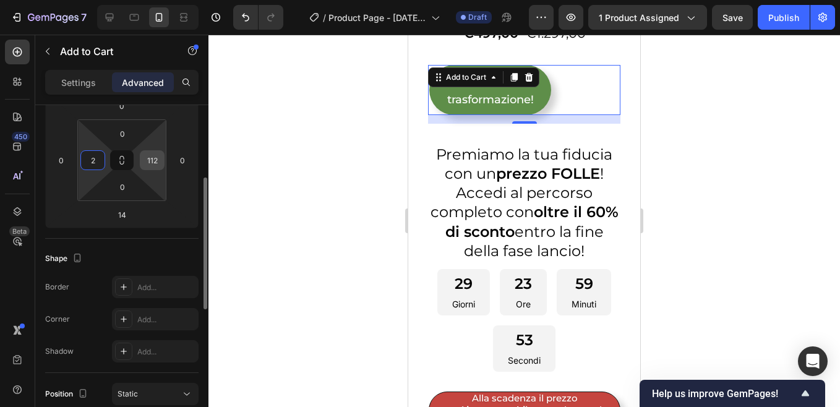
type input "2"
click at [147, 160] on input "112" at bounding box center [152, 160] width 19 height 19
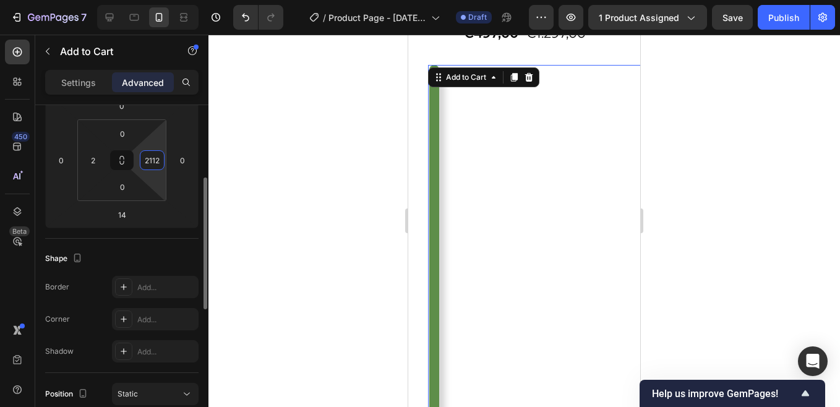
click at [155, 159] on input "2112" at bounding box center [152, 160] width 19 height 19
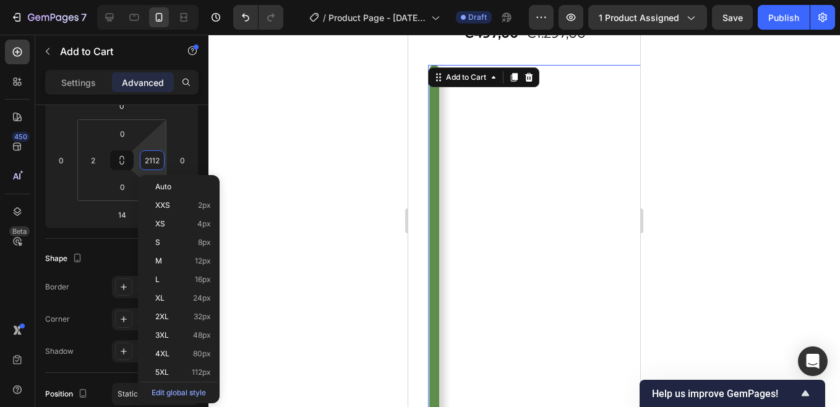
click at [158, 161] on input "2112" at bounding box center [152, 160] width 19 height 19
click at [151, 160] on input "2112" at bounding box center [152, 160] width 19 height 19
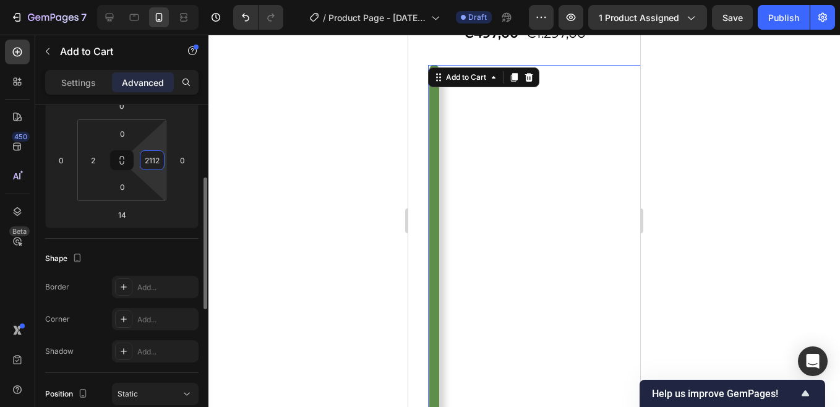
click at [151, 160] on input "2112" at bounding box center [152, 160] width 19 height 19
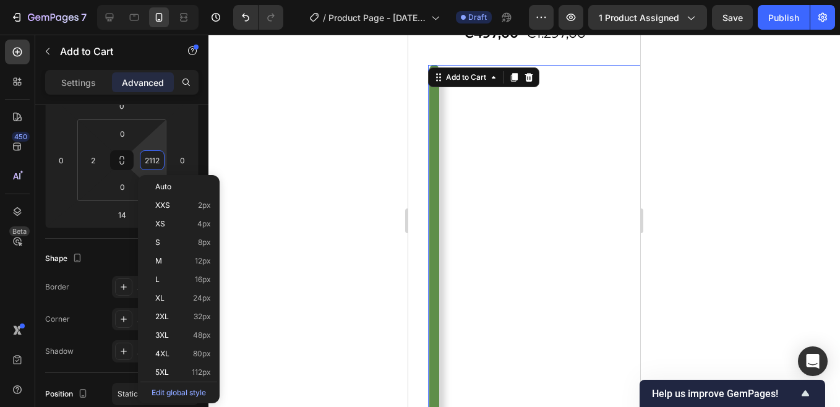
type input "2"
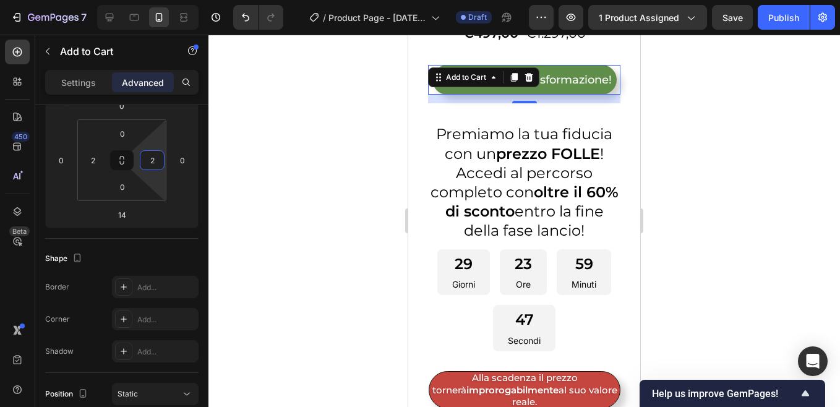
click at [706, 208] on div at bounding box center [523, 221] width 631 height 372
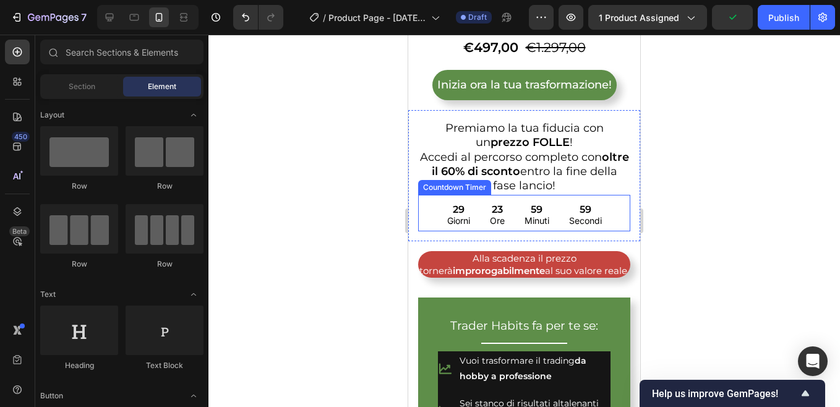
scroll to position [433, 0]
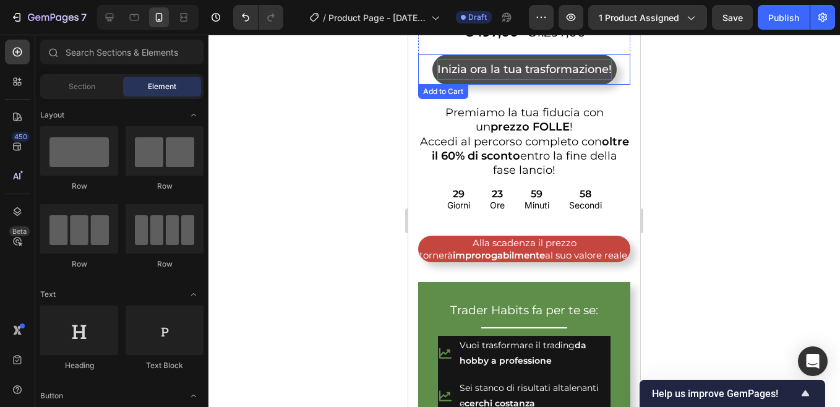
click at [513, 67] on div "Inizia ora la tua trasformazione!" at bounding box center [524, 69] width 174 height 20
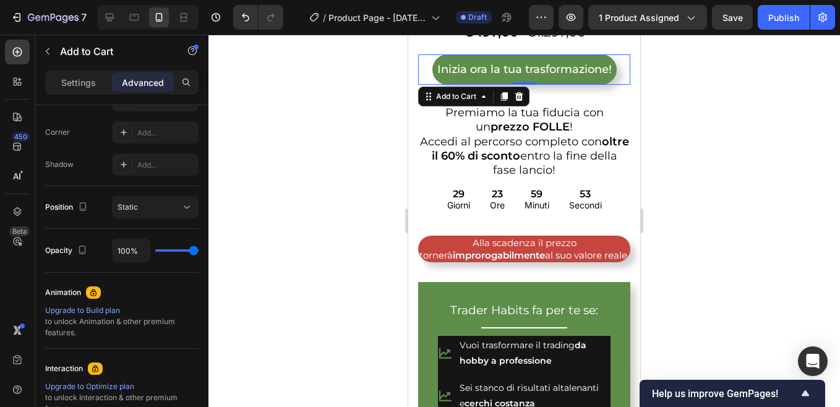
scroll to position [0, 0]
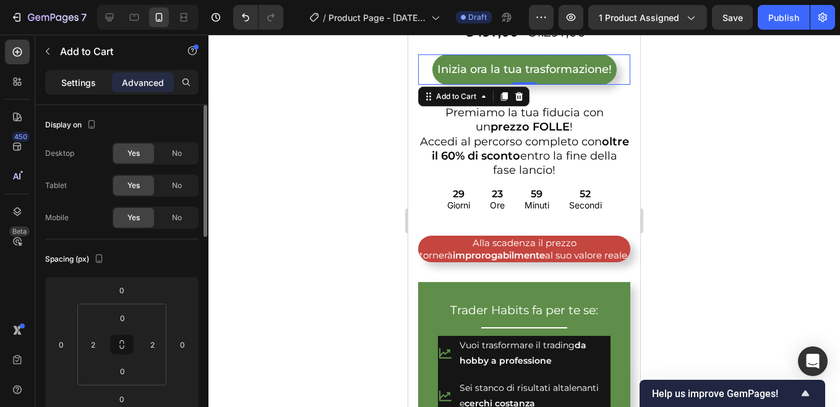
click at [78, 88] on div "Settings" at bounding box center [79, 82] width 62 height 20
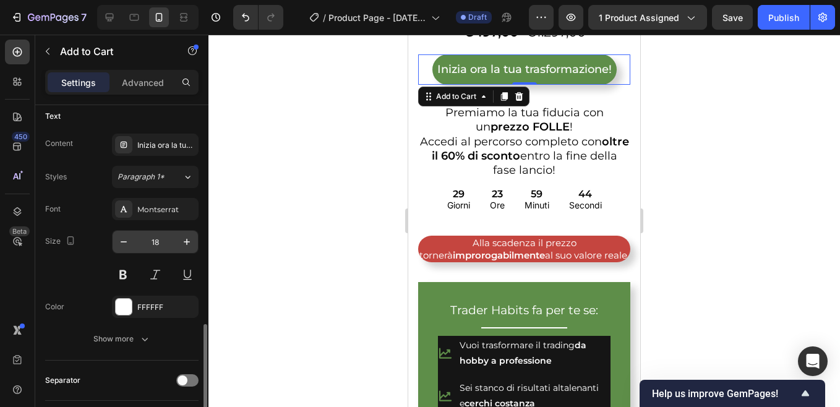
scroll to position [618, 0]
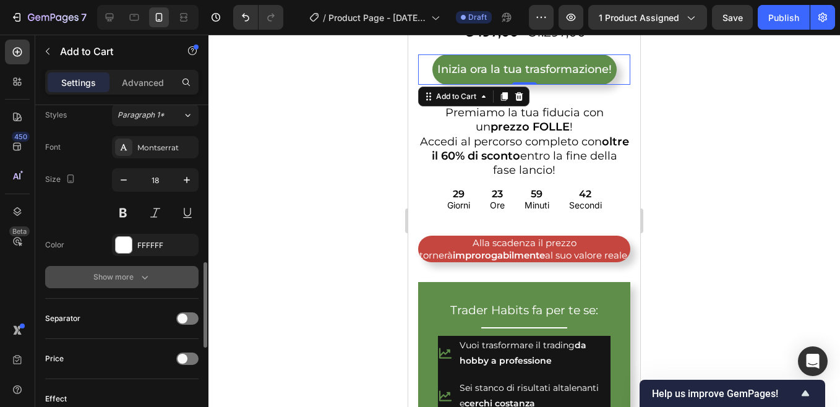
click at [156, 279] on button "Show more" at bounding box center [121, 277] width 153 height 22
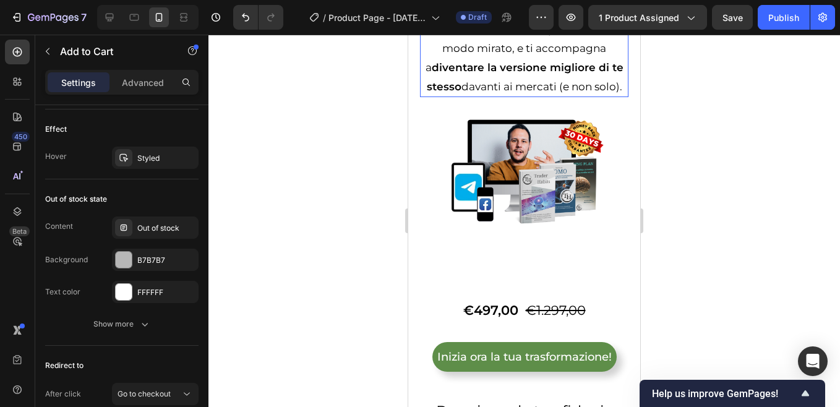
scroll to position [2906, 0]
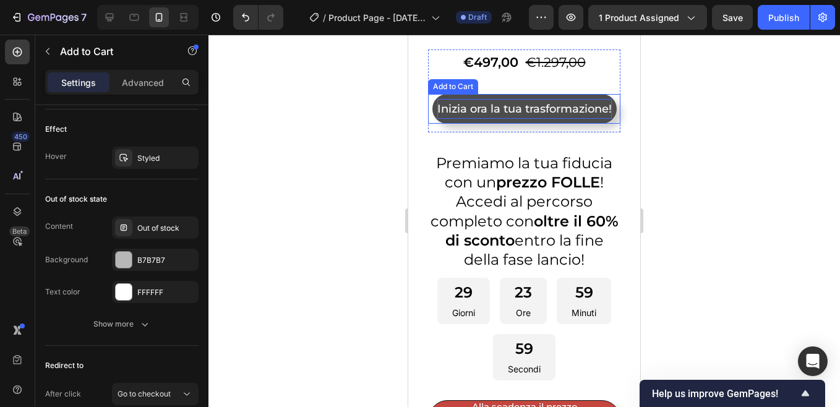
click at [513, 119] on div "Inizia ora la tua trasformazione!" at bounding box center [524, 109] width 174 height 20
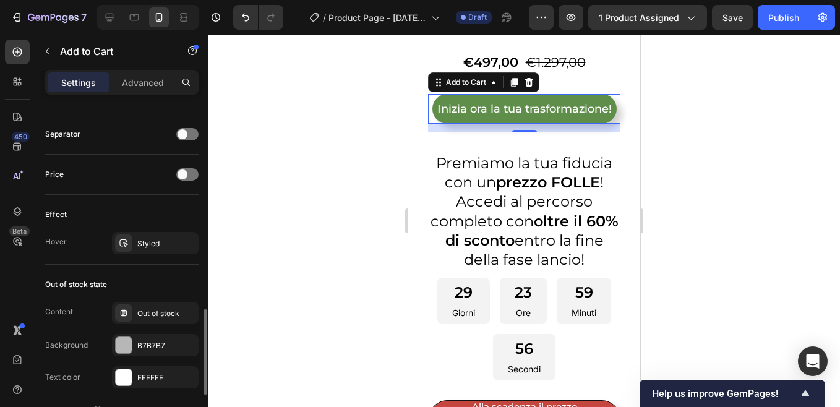
scroll to position [679, 0]
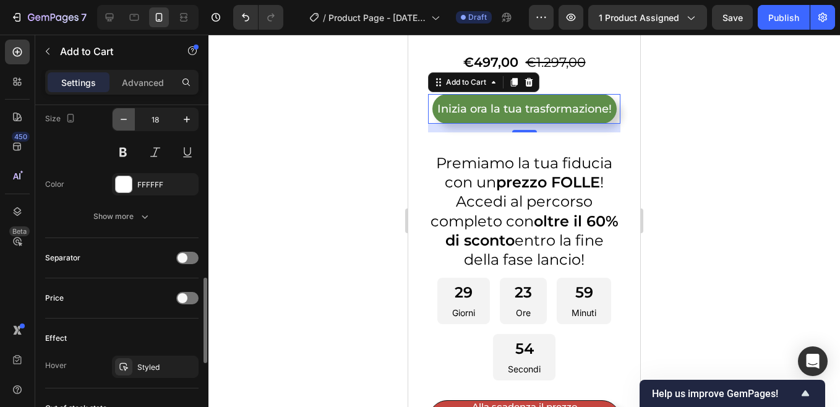
click at [125, 122] on icon "button" at bounding box center [123, 119] width 12 height 12
type input "17"
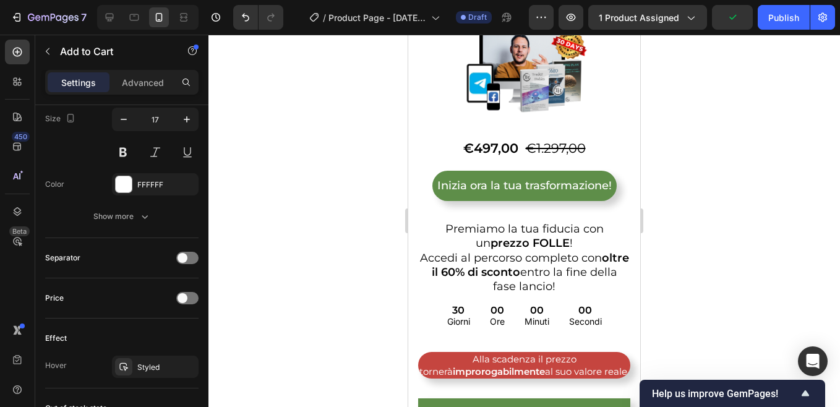
scroll to position [433, 0]
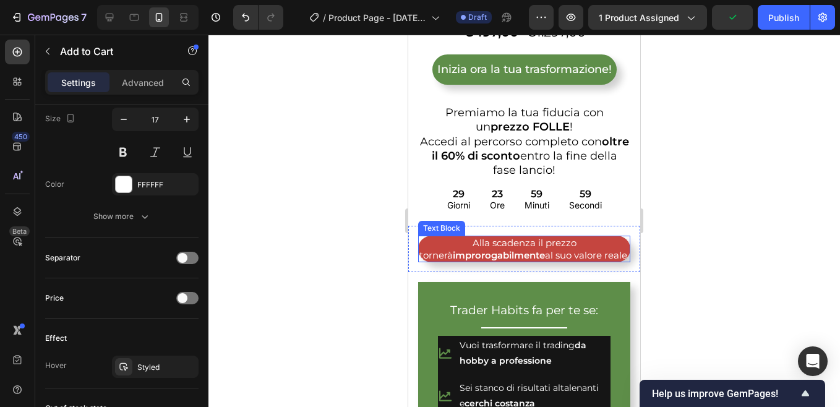
click at [506, 244] on p "Alla scadenza il prezzo tornerà improrogabilmente al suo valore reale." at bounding box center [524, 249] width 210 height 24
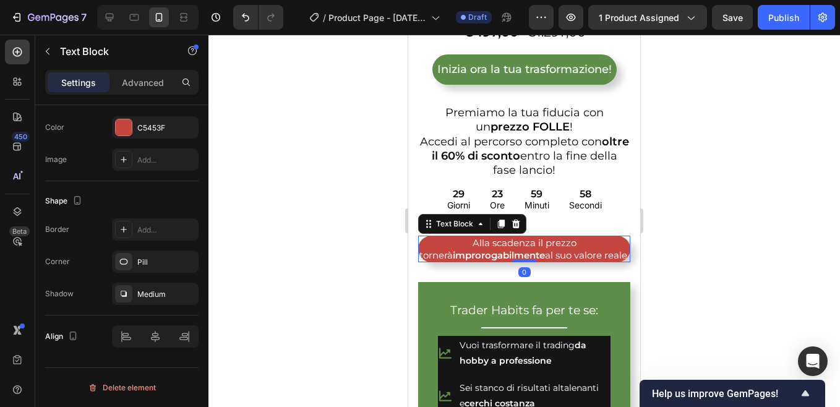
scroll to position [0, 0]
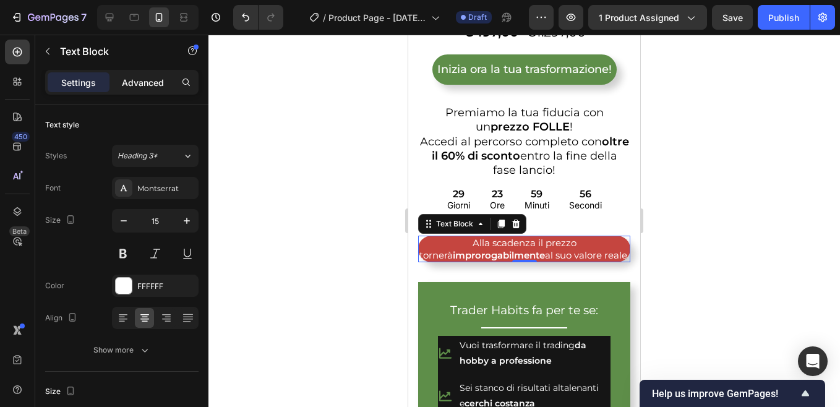
click at [147, 86] on p "Advanced" at bounding box center [143, 82] width 42 height 13
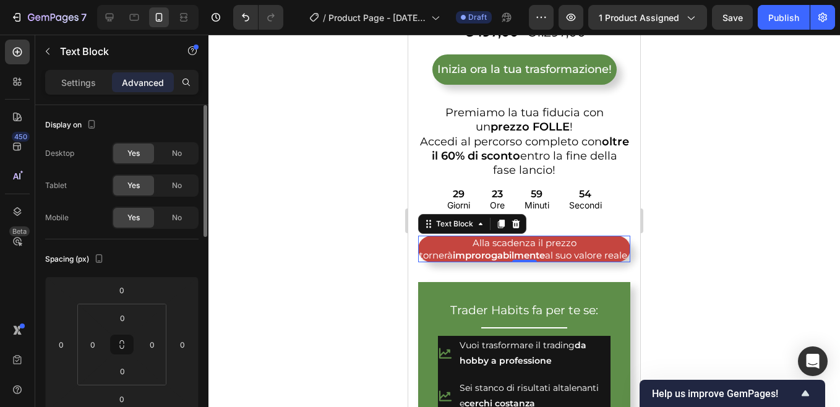
click at [84, 83] on p "Settings" at bounding box center [78, 82] width 35 height 13
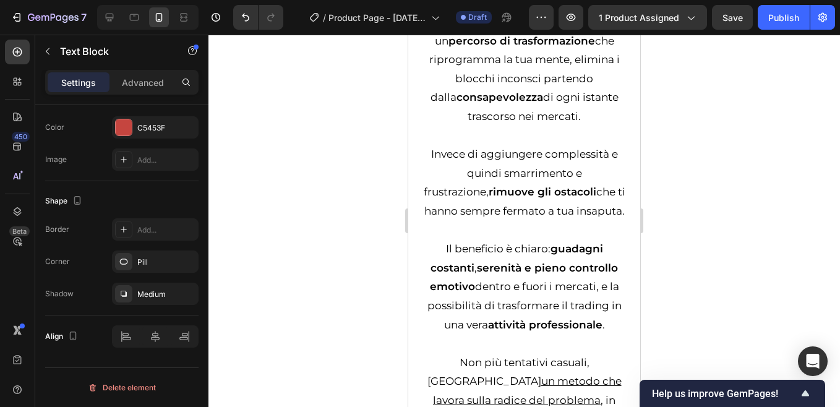
scroll to position [2628, 0]
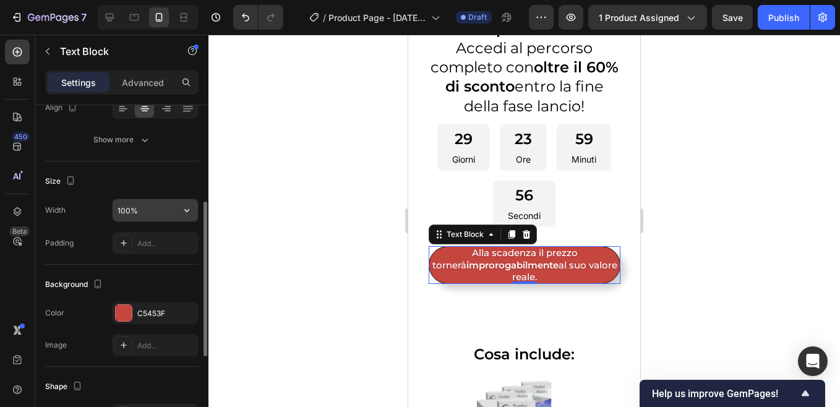
scroll to position [87, 0]
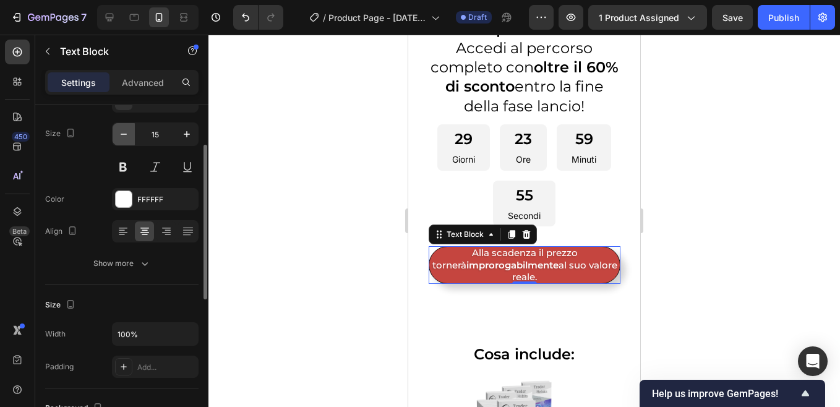
click at [123, 131] on icon "button" at bounding box center [123, 134] width 12 height 12
type input "14"
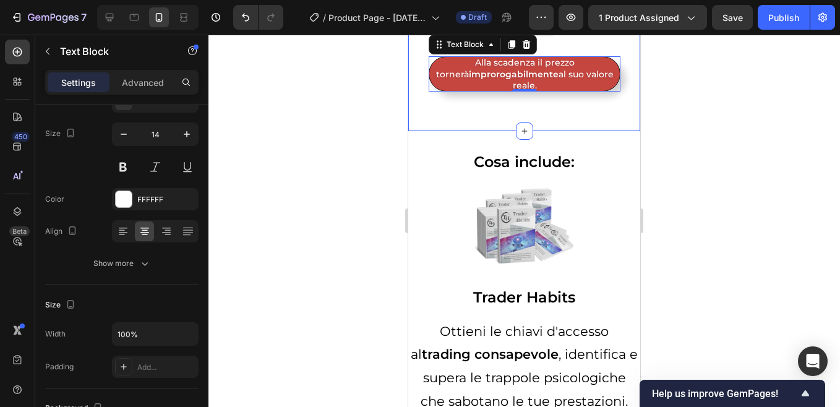
scroll to position [3339, 0]
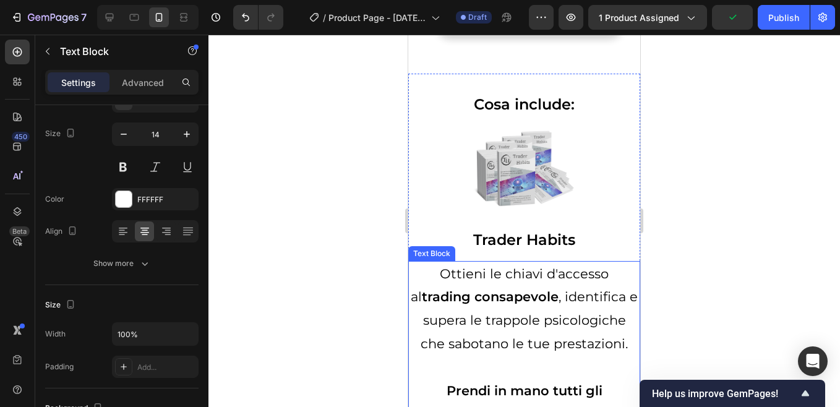
click at [519, 269] on p "Ottieni le chiavi d'accesso al trading consapevole , identifica e supera le tra…" at bounding box center [523, 308] width 229 height 93
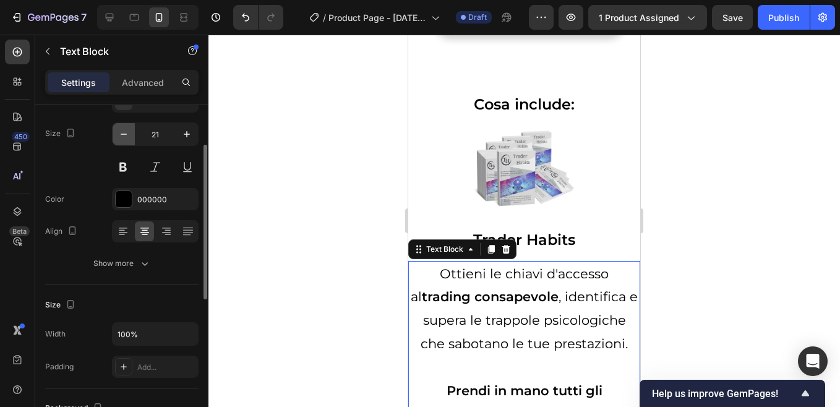
click at [124, 137] on icon "button" at bounding box center [123, 134] width 12 height 12
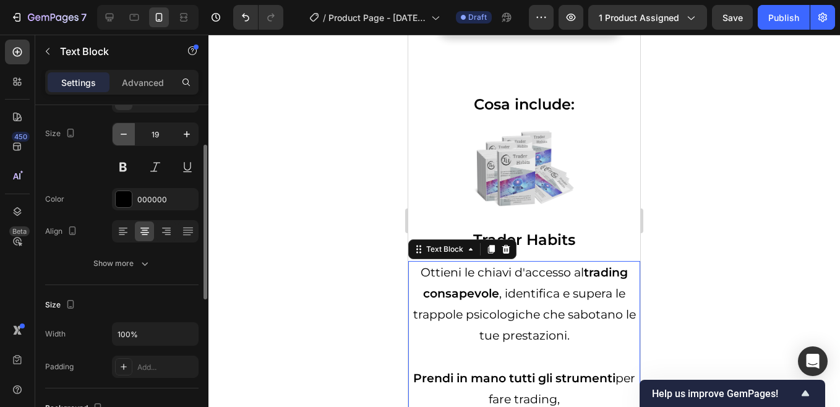
click at [124, 137] on icon "button" at bounding box center [123, 134] width 12 height 12
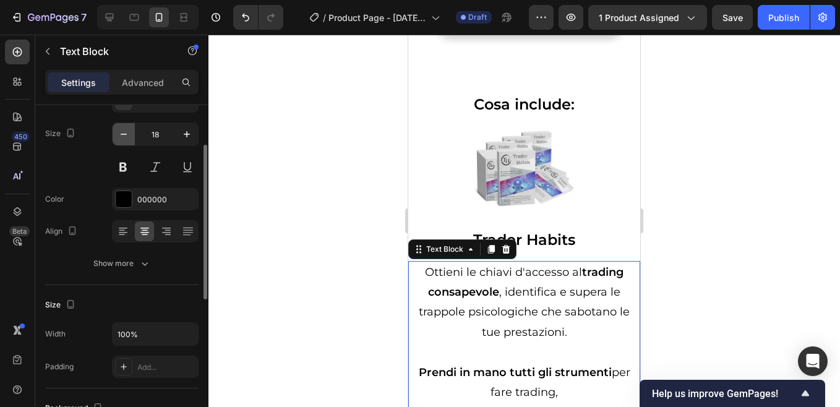
click at [124, 137] on icon "button" at bounding box center [123, 134] width 12 height 12
type input "17"
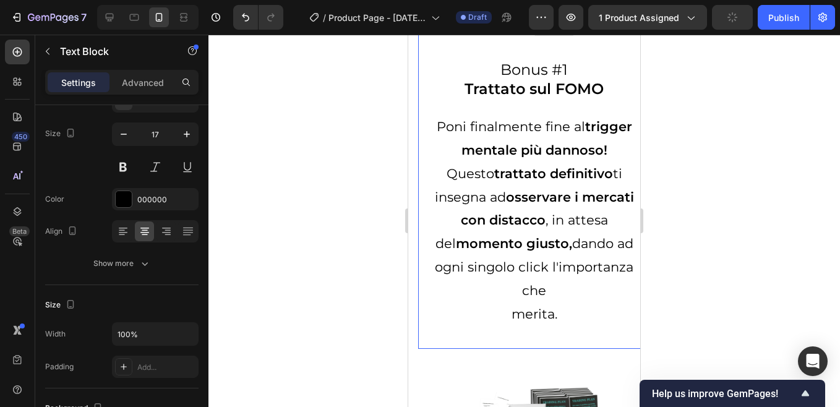
scroll to position [3834, 0]
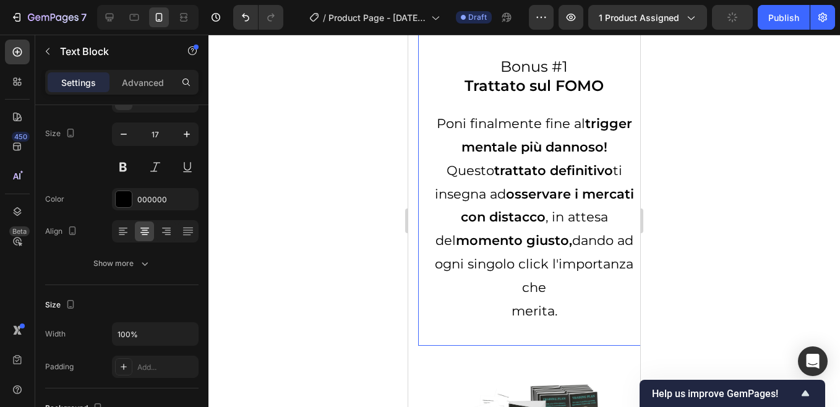
click at [495, 213] on p "Questo trattato definitivo ti insegna ad osservare i mercati con distacco , in …" at bounding box center [534, 229] width 212 height 140
click at [523, 223] on strong "osservare i mercati con distacco" at bounding box center [547, 205] width 173 height 39
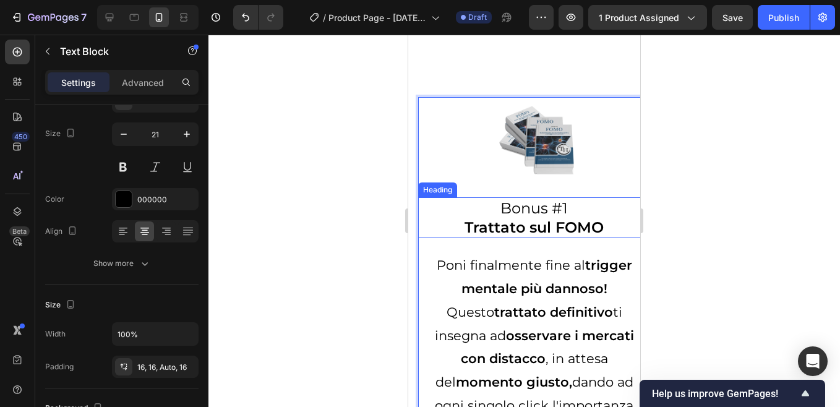
scroll to position [3772, 0]
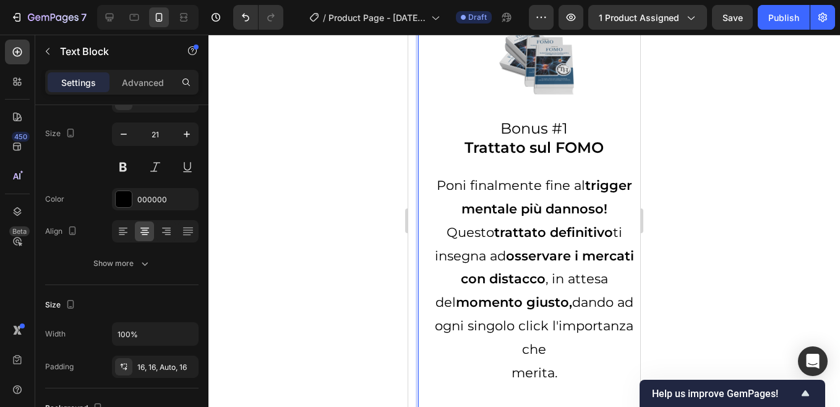
click at [464, 182] on div "Poni finalmente fine al trigger mentale più dannoso! Questo trattato definitivo…" at bounding box center [534, 286] width 232 height 244
click at [513, 216] on strong "trigger mentale più dannoso!" at bounding box center [546, 196] width 171 height 39
click at [453, 197] on p "Poni finalmente fine al trigger mentale più dannoso!" at bounding box center [534, 197] width 212 height 47
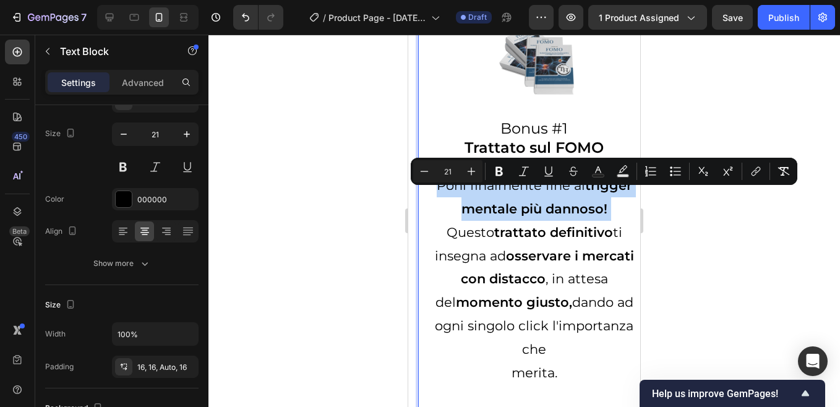
click at [604, 240] on strong "trattato definitivo" at bounding box center [553, 231] width 119 height 15
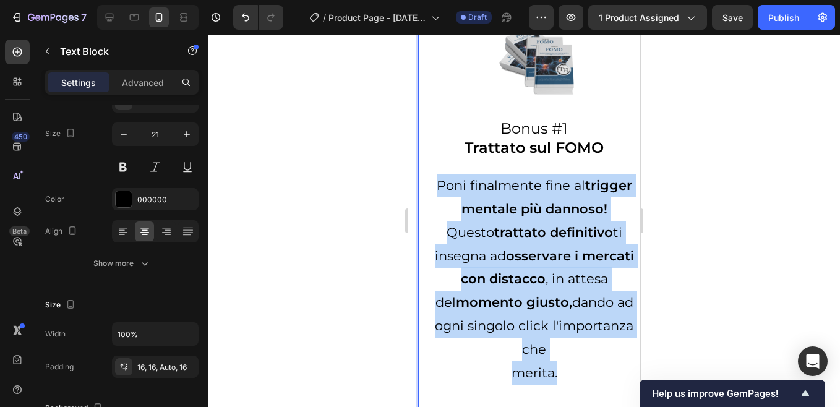
drag, startPoint x: 431, startPoint y: 193, endPoint x: 553, endPoint y: 382, distance: 224.9
click at [553, 382] on div "Poni finalmente fine al trigger mentale più dannoso! Questo trattato definitivo…" at bounding box center [534, 286] width 232 height 244
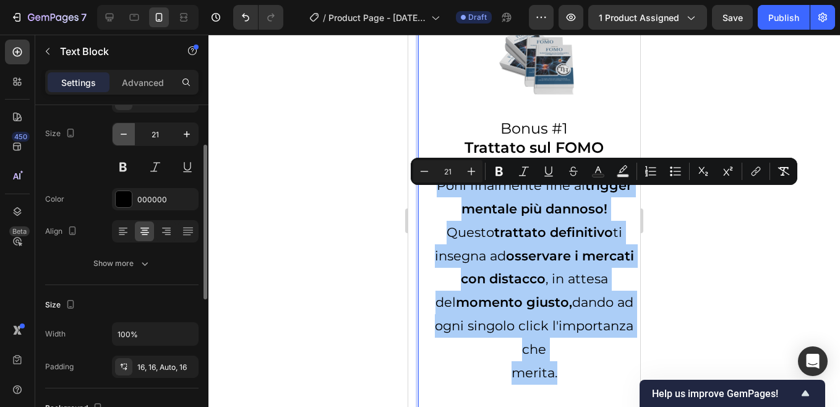
click at [126, 136] on icon "button" at bounding box center [123, 134] width 12 height 12
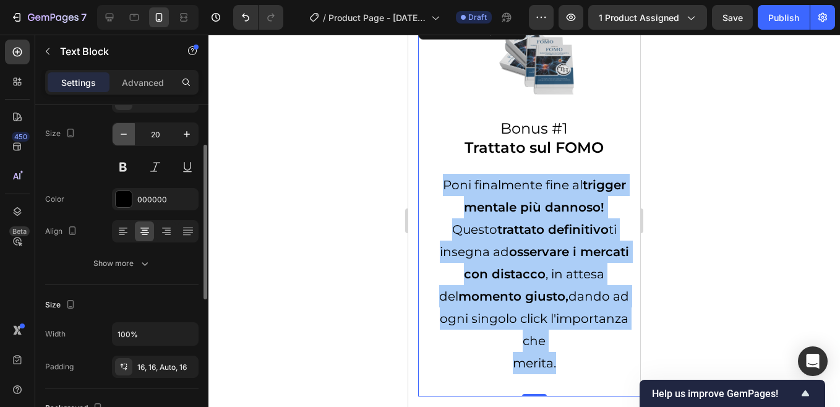
click at [126, 136] on icon "button" at bounding box center [123, 134] width 12 height 12
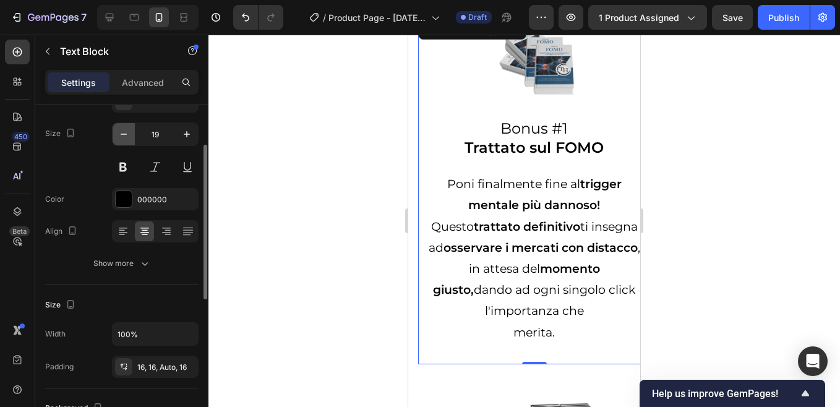
click at [126, 136] on icon "button" at bounding box center [123, 134] width 12 height 12
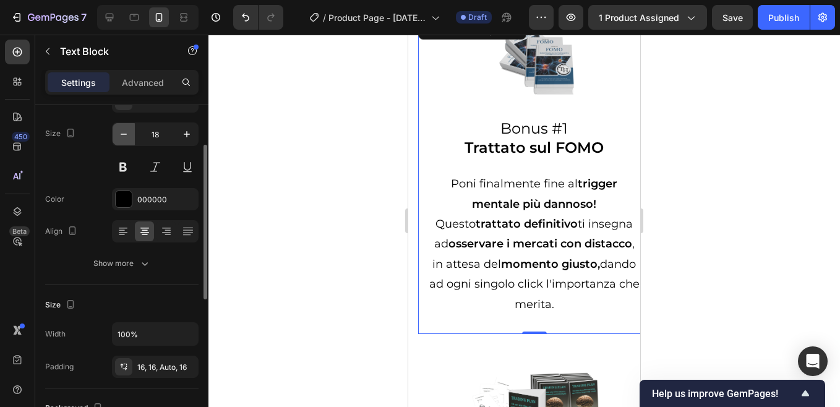
click at [126, 136] on icon "button" at bounding box center [123, 134] width 12 height 12
type input "17"
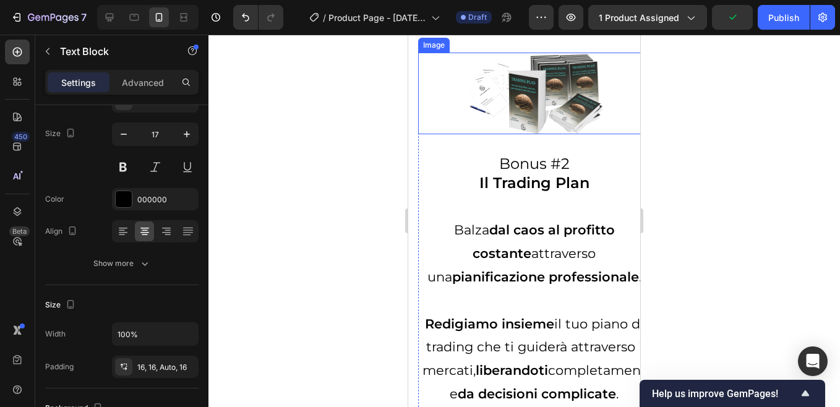
scroll to position [4143, 0]
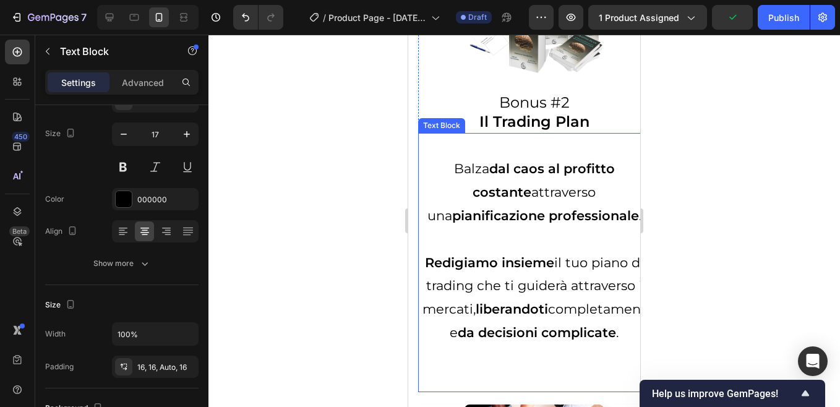
click at [479, 193] on p "Balza dal caos al profitto costante attraverso una pianificazione professionale…" at bounding box center [533, 192] width 229 height 70
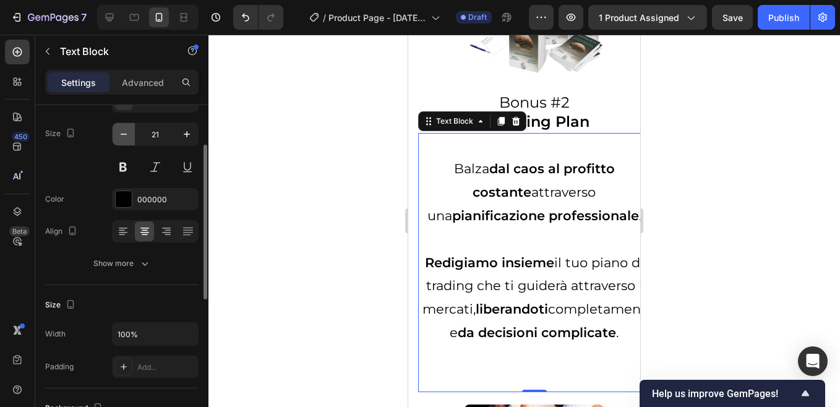
click at [127, 137] on icon "button" at bounding box center [123, 134] width 12 height 12
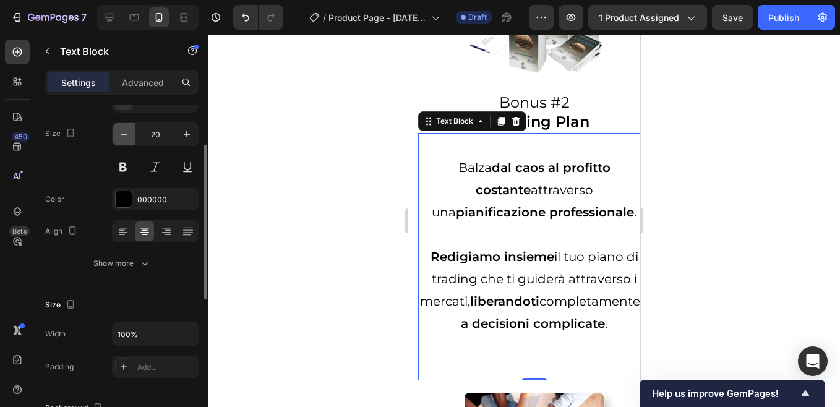
click at [127, 137] on icon "button" at bounding box center [123, 134] width 12 height 12
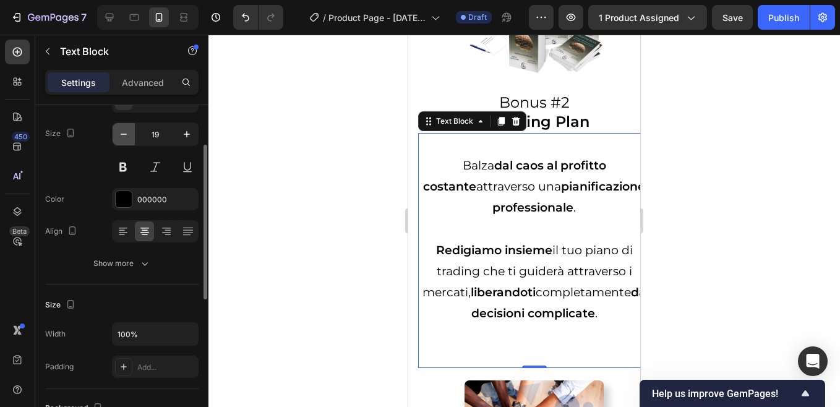
click at [127, 137] on icon "button" at bounding box center [123, 134] width 12 height 12
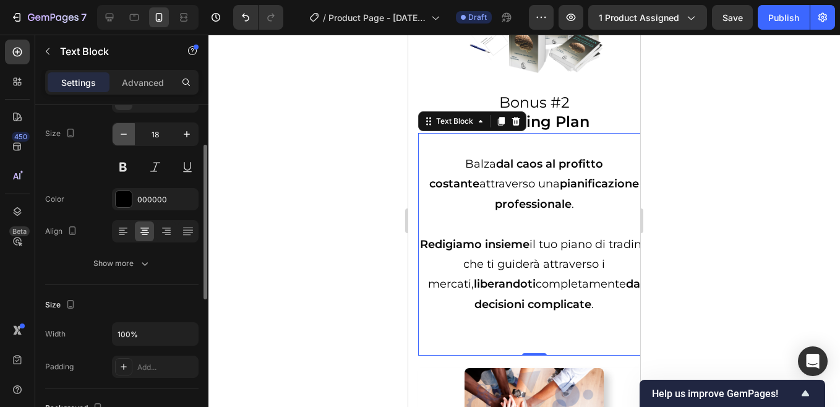
type input "17"
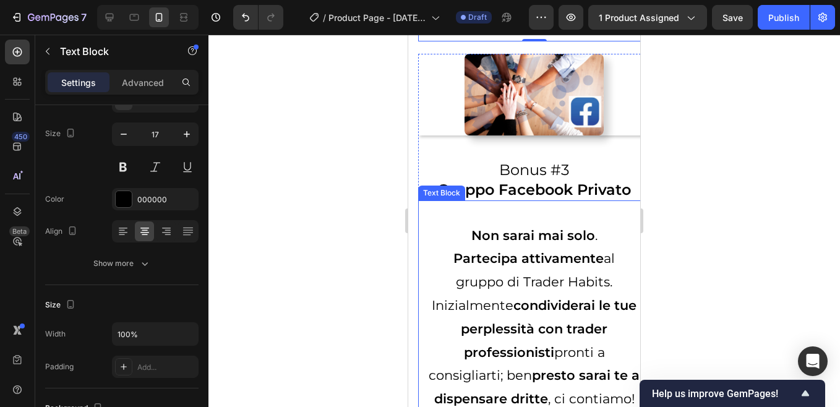
scroll to position [4452, 0]
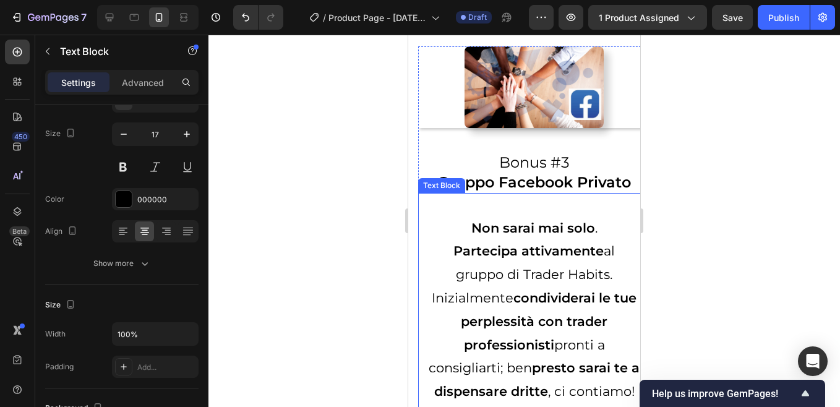
click at [513, 252] on strong "Partecipa attivamente" at bounding box center [528, 250] width 150 height 15
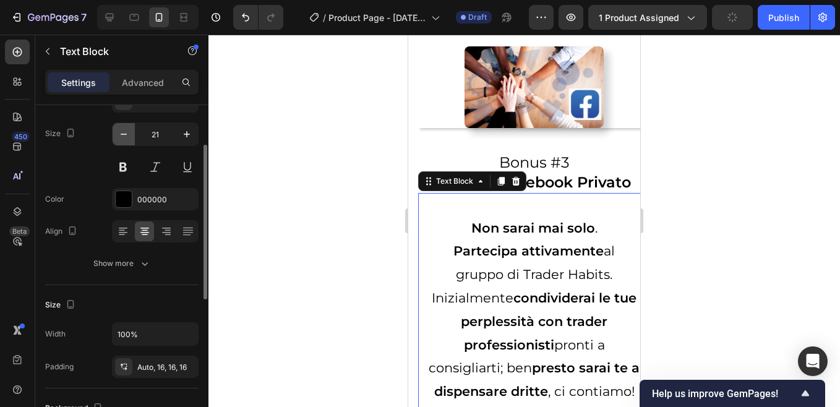
click at [122, 134] on icon "button" at bounding box center [123, 134] width 12 height 12
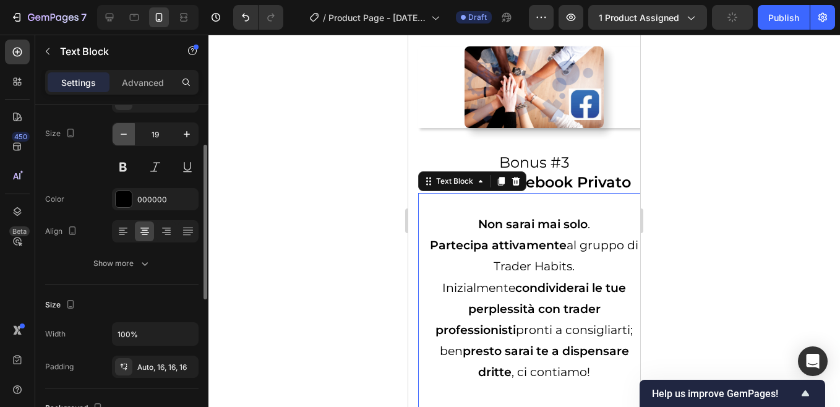
click at [122, 134] on icon "button" at bounding box center [123, 134] width 12 height 12
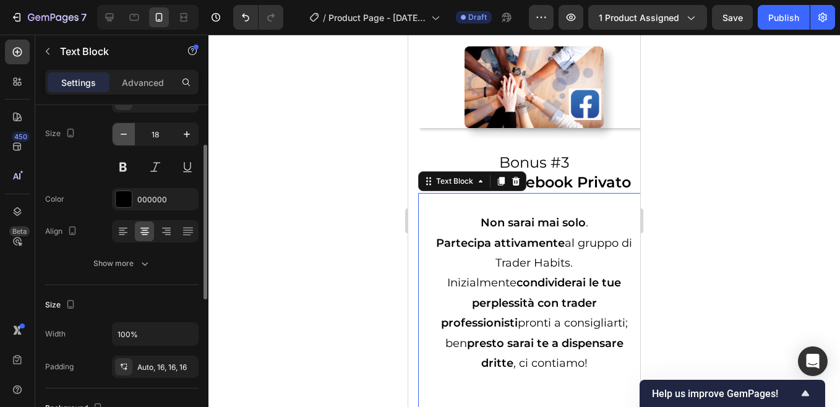
click at [122, 134] on icon "button" at bounding box center [123, 134] width 12 height 12
type input "17"
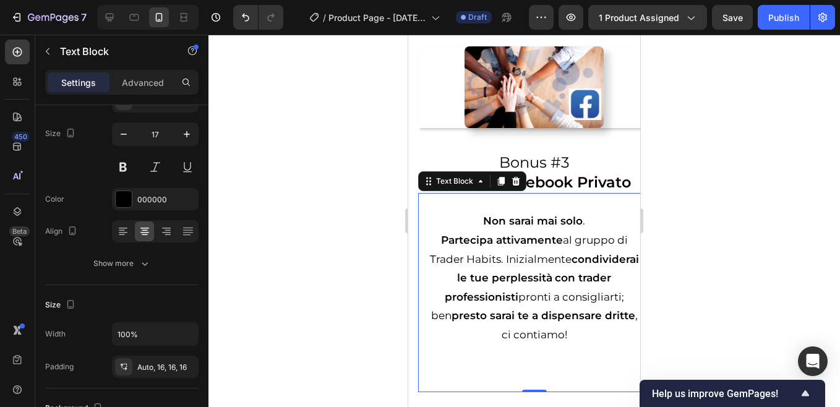
click at [597, 223] on p "Non sarai mai solo ." at bounding box center [534, 220] width 212 height 19
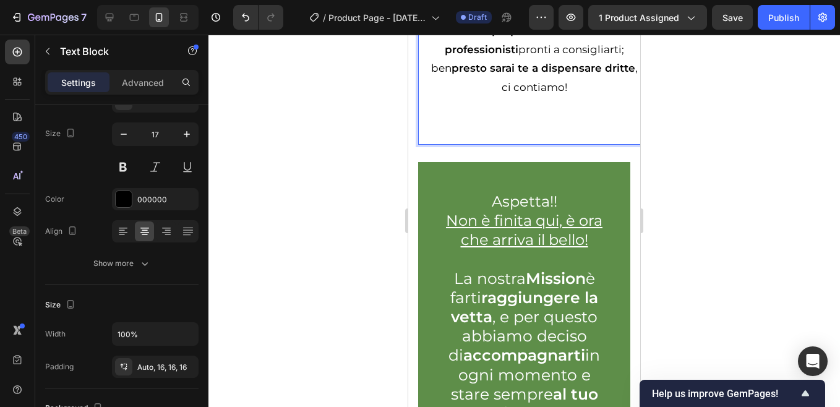
scroll to position [4823, 0]
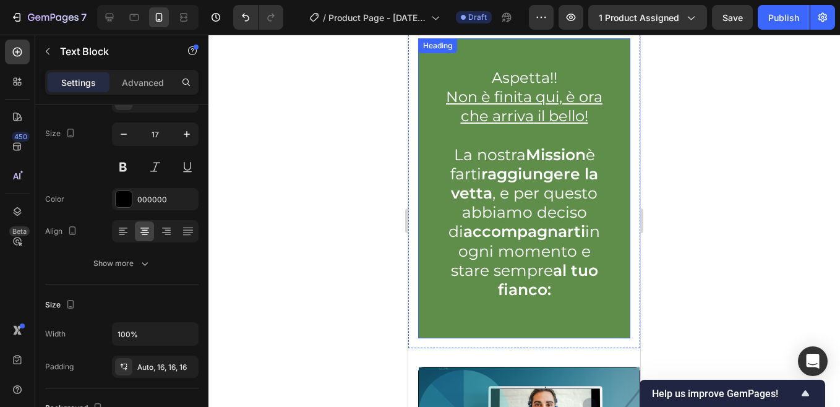
click at [526, 160] on strong "Mission" at bounding box center [556, 154] width 60 height 19
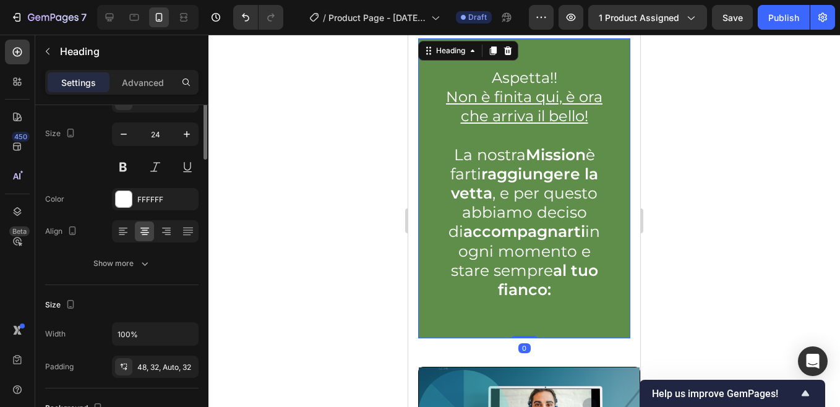
scroll to position [0, 0]
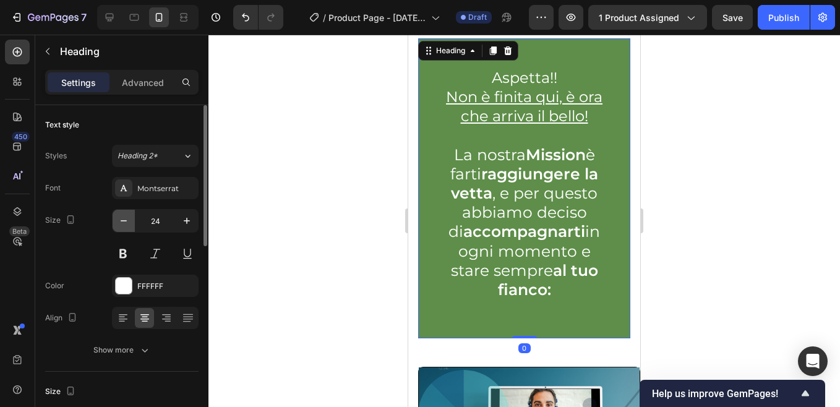
click at [124, 226] on icon "button" at bounding box center [123, 221] width 12 height 12
click at [125, 223] on icon "button" at bounding box center [123, 221] width 12 height 12
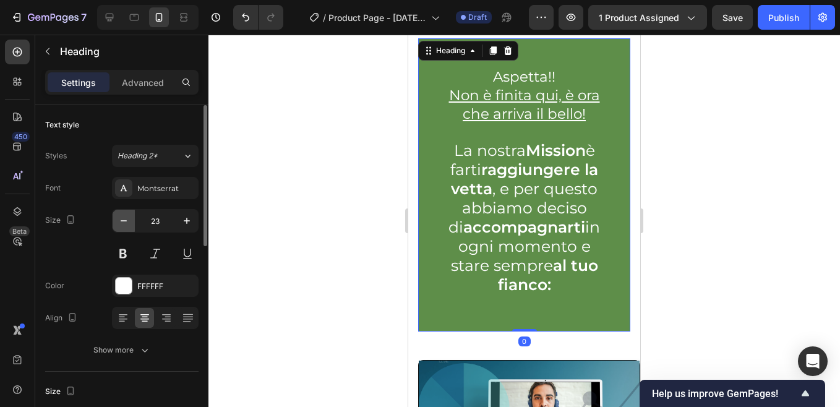
click at [125, 223] on icon "button" at bounding box center [123, 221] width 12 height 12
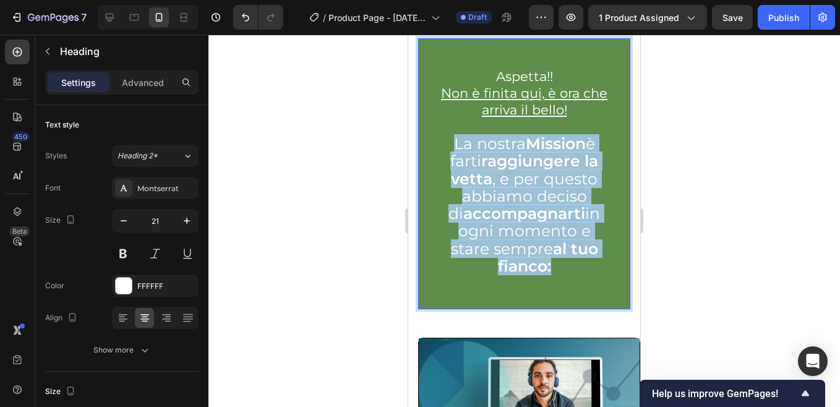
drag, startPoint x: 478, startPoint y: 181, endPoint x: 554, endPoint y: 269, distance: 116.6
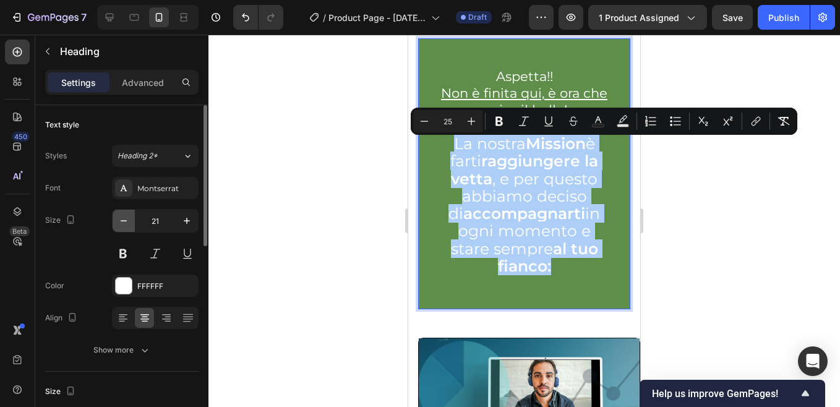
click at [126, 223] on icon "button" at bounding box center [123, 221] width 12 height 12
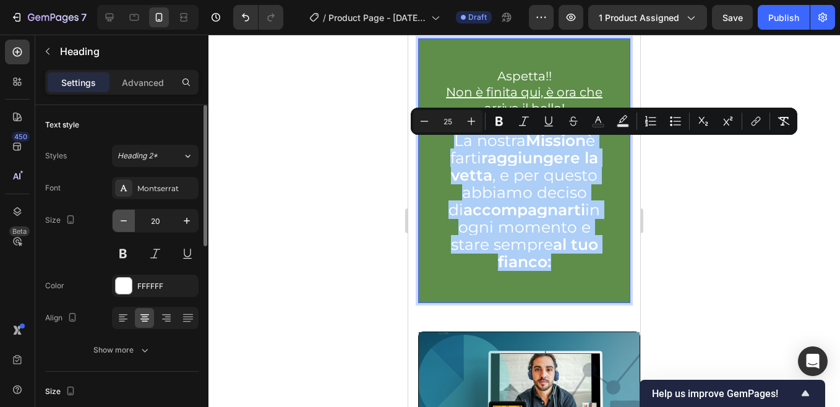
click at [126, 223] on icon "button" at bounding box center [123, 221] width 12 height 12
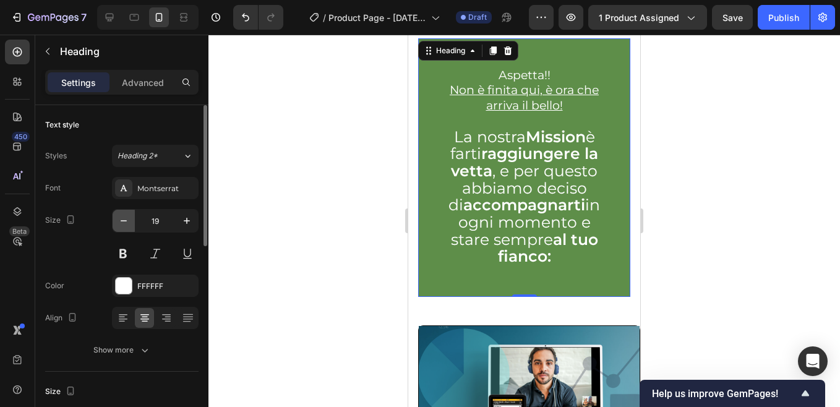
click at [126, 223] on icon "button" at bounding box center [123, 221] width 12 height 12
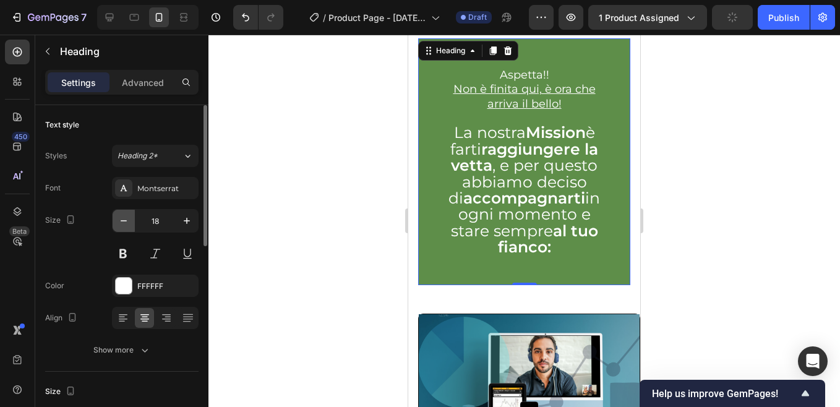
click at [126, 223] on icon "button" at bounding box center [123, 221] width 12 height 12
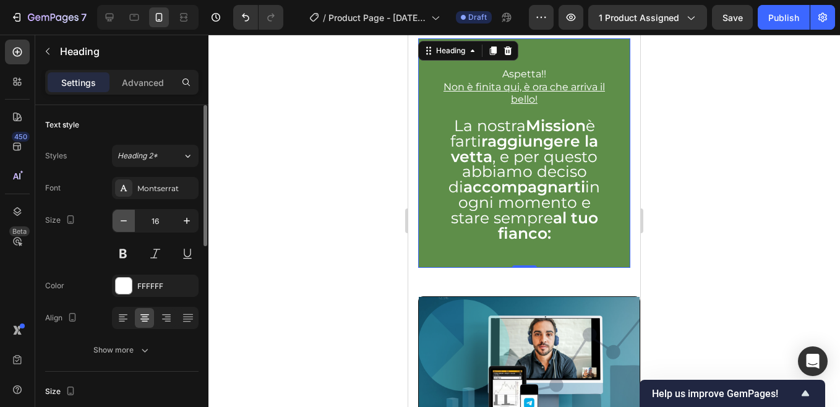
click at [126, 223] on icon "button" at bounding box center [123, 221] width 12 height 12
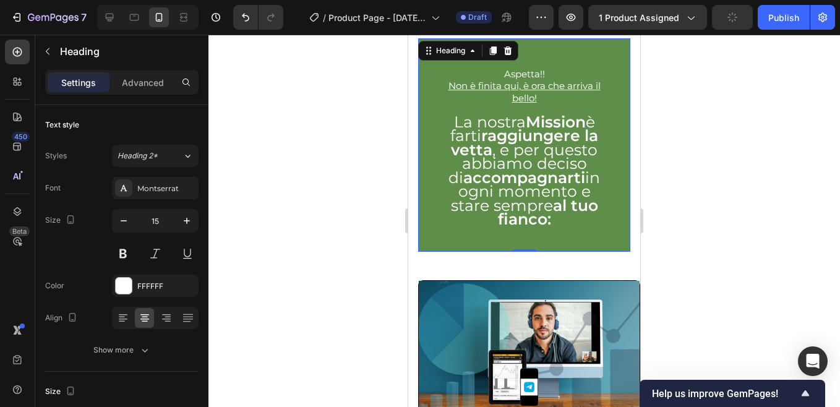
click at [523, 90] on u "Non è finita qui, è ora che arriva il bello!" at bounding box center [524, 92] width 152 height 24
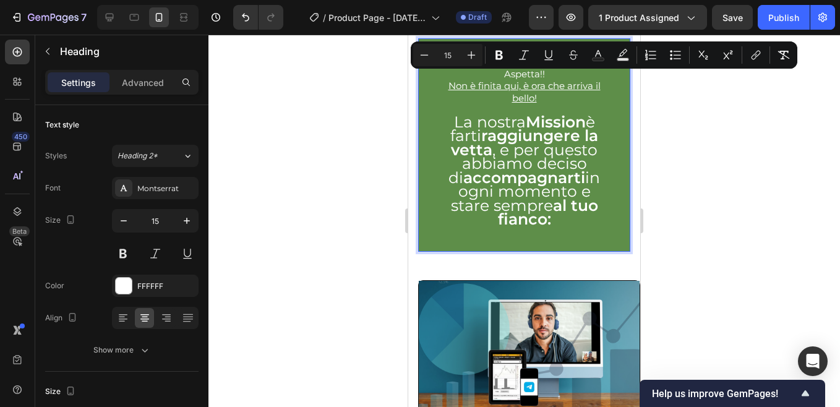
drag, startPoint x: 447, startPoint y: 72, endPoint x: 547, endPoint y: 103, distance: 104.1
click at [547, 103] on h2 "Aspetta!! Non è finita qui, è ora che arriva il bello! La nostra Mission è fart…" at bounding box center [524, 144] width 212 height 213
click at [186, 220] on icon "button" at bounding box center [187, 221] width 12 height 12
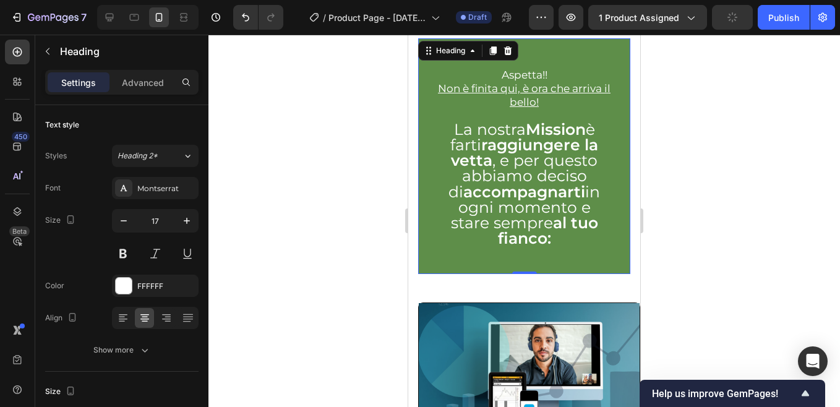
click at [519, 173] on span "La nostra Mission è farti raggiungere la vetta , e per questo abbiamo deciso di…" at bounding box center [524, 183] width 152 height 127
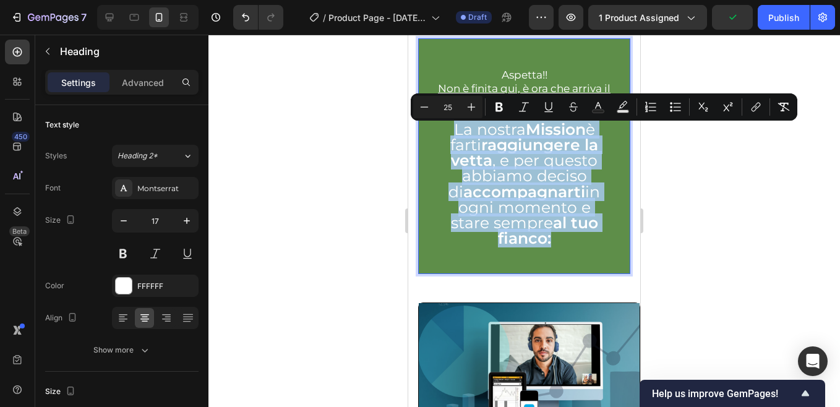
drag, startPoint x: 446, startPoint y: 134, endPoint x: 553, endPoint y: 242, distance: 152.6
click at [553, 242] on p "Aspetta!! Non è finita qui, è ora che arriva il bello! La nostra Mission è fart…" at bounding box center [524, 171] width 173 height 206
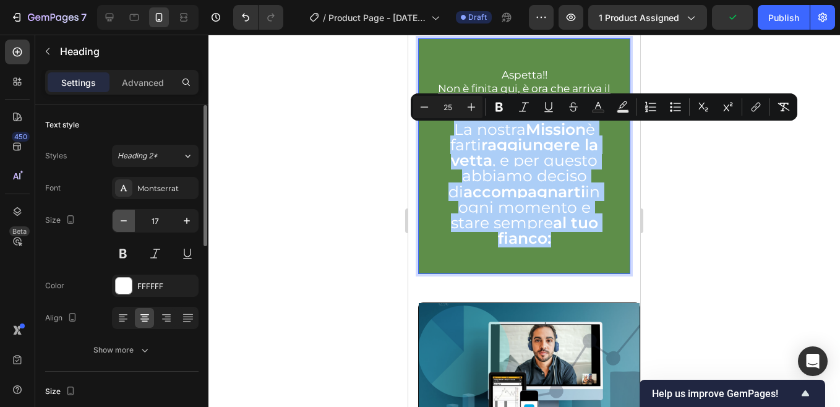
click at [122, 217] on icon "button" at bounding box center [123, 221] width 12 height 12
click at [122, 218] on icon "button" at bounding box center [123, 221] width 12 height 12
click at [122, 219] on icon "button" at bounding box center [123, 221] width 12 height 12
click at [122, 220] on icon "button" at bounding box center [123, 221] width 12 height 12
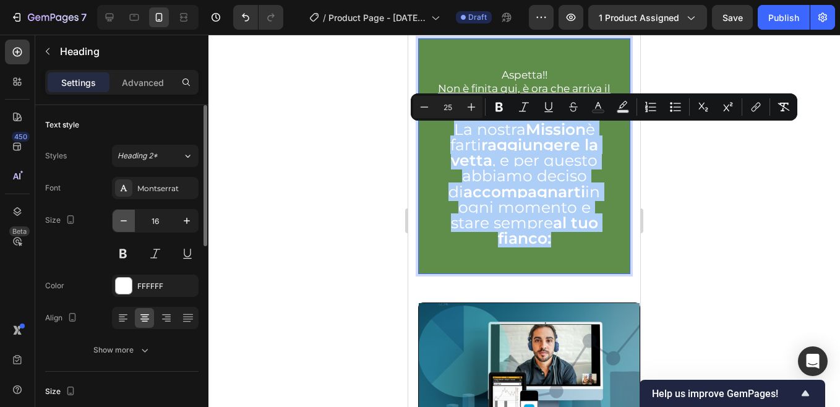
click at [122, 220] on icon "button" at bounding box center [123, 221] width 12 height 12
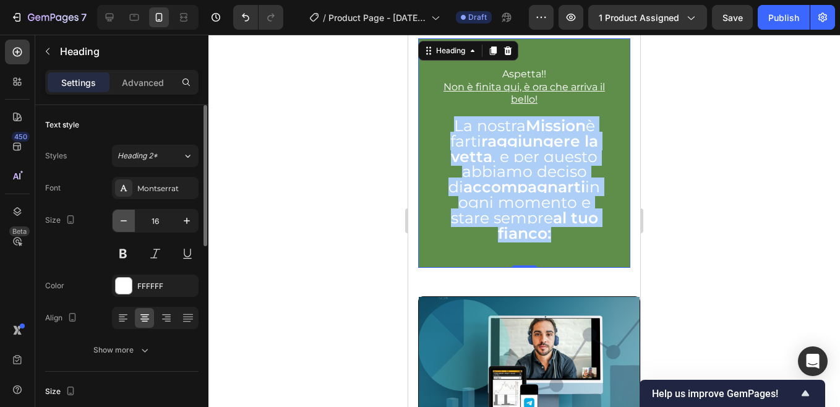
click at [122, 220] on icon "button" at bounding box center [123, 221] width 12 height 12
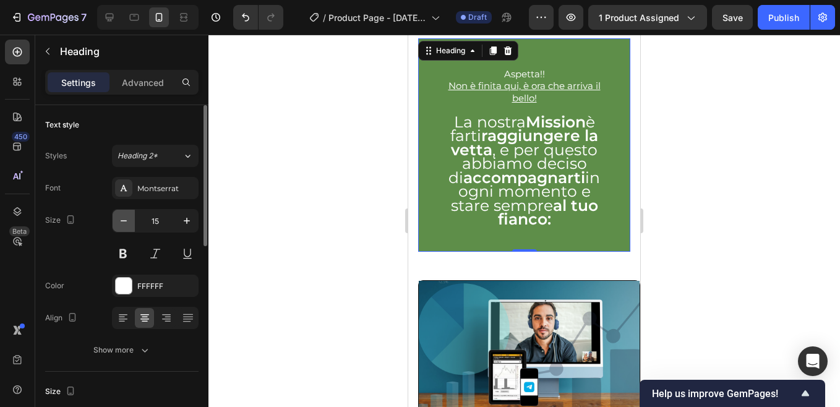
click at [122, 220] on icon "button" at bounding box center [123, 221] width 12 height 12
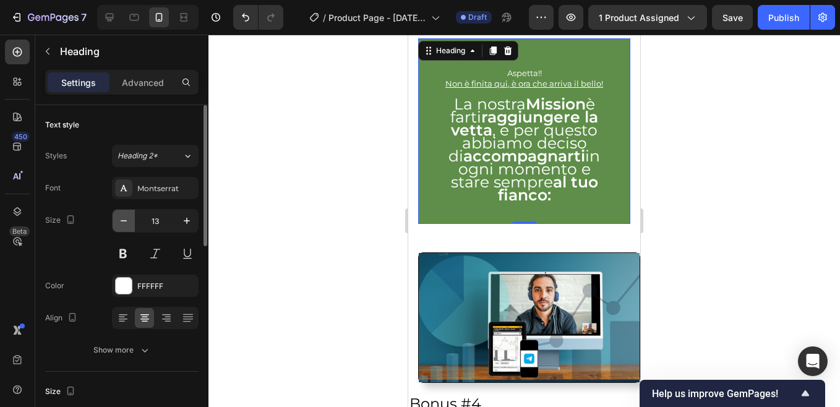
click at [122, 220] on icon "button" at bounding box center [123, 221] width 12 height 12
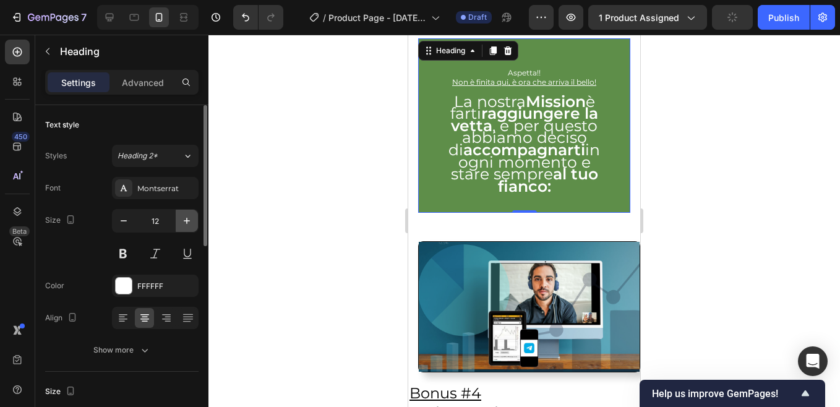
click at [189, 221] on icon "button" at bounding box center [187, 221] width 12 height 12
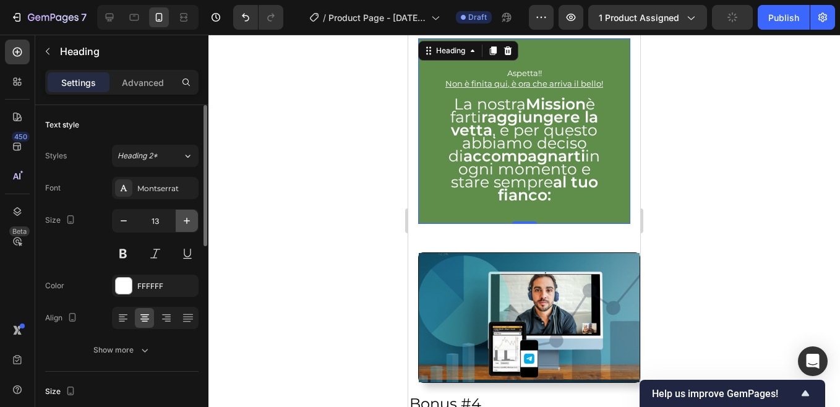
click at [189, 221] on icon "button" at bounding box center [187, 221] width 12 height 12
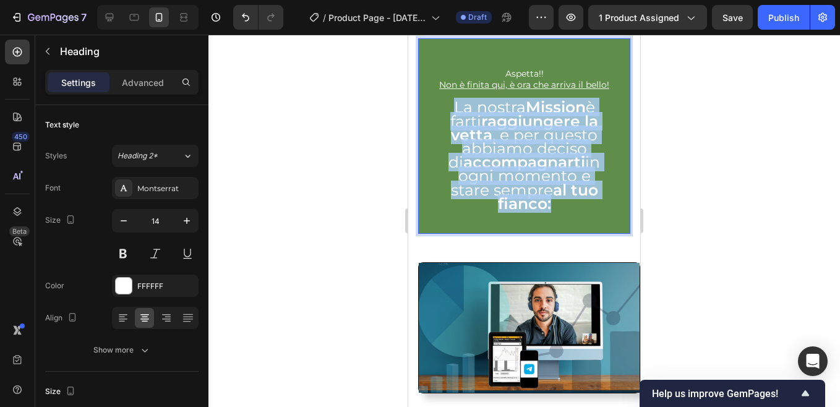
click at [560, 221] on p "Aspetta!! Non è finita qui, è ora che arriva il bello! La nostra Mission è fart…" at bounding box center [524, 151] width 173 height 166
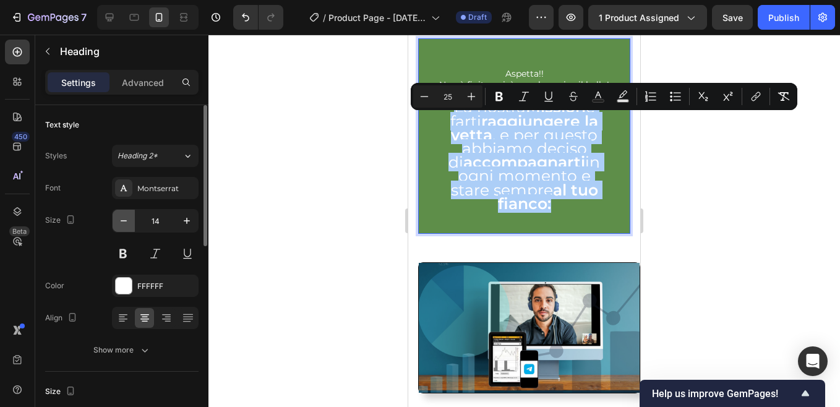
click at [126, 221] on icon "button" at bounding box center [123, 221] width 12 height 12
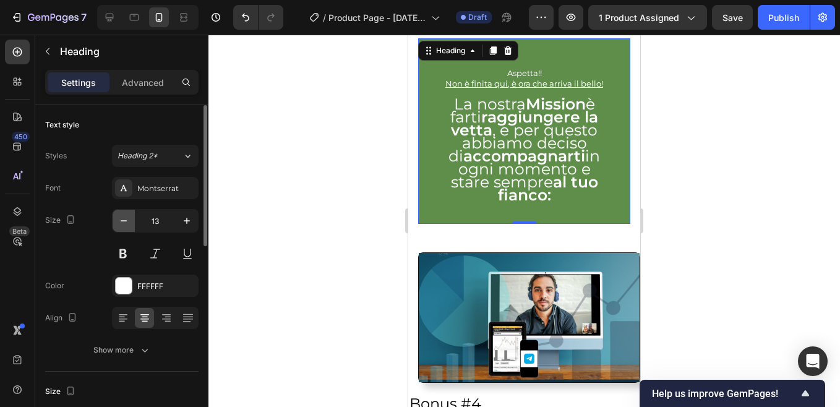
click at [126, 221] on icon "button" at bounding box center [123, 221] width 12 height 12
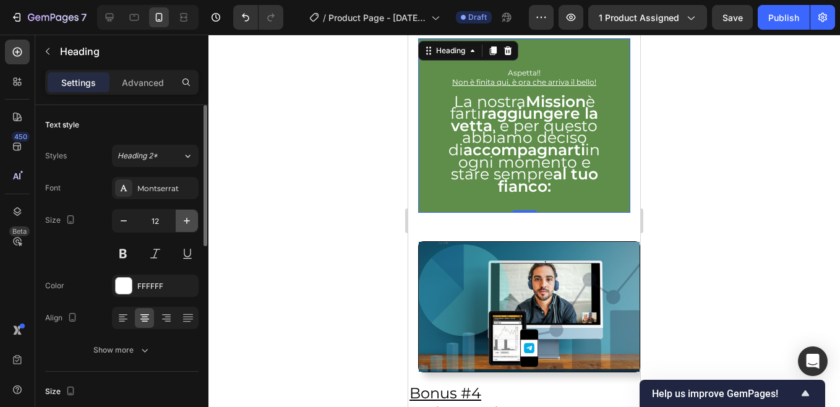
click at [191, 221] on icon "button" at bounding box center [187, 221] width 12 height 12
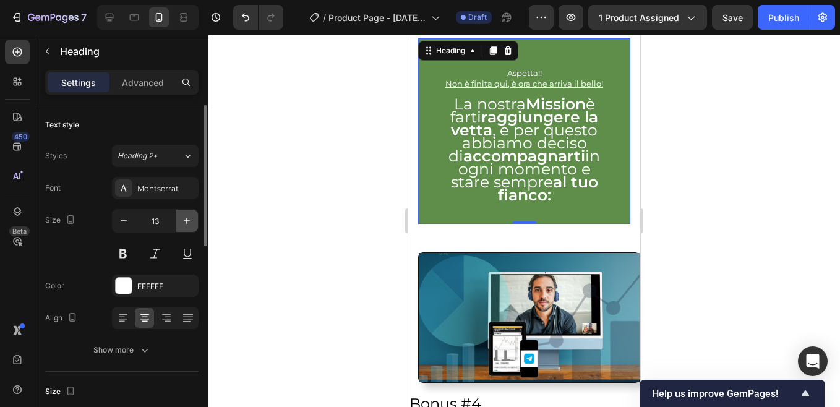
click at [189, 221] on icon "button" at bounding box center [187, 221] width 12 height 12
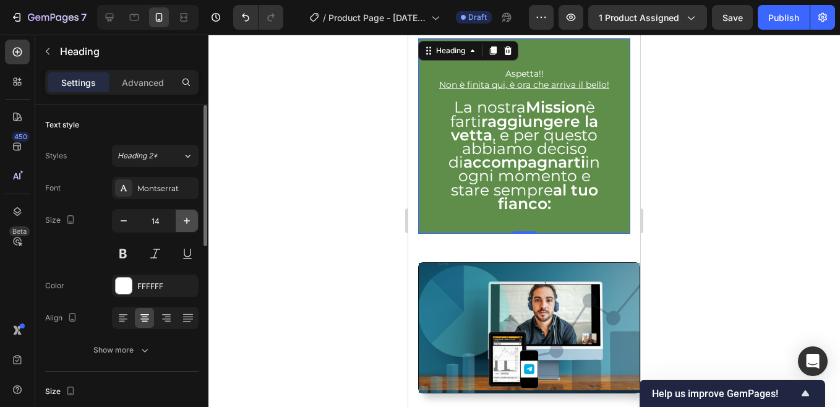
click at [189, 221] on icon "button" at bounding box center [187, 221] width 12 height 12
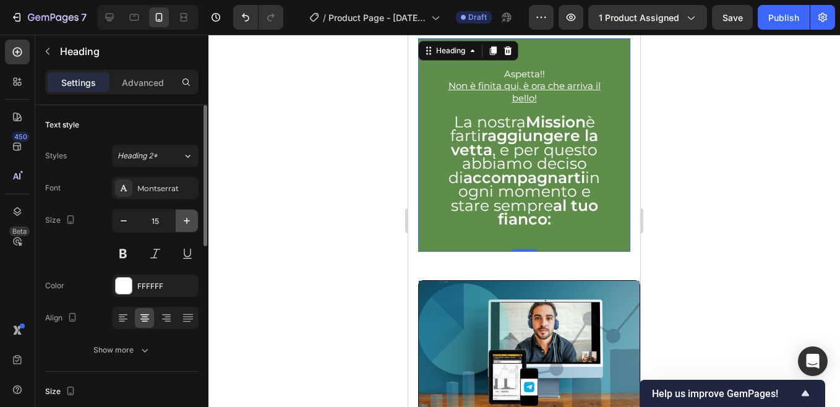
click at [189, 221] on icon "button" at bounding box center [187, 221] width 12 height 12
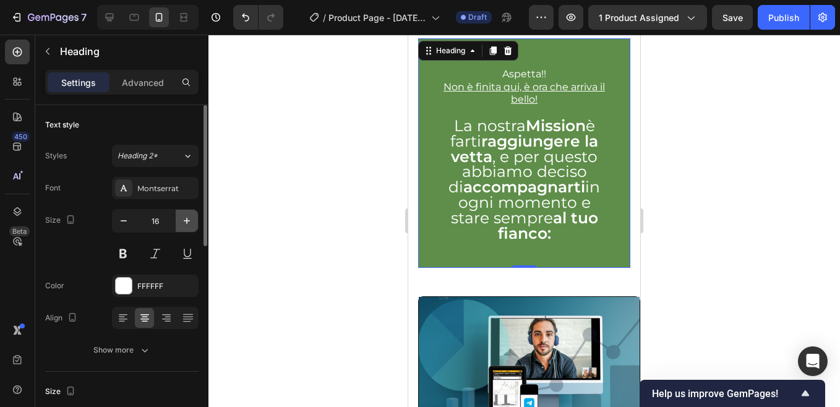
click at [189, 221] on icon "button" at bounding box center [187, 221] width 12 height 12
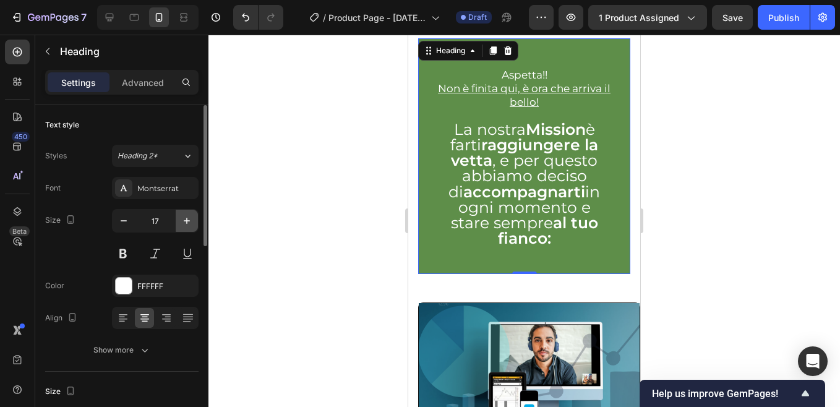
click at [189, 221] on icon "button" at bounding box center [187, 221] width 12 height 12
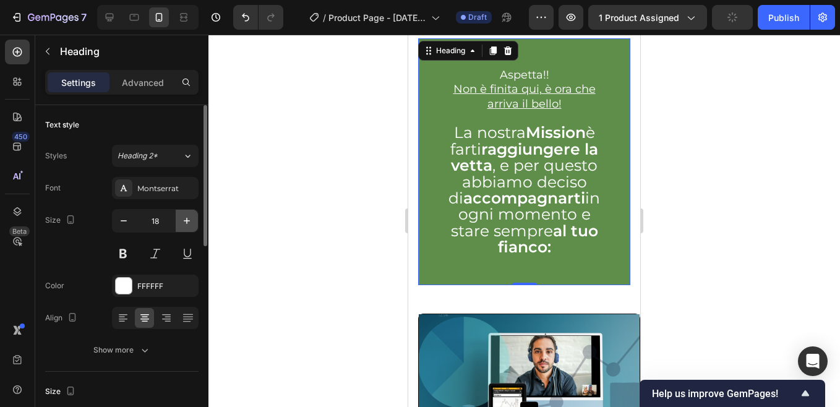
click at [189, 221] on icon "button" at bounding box center [187, 221] width 12 height 12
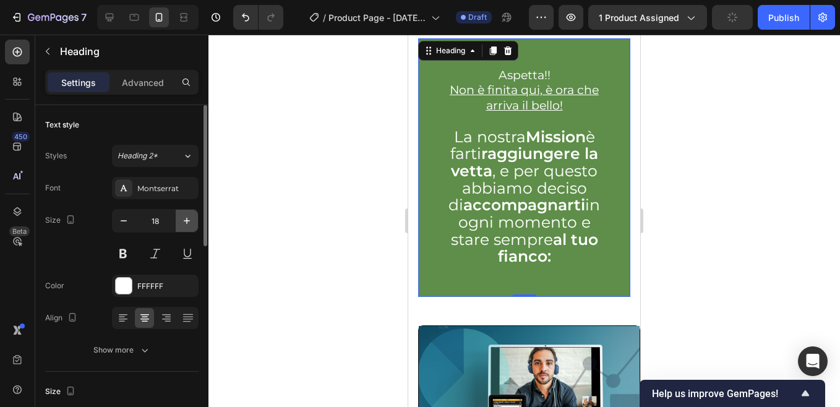
type input "19"
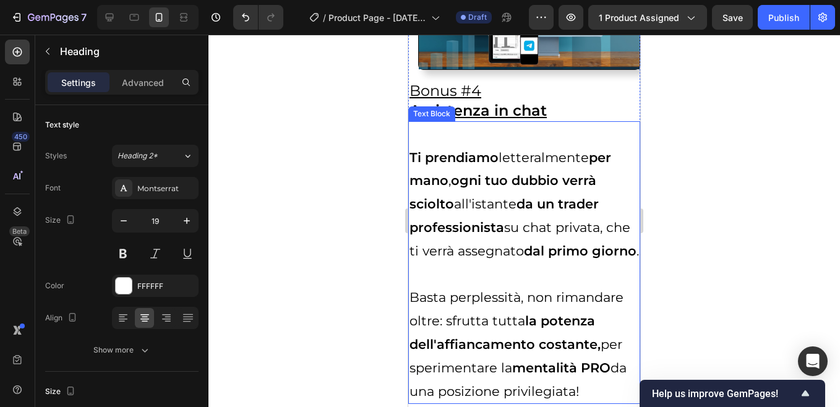
scroll to position [5133, 0]
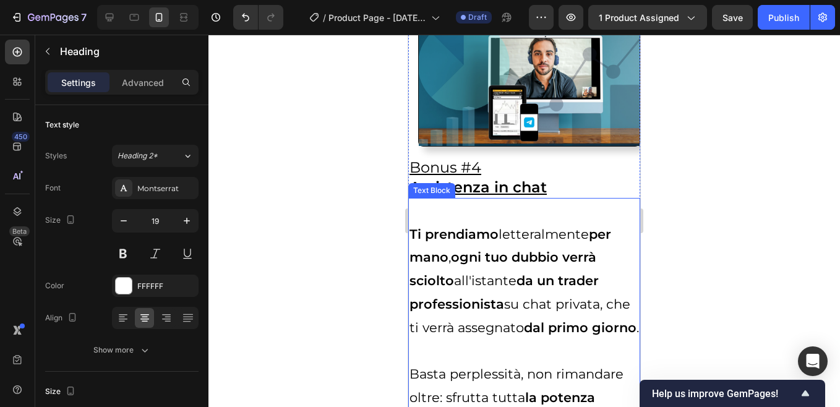
click at [426, 122] on img at bounding box center [529, 82] width 221 height 130
click at [466, 258] on strong "ogni tuo dubbio verrà sciolto" at bounding box center [502, 268] width 187 height 39
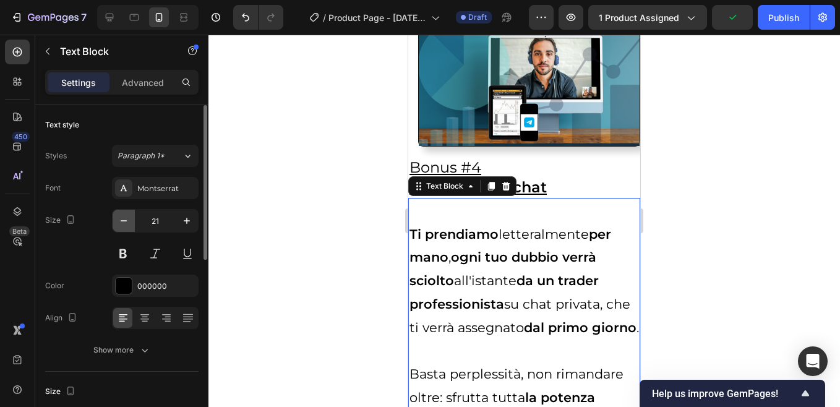
click at [126, 221] on icon "button" at bounding box center [123, 221] width 12 height 12
click at [125, 221] on icon "button" at bounding box center [124, 220] width 6 height 1
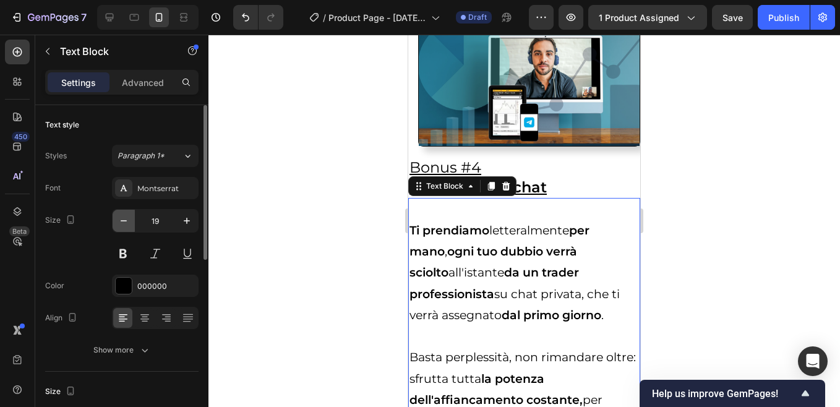
click at [125, 221] on icon "button" at bounding box center [124, 220] width 6 height 1
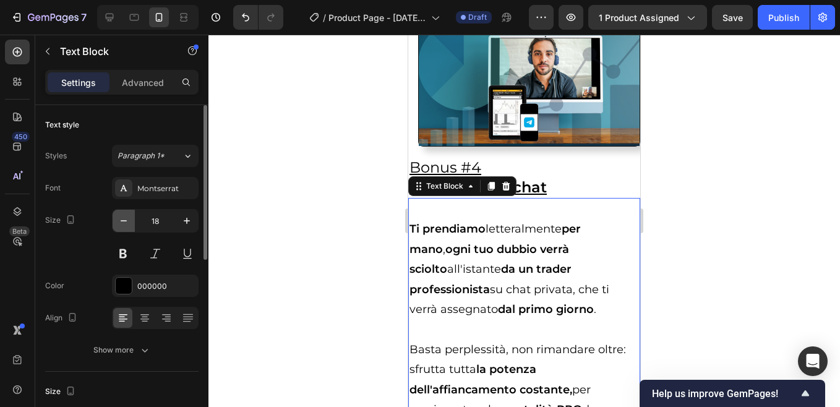
click at [125, 221] on icon "button" at bounding box center [124, 220] width 6 height 1
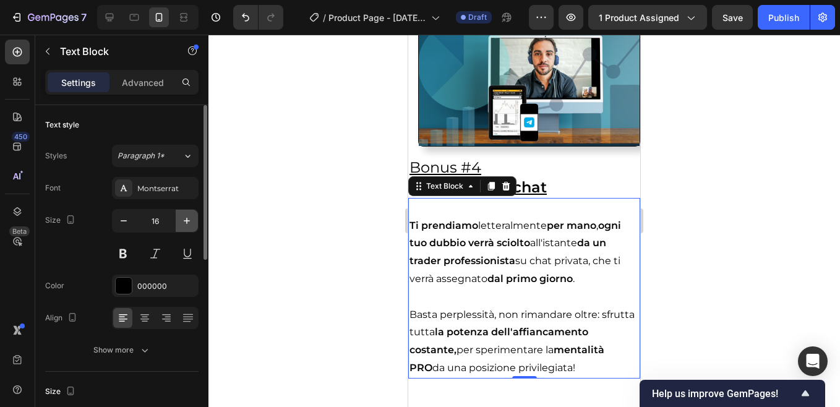
click at [185, 218] on icon "button" at bounding box center [187, 221] width 12 height 12
type input "17"
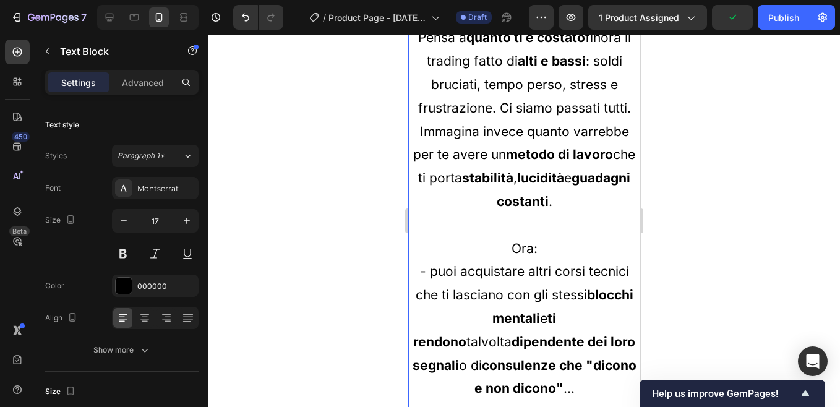
scroll to position [5611, 0]
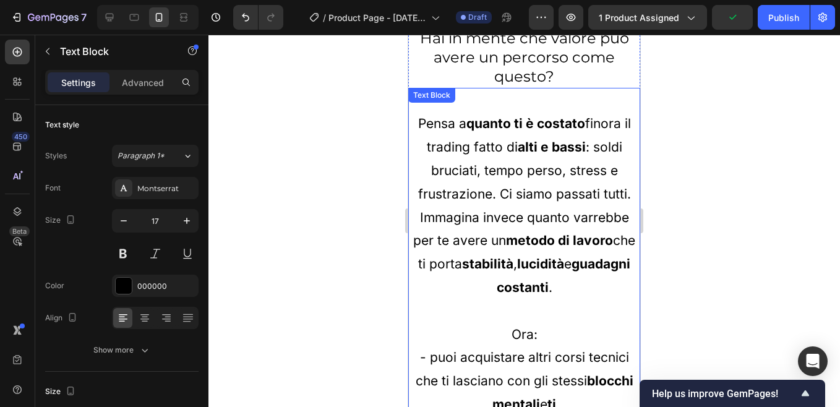
click at [487, 205] on p "Pensa a quanto ti è costato finora il trading fatto di alti e bassi : soldi bru…" at bounding box center [523, 158] width 229 height 93
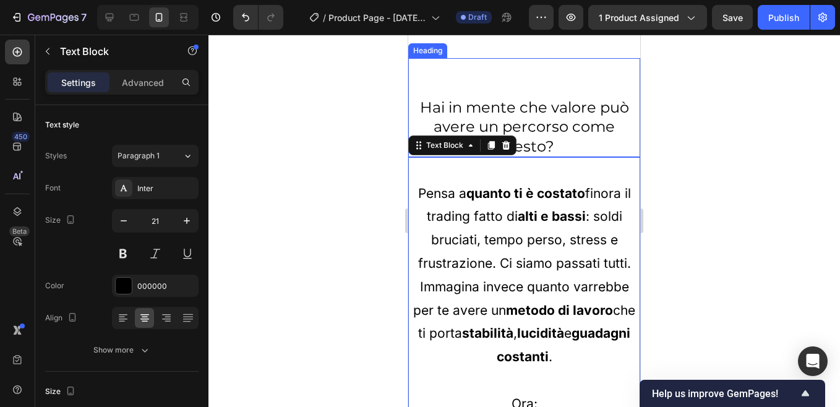
click at [536, 154] on h2 "Hai in mente che valore può avere un percorso come questo?" at bounding box center [524, 107] width 232 height 99
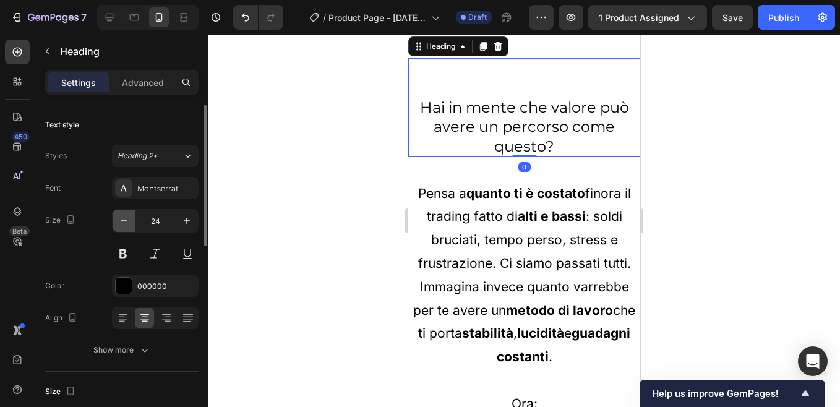
click at [126, 223] on icon "button" at bounding box center [123, 221] width 12 height 12
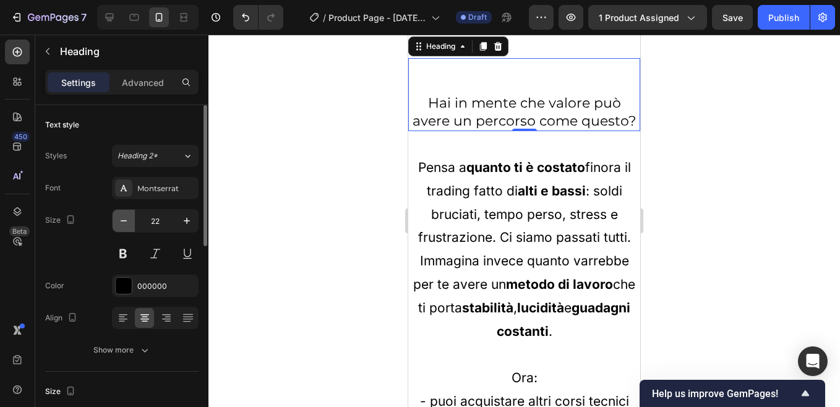
click at [126, 223] on icon "button" at bounding box center [123, 221] width 12 height 12
type input "21"
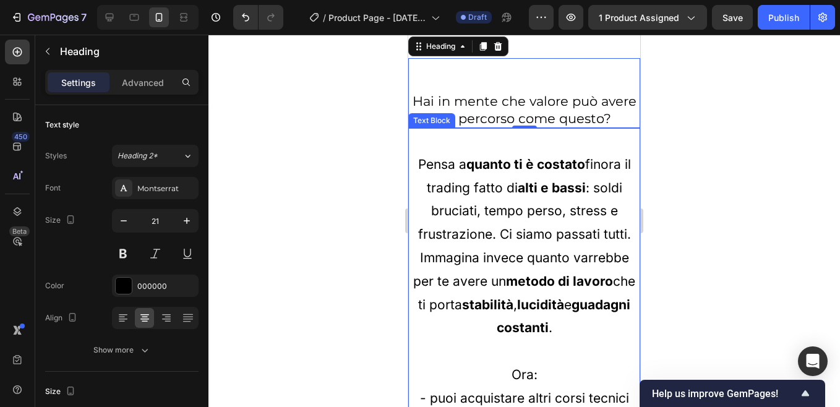
click at [466, 232] on p "Pensa a quanto ti è costato finora il trading fatto di alti e bassi : soldi bru…" at bounding box center [523, 199] width 229 height 93
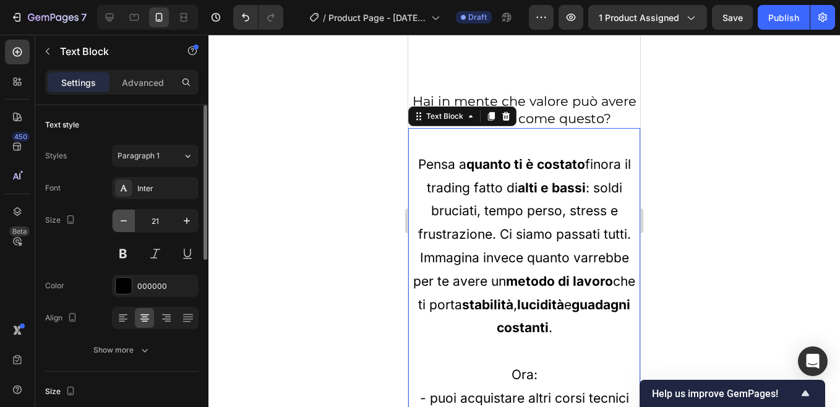
click at [124, 222] on icon "button" at bounding box center [123, 221] width 12 height 12
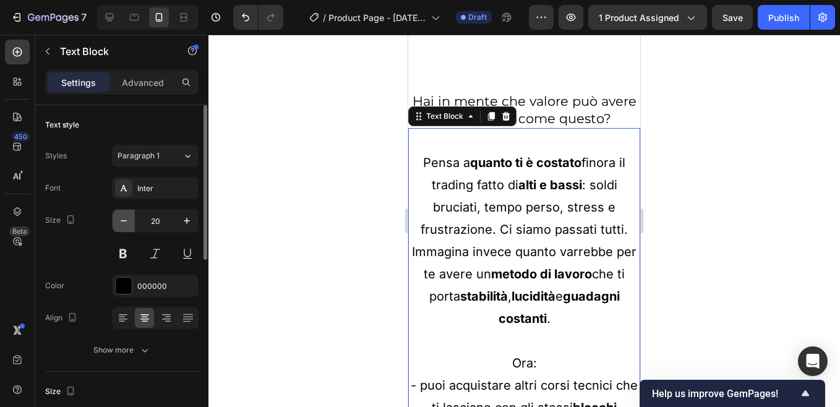
click at [124, 222] on icon "button" at bounding box center [123, 221] width 12 height 12
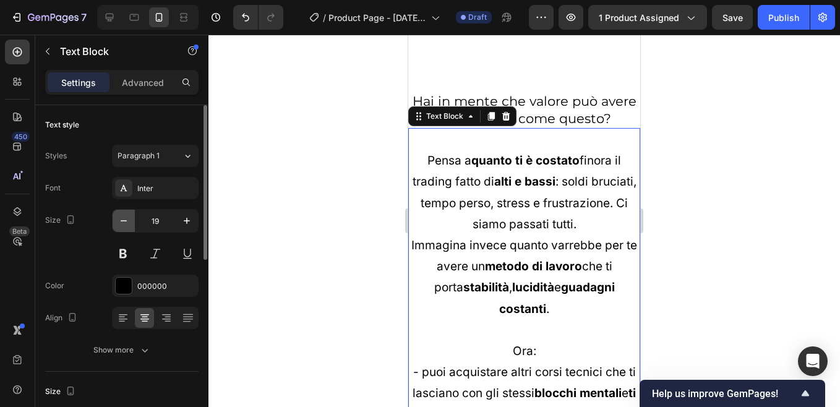
click at [124, 222] on icon "button" at bounding box center [123, 221] width 12 height 12
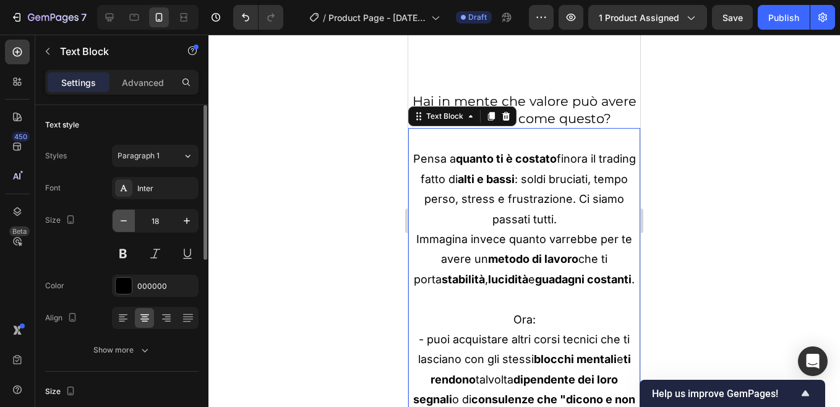
click at [124, 222] on icon "button" at bounding box center [123, 221] width 12 height 12
type input "17"
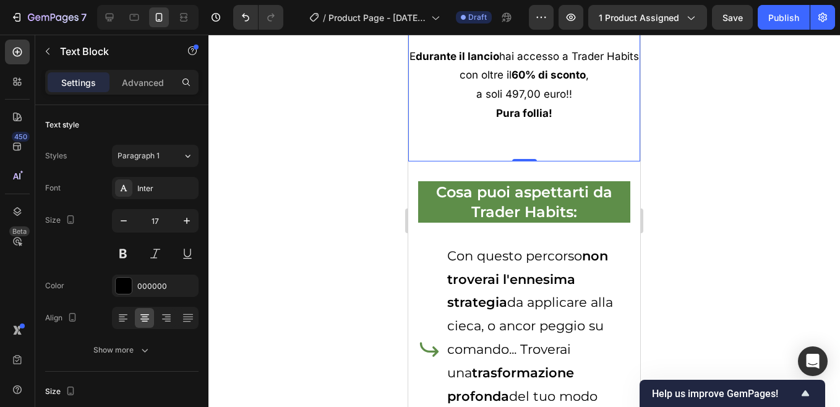
scroll to position [6246, 0]
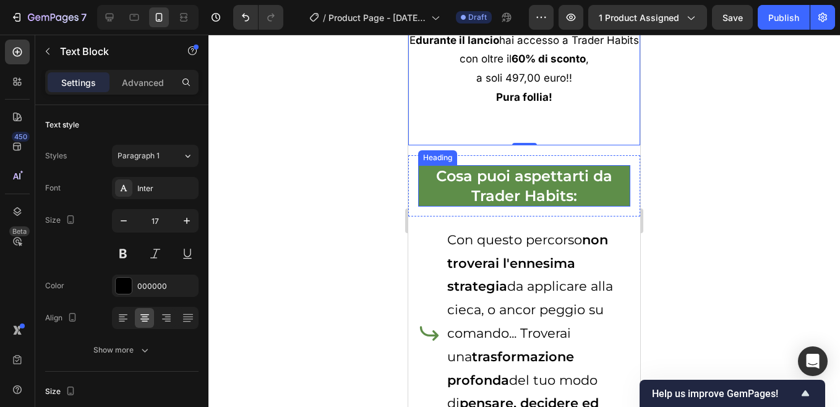
click at [494, 204] on strong "Cosa puoi aspettarti da Trader Habits:" at bounding box center [524, 185] width 176 height 37
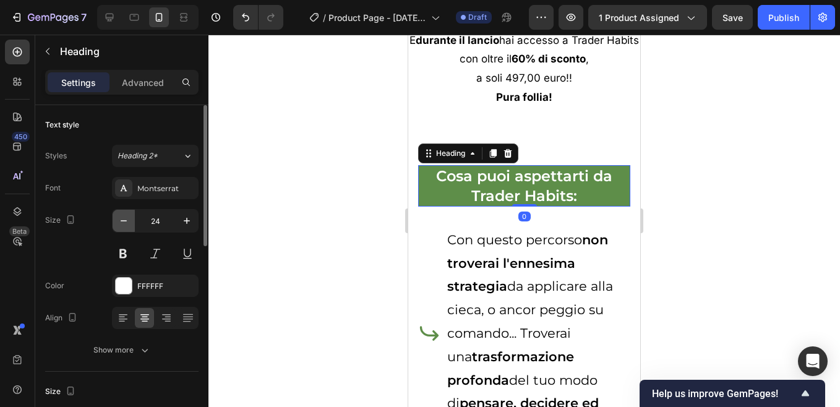
click at [125, 226] on icon "button" at bounding box center [123, 221] width 12 height 12
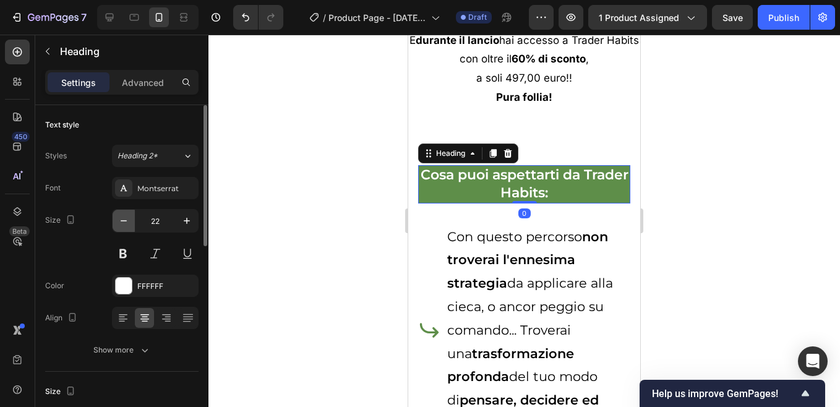
click at [125, 226] on icon "button" at bounding box center [123, 221] width 12 height 12
type input "21"
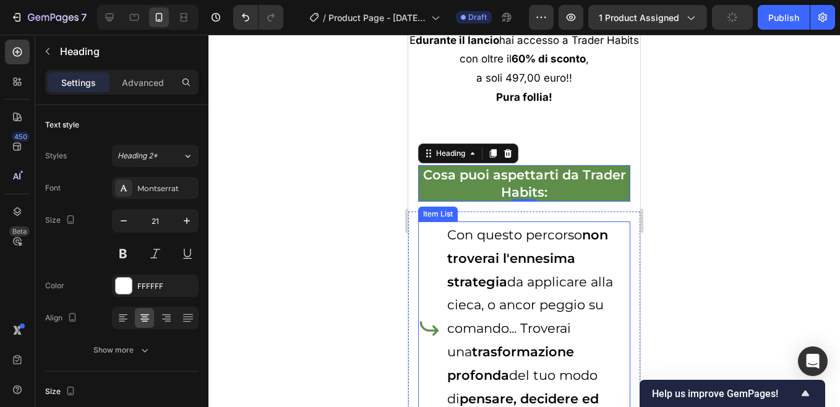
scroll to position [6369, 0]
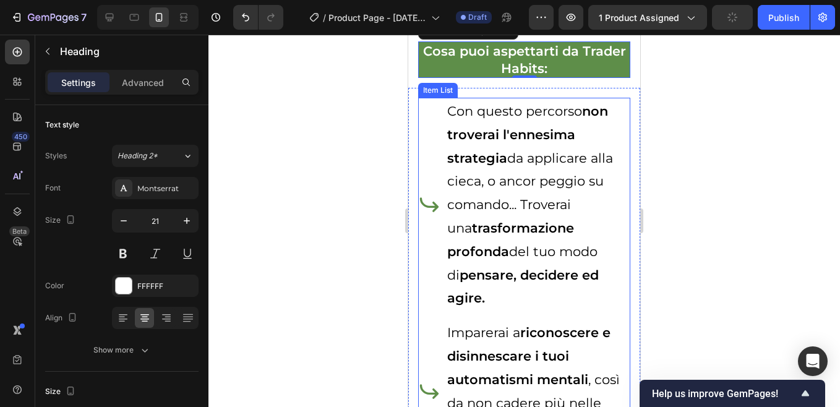
click at [525, 259] on p "Con questo percorso non troverai l'ennesima strategia da applicare alla cieca, …" at bounding box center [537, 205] width 181 height 210
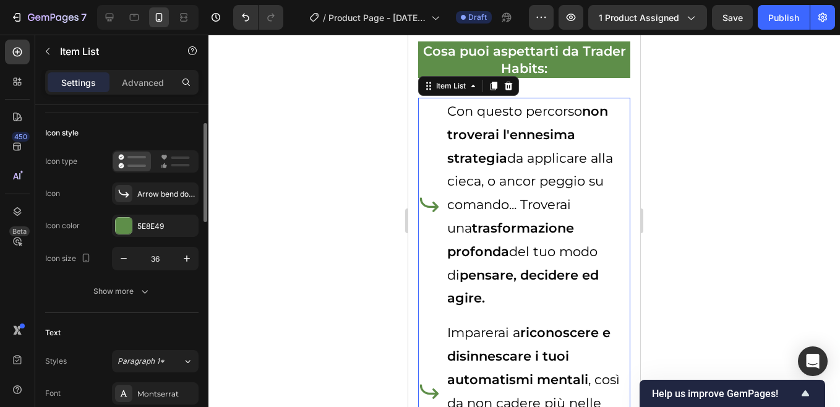
scroll to position [124, 0]
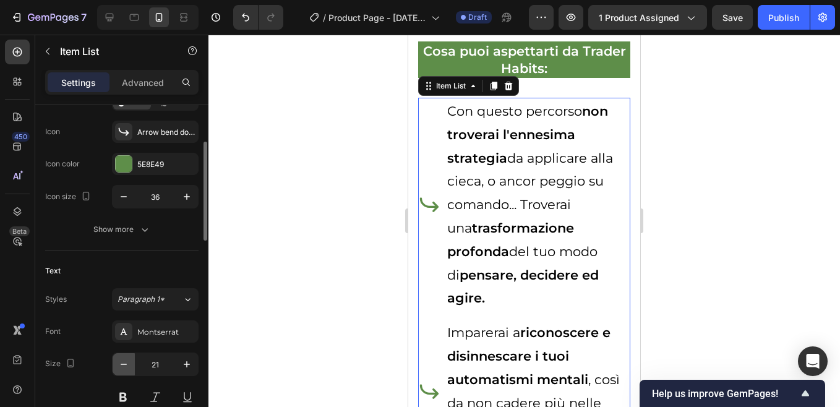
click at [129, 362] on icon "button" at bounding box center [123, 364] width 12 height 12
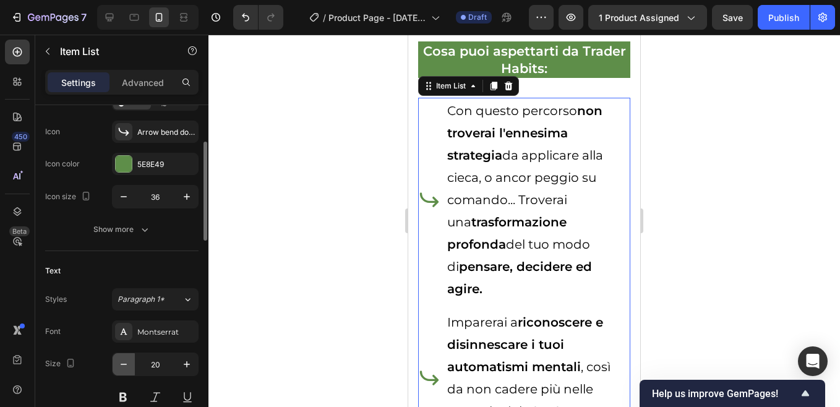
click at [126, 363] on icon "button" at bounding box center [123, 364] width 12 height 12
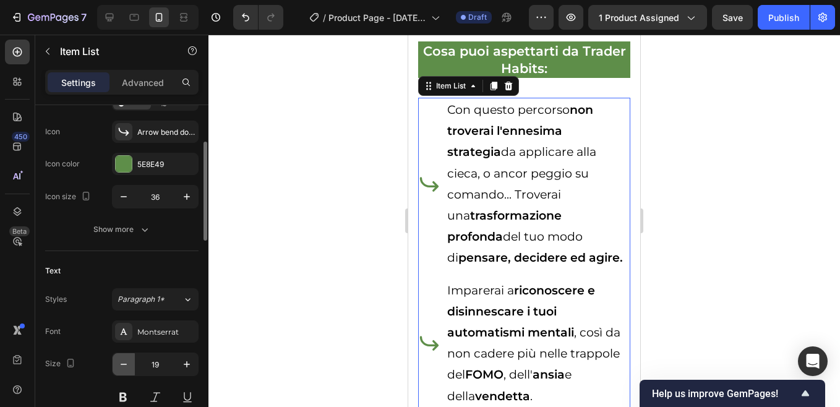
click at [126, 363] on icon "button" at bounding box center [123, 364] width 12 height 12
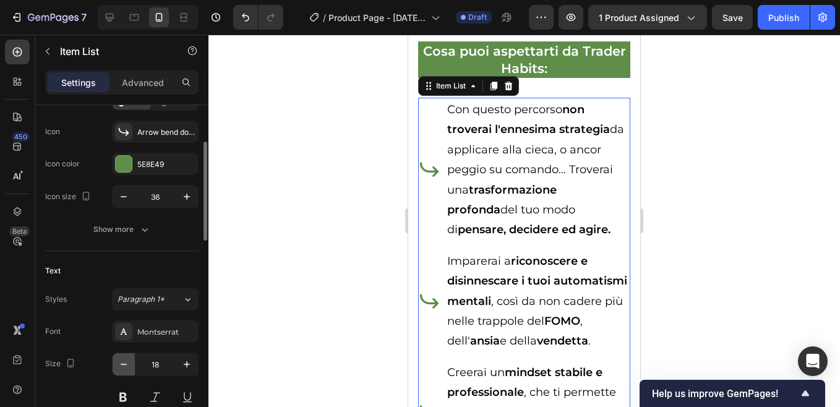
click at [126, 363] on icon "button" at bounding box center [123, 364] width 12 height 12
type input "17"
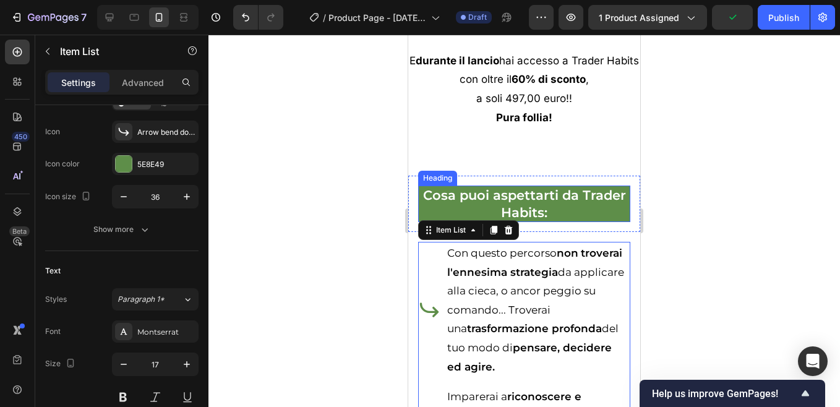
scroll to position [6308, 0]
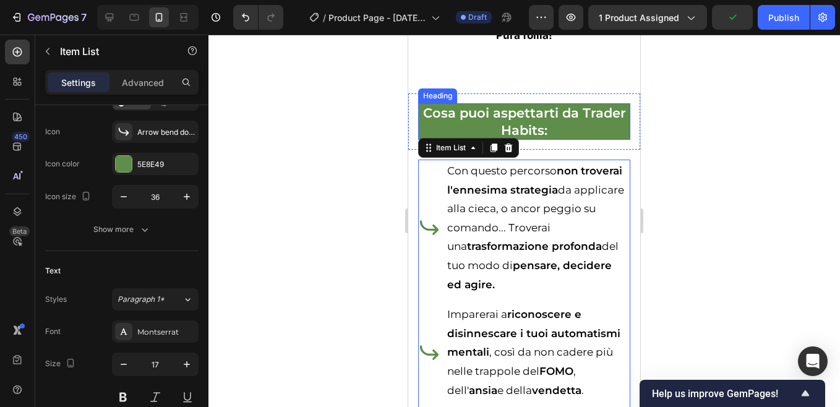
click at [536, 140] on h2 "Cosa puoi aspettarti da Trader Habits:" at bounding box center [524, 121] width 212 height 36
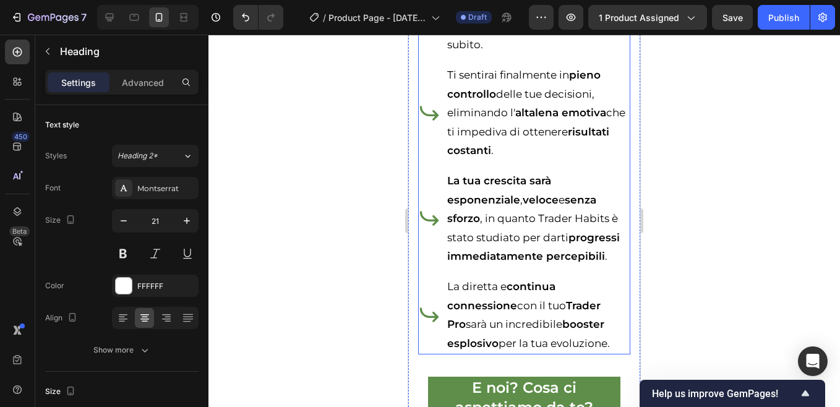
scroll to position [7050, 0]
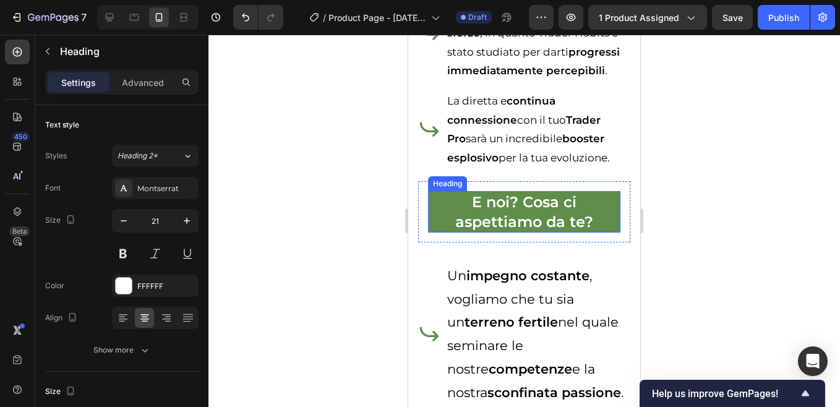
click at [523, 230] on strong "E noi? Cosa ci aspettiamo da te?" at bounding box center [524, 211] width 138 height 37
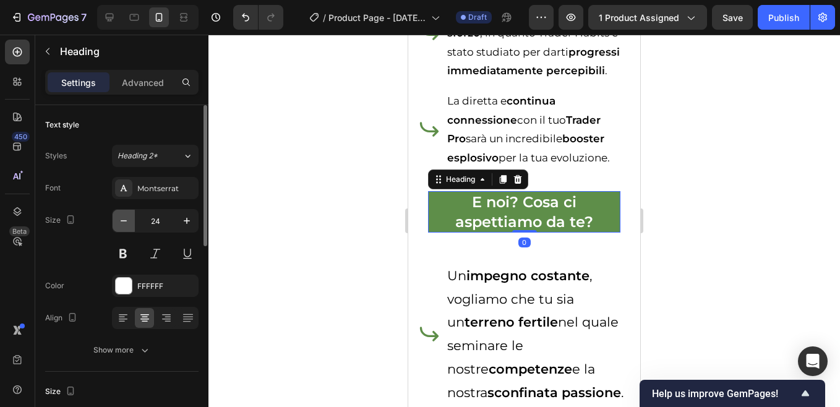
click at [127, 223] on icon "button" at bounding box center [123, 221] width 12 height 12
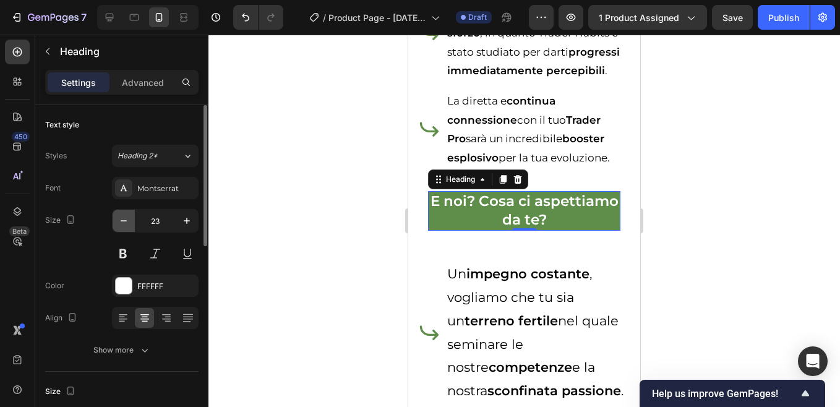
click at [126, 223] on icon "button" at bounding box center [123, 221] width 12 height 12
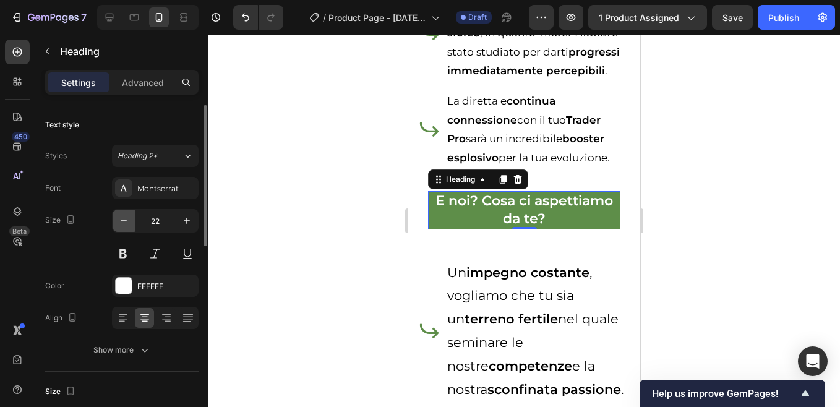
click at [126, 223] on icon "button" at bounding box center [123, 221] width 12 height 12
type input "21"
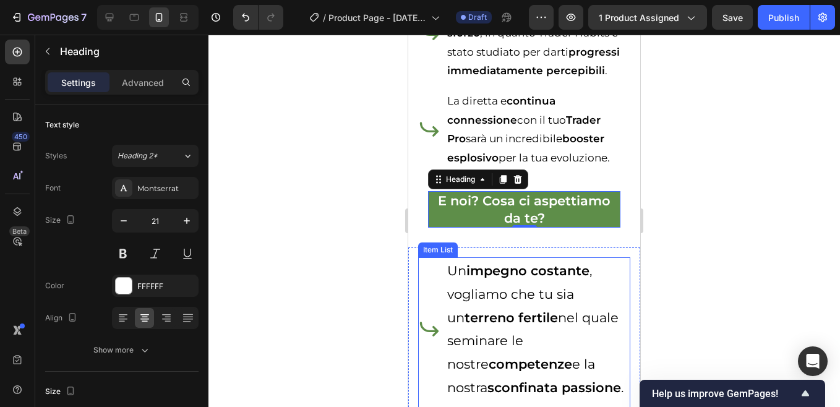
click at [473, 309] on p "Un impegno costante , vogliamo che tu sia un terreno fertile nel quale seminare…" at bounding box center [537, 329] width 181 height 140
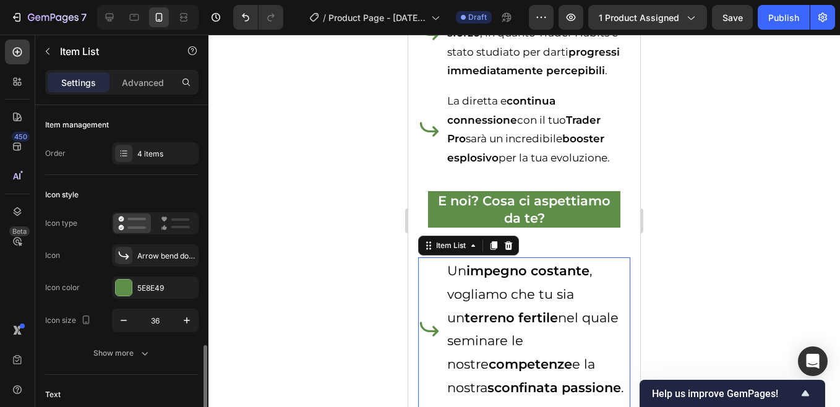
scroll to position [186, 0]
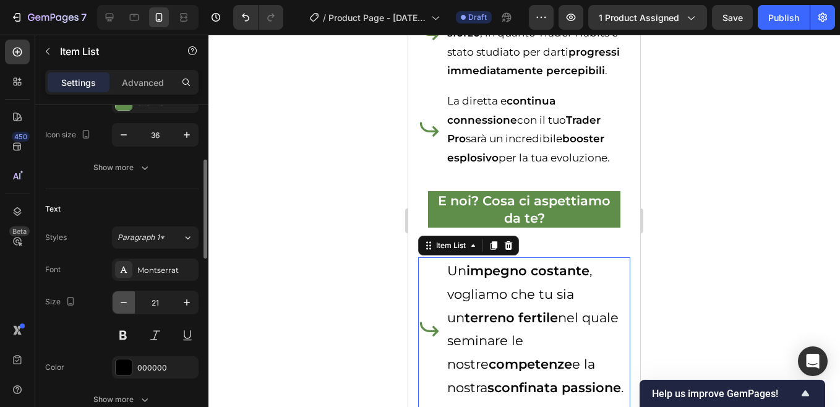
click at [128, 307] on icon "button" at bounding box center [123, 302] width 12 height 12
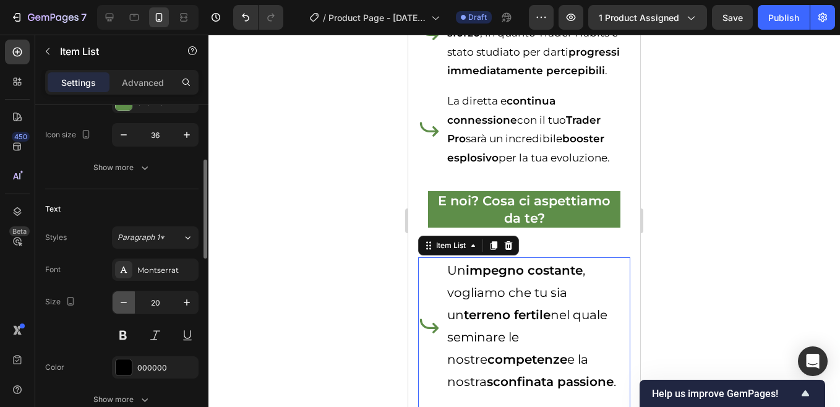
click at [127, 306] on icon "button" at bounding box center [123, 302] width 12 height 12
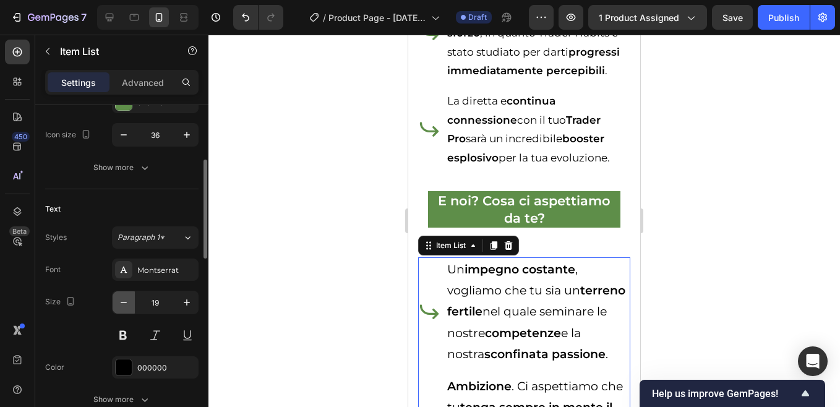
click at [127, 306] on icon "button" at bounding box center [123, 302] width 12 height 12
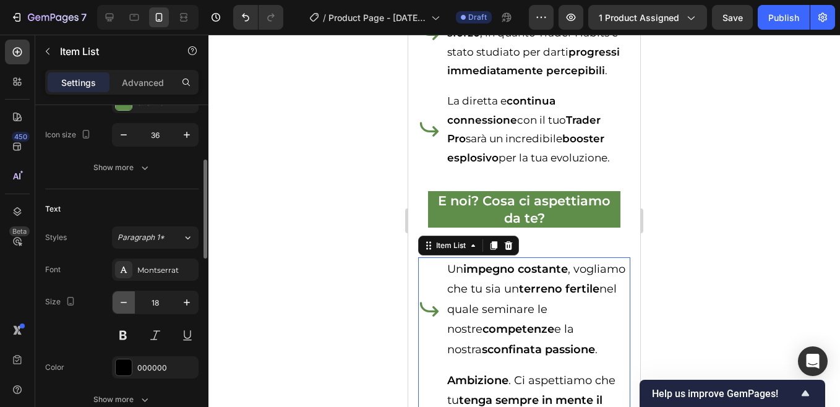
type input "17"
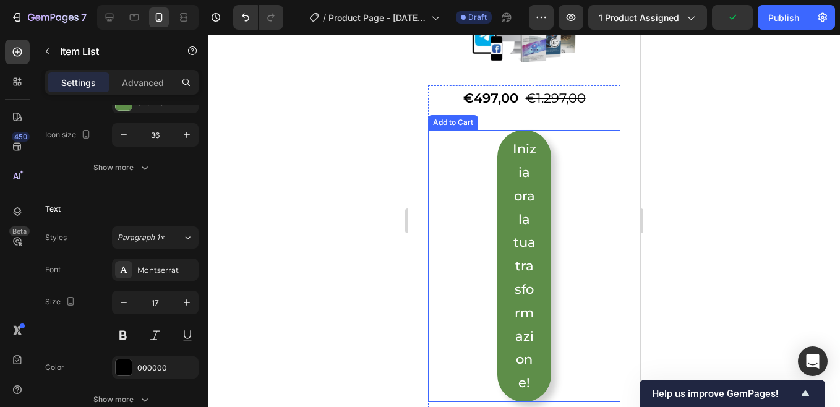
scroll to position [7730, 0]
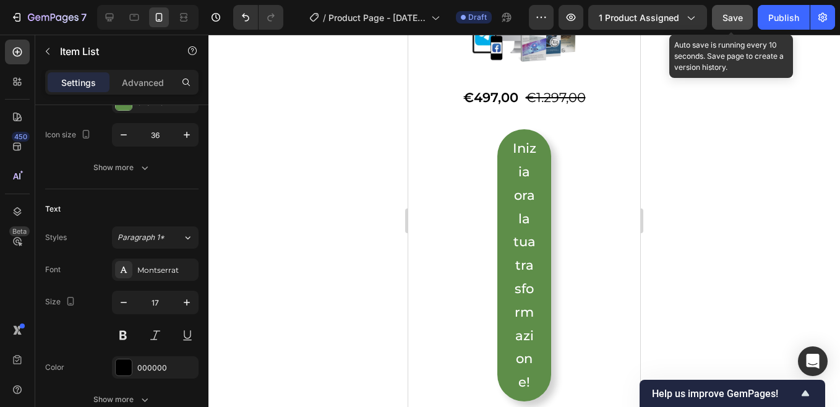
click at [737, 20] on span "Save" at bounding box center [732, 17] width 20 height 11
